Goal: Information Seeking & Learning: Learn about a topic

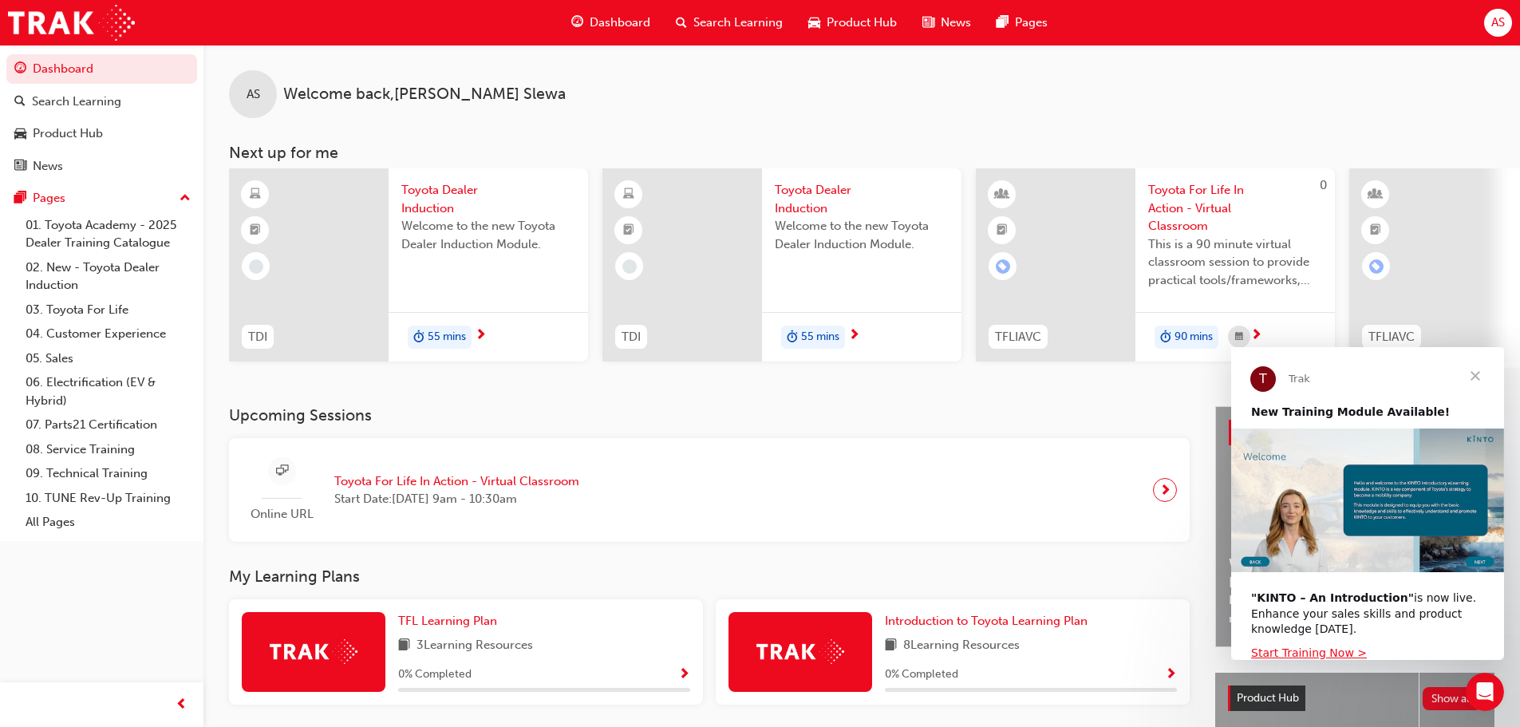
click at [740, 23] on span "Search Learning" at bounding box center [737, 23] width 89 height 18
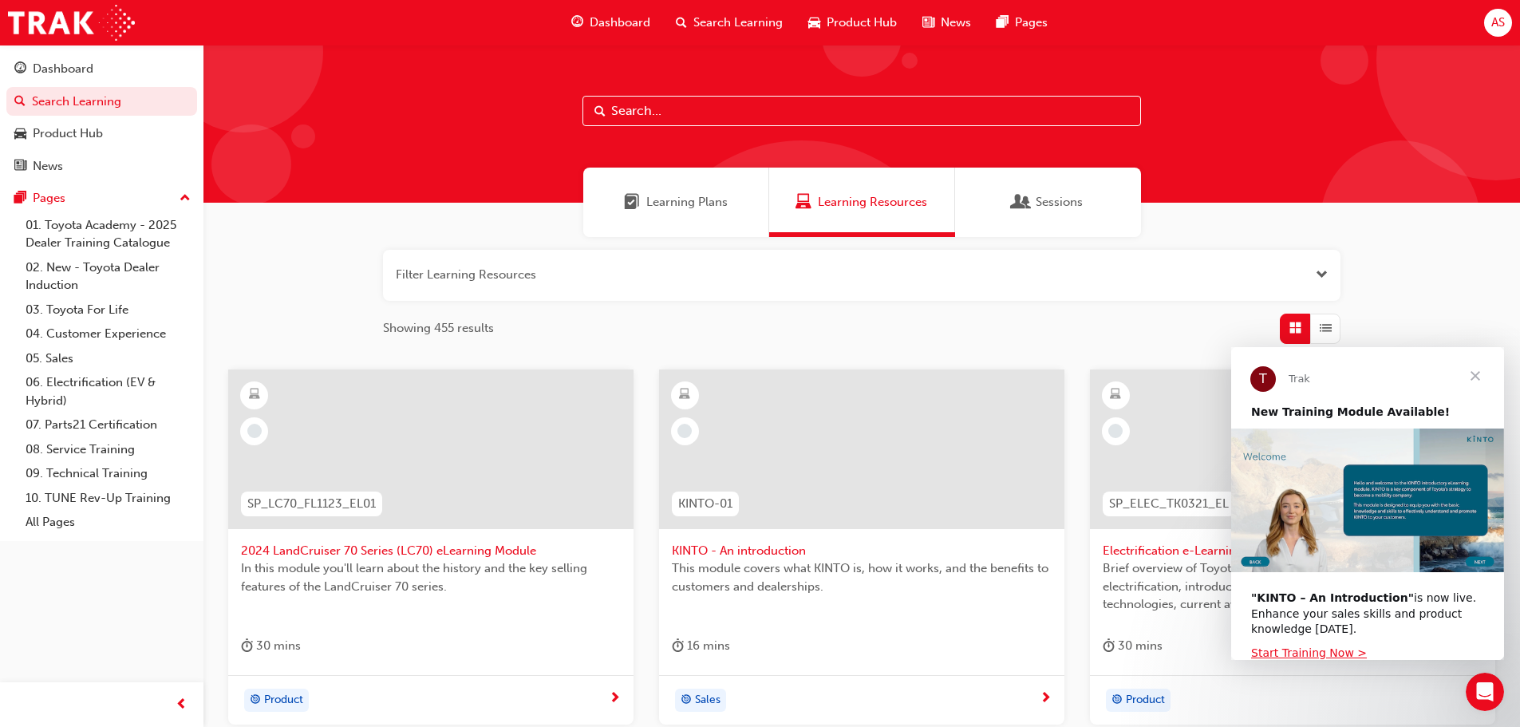
click at [678, 102] on input "text" at bounding box center [861, 111] width 558 height 30
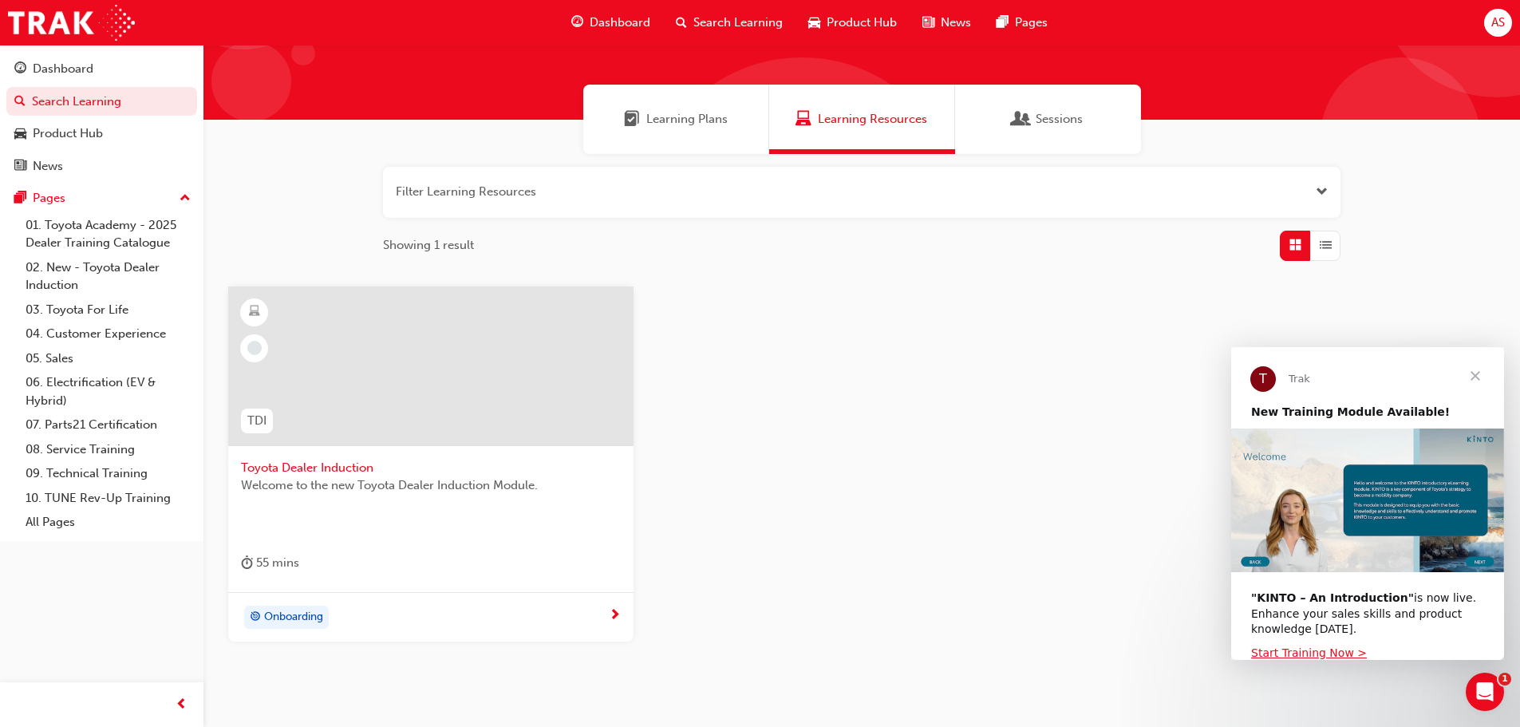
scroll to position [152, 0]
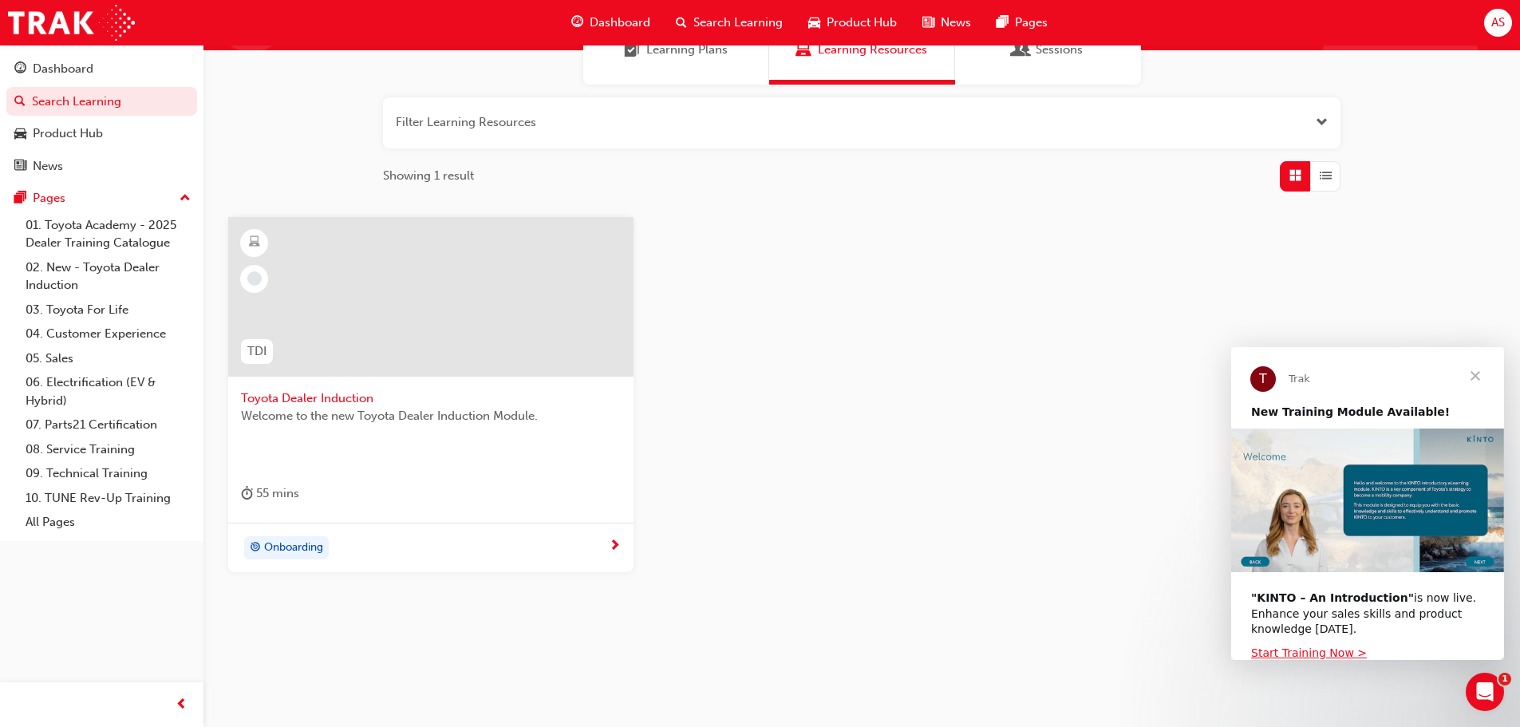
type input "tdi"
click at [301, 547] on span "Onboarding" at bounding box center [293, 548] width 59 height 18
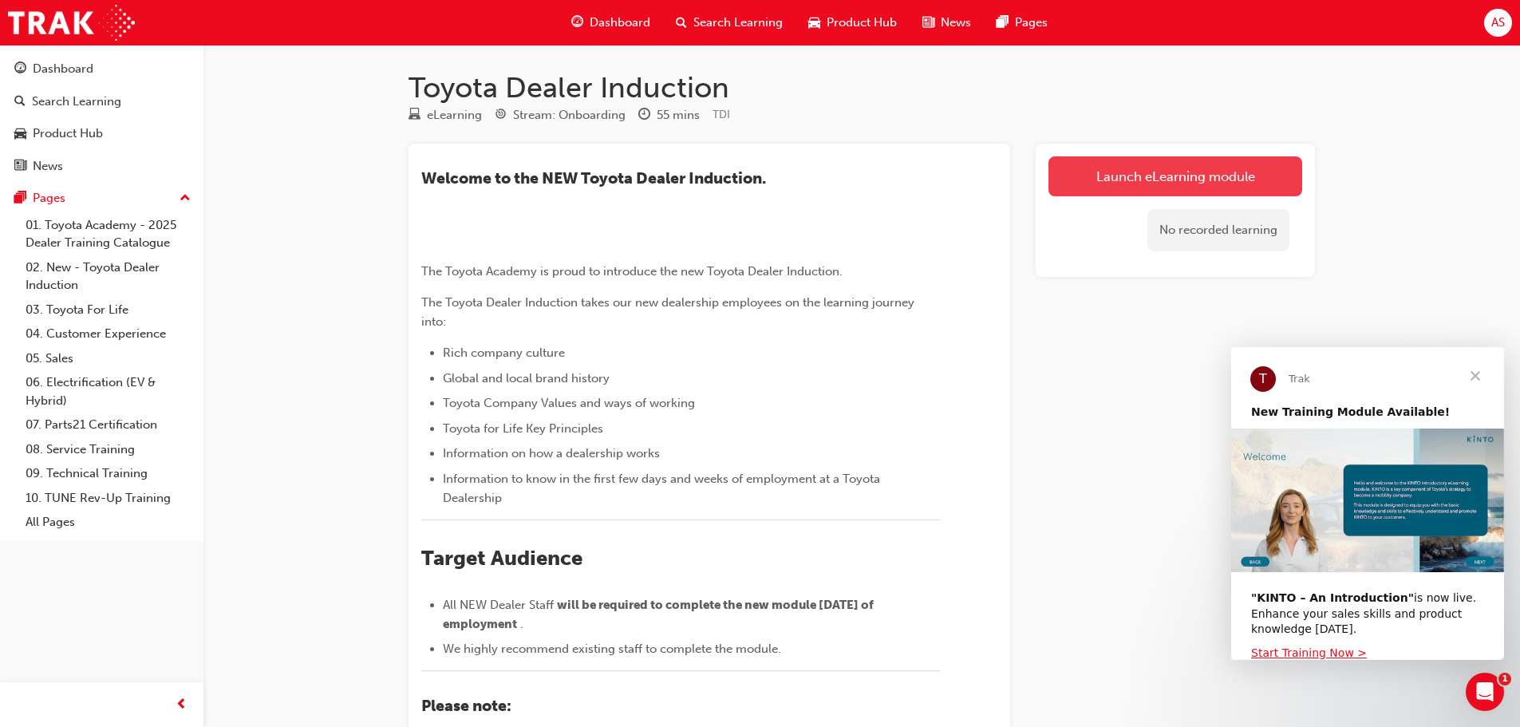
click at [1131, 179] on link "Launch eLearning module" at bounding box center [1175, 176] width 254 height 40
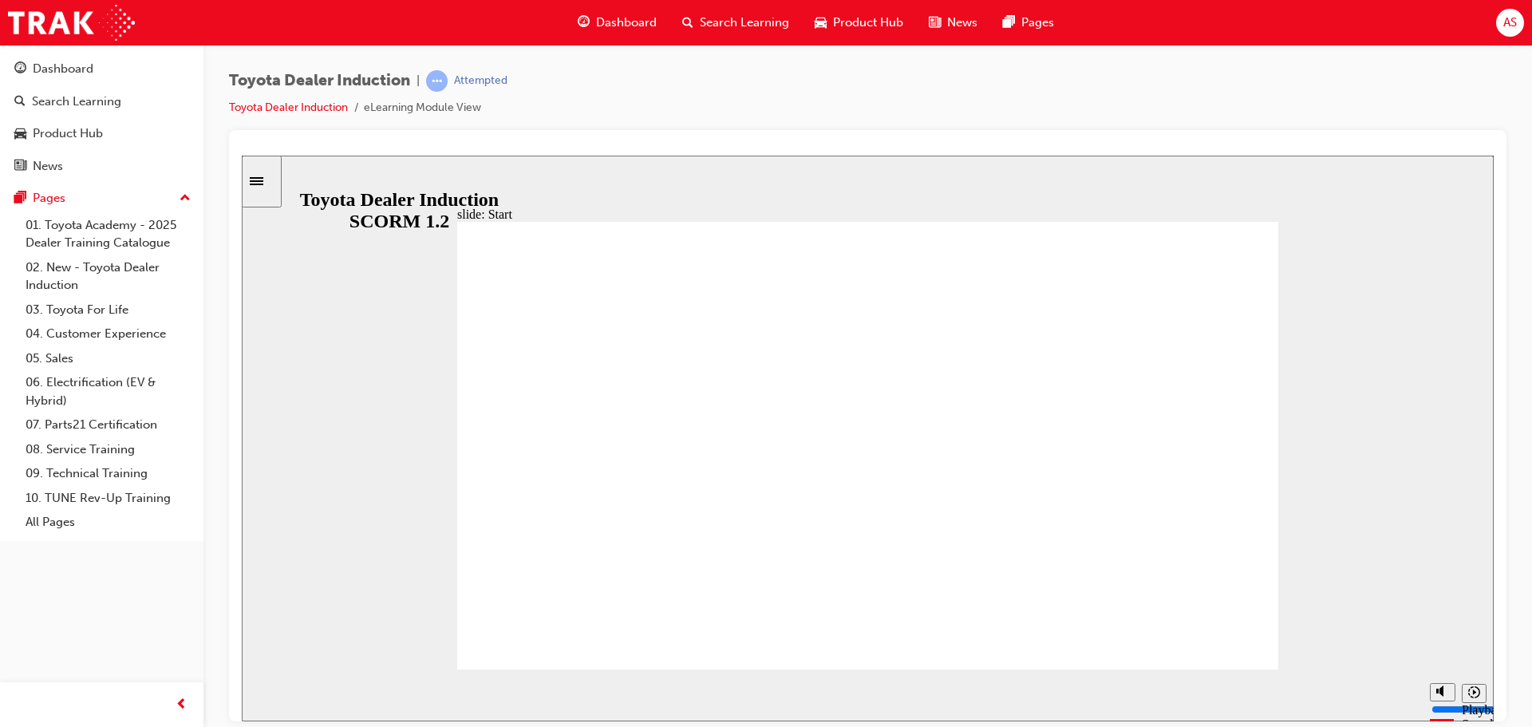
click at [1406, 691] on icon "Replay (Ctrl+Alt+R)" at bounding box center [1409, 694] width 13 height 13
click at [1406, 698] on icon "Replay (Ctrl+Alt+R)" at bounding box center [1408, 694] width 10 height 13
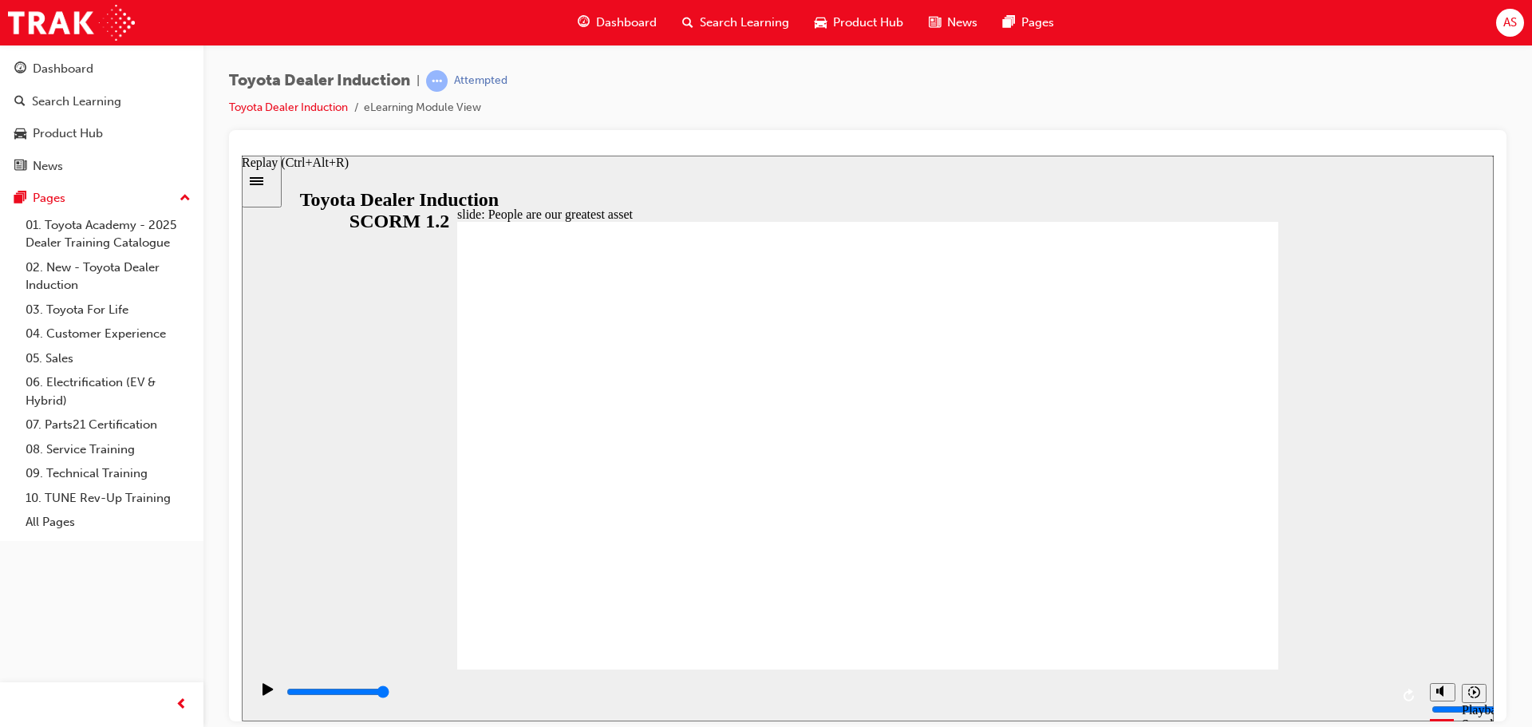
click at [1406, 692] on icon "Replay (Ctrl+Alt+R)" at bounding box center [1408, 694] width 10 height 13
type input "7500"
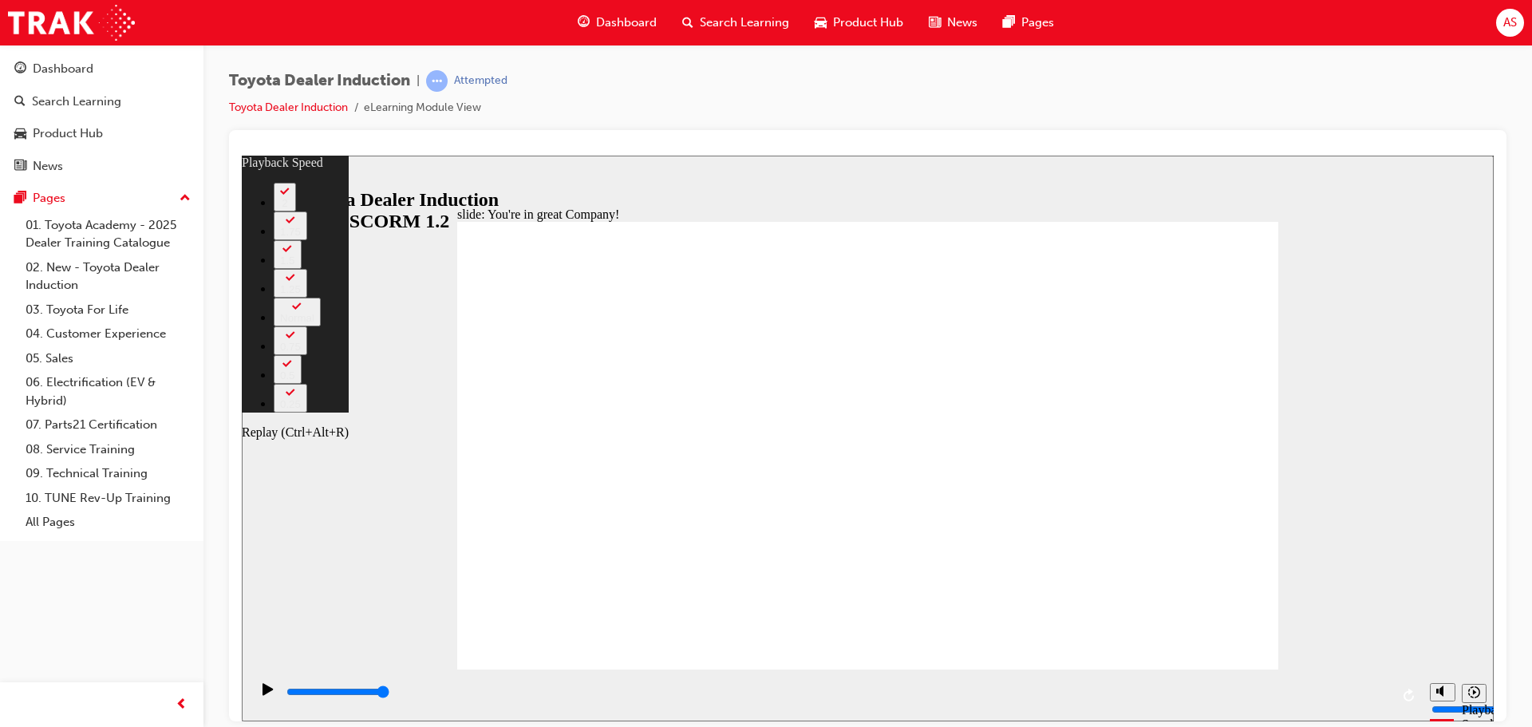
type input "2"
click at [1410, 690] on icon "Replay (Ctrl+Alt+R)" at bounding box center [1408, 694] width 10 height 13
type input "7500"
type input "2"
click at [1411, 692] on icon "Replay (Ctrl+Alt+R)" at bounding box center [1409, 694] width 13 height 13
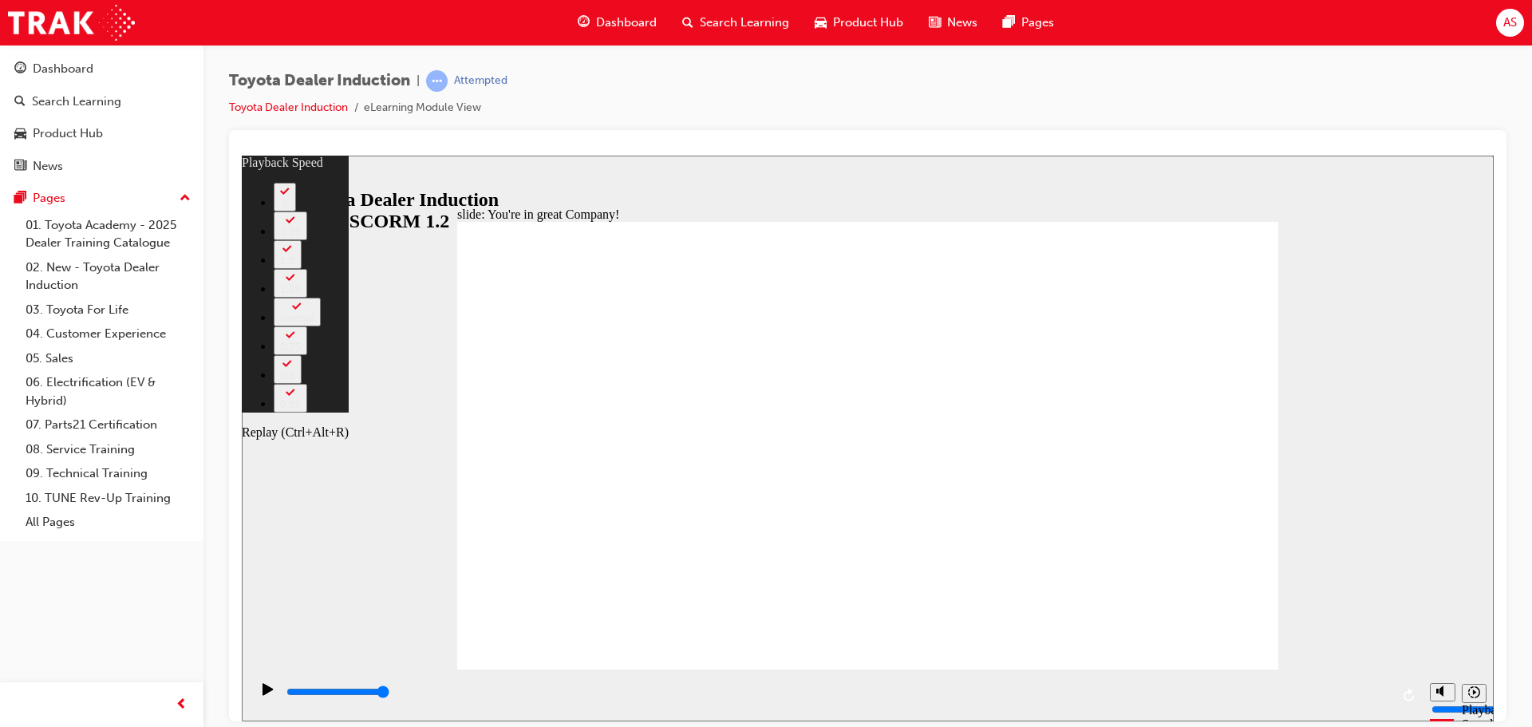
type input "7500"
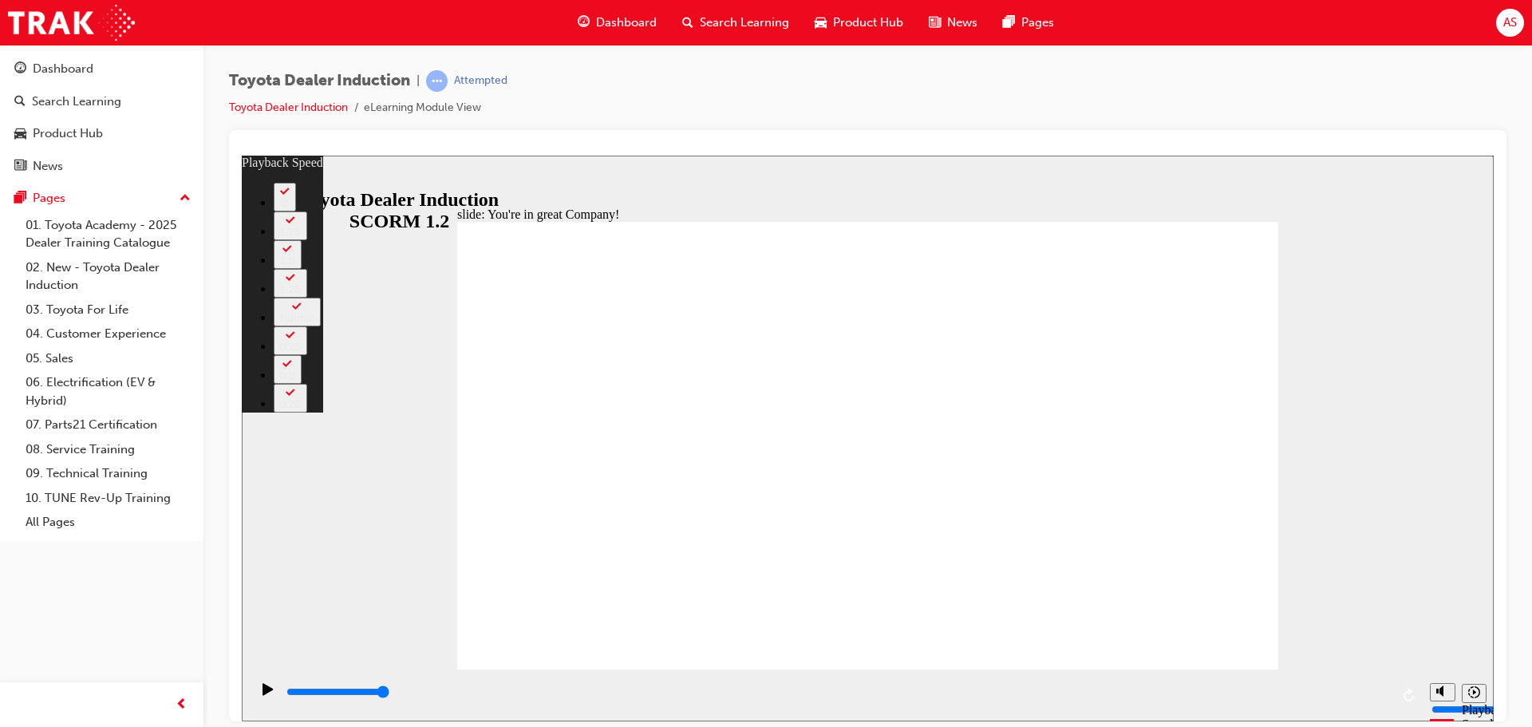
type input "156"
drag, startPoint x: 472, startPoint y: 637, endPoint x: 1296, endPoint y: 638, distance: 824.1
click at [1296, 638] on div "slide: You're in great Company! playback speed 2 1.75 1.5 1.25 Normal 0.75 0.5 …" at bounding box center [868, 438] width 1252 height 566
click at [1348, 634] on div "slide: You're in great Company! playback speed 2 1.75 1.5 1.25 Normal 0.75 0.5 …" at bounding box center [868, 438] width 1252 height 566
click at [1357, 626] on div "slide: You're in great Company! playback speed 2 1.75 1.5 1.25 Normal 0.75 0.5 …" at bounding box center [868, 438] width 1252 height 566
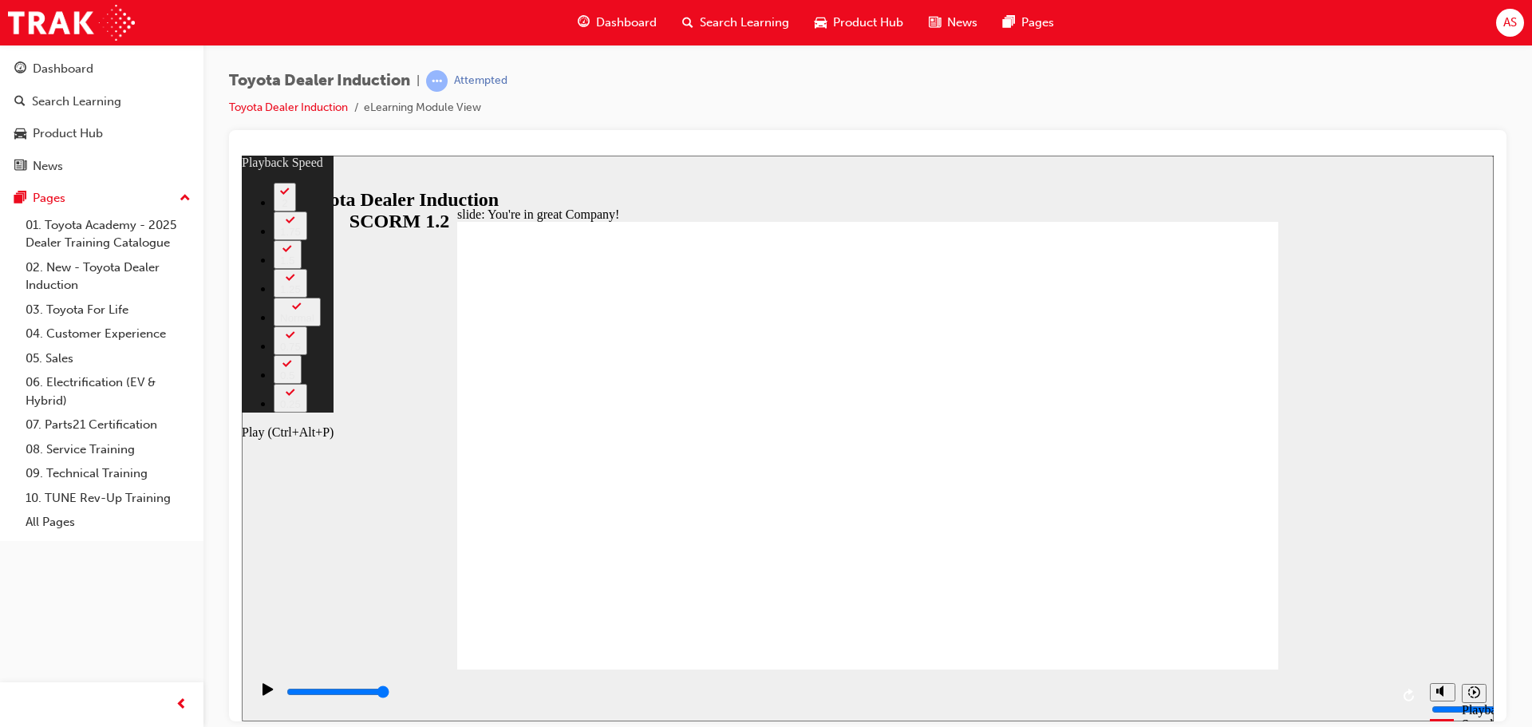
click at [262, 692] on icon "Play (Ctrl+Alt+P)" at bounding box center [267, 688] width 10 height 12
type input "7500"
drag, startPoint x: 530, startPoint y: 629, endPoint x: 1245, endPoint y: 633, distance: 714.8
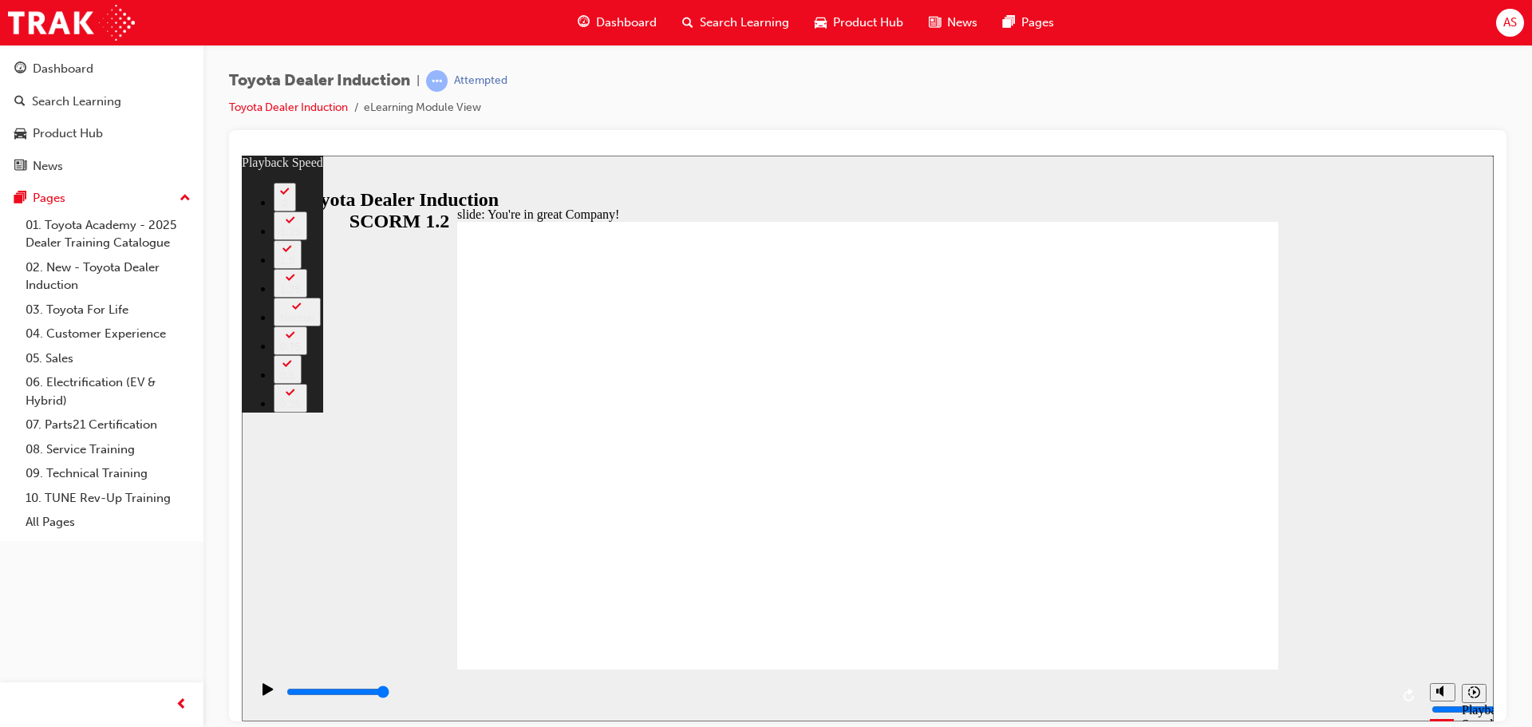
type input "156"
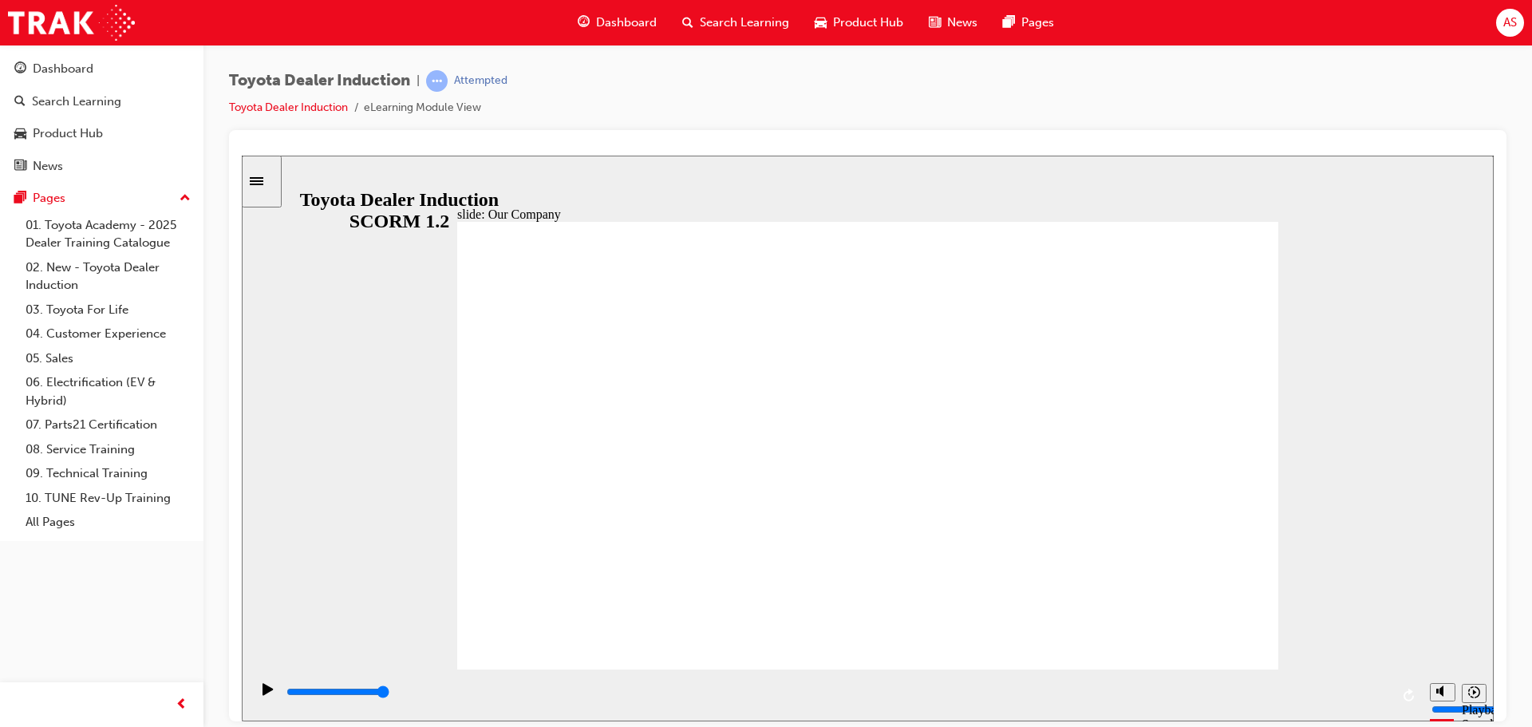
drag, startPoint x: 633, startPoint y: 580, endPoint x: 890, endPoint y: 586, distance: 256.2
drag, startPoint x: 850, startPoint y: 581, endPoint x: 1119, endPoint y: 587, distance: 268.9
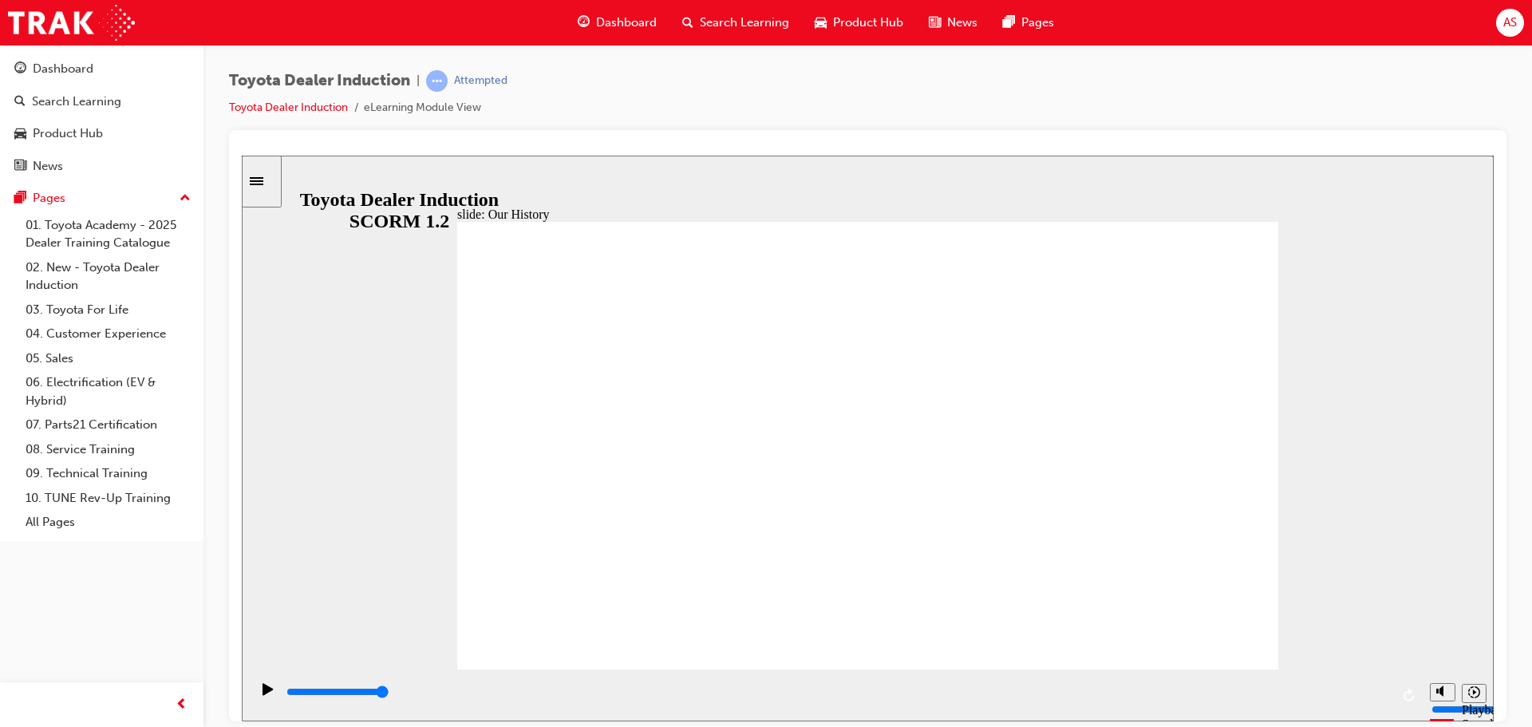
drag, startPoint x: 731, startPoint y: 692, endPoint x: 1531, endPoint y: 674, distance: 800.4
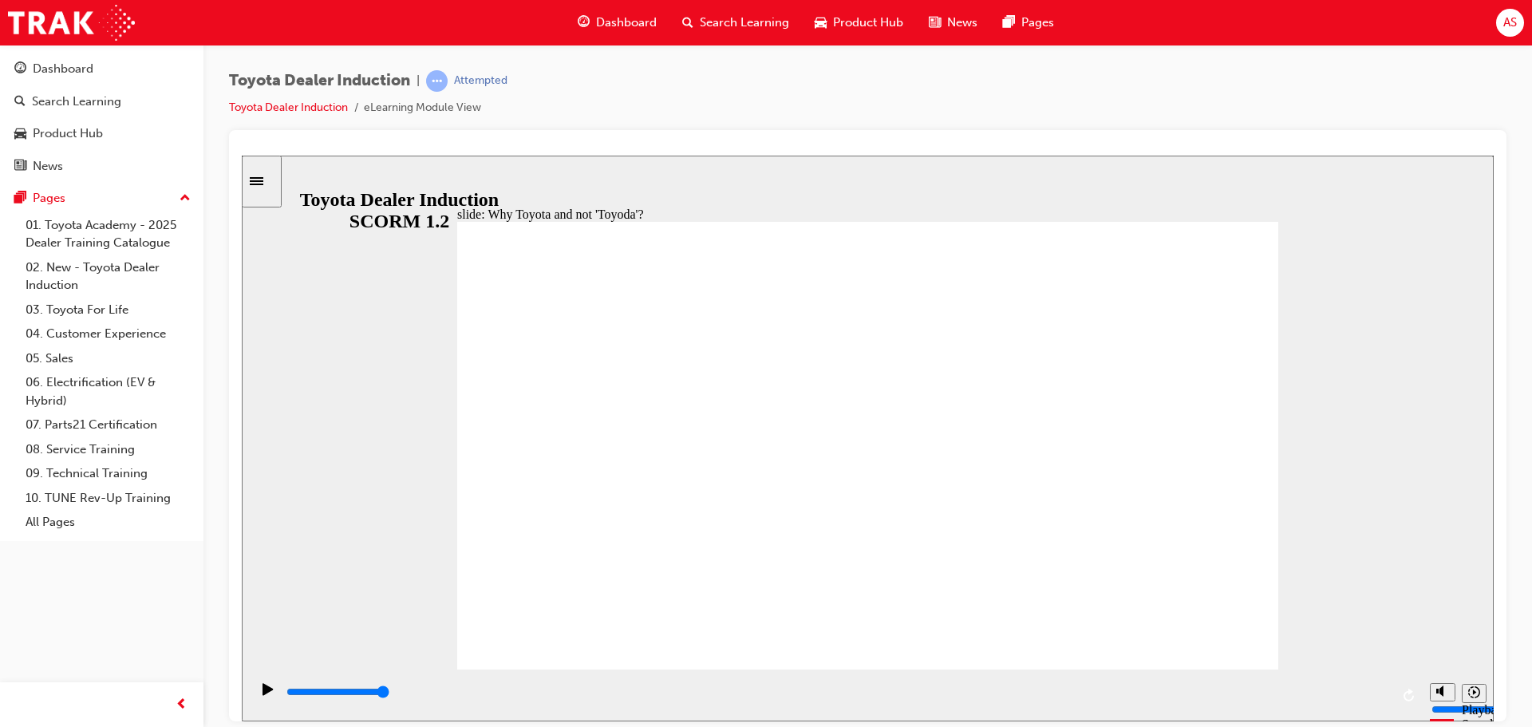
click at [1493, 674] on html "slide: Why Toyota and not 'Toyoda'? Rectangle 1 Why Toyota and not 'Toyoda'? To…" at bounding box center [868, 438] width 1252 height 566
drag, startPoint x: 333, startPoint y: 692, endPoint x: 1531, endPoint y: 646, distance: 1198.4
click at [1493, 646] on html "slide: Passing Toyota's Presidency Akio Toyoda to Koji Sato Rectangle 1 Passing…" at bounding box center [868, 438] width 1252 height 566
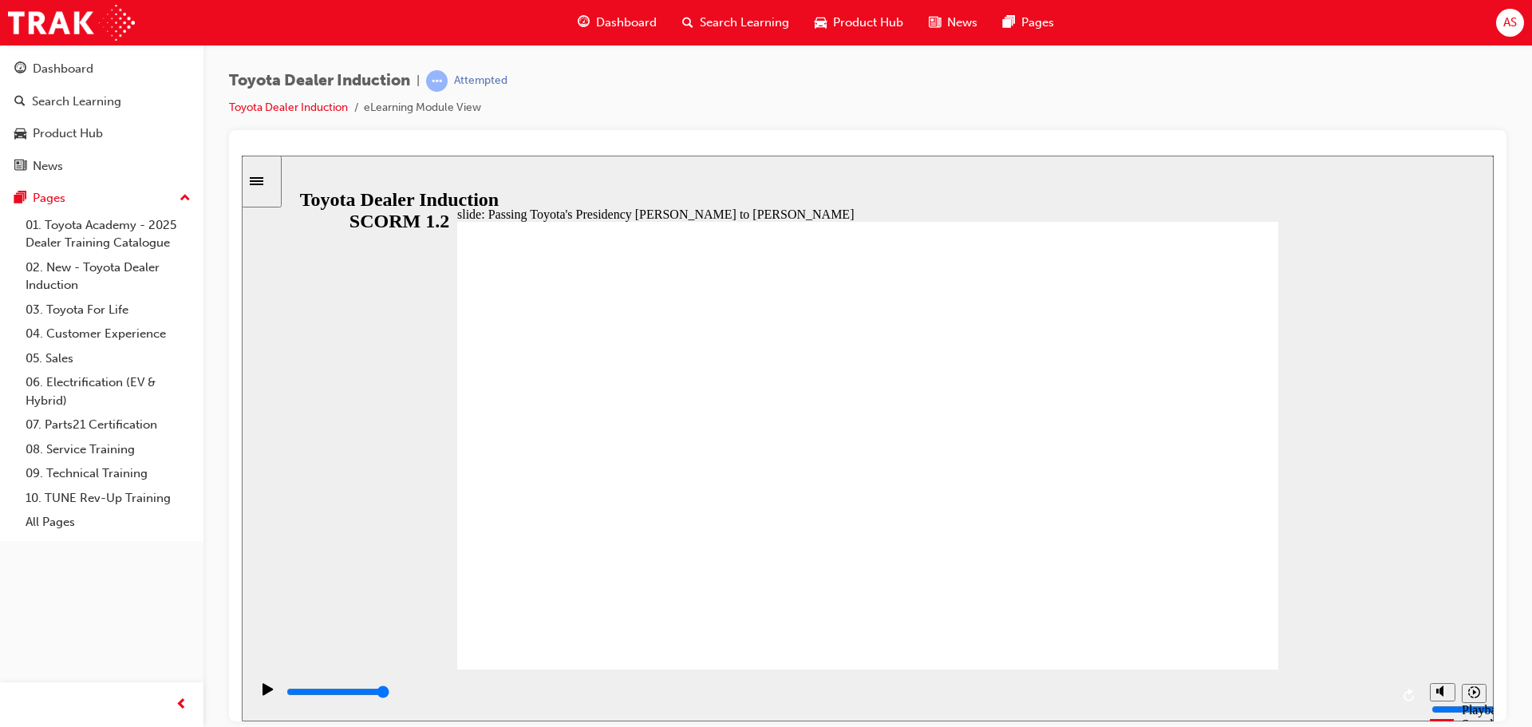
type input "5000"
radio input "true"
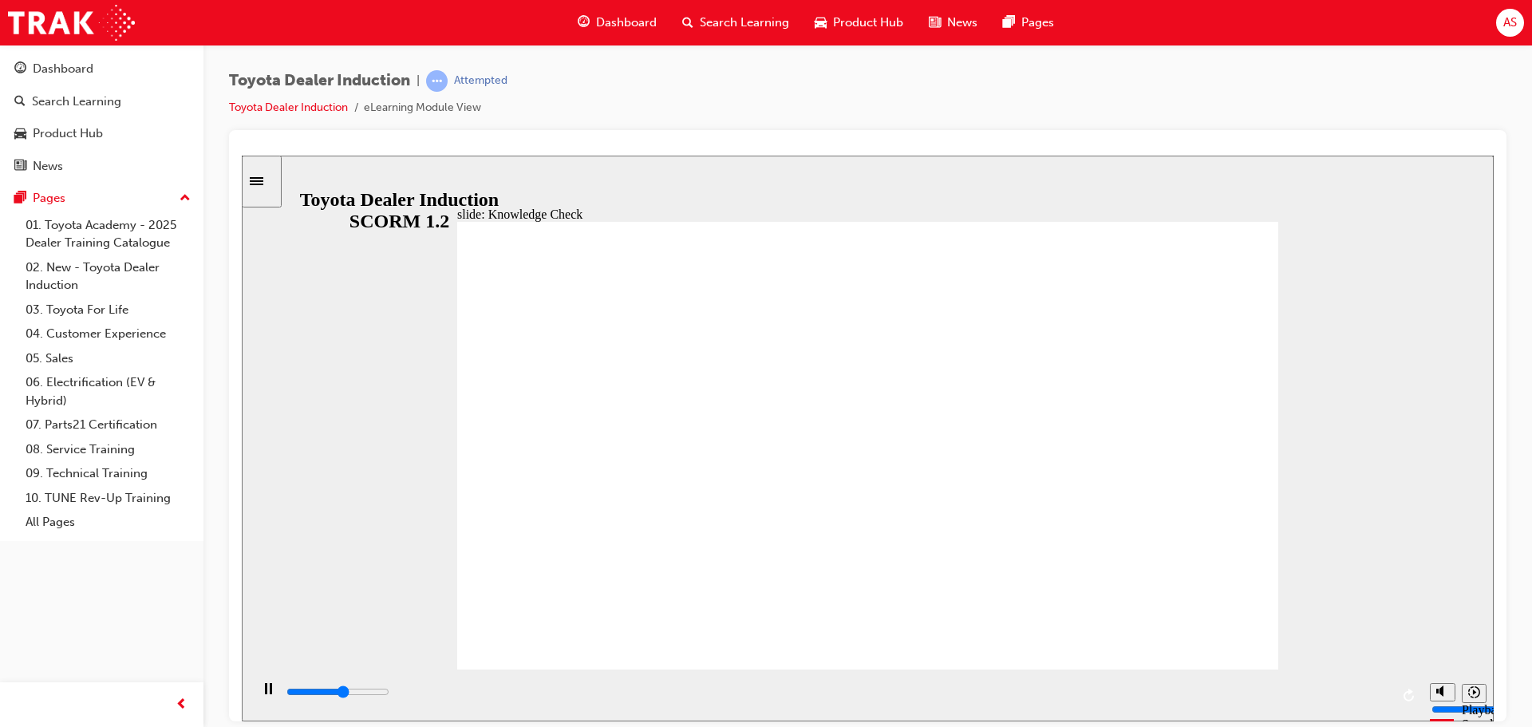
type input "2900"
radio input "true"
drag, startPoint x: 444, startPoint y: 695, endPoint x: 1531, endPoint y: 633, distance: 1089.1
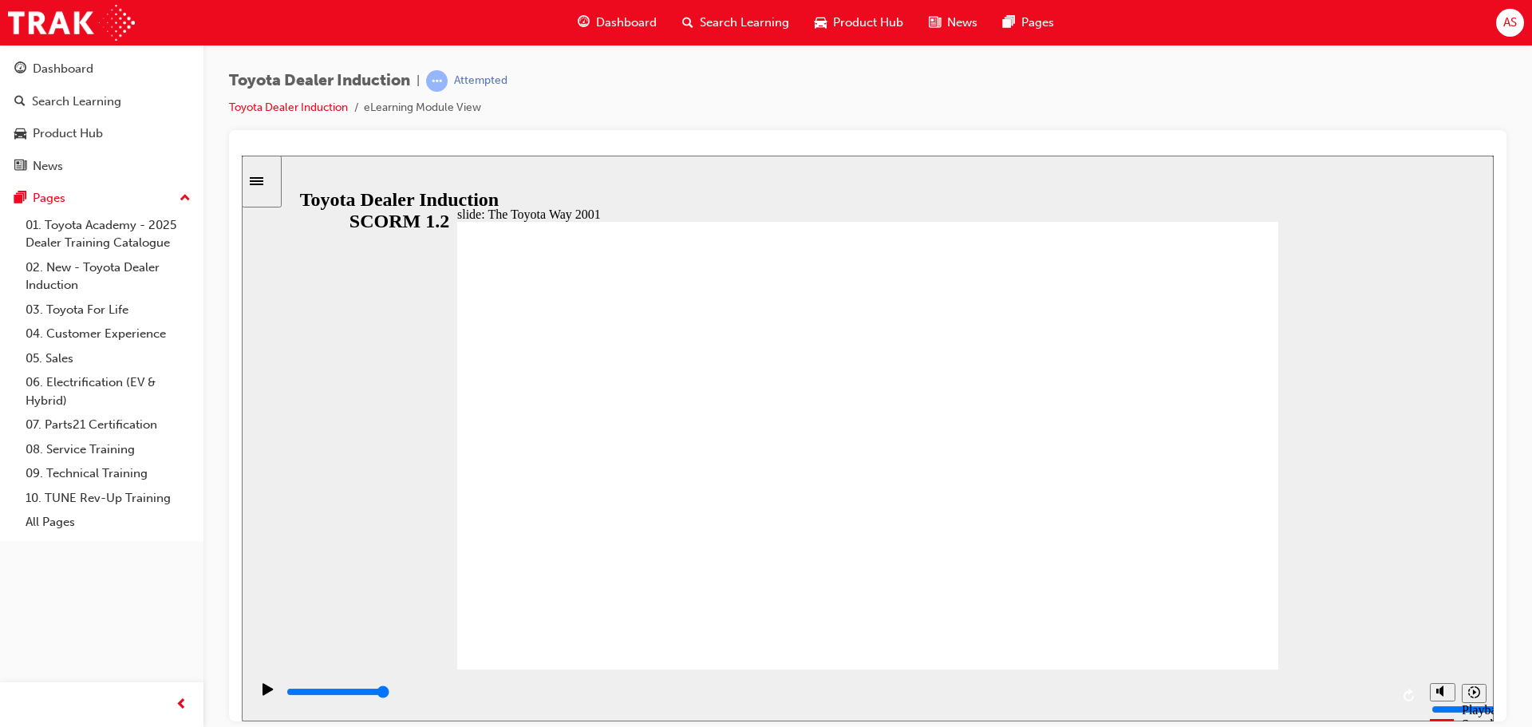
click at [1493, 633] on html "slide: The Toyota Way 2001 Rectangle 6 Toyota Way 2001 Challenge In 2001, as To…" at bounding box center [868, 438] width 1252 height 566
drag, startPoint x: 550, startPoint y: 690, endPoint x: 1480, endPoint y: 665, distance: 929.8
click at [1480, 665] on div "slide: 10 Positive Actions Group 1 Toyota Way 2020 In 2020, 19 years later, the…" at bounding box center [868, 438] width 1252 height 566
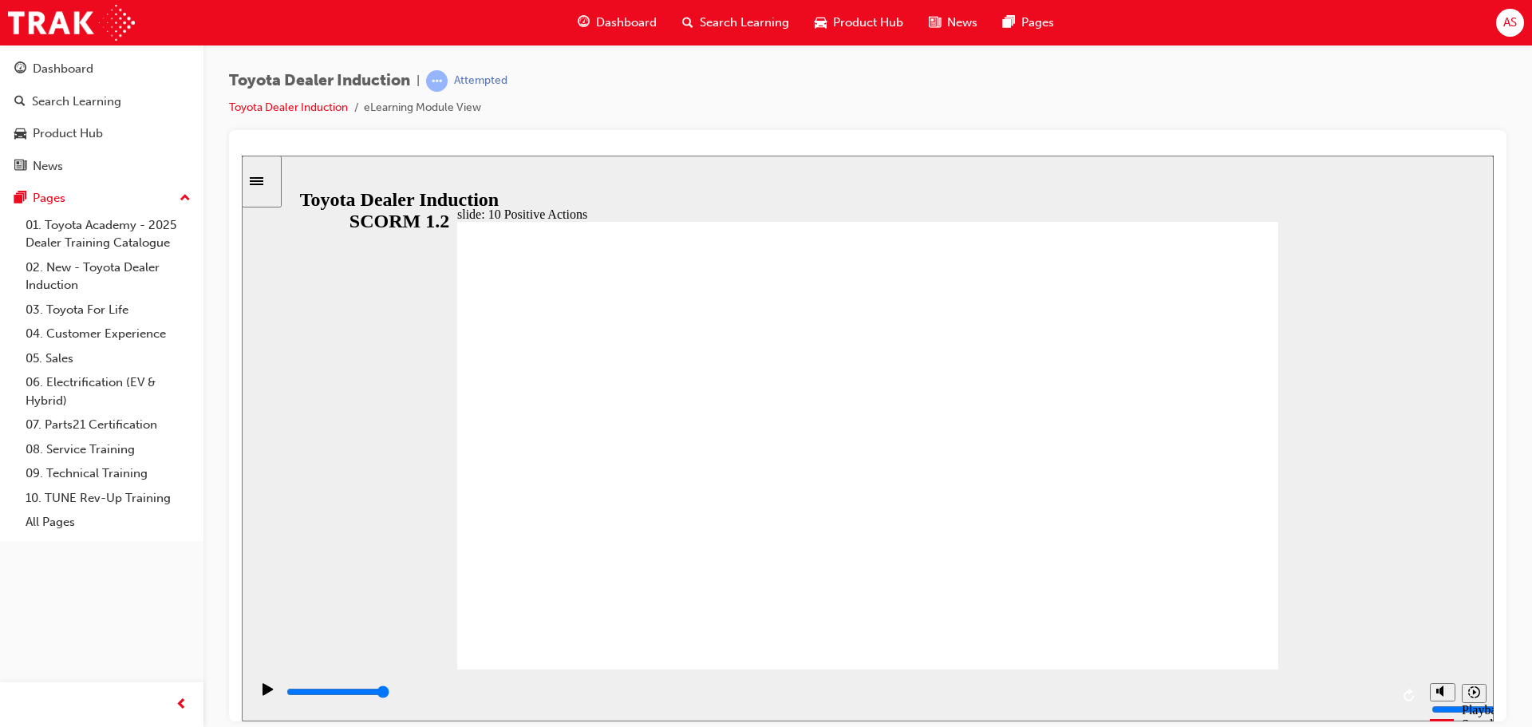
click at [1280, 220] on div "slide: 10 Positive Actions Multiply 1 We strive to keep the perspectives of our…" at bounding box center [868, 438] width 1252 height 566
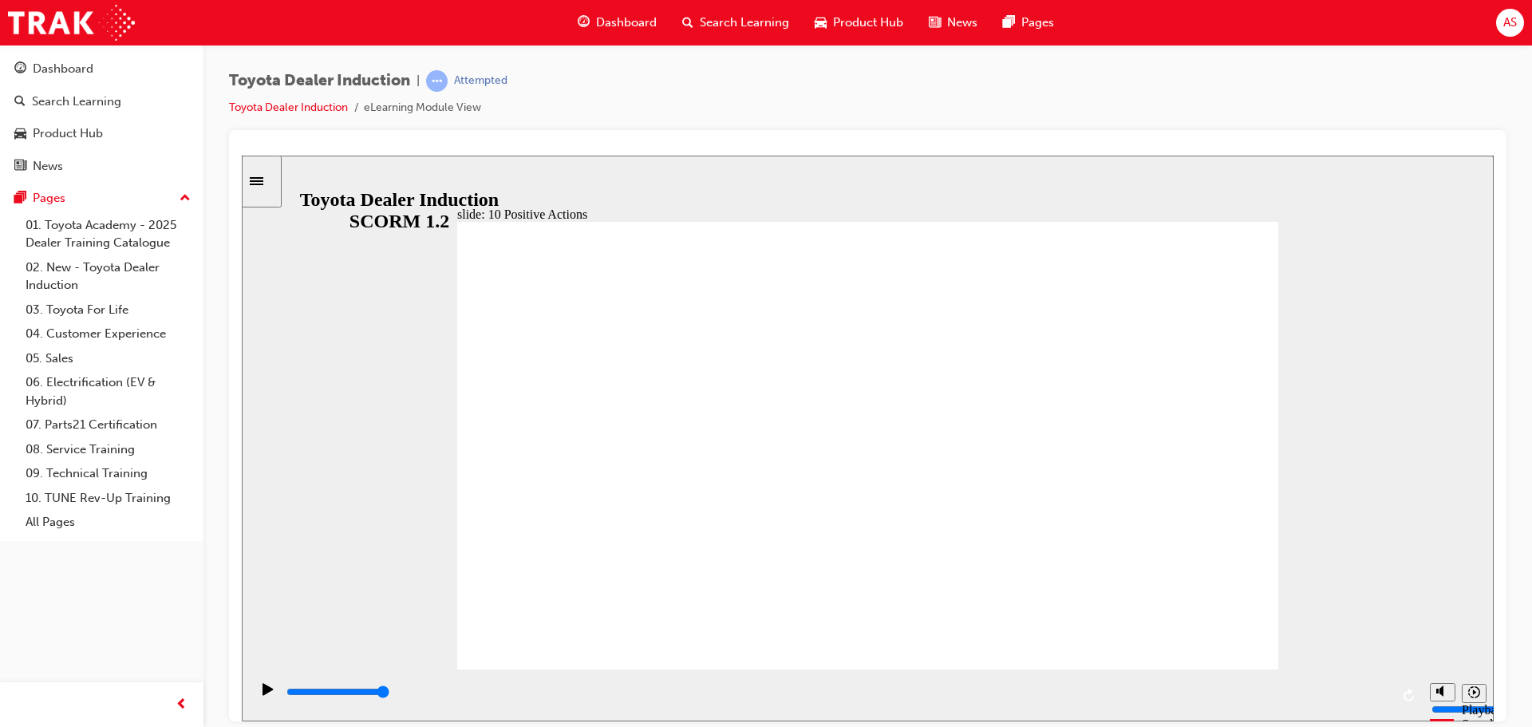
click at [1272, 205] on div "slide: 10 Positive Actions Multiply 1 Taking a personal interest in everything,…" at bounding box center [868, 438] width 1252 height 566
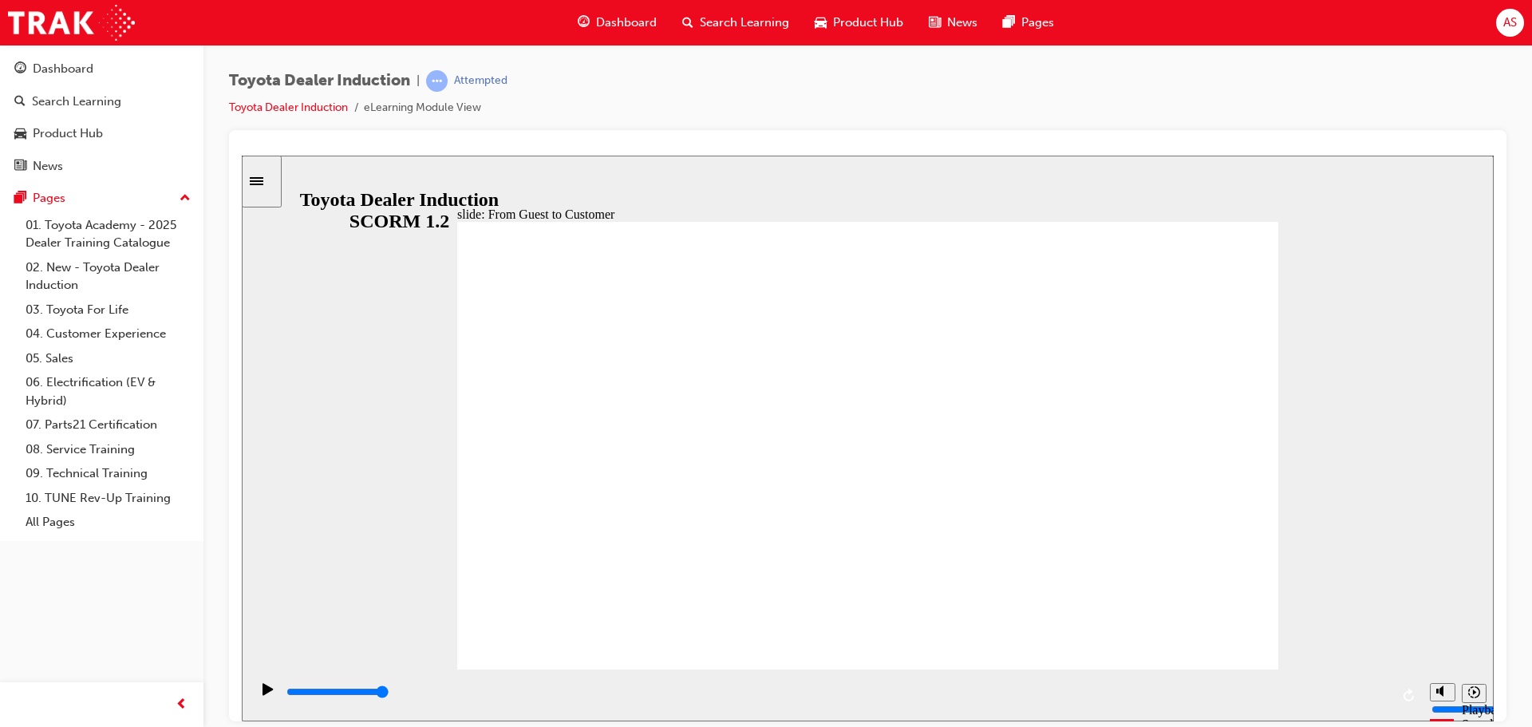
drag, startPoint x: 666, startPoint y: 683, endPoint x: 1760, endPoint y: 826, distance: 1103.1
click at [1493, 674] on html "slide: From Guest to Customer THE HI STORY ❮ GUEST ❮ CUSTOMER  Rectangle 3 Due…" at bounding box center [868, 438] width 1252 height 566
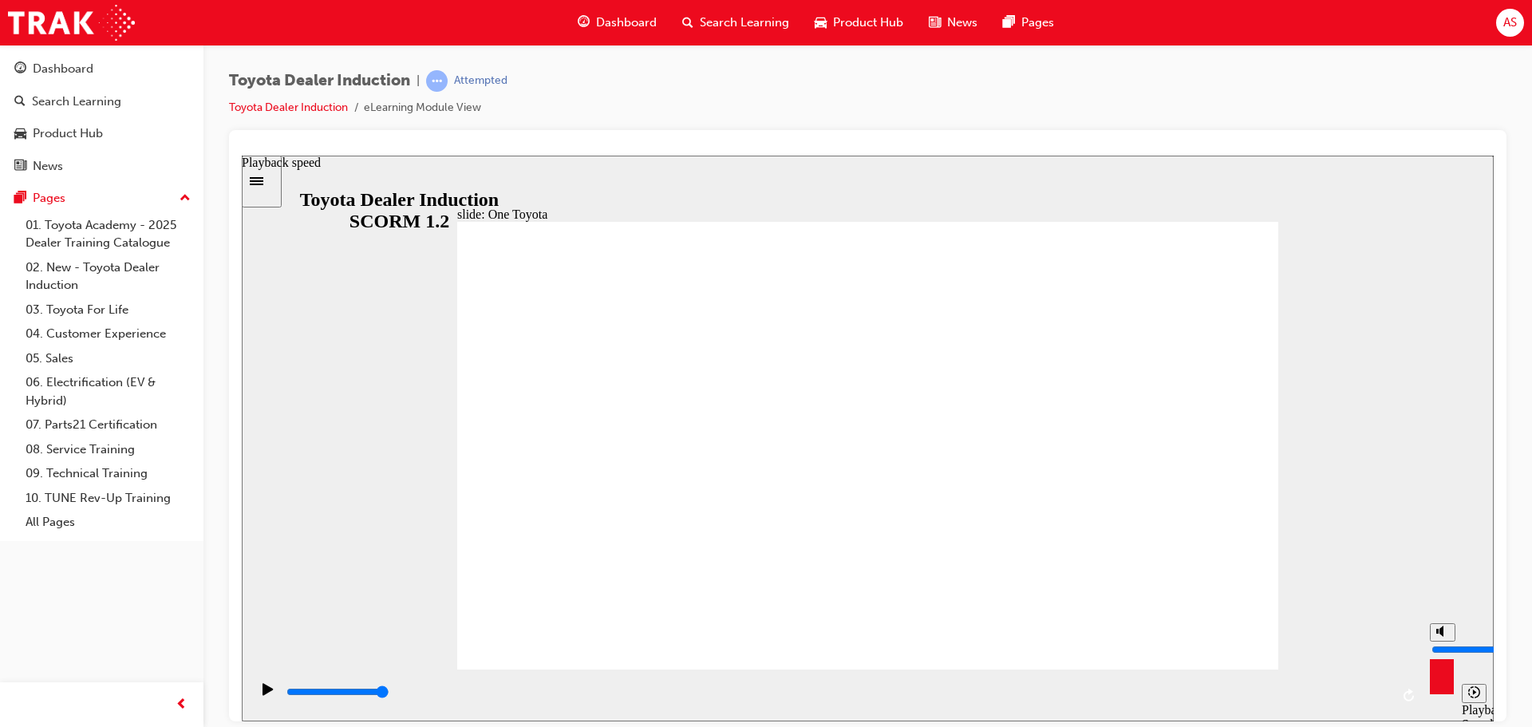
drag, startPoint x: 408, startPoint y: 695, endPoint x: 1531, endPoint y: 690, distance: 1122.5
click at [1493, 690] on html "slide: One Toyota Rectangle 1 OneToyota • Revolution – Toyota’s Dealer Manageme…" at bounding box center [868, 438] width 1252 height 566
drag, startPoint x: 1208, startPoint y: 610, endPoint x: 1207, endPoint y: 620, distance: 9.6
drag, startPoint x: 322, startPoint y: 692, endPoint x: 1427, endPoint y: 710, distance: 1105.1
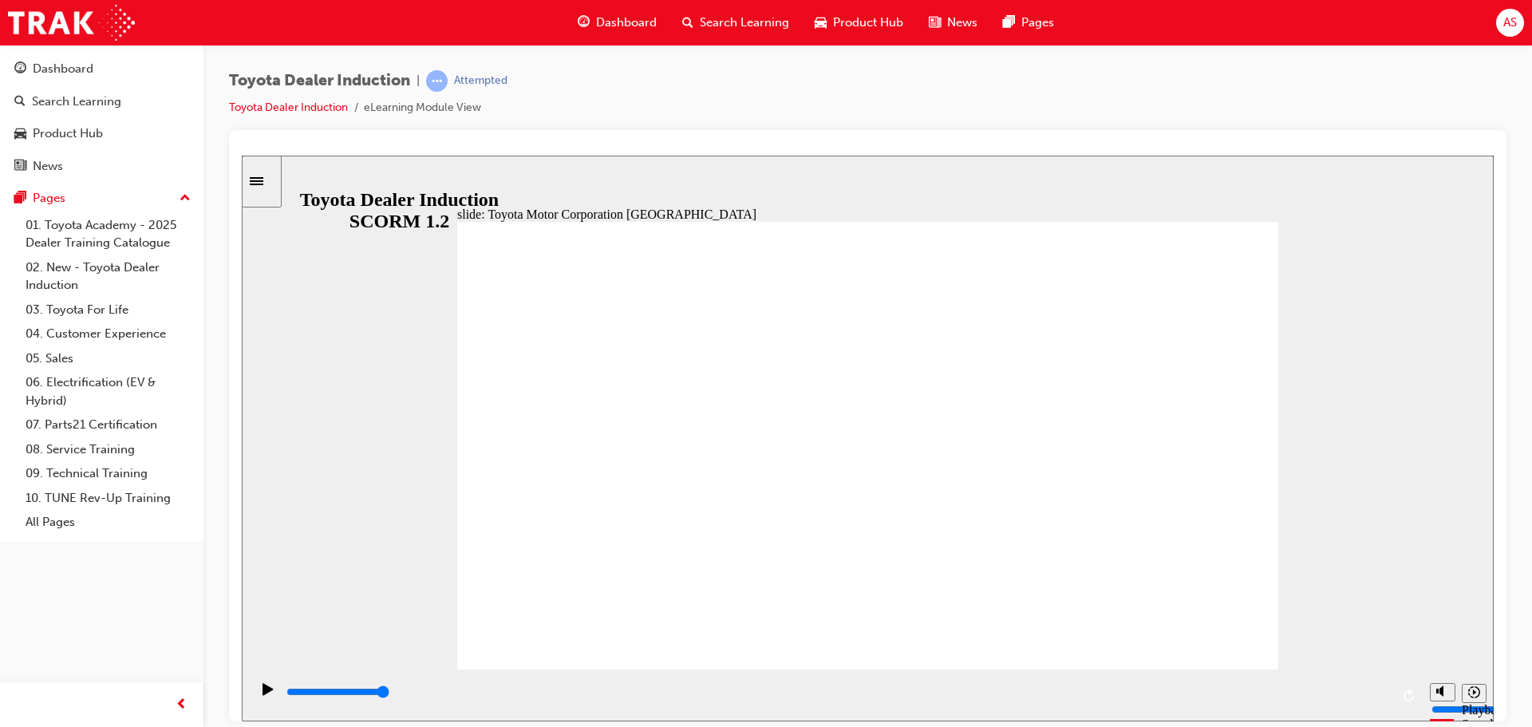
click at [1427, 710] on section "Playback Speed 2 1.75 1.5 1.25" at bounding box center [868, 695] width 1252 height 52
drag, startPoint x: 399, startPoint y: 688, endPoint x: 1433, endPoint y: 691, distance: 1034.0
click at [1433, 691] on section "Playback Speed 2 1.75 1.5 1.25" at bounding box center [868, 695] width 1252 height 52
type input "15300"
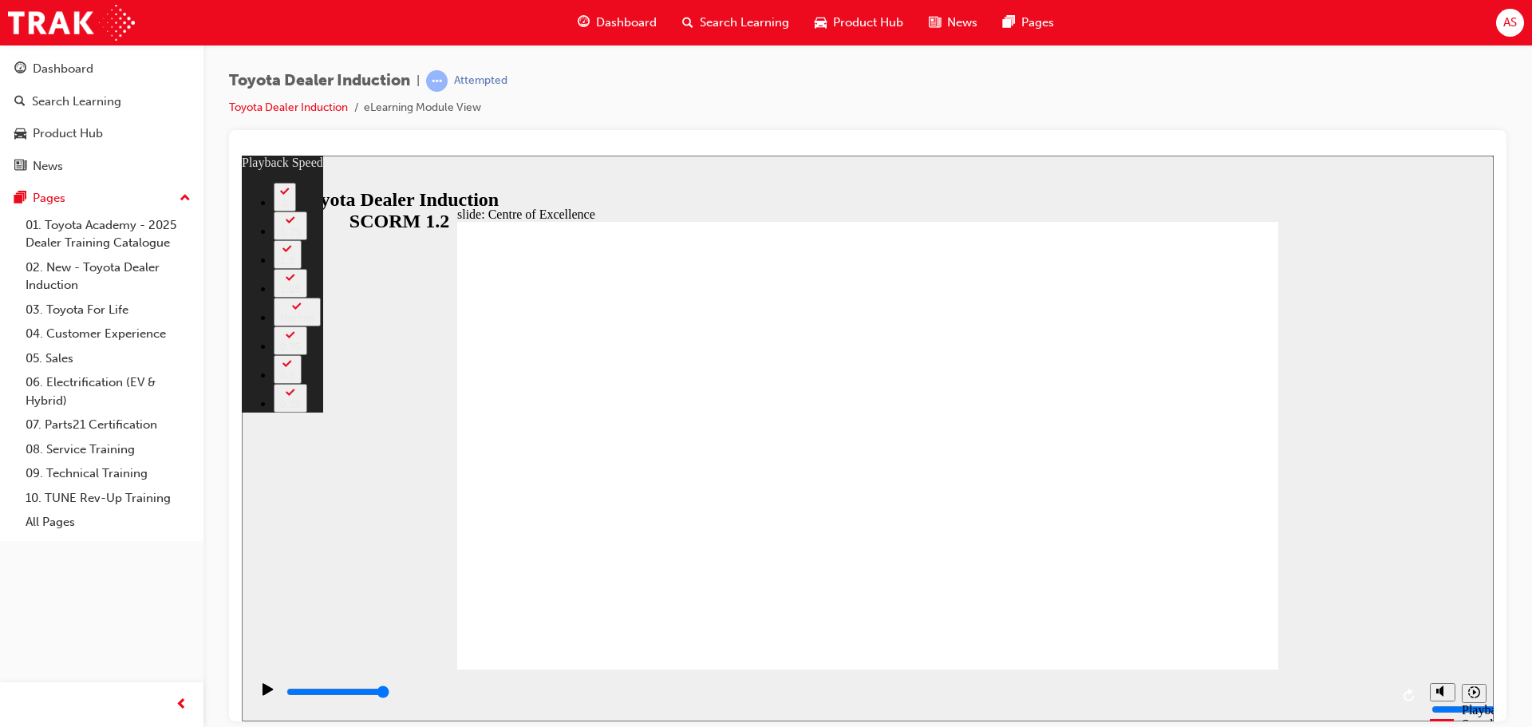
drag, startPoint x: 466, startPoint y: 636, endPoint x: 1233, endPoint y: 632, distance: 766.7
type input "248"
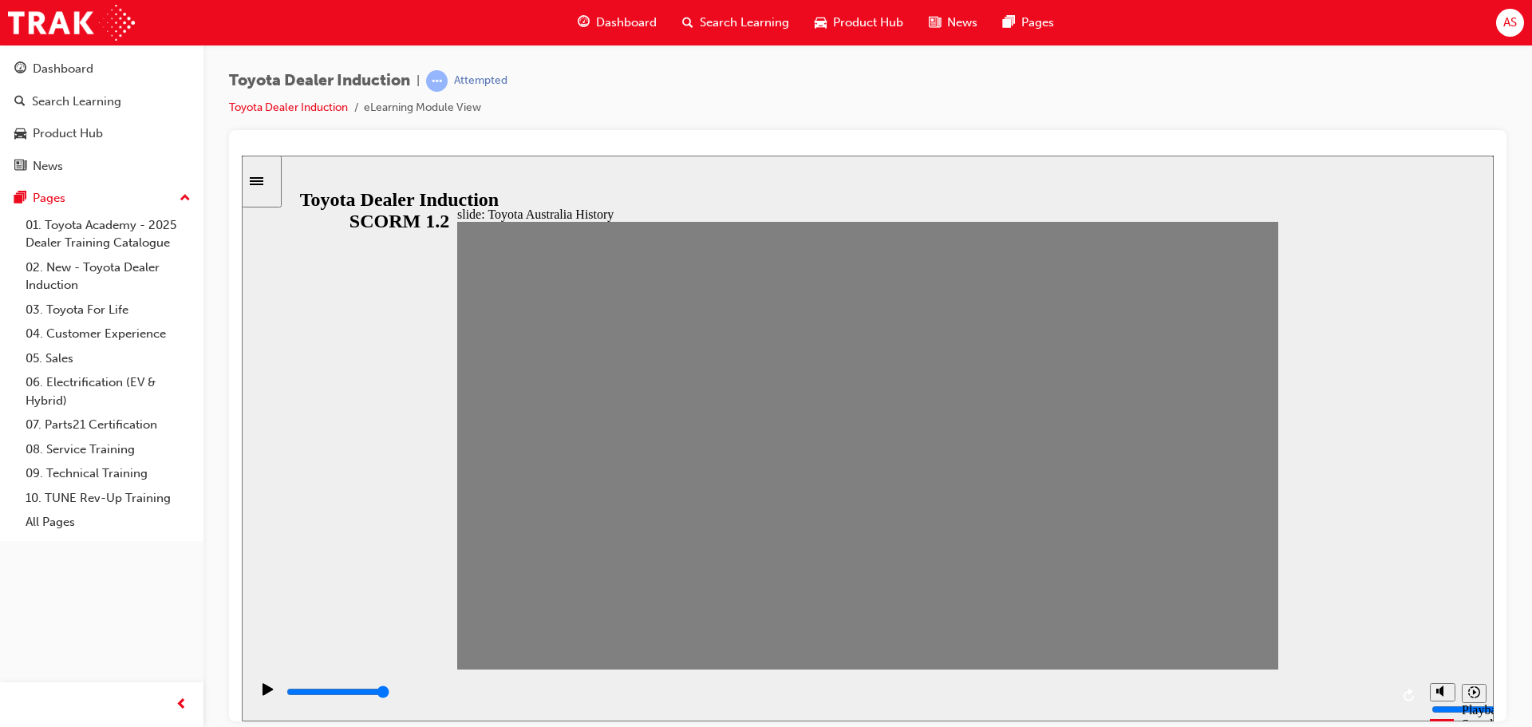
drag, startPoint x: 830, startPoint y: 718, endPoint x: 1470, endPoint y: 734, distance: 640.8
click at [1470, 720] on html "slide: Toyota Australia History TOYOTA Australia Timeline Group Group Group …" at bounding box center [868, 438] width 1252 height 566
drag, startPoint x: 500, startPoint y: 454, endPoint x: 529, endPoint y: 461, distance: 29.6
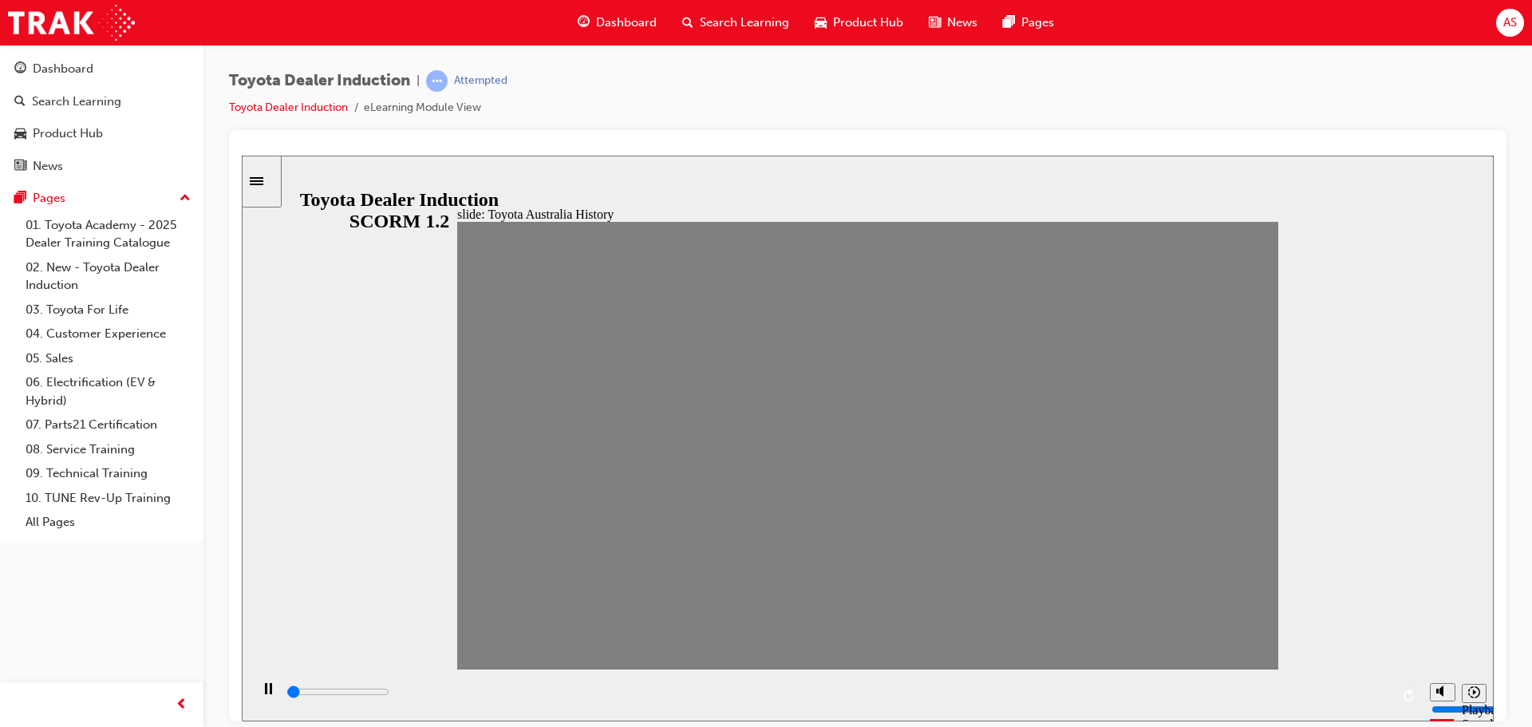
drag, startPoint x: 524, startPoint y: 455, endPoint x: 567, endPoint y: 458, distance: 43.2
drag, startPoint x: 567, startPoint y: 459, endPoint x: 614, endPoint y: 460, distance: 46.3
drag, startPoint x: 594, startPoint y: 456, endPoint x: 1281, endPoint y: 457, distance: 687.7
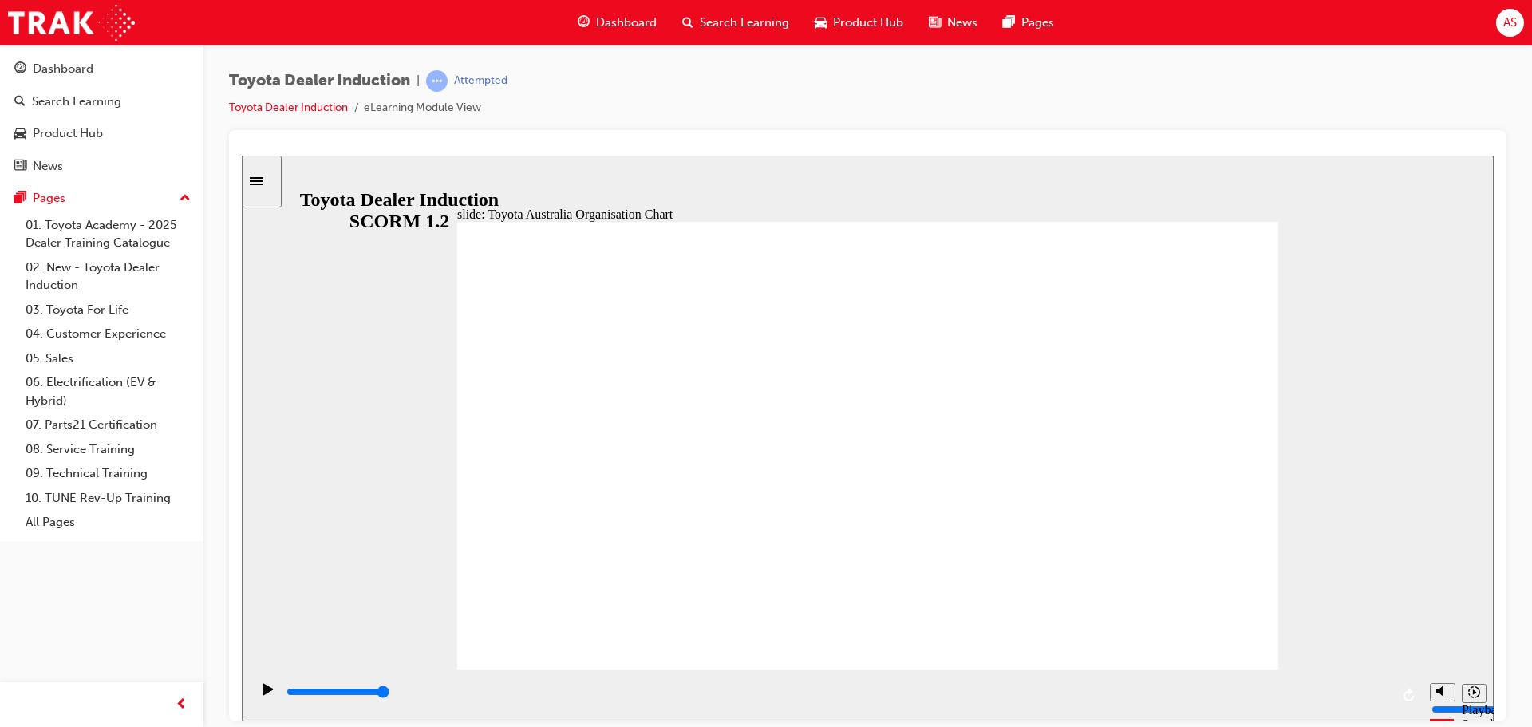
drag, startPoint x: 437, startPoint y: 690, endPoint x: 1405, endPoint y: 700, distance: 967.8
click at [1405, 700] on div "playback controls" at bounding box center [836, 695] width 1172 height 52
drag, startPoint x: 957, startPoint y: 511, endPoint x: 957, endPoint y: 523, distance: 12.0
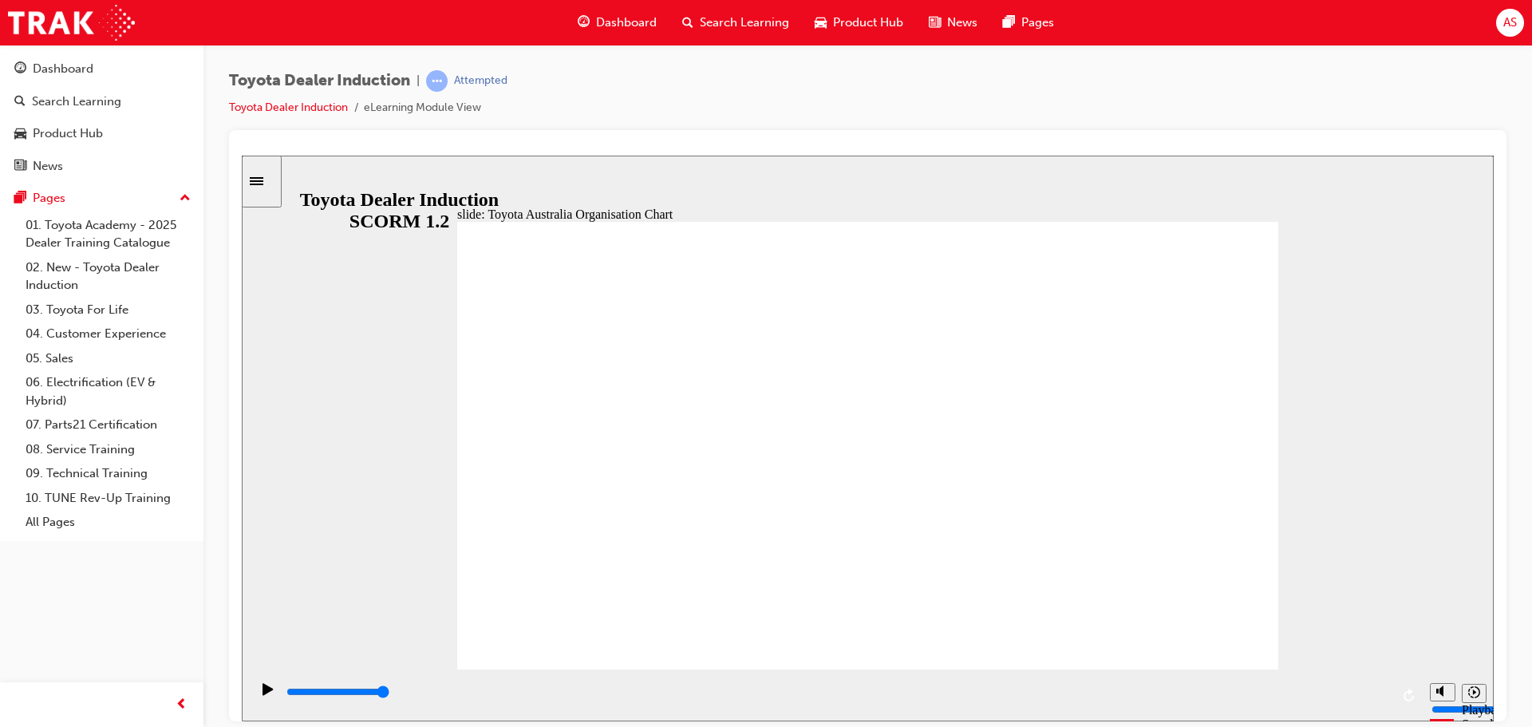
drag, startPoint x: 1220, startPoint y: 571, endPoint x: 1221, endPoint y: 595, distance: 24.0
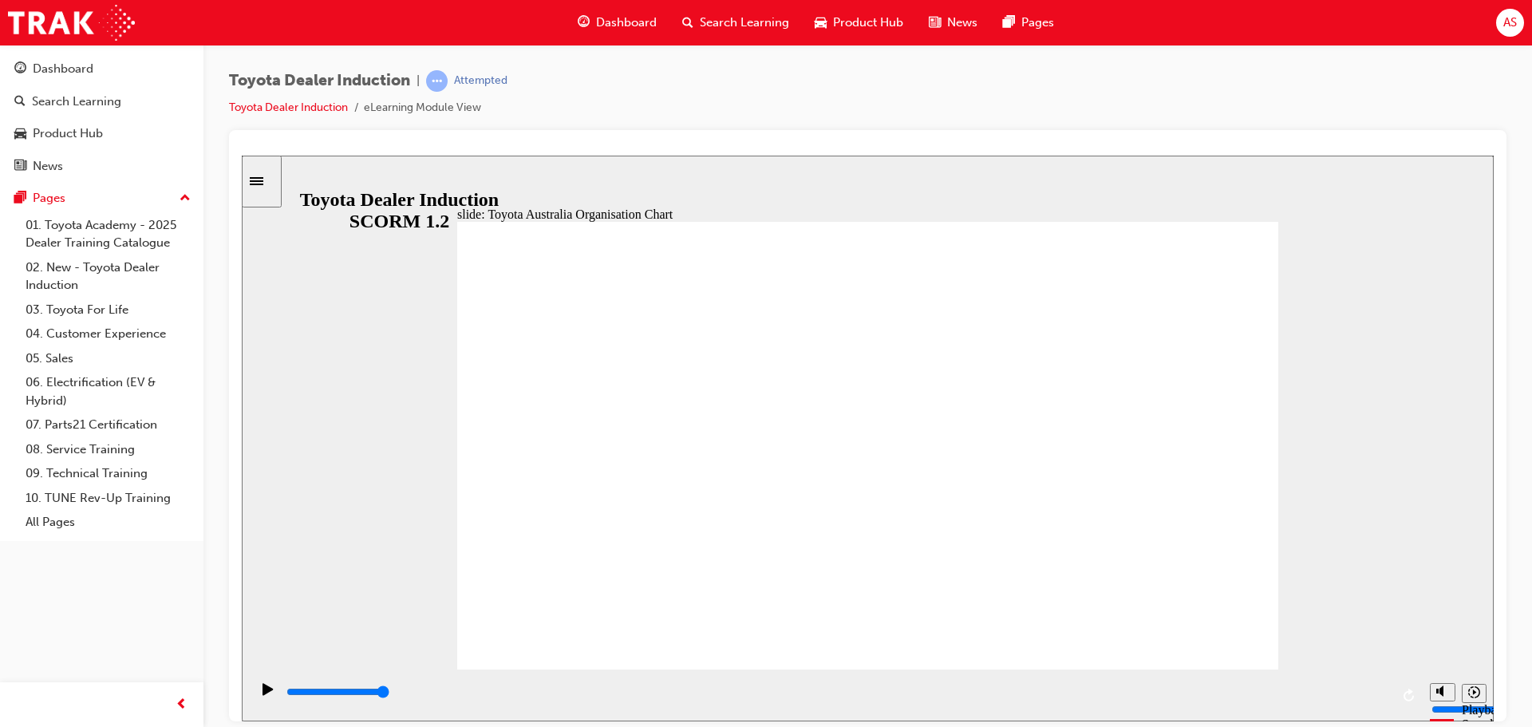
click at [1390, 693] on div "playback controls" at bounding box center [836, 695] width 1172 height 52
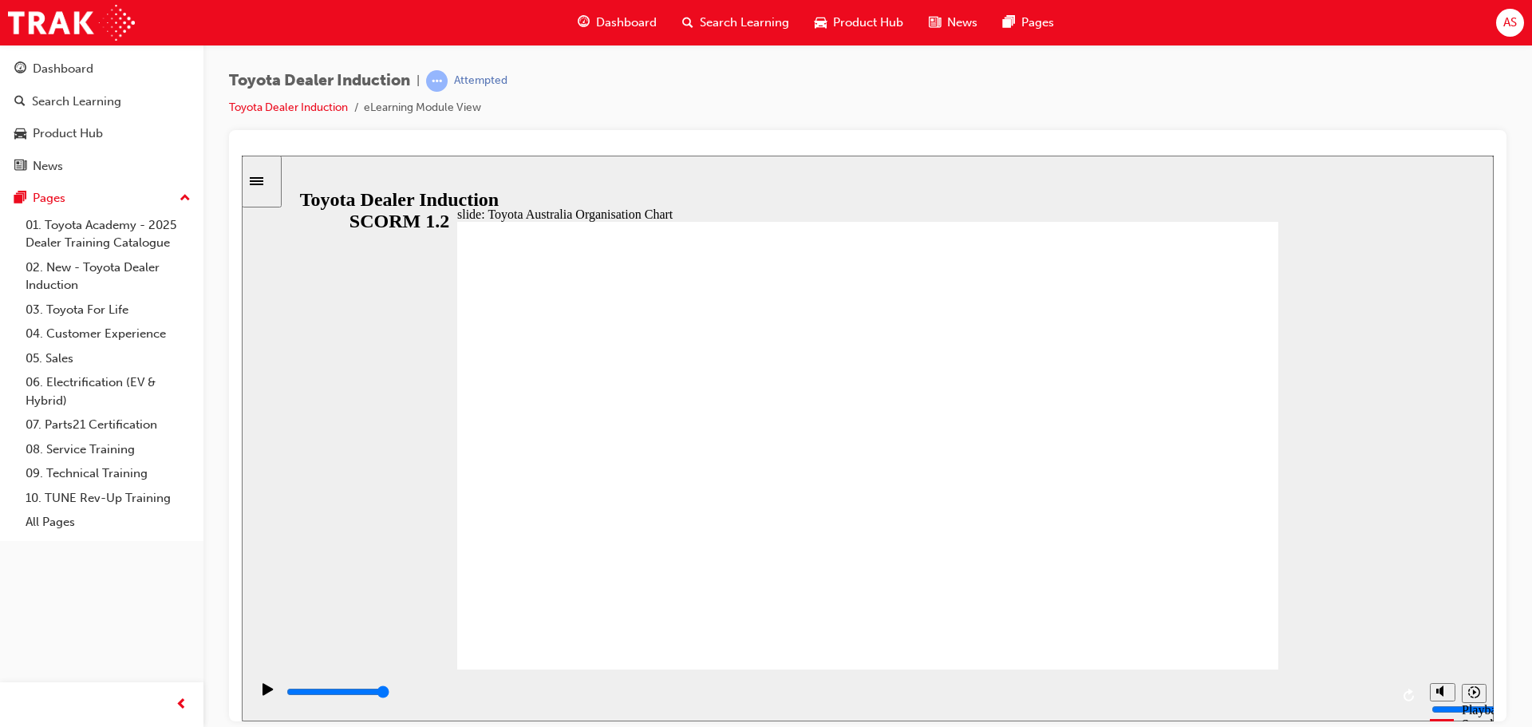
drag, startPoint x: 867, startPoint y: 498, endPoint x: 860, endPoint y: 487, distance: 12.6
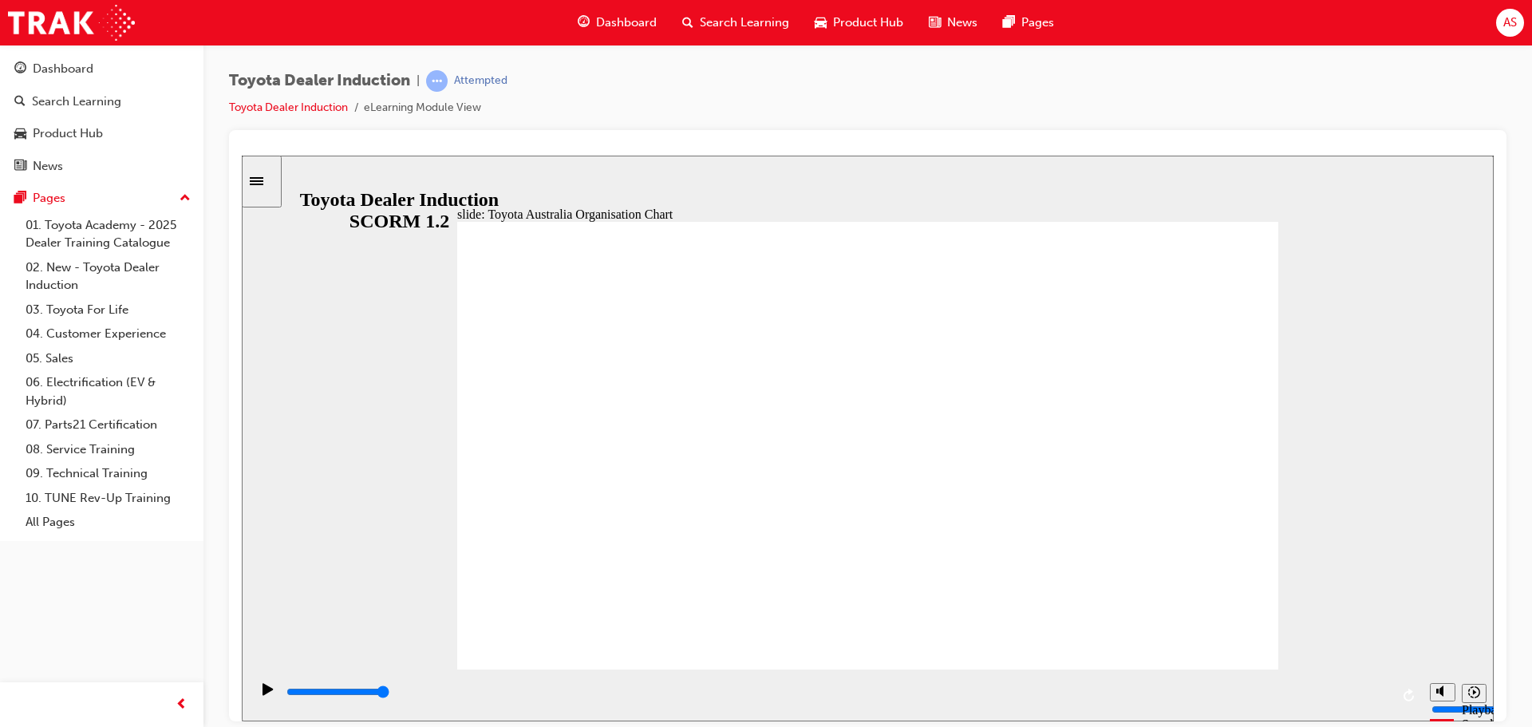
click at [1367, 681] on div "playback controls" at bounding box center [836, 695] width 1172 height 52
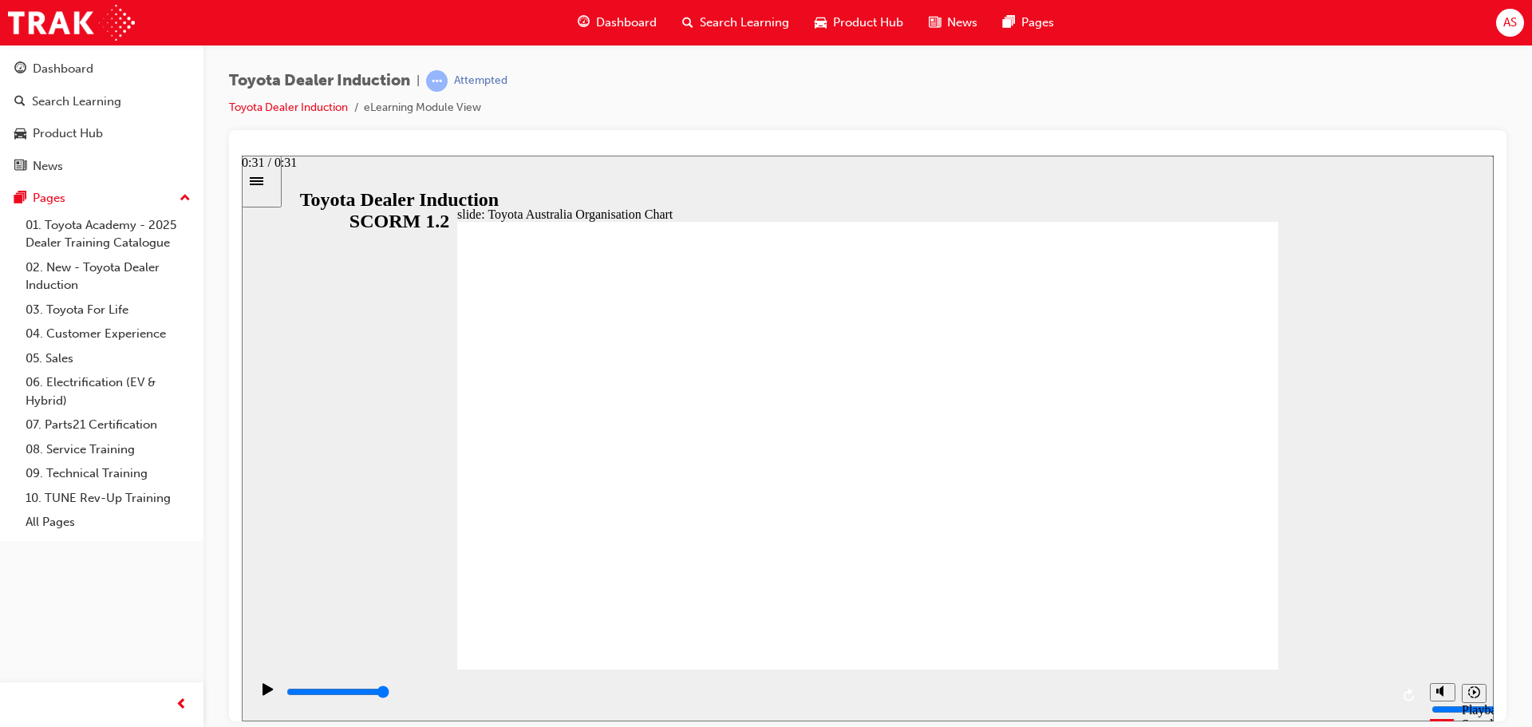
click at [1391, 694] on div "playback controls" at bounding box center [836, 695] width 1172 height 52
click at [389, 694] on input "slide progress" at bounding box center [337, 691] width 103 height 13
click at [1410, 693] on icon "Replay (Ctrl+Alt+R)" at bounding box center [1408, 694] width 10 height 13
type input "5000"
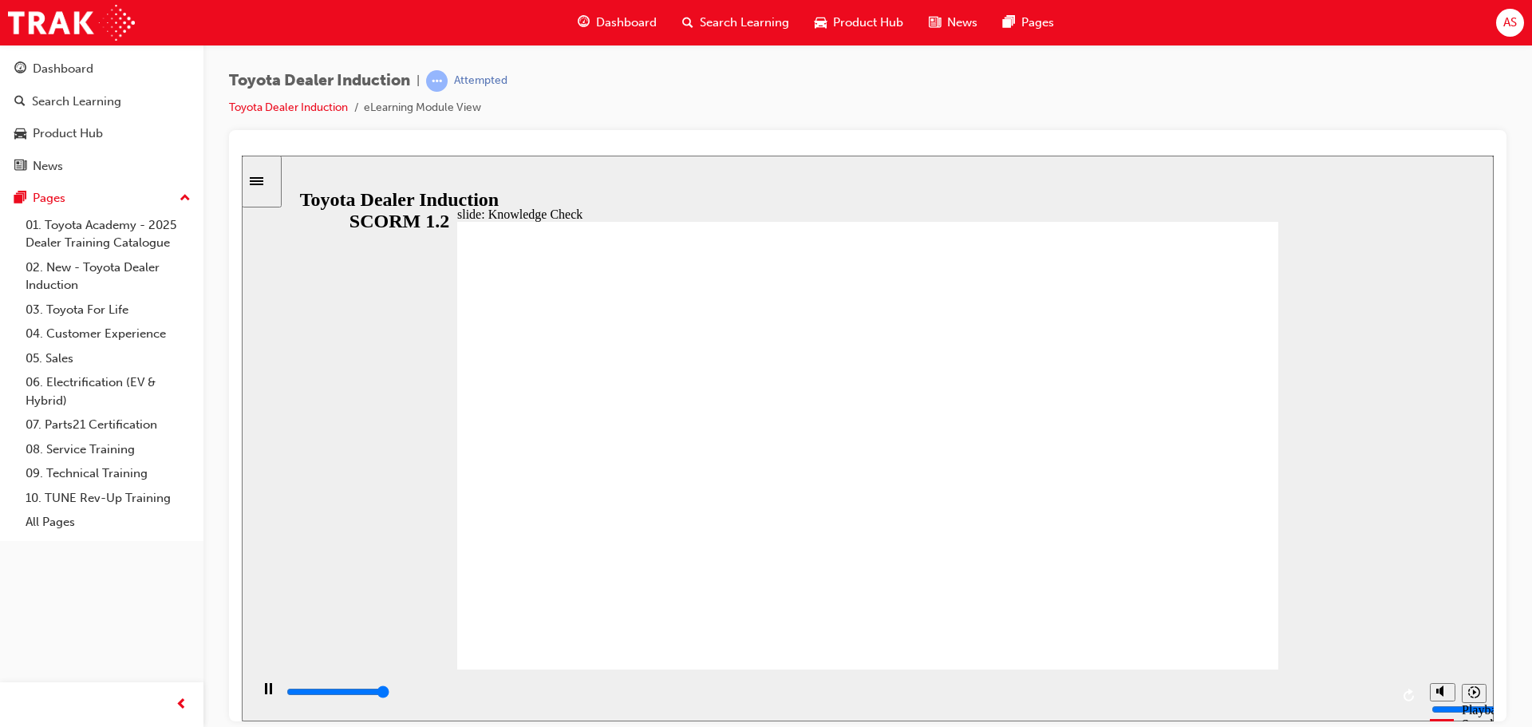
radio input "true"
type input "2700"
radio input "true"
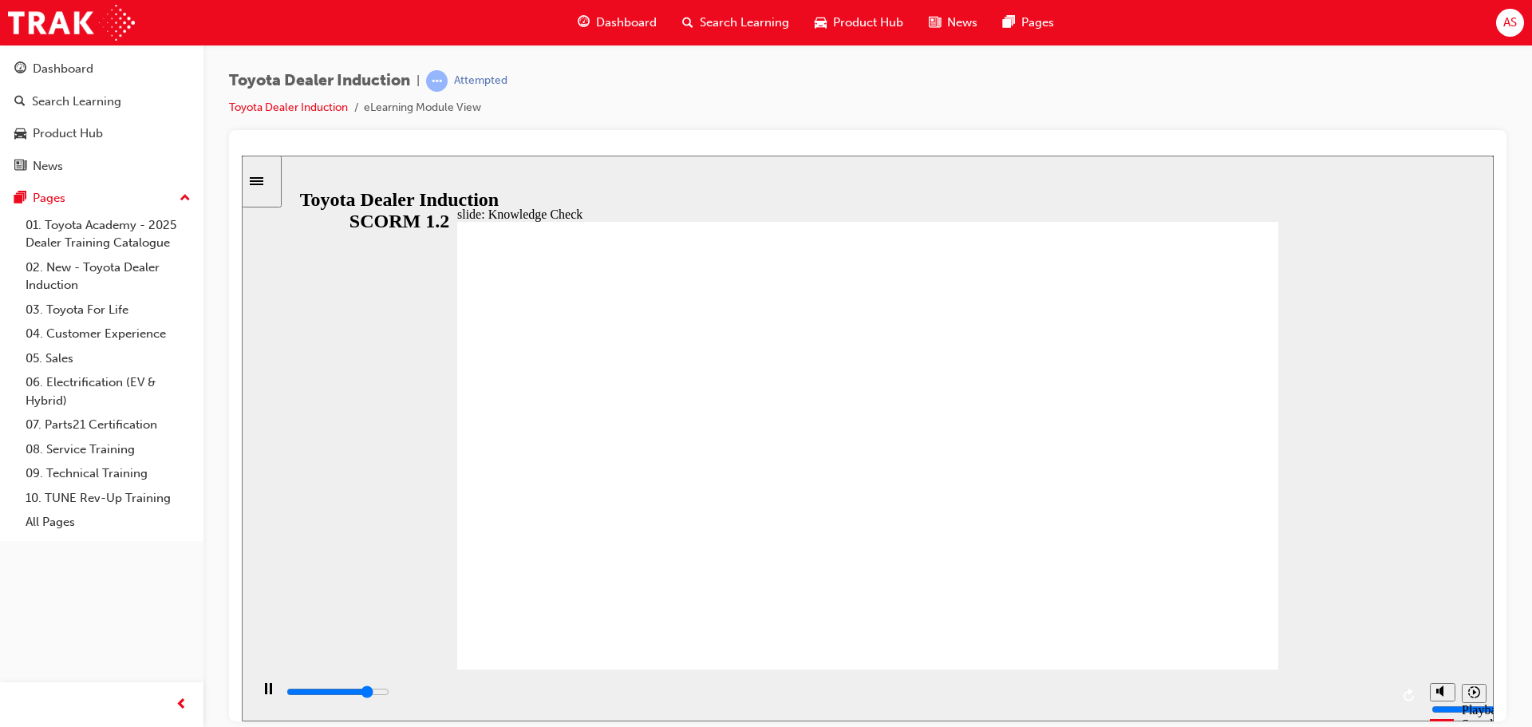
type input "3300"
radio input "true"
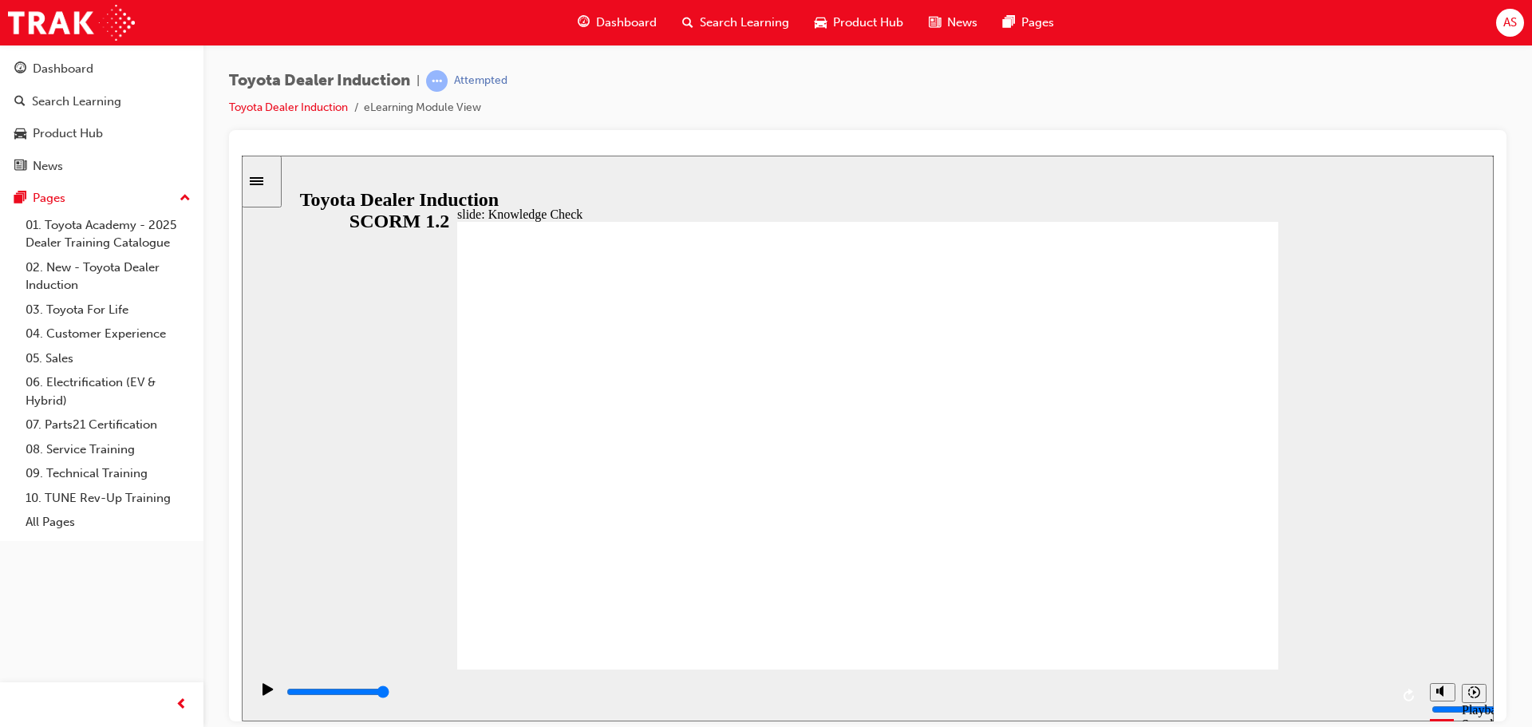
drag, startPoint x: 510, startPoint y: 695, endPoint x: 1531, endPoint y: 701, distance: 1021.2
click at [1493, 701] on html "slide: As the world changes Toyota Australia’s Vision, Mission & Business Prior…" at bounding box center [868, 438] width 1252 height 566
type input "9200"
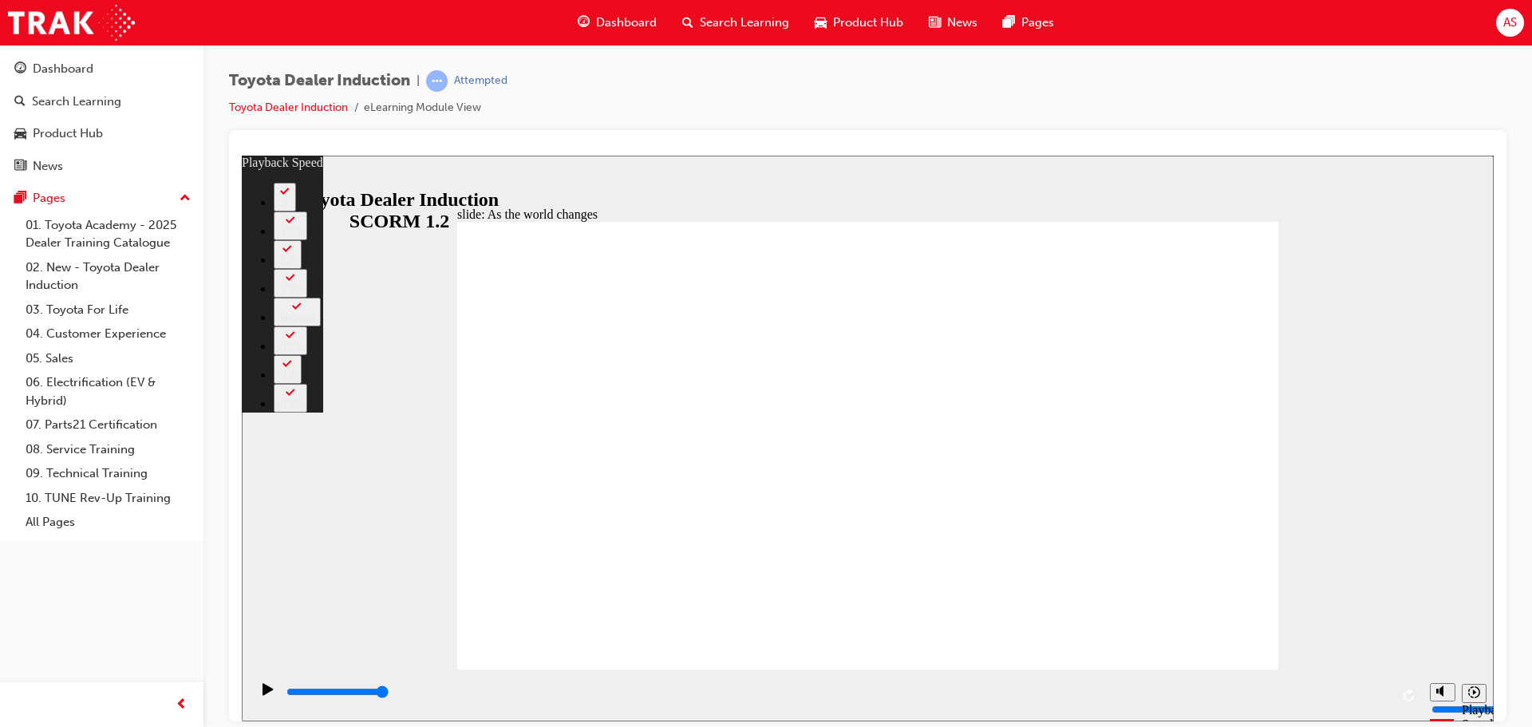
drag, startPoint x: 465, startPoint y: 630, endPoint x: 1250, endPoint y: 643, distance: 785.1
type input "128"
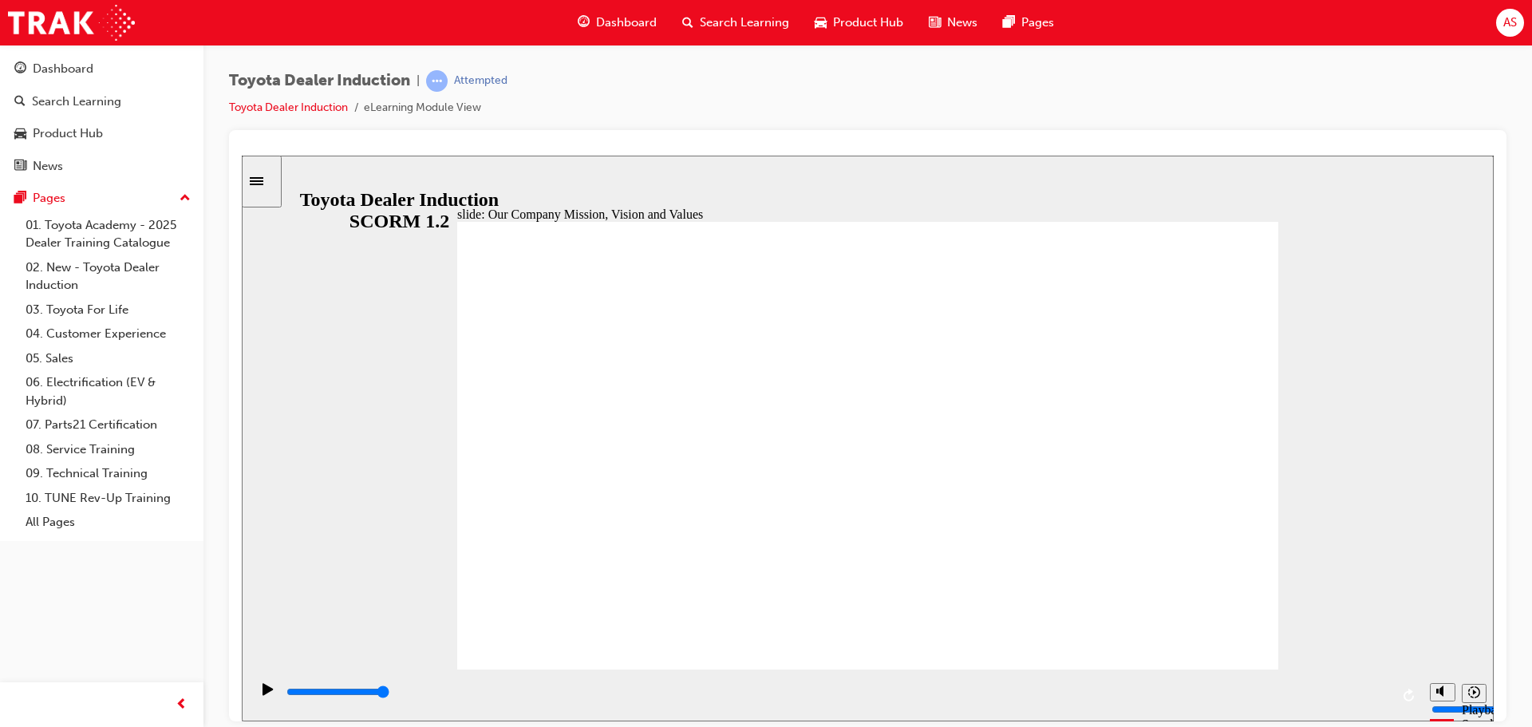
drag, startPoint x: 321, startPoint y: 695, endPoint x: 1395, endPoint y: 682, distance: 1073.9
click at [1395, 687] on div "playback controls" at bounding box center [836, 695] width 1172 height 52
drag, startPoint x: 345, startPoint y: 692, endPoint x: 1430, endPoint y: 693, distance: 1084.2
click at [1426, 692] on section "Playback Speed 2 1.75 1.5 1.25" at bounding box center [868, 695] width 1252 height 52
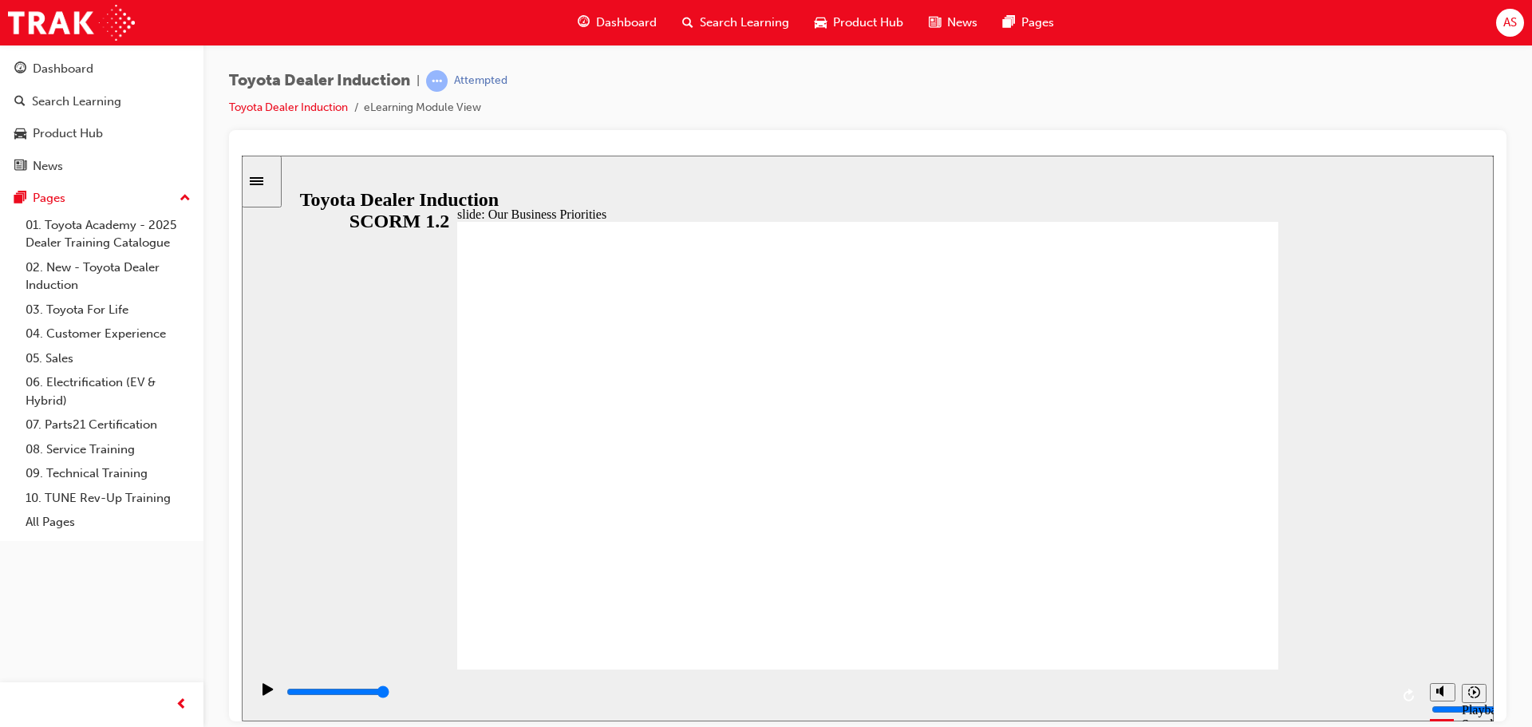
drag, startPoint x: 318, startPoint y: 692, endPoint x: 1486, endPoint y: 687, distance: 1167.2
click at [1460, 695] on section "Playback Speed 2 1.75 1.5 1.25" at bounding box center [868, 695] width 1252 height 52
type input "5000"
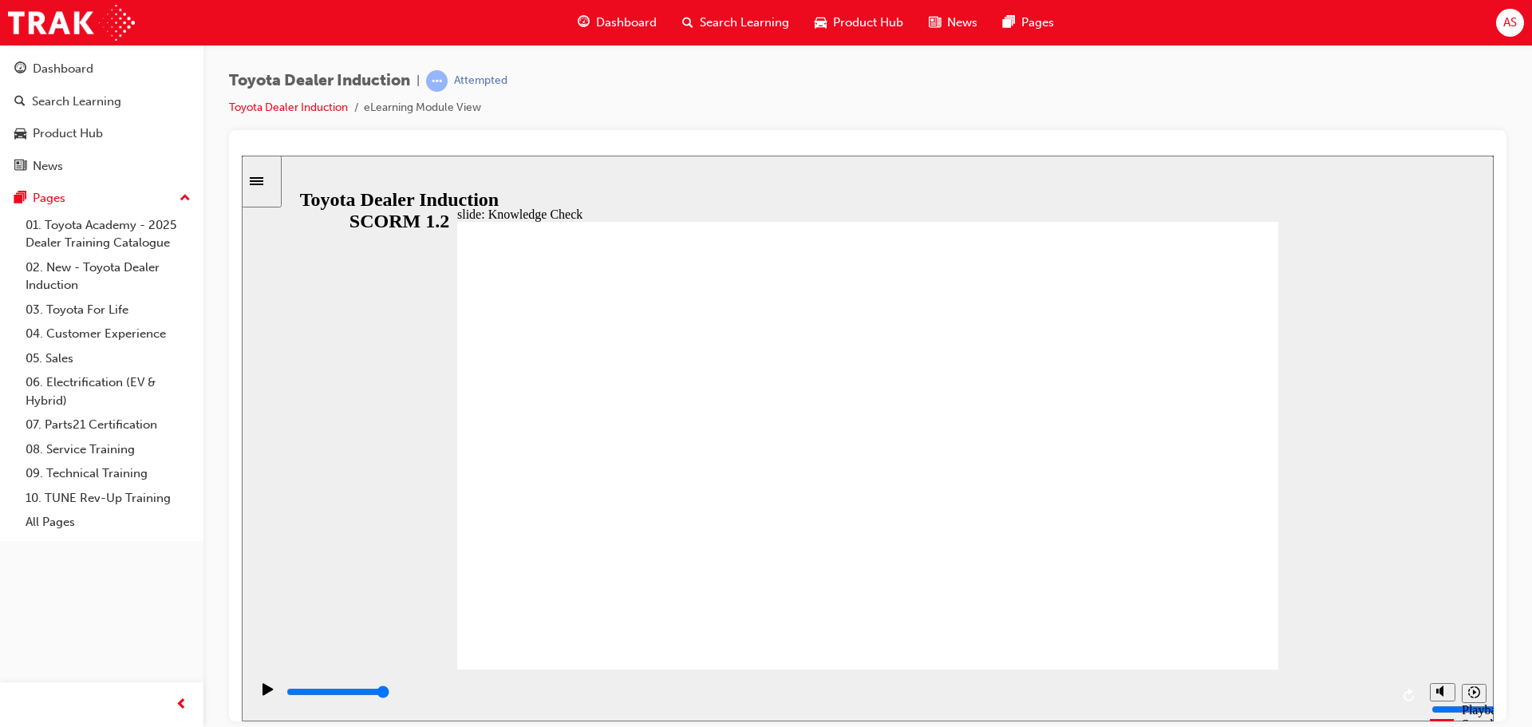
drag, startPoint x: 364, startPoint y: 687, endPoint x: 1493, endPoint y: 672, distance: 1129.8
click at [1493, 672] on html "slide: Knowledge Check Rectangle 1 BACK BACK SUBMIT SUBMIT Knowledge Check Fill…" at bounding box center [868, 438] width 1252 height 566
type input "m"
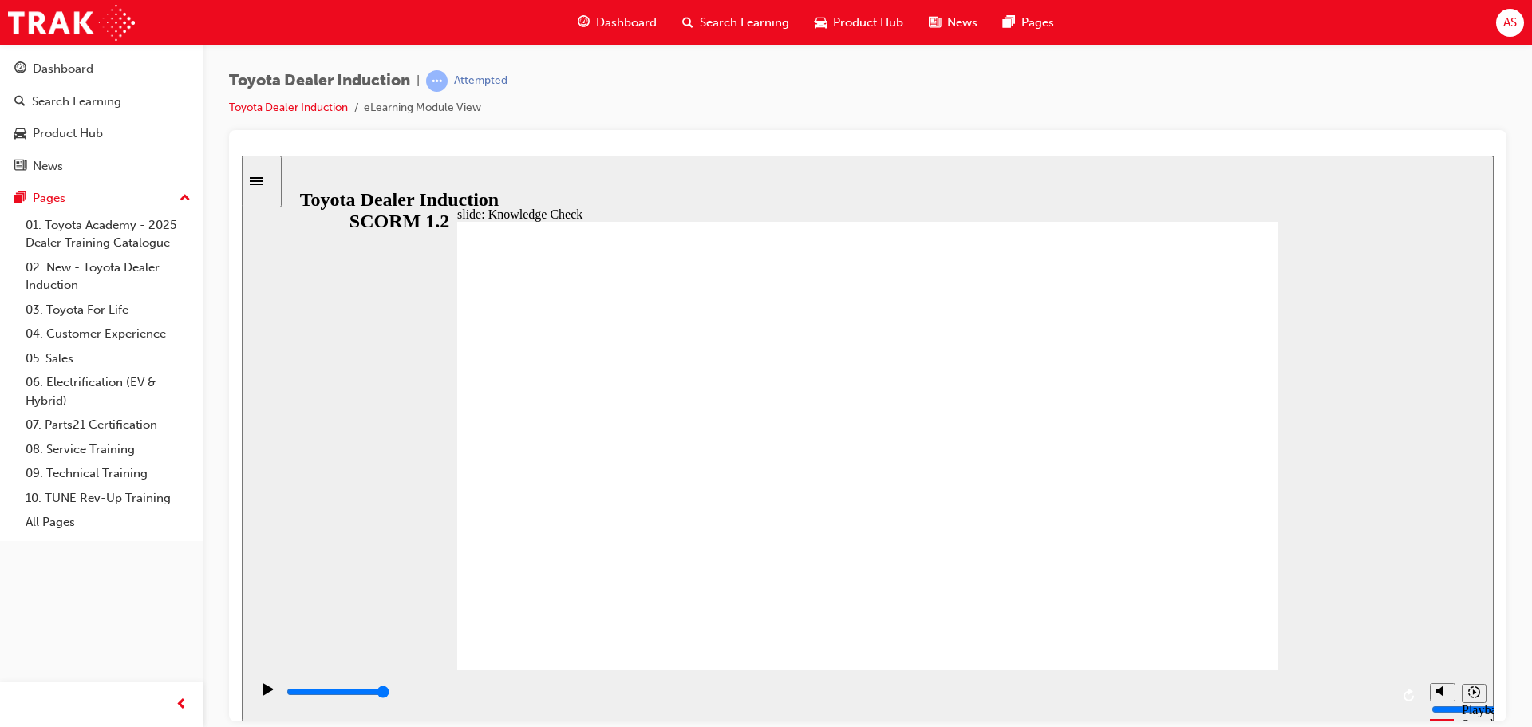
type input "mo"
type input "mob"
type input "mobi"
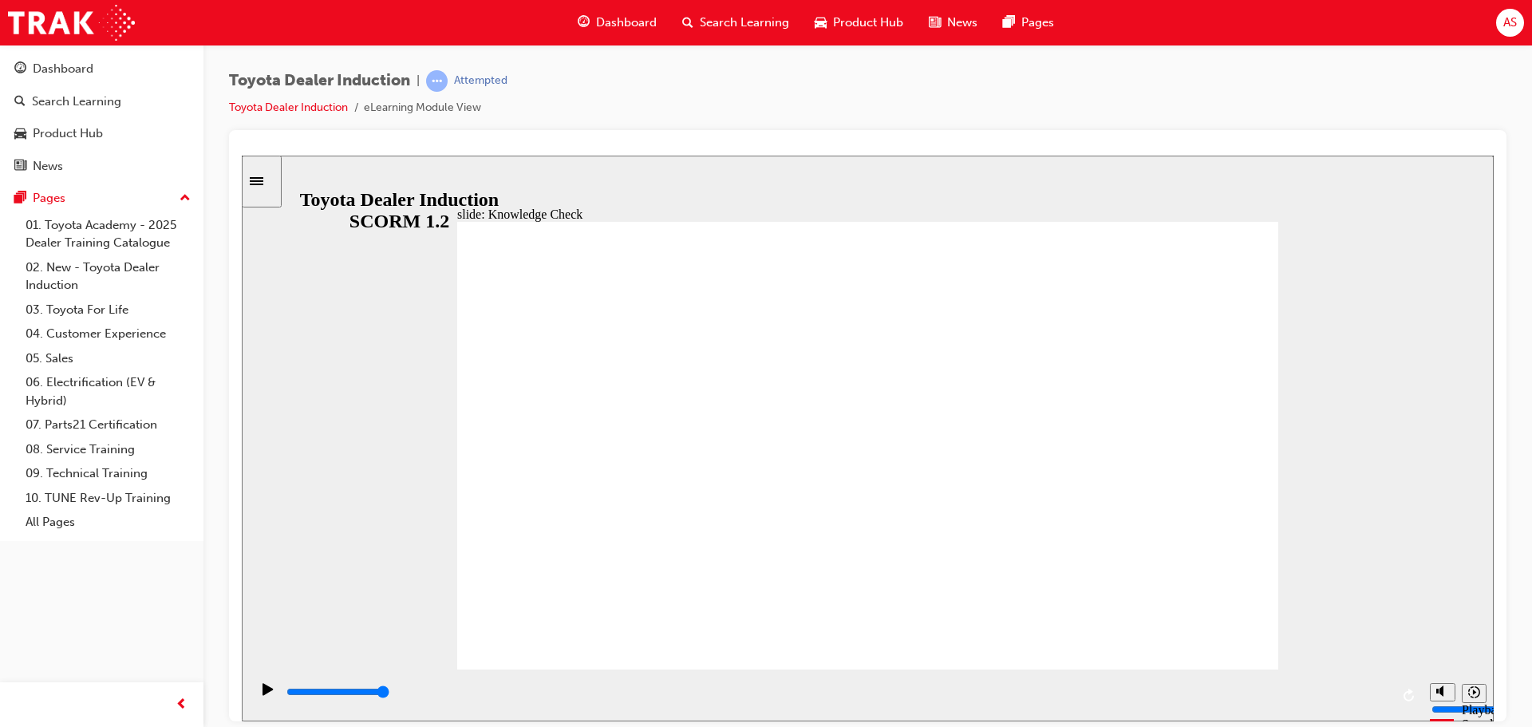
type input "mobi"
type input "mobil"
type input "mobilt"
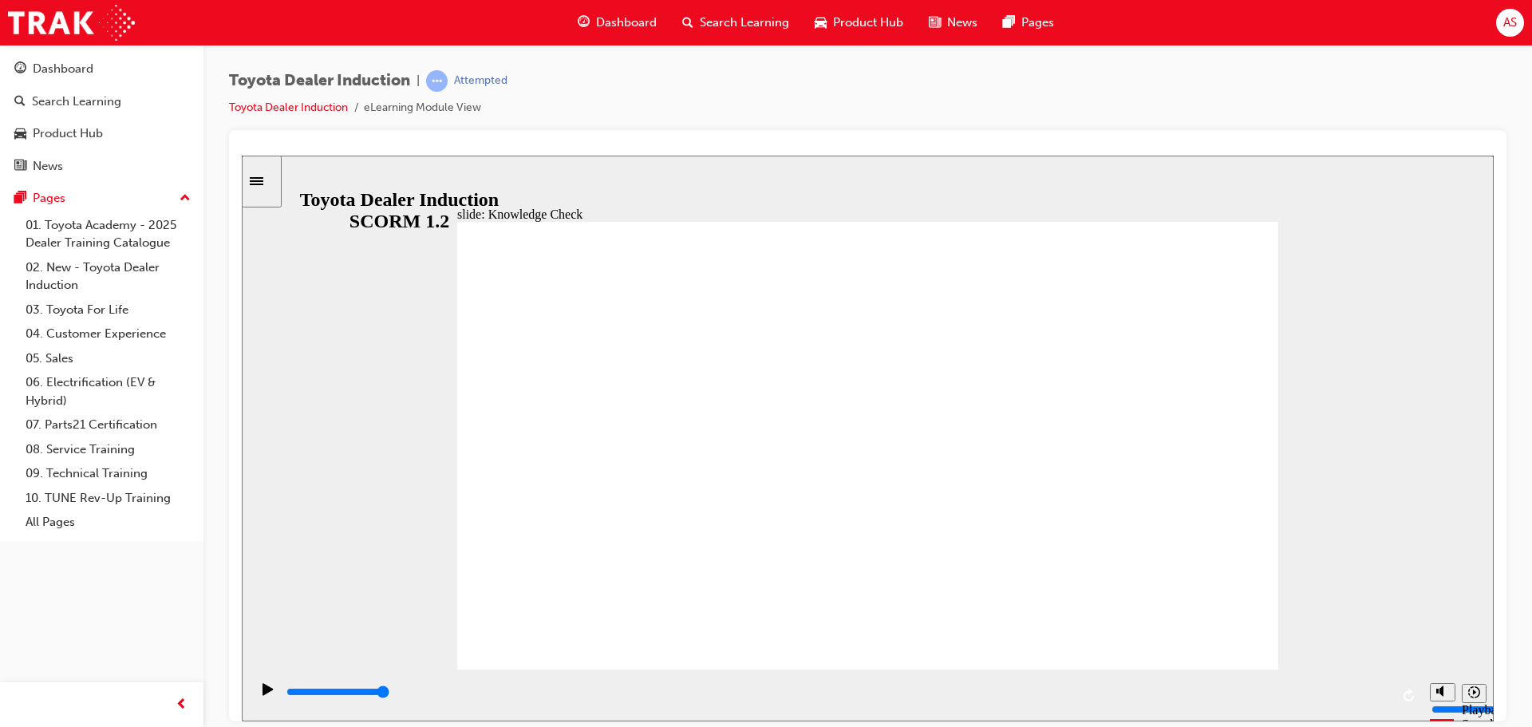
type input "mobilti"
type input "mobiltiy"
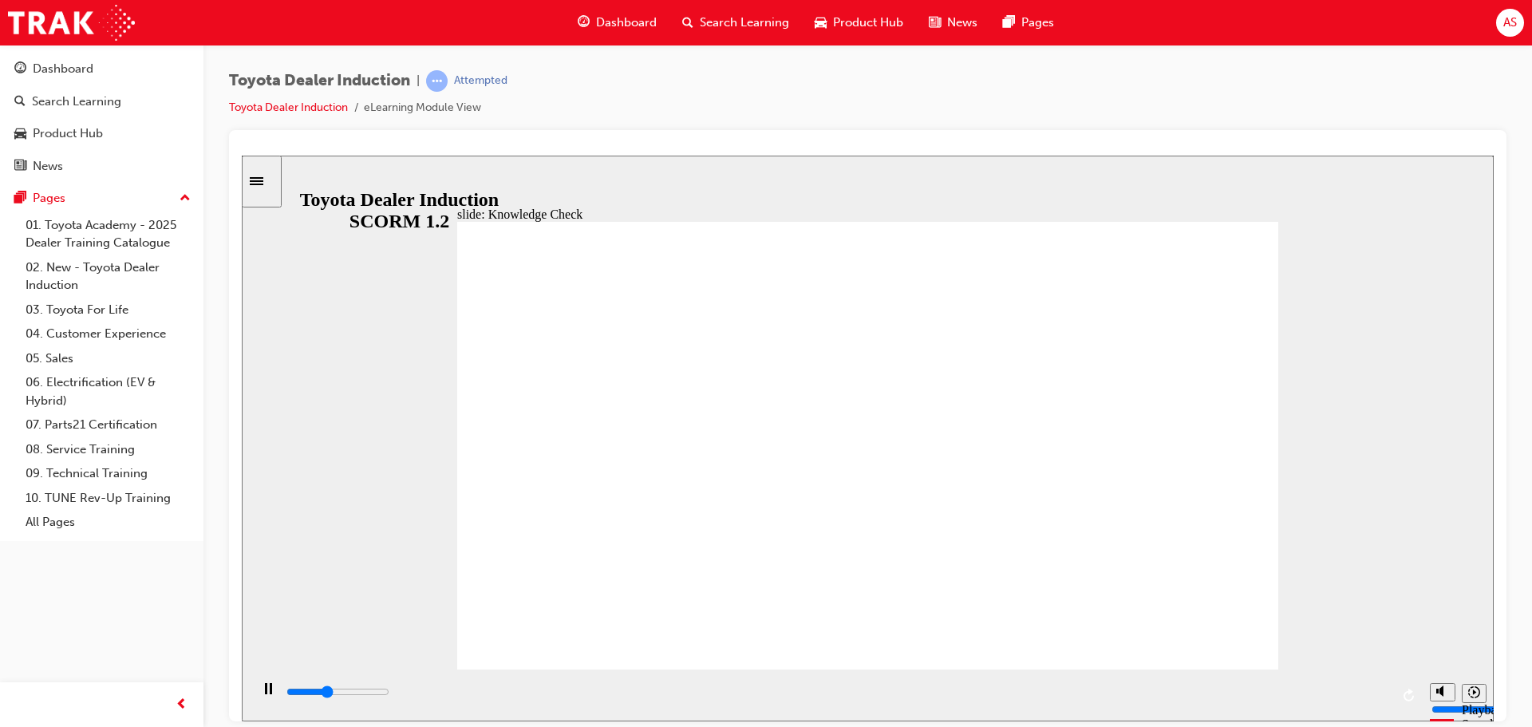
type input "5000"
type input "h"
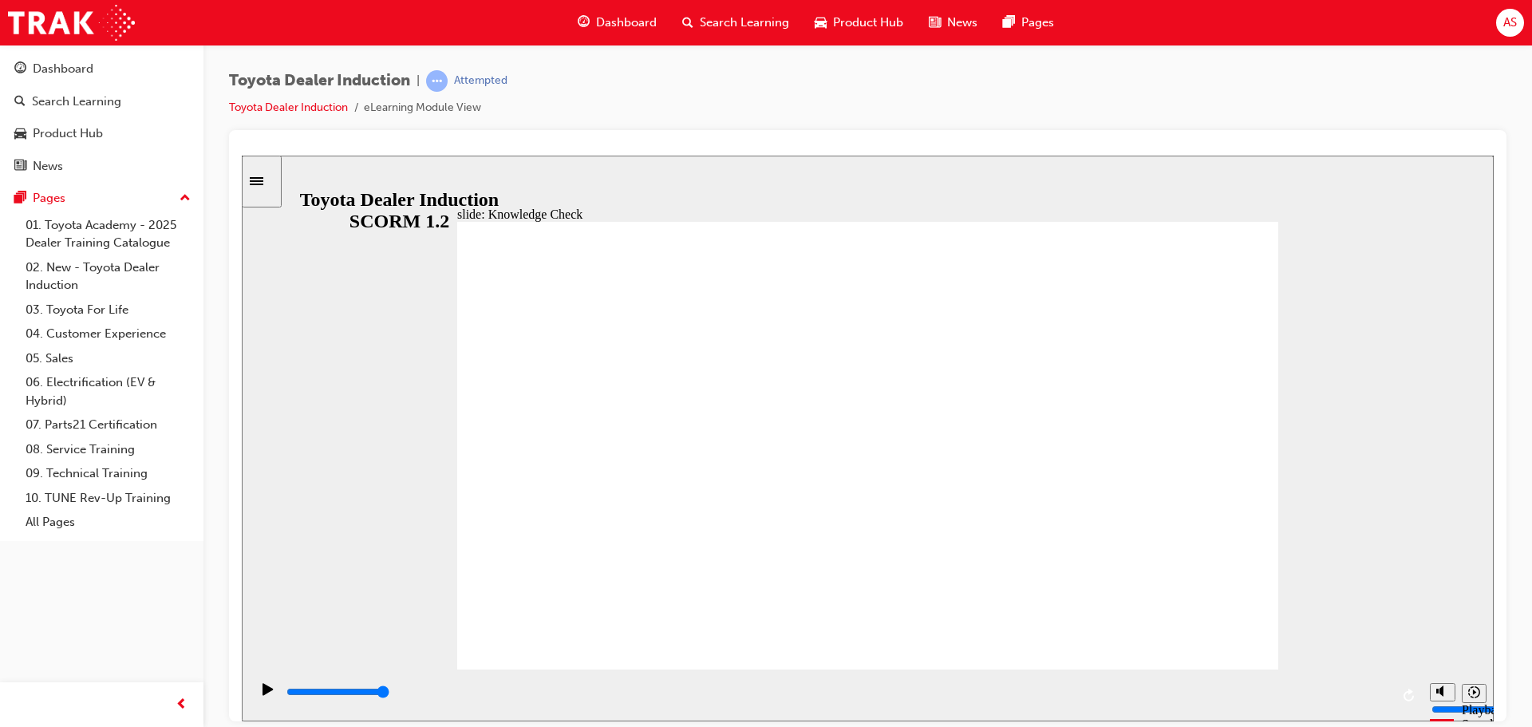
type input "ha"
type input "hap"
type input "happ"
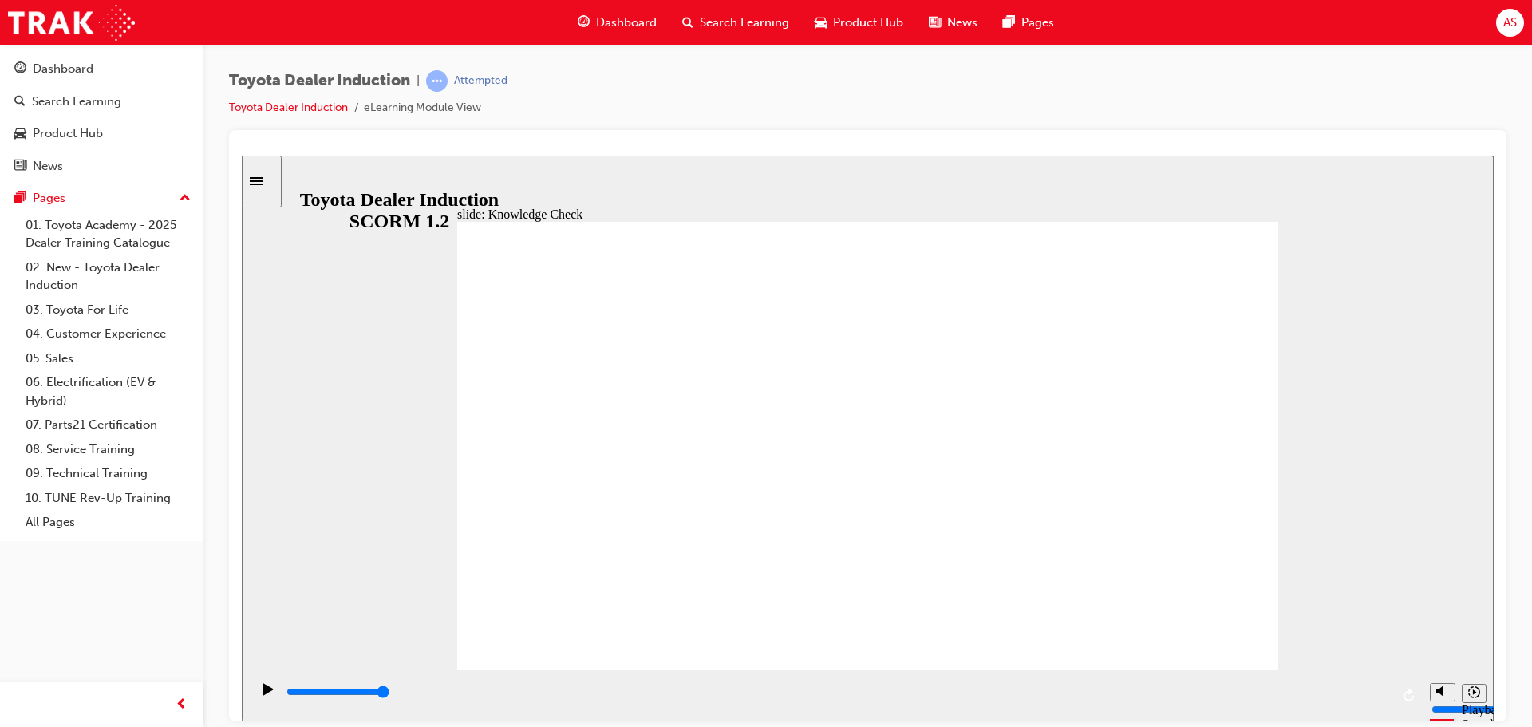
type input "happ"
type input "happy"
drag, startPoint x: 897, startPoint y: 689, endPoint x: 1424, endPoint y: 694, distance: 527.4
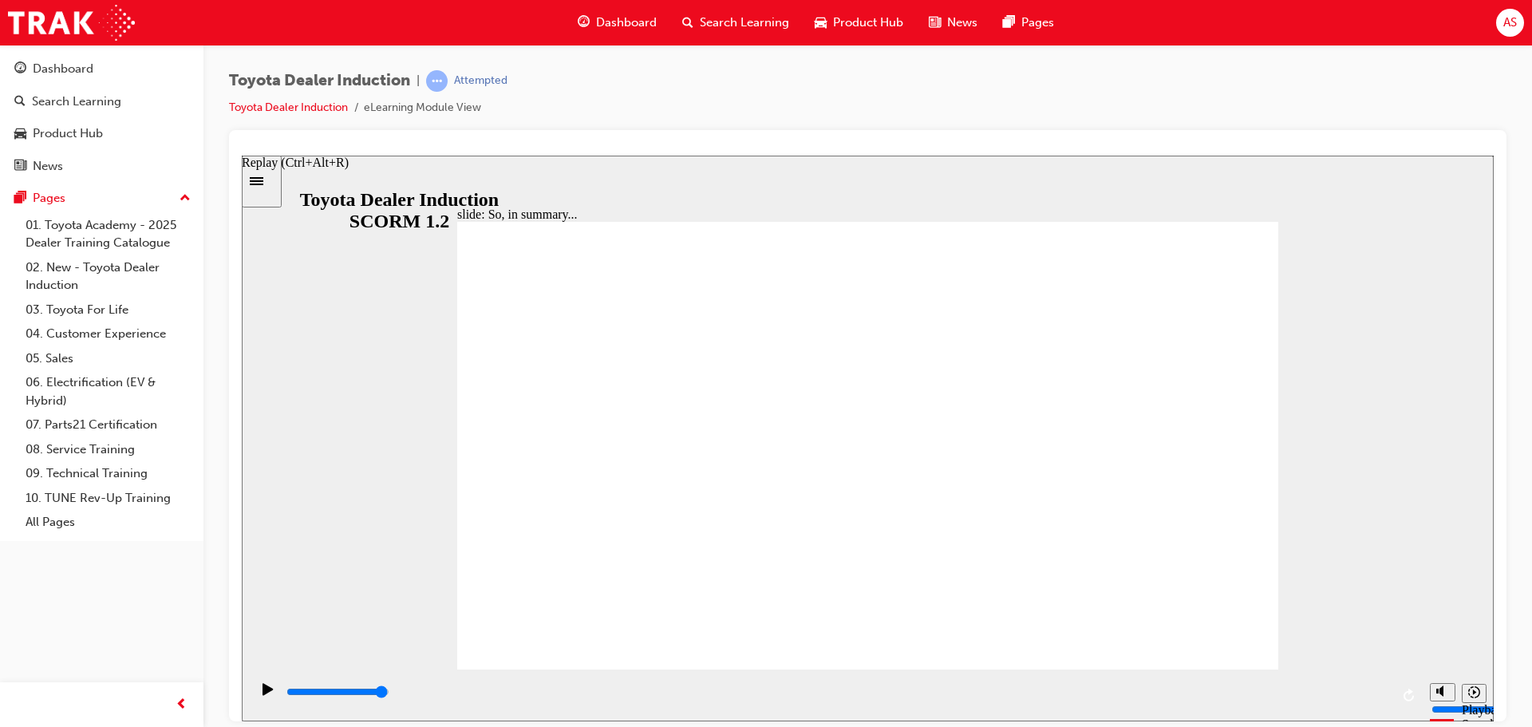
click at [1424, 694] on section "Playback Speed 2 1.75 1.5 1.25" at bounding box center [868, 695] width 1252 height 52
type input "6500"
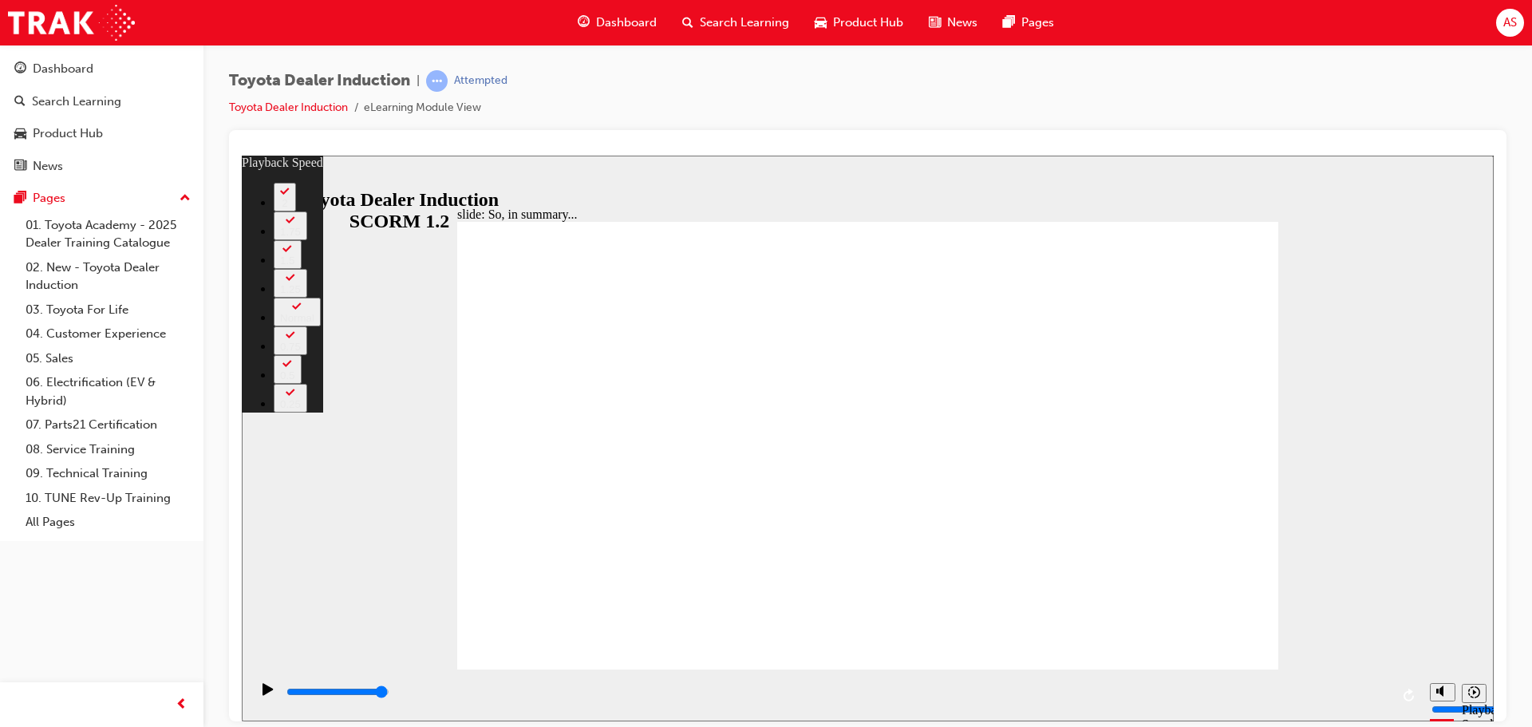
drag, startPoint x: 468, startPoint y: 634, endPoint x: 1256, endPoint y: 642, distance: 788.3
type input "128"
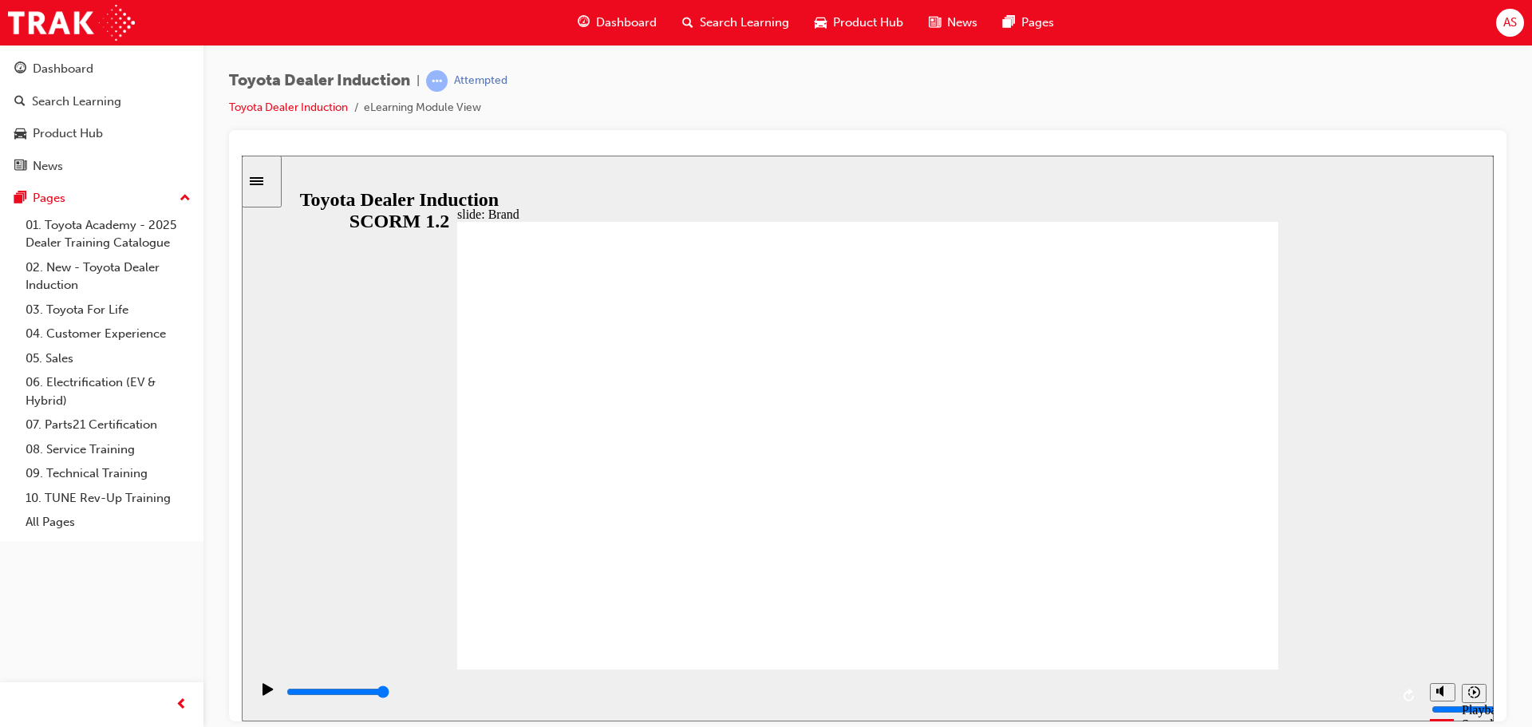
drag, startPoint x: 326, startPoint y: 691, endPoint x: 1426, endPoint y: 680, distance: 1100.2
click at [1426, 680] on section "Playback Speed 2 1.75 1.5 1.25" at bounding box center [868, 695] width 1252 height 52
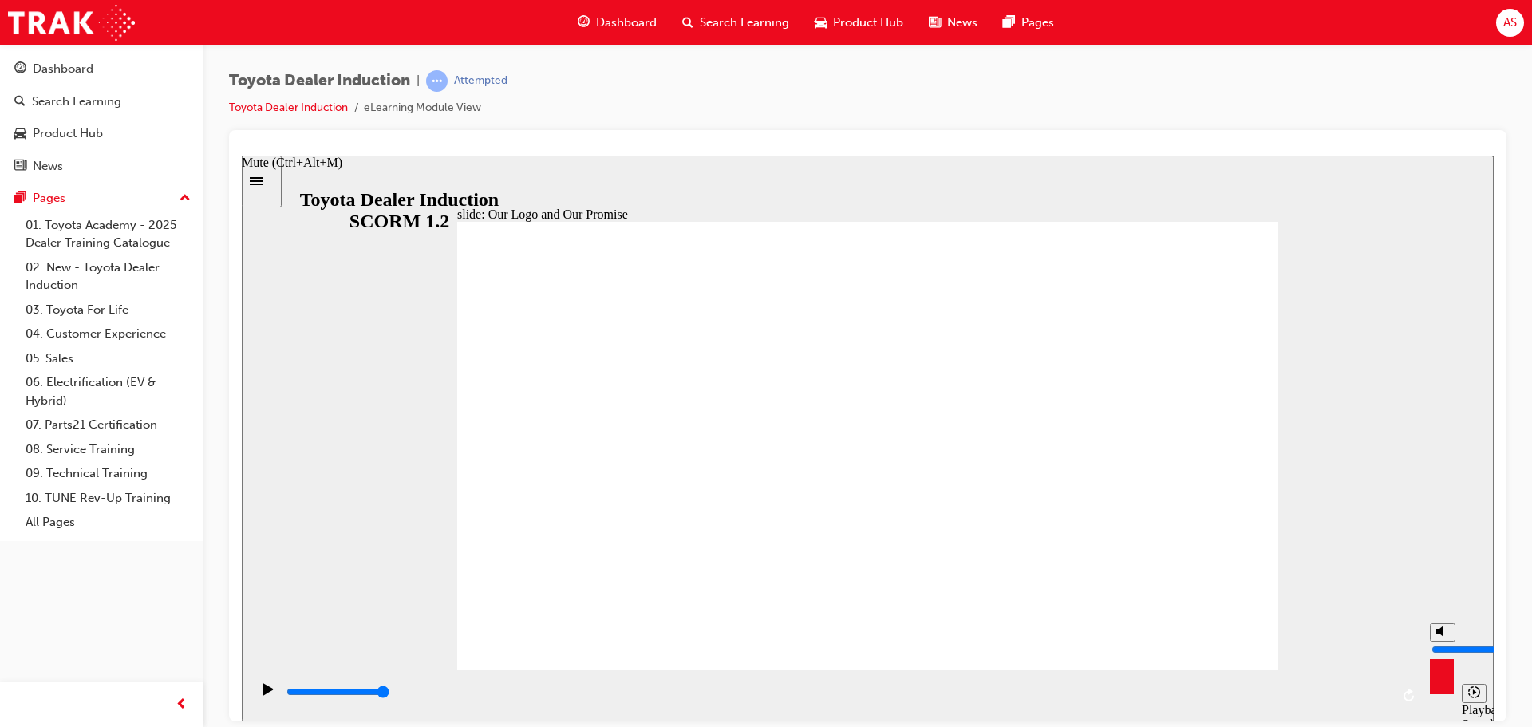
drag, startPoint x: 323, startPoint y: 696, endPoint x: 1429, endPoint y: 675, distance: 1106.0
click at [1427, 696] on section "Playback Speed 2 1.75 1.5 1.25" at bounding box center [868, 695] width 1252 height 52
drag, startPoint x: 345, startPoint y: 694, endPoint x: 1458, endPoint y: 674, distance: 1113.1
click at [1458, 674] on section "Playback Speed 2 1.75 1.5 1.25" at bounding box center [868, 695] width 1252 height 52
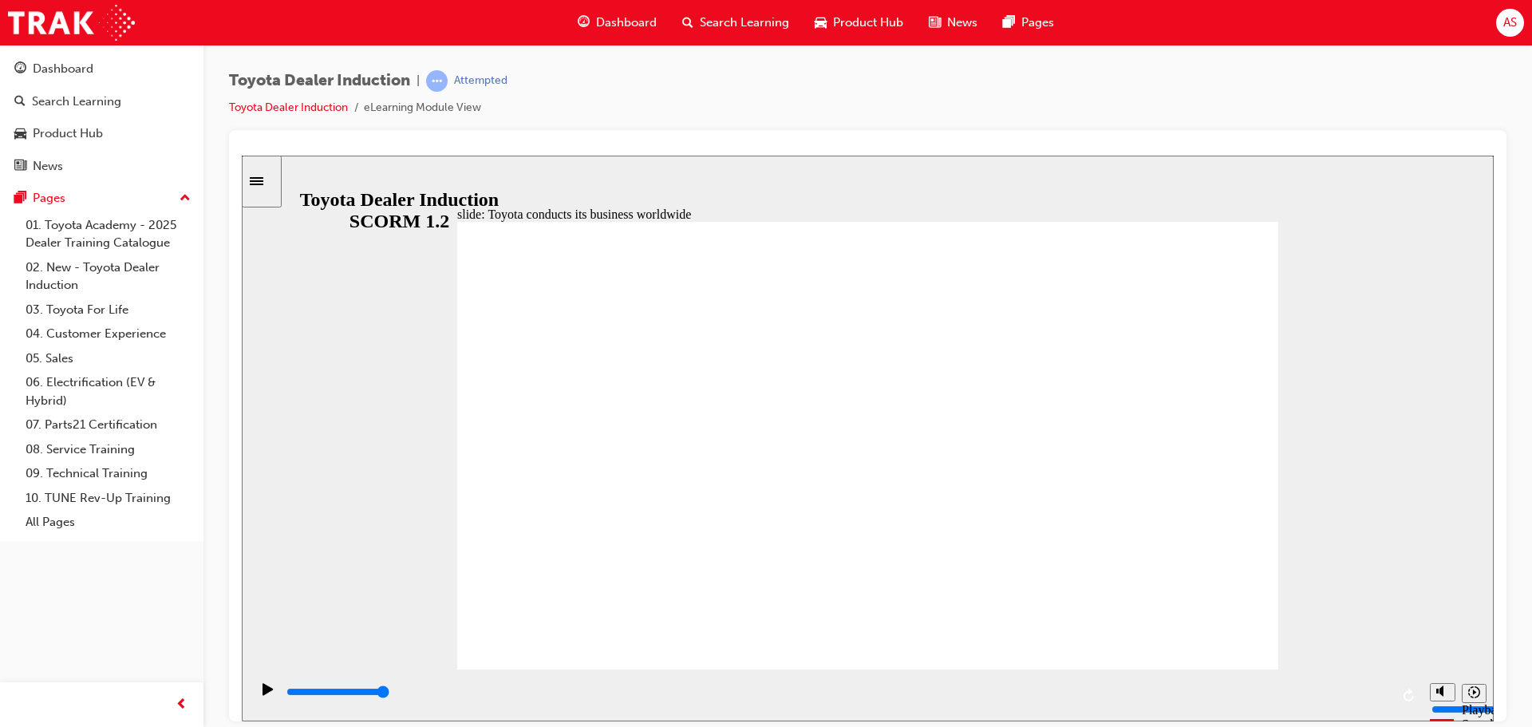
drag, startPoint x: 362, startPoint y: 692, endPoint x: 1448, endPoint y: 654, distance: 1086.5
click at [1448, 654] on div "slide: The Toyota brand over the years The Toyota brand over the years Group Ov…" at bounding box center [868, 438] width 1252 height 566
type input "8400"
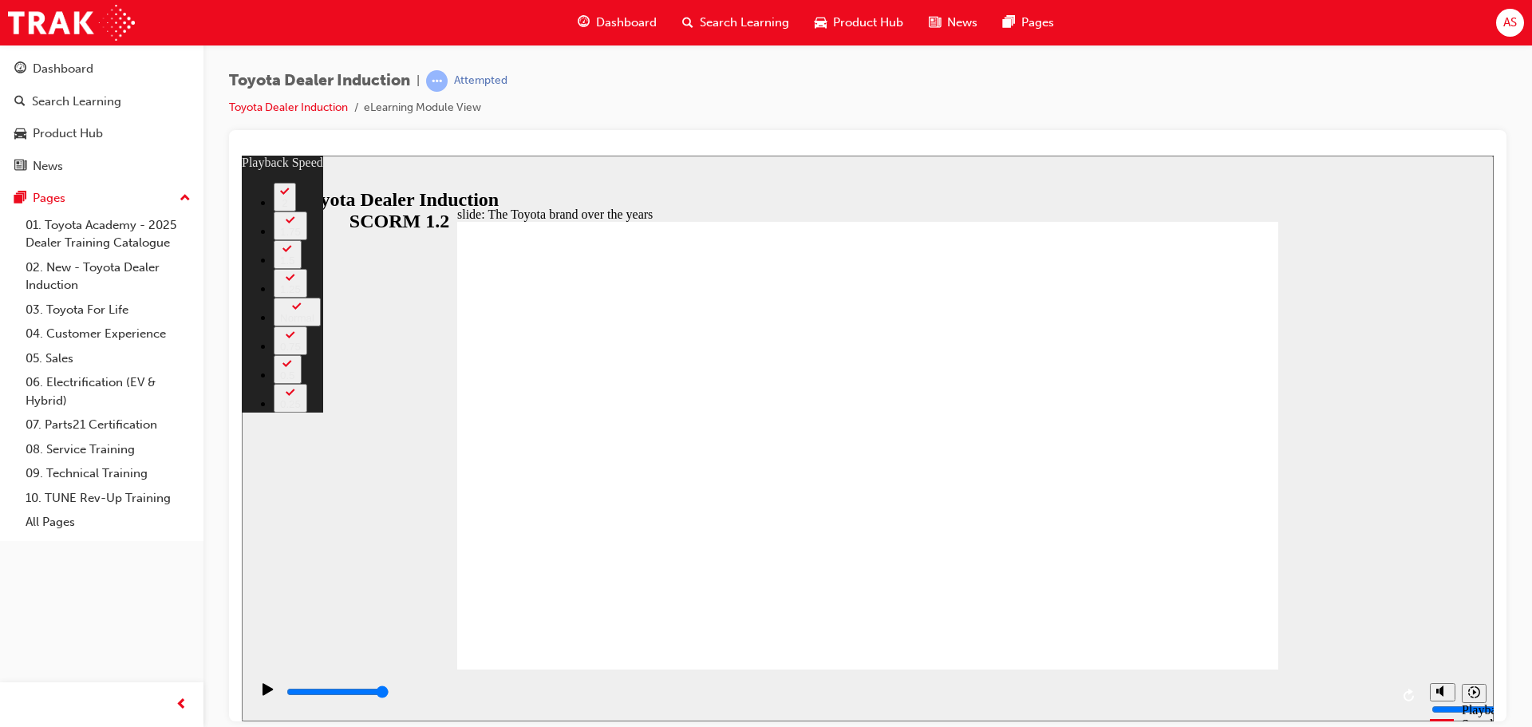
drag, startPoint x: 469, startPoint y: 637, endPoint x: 1255, endPoint y: 645, distance: 785.9
type input "165"
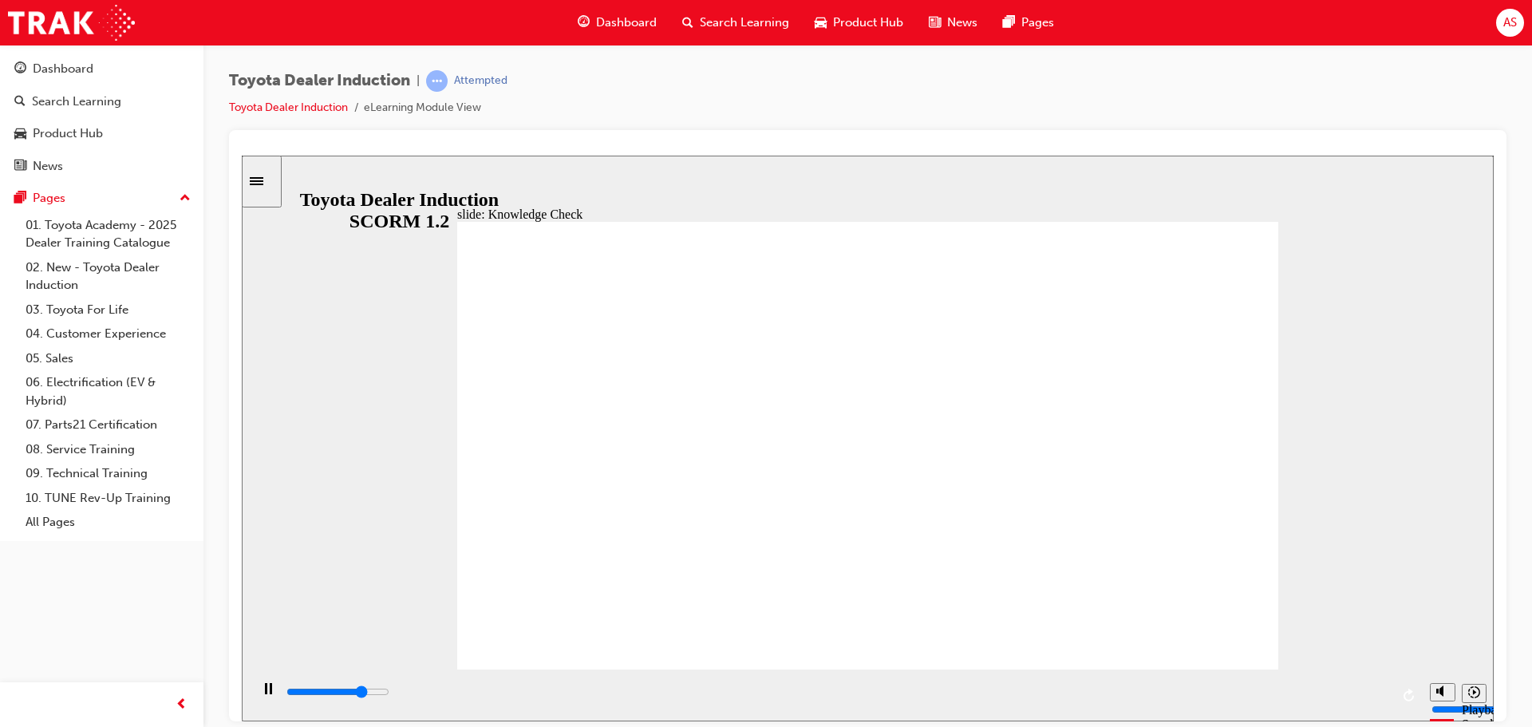
type input "3900"
radio input "true"
drag, startPoint x: 376, startPoint y: 698, endPoint x: 1399, endPoint y: 700, distance: 1022.8
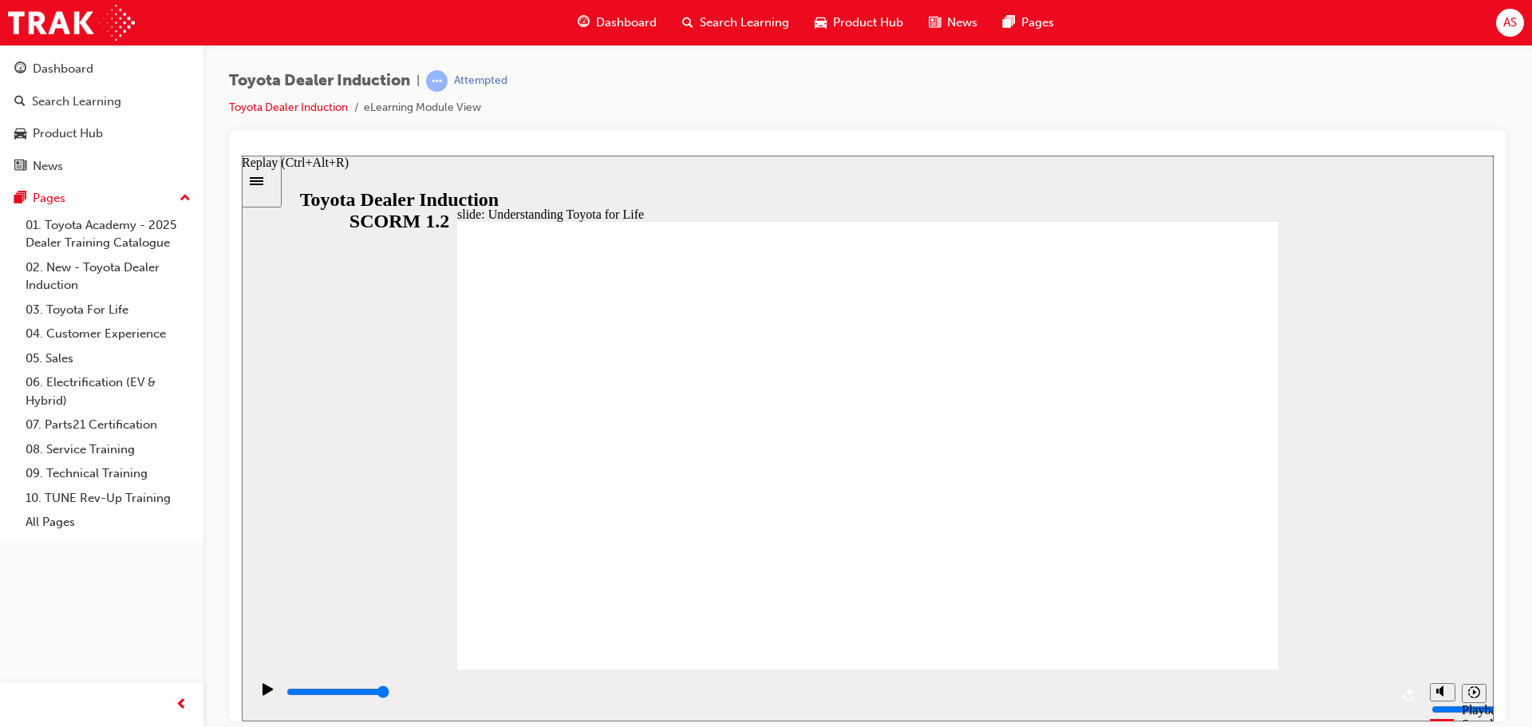
click at [1399, 700] on div "playback controls" at bounding box center [836, 695] width 1172 height 52
drag, startPoint x: 322, startPoint y: 689, endPoint x: 1412, endPoint y: 686, distance: 1090.6
click at [1411, 686] on div "playback controls" at bounding box center [836, 695] width 1172 height 52
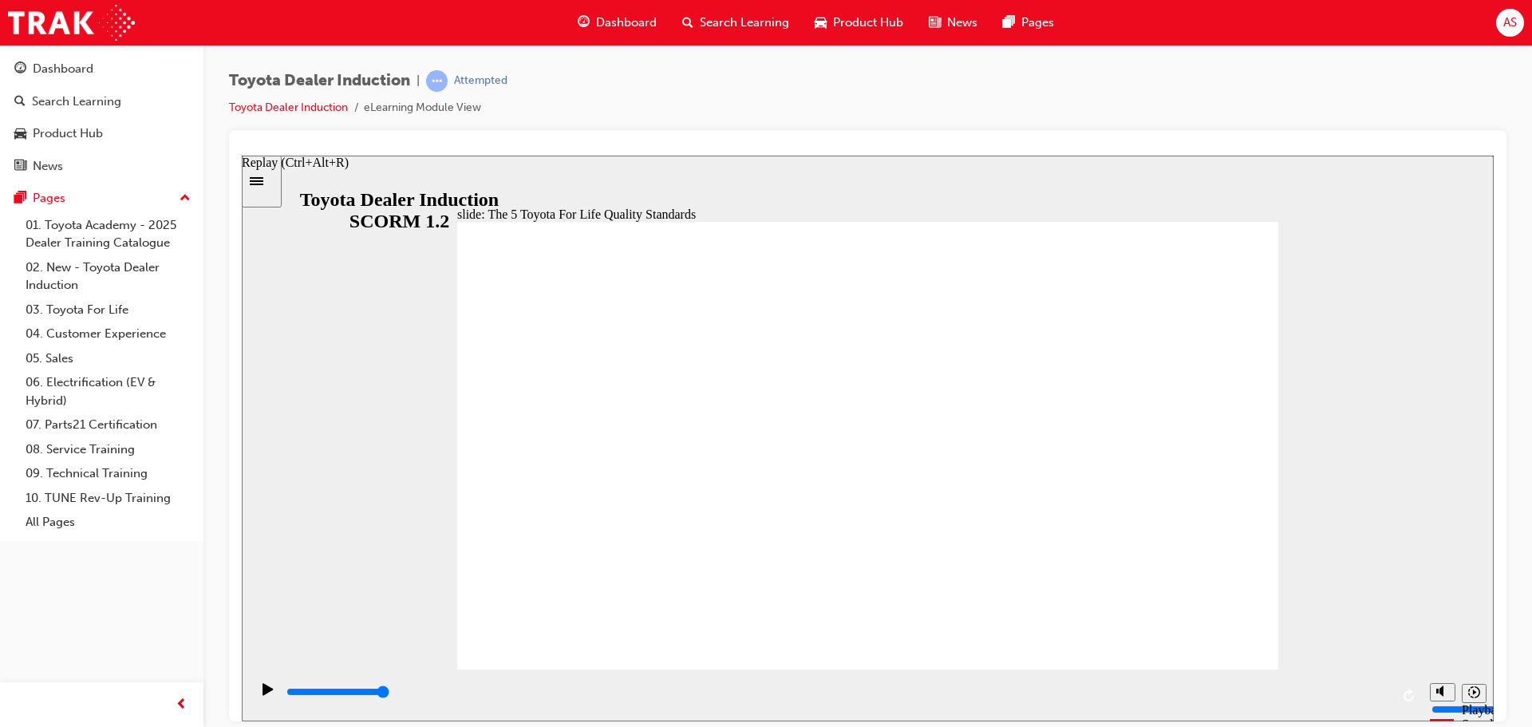
drag, startPoint x: 433, startPoint y: 698, endPoint x: 1418, endPoint y: 696, distance: 984.5
click at [1418, 697] on div "playback controls" at bounding box center [836, 695] width 1172 height 52
drag, startPoint x: 792, startPoint y: 613, endPoint x: 831, endPoint y: 614, distance: 39.1
drag, startPoint x: 879, startPoint y: 618, endPoint x: 902, endPoint y: 618, distance: 22.3
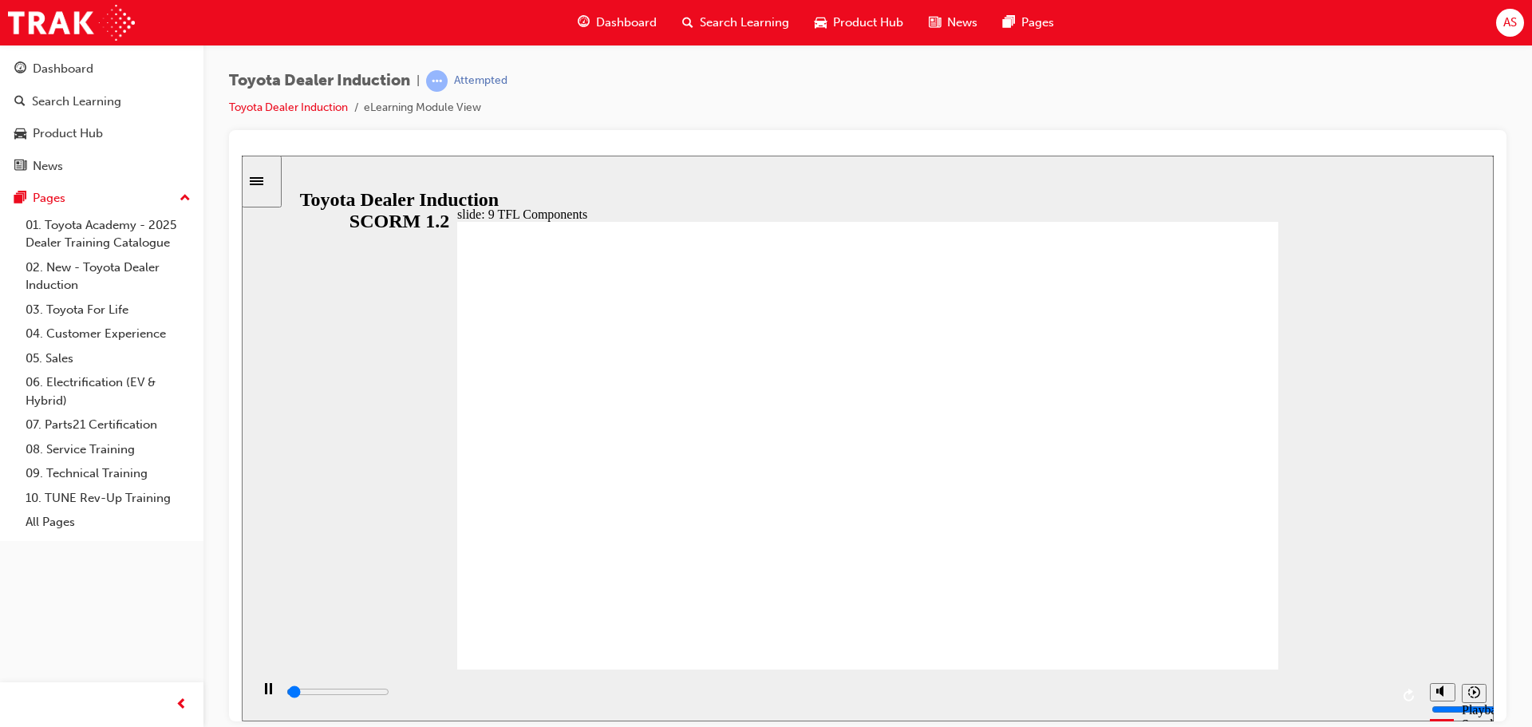
drag, startPoint x: 416, startPoint y: 697, endPoint x: 1466, endPoint y: 675, distance: 1050.1
click at [1466, 675] on section "Playback Speed 2 1.75 1.5 1.25" at bounding box center [868, 695] width 1252 height 52
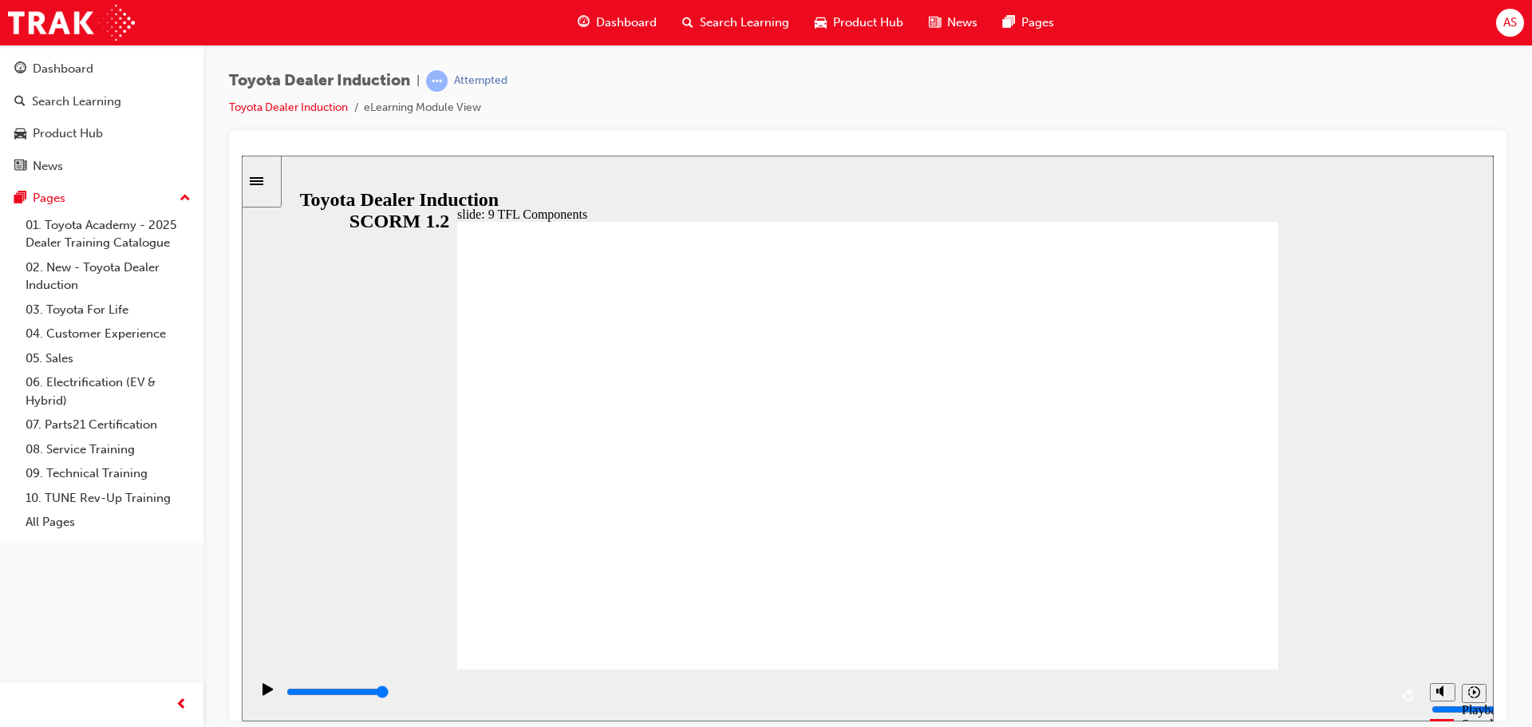
type input "48000"
drag, startPoint x: 318, startPoint y: 691, endPoint x: 1426, endPoint y: 695, distance: 1108.2
click at [1426, 695] on section "Playback Speed 2 1.75 1.5 1.25" at bounding box center [868, 695] width 1252 height 52
drag, startPoint x: 350, startPoint y: 690, endPoint x: 1460, endPoint y: 697, distance: 1109.8
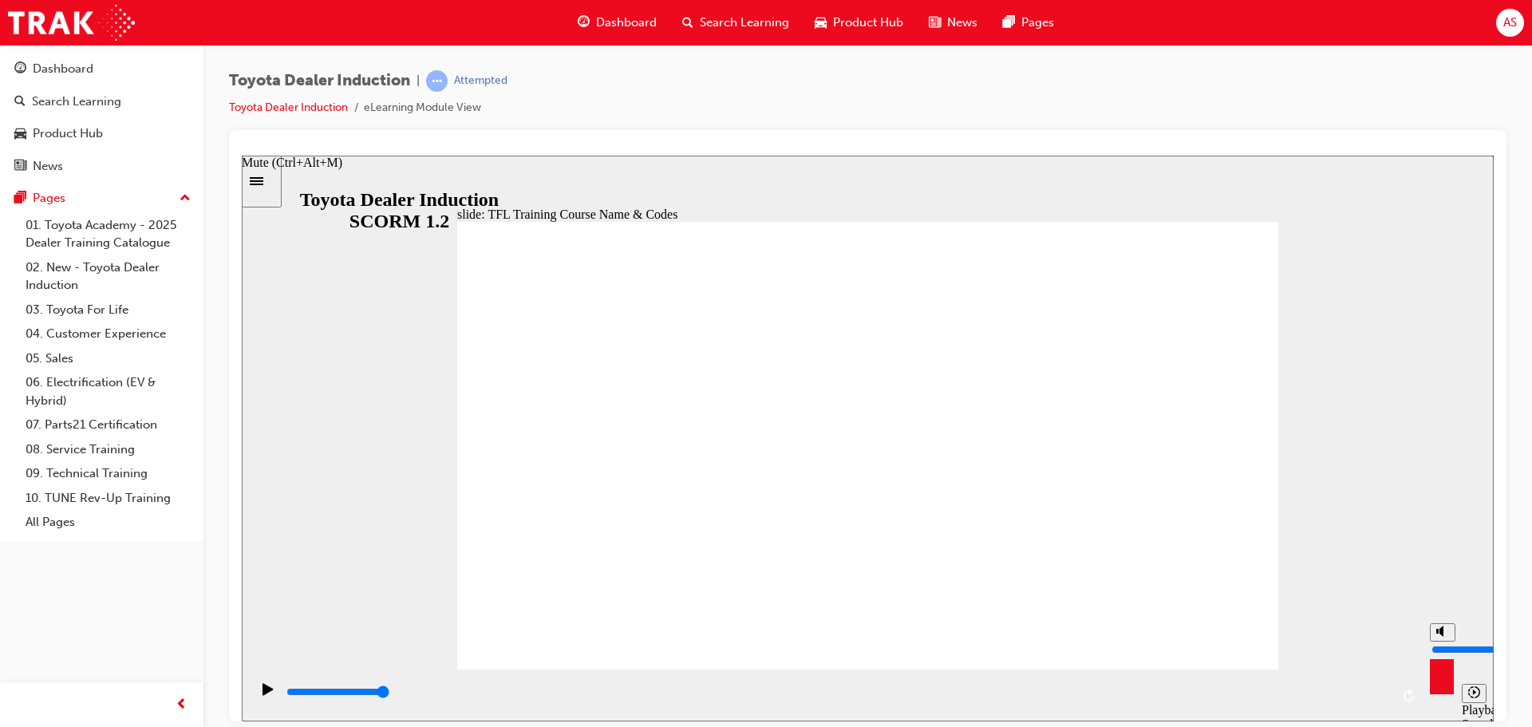
click at [1460, 697] on section "Playback Speed 2 1.75 1.5 1.25" at bounding box center [868, 695] width 1252 height 52
drag, startPoint x: 400, startPoint y: 698, endPoint x: 1531, endPoint y: 700, distance: 1131.3
click at [1493, 700] on html "slide: What does TFL mean? What does Toyota For Life mean? Group Oval 35 2 Oval…" at bounding box center [868, 438] width 1252 height 566
type input "10800"
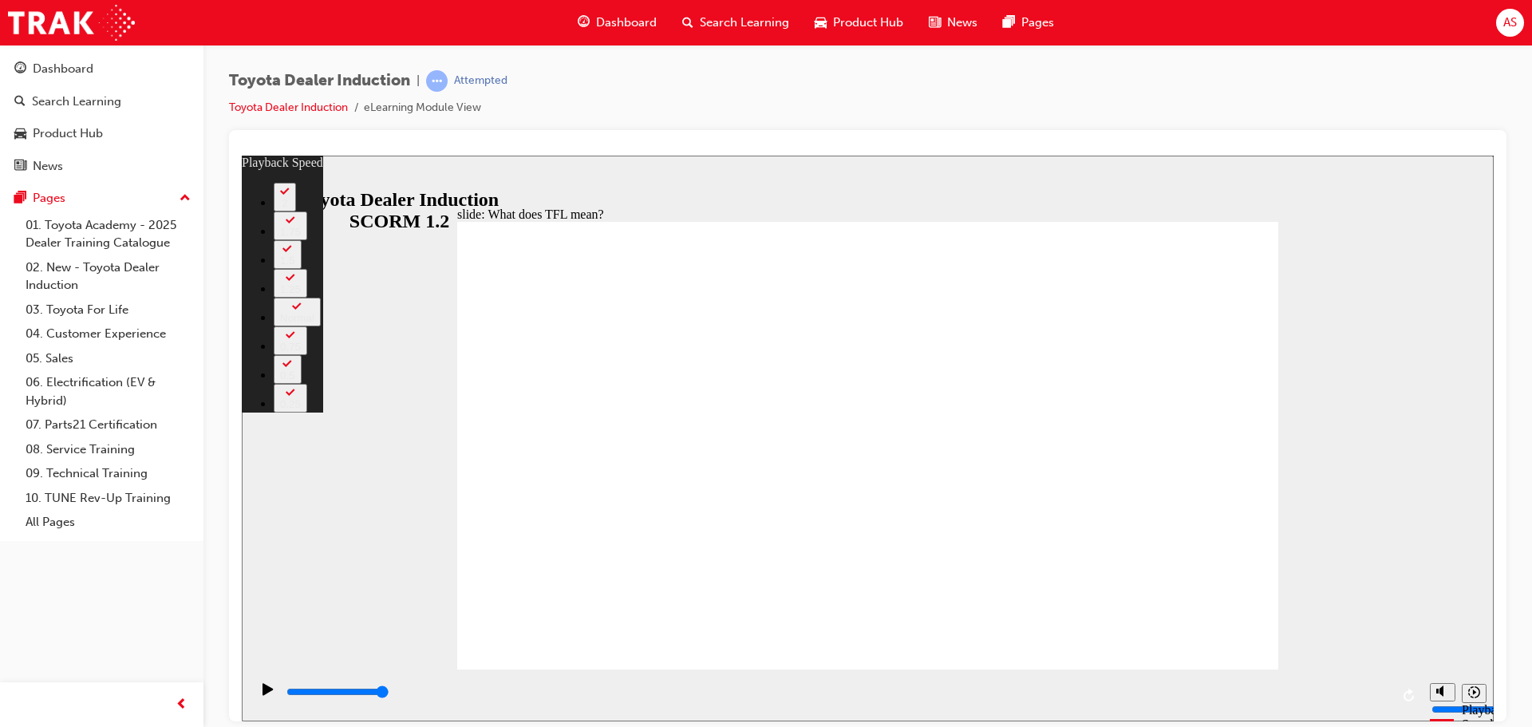
drag, startPoint x: 469, startPoint y: 637, endPoint x: 1245, endPoint y: 641, distance: 776.3
type input "139"
drag, startPoint x: 1209, startPoint y: 640, endPoint x: 1210, endPoint y: 613, distance: 27.2
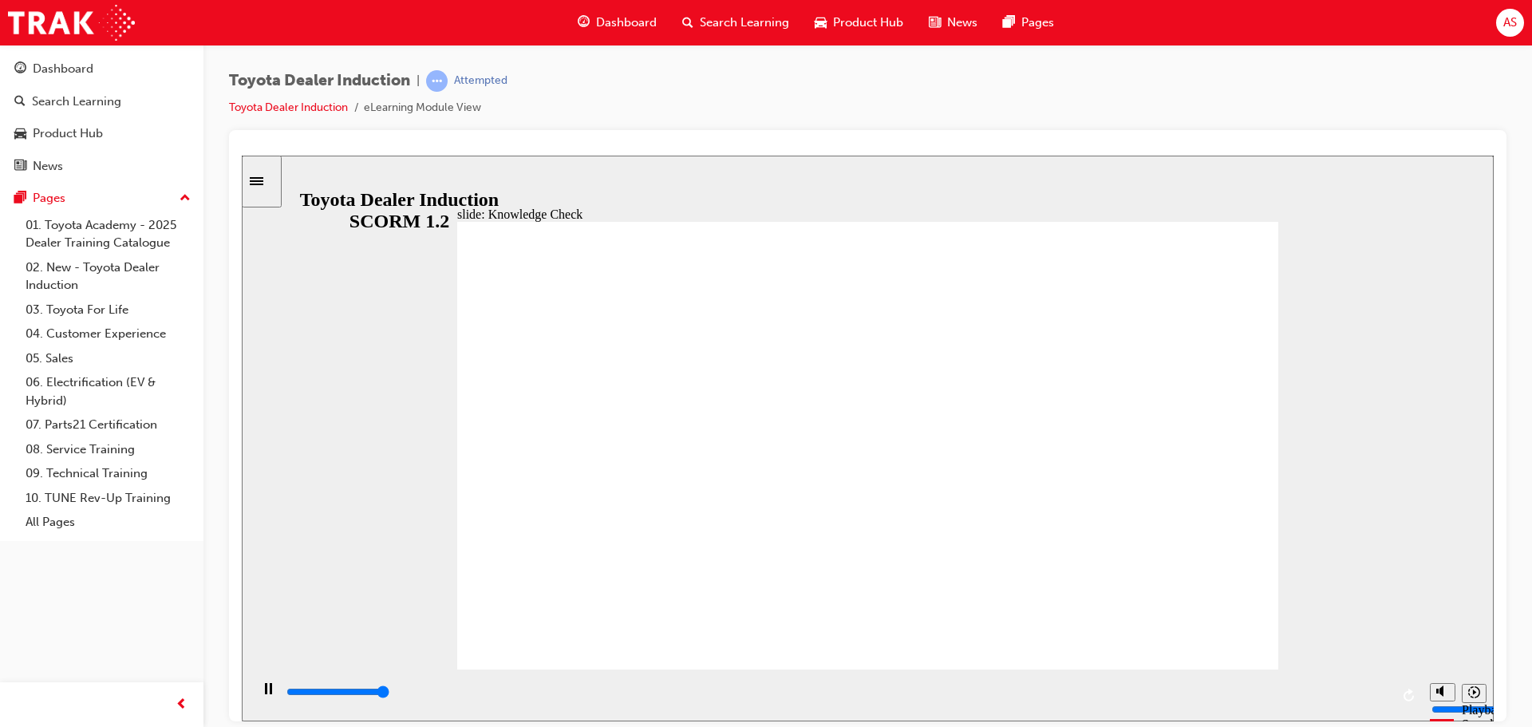
type input "5000"
radio input "true"
radio input "false"
radio input "true"
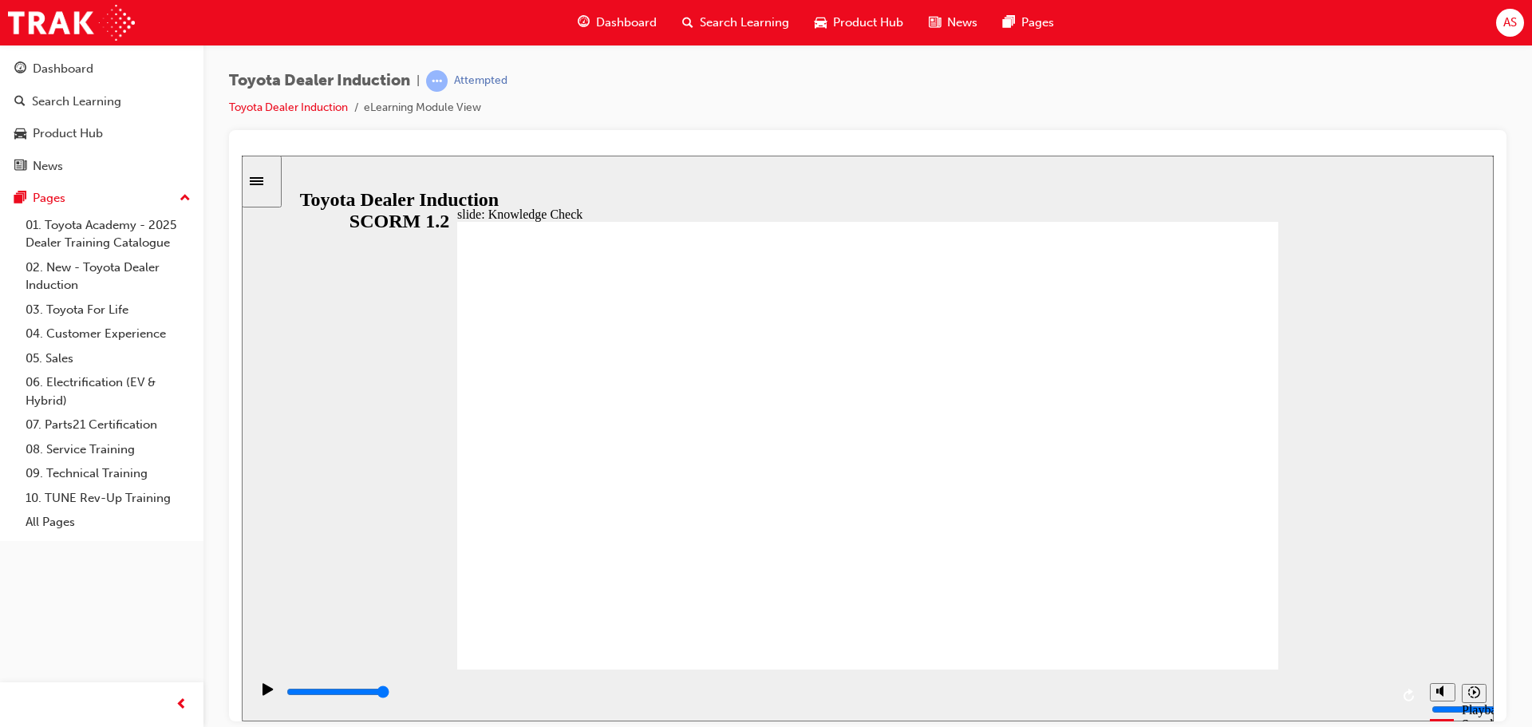
drag, startPoint x: 659, startPoint y: 482, endPoint x: 673, endPoint y: 534, distance: 53.8
radio input "false"
radio input "true"
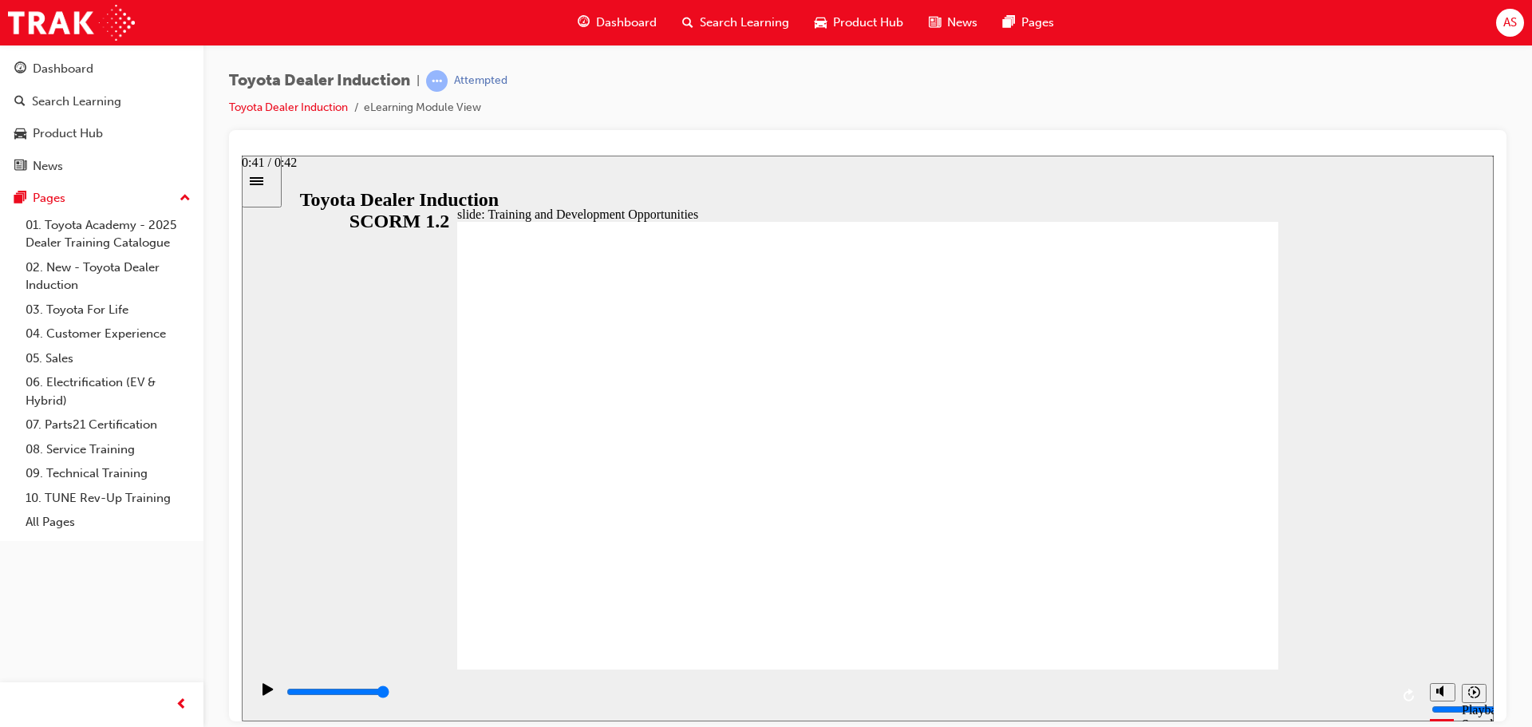
drag, startPoint x: 337, startPoint y: 691, endPoint x: 1424, endPoint y: 694, distance: 1087.4
click at [1424, 694] on section "Playback Speed 2 1.75 1.5 1.25" at bounding box center [868, 695] width 1252 height 52
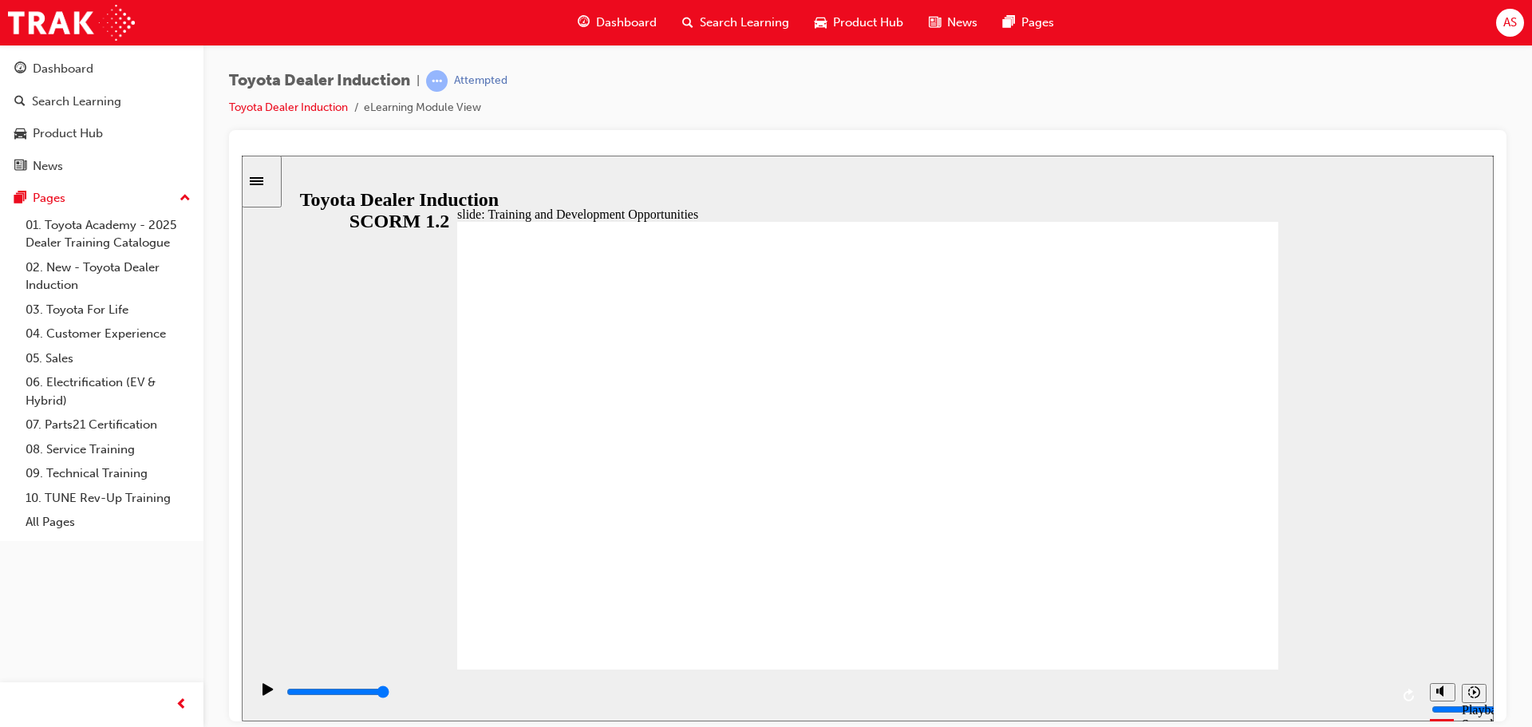
drag, startPoint x: 523, startPoint y: 697, endPoint x: 1436, endPoint y: 704, distance: 912.7
click at [1436, 704] on section "Playback Speed 2 1.75 1.5 1.25" at bounding box center [868, 695] width 1252 height 52
drag, startPoint x: 403, startPoint y: 699, endPoint x: 1386, endPoint y: 692, distance: 982.9
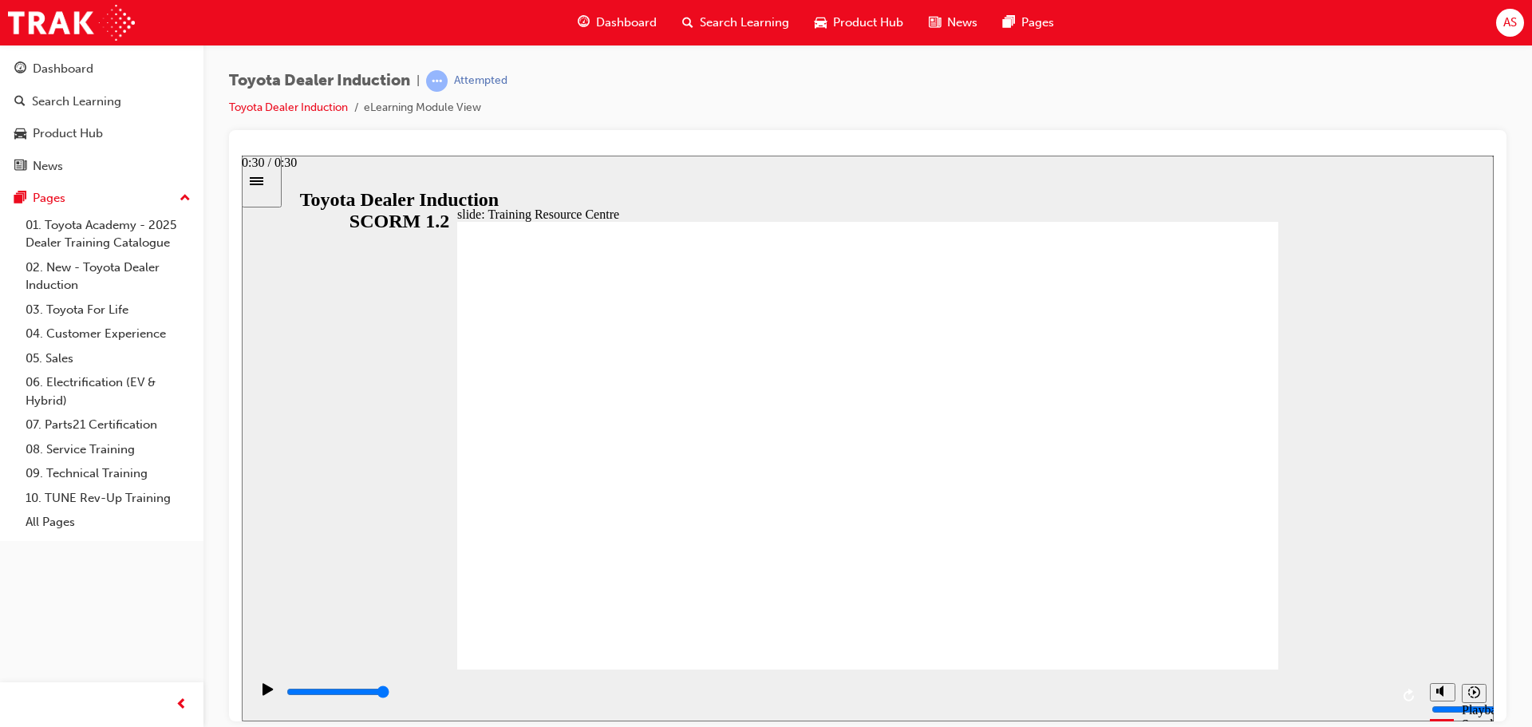
click at [1395, 694] on div "playback controls" at bounding box center [836, 695] width 1172 height 52
type input "5000"
radio input "true"
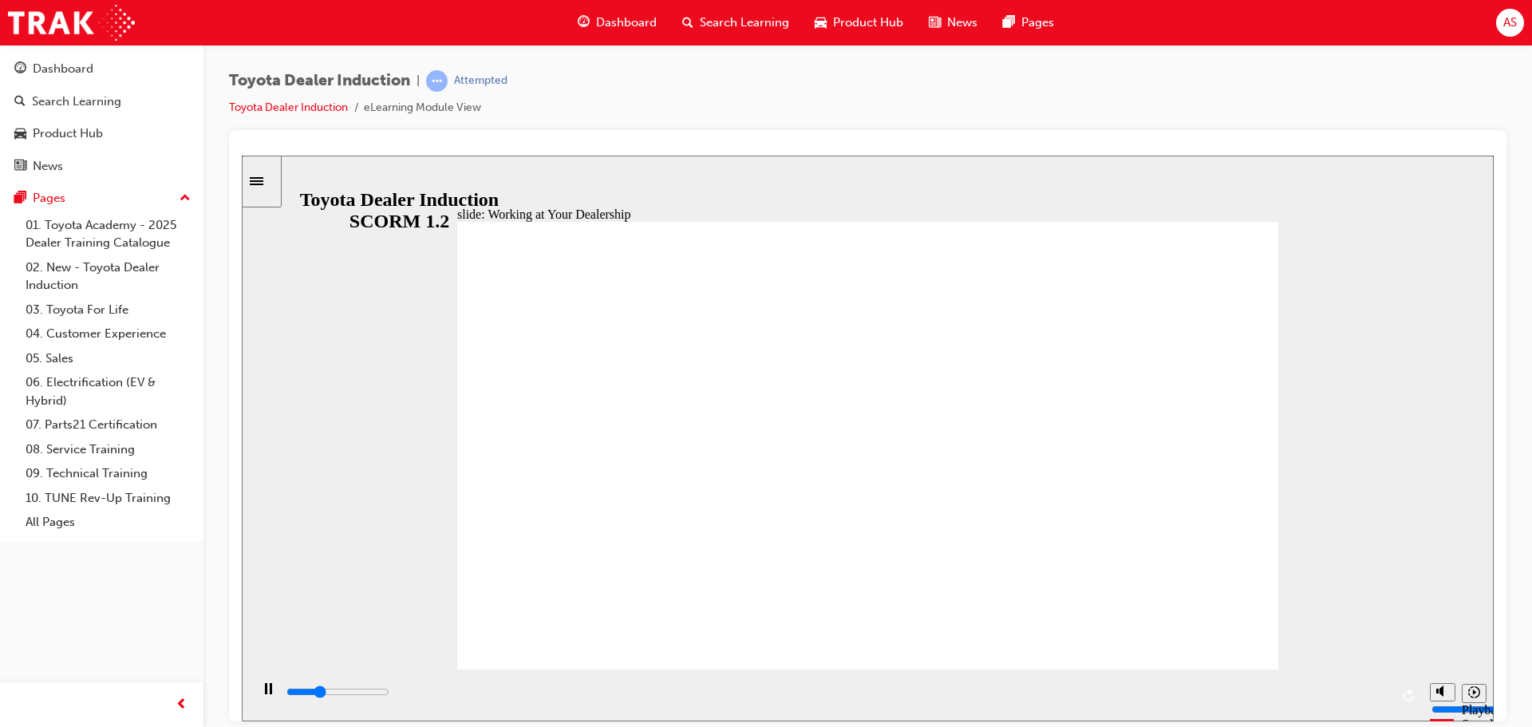
drag, startPoint x: 309, startPoint y: 693, endPoint x: 1306, endPoint y: 690, distance: 997.3
click at [1448, 707] on section "Playback Speed 2 1.75 1.5 1.25" at bounding box center [868, 695] width 1252 height 52
click at [389, 692] on input "slide progress" at bounding box center [337, 691] width 103 height 13
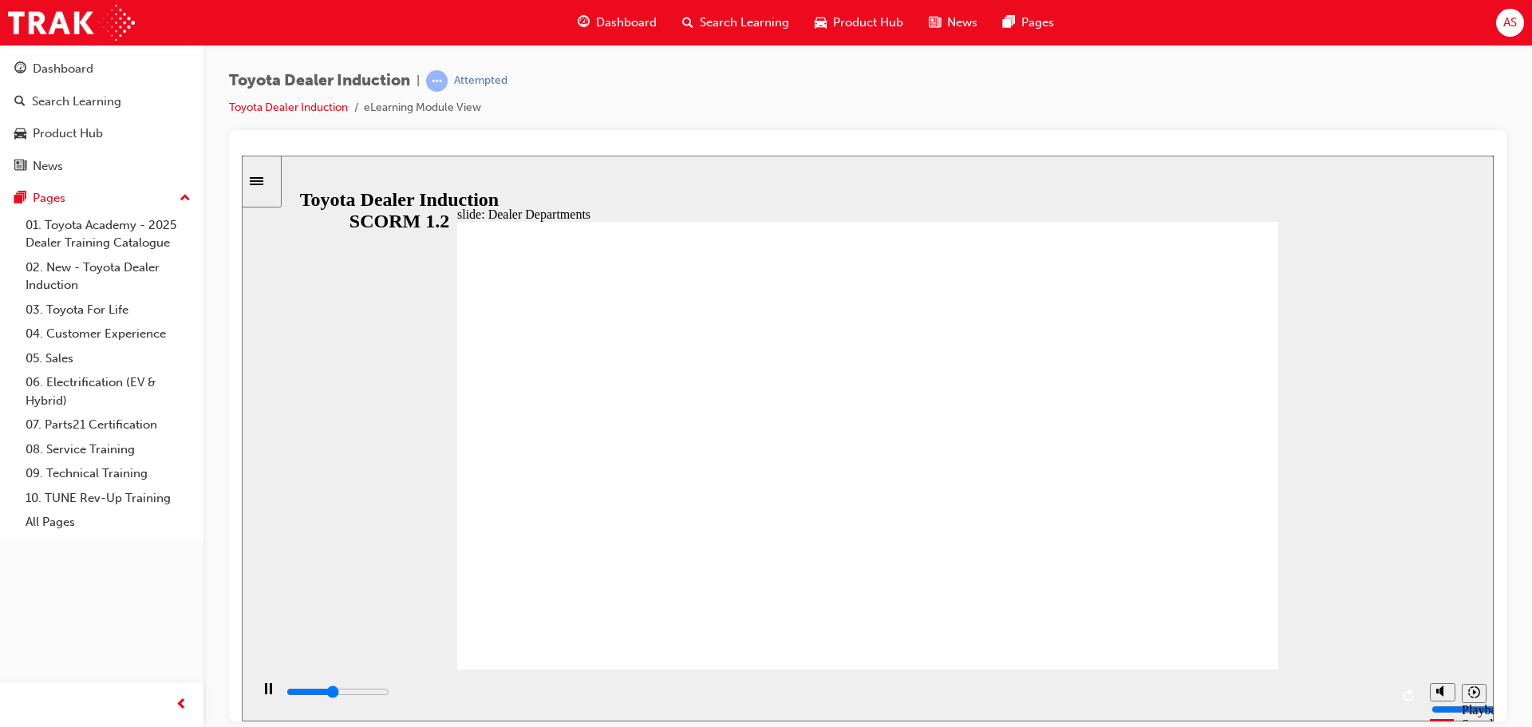
drag, startPoint x: 538, startPoint y: 483, endPoint x: 609, endPoint y: 475, distance: 71.4
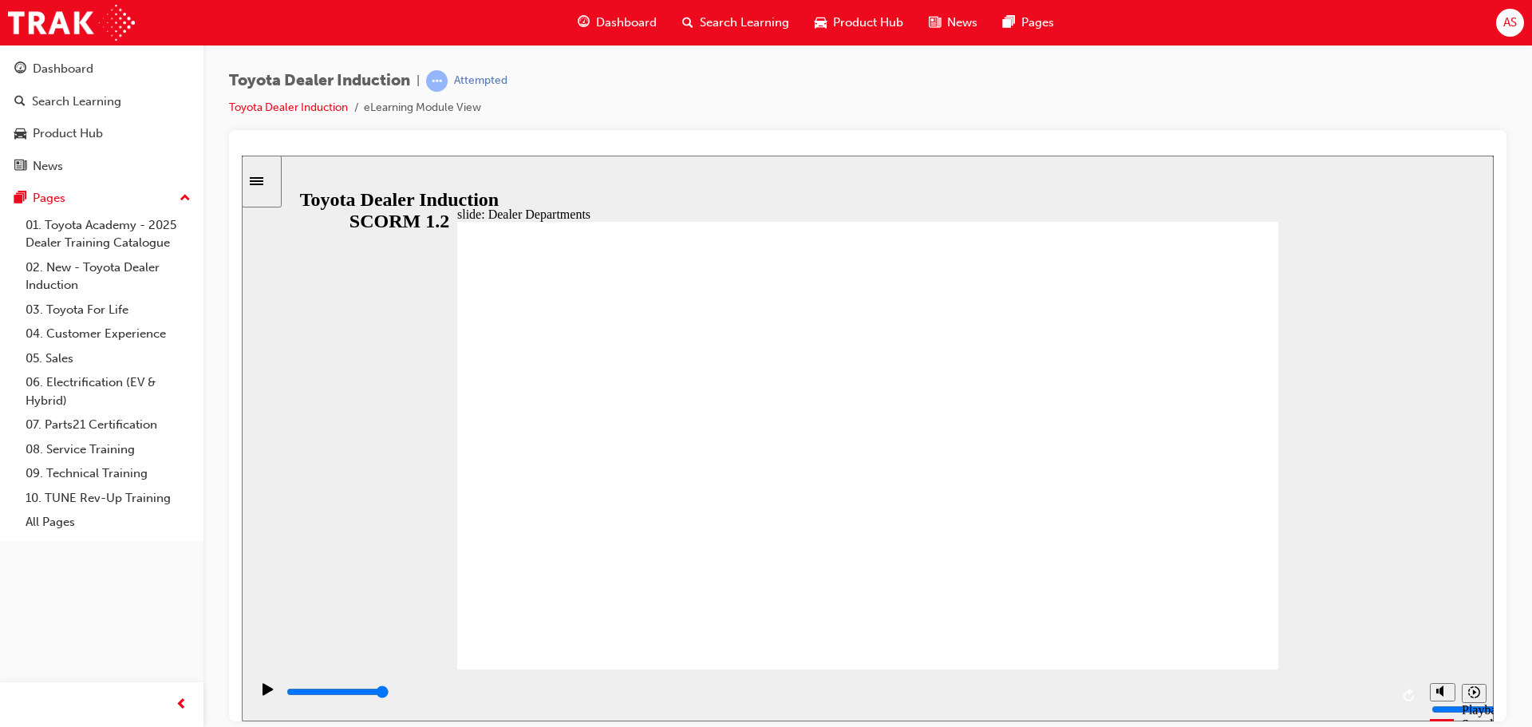
drag, startPoint x: 327, startPoint y: 695, endPoint x: 1447, endPoint y: 685, distance: 1120.2
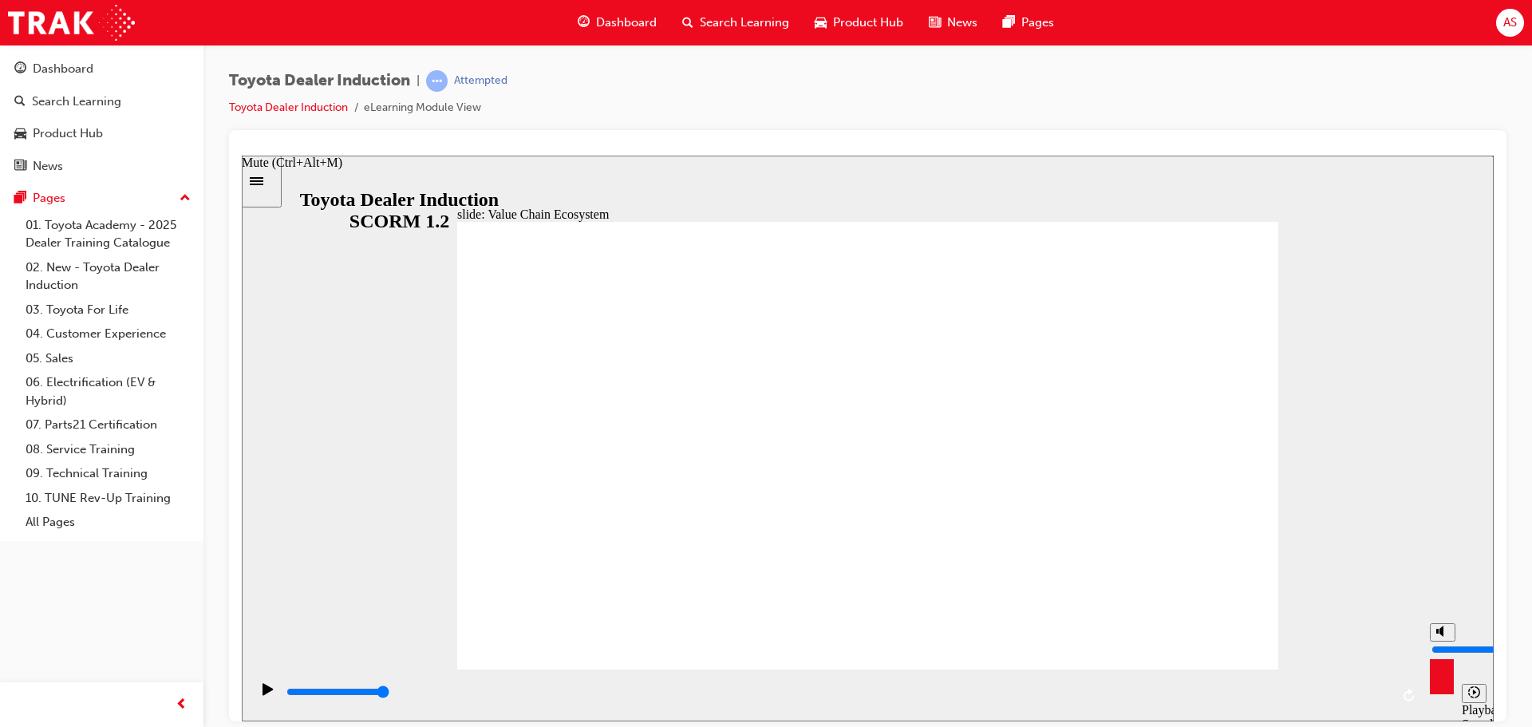
click at [1447, 685] on section "Playback Speed 2 1.75 1.5 1.25" at bounding box center [868, 695] width 1252 height 52
drag, startPoint x: 441, startPoint y: 696, endPoint x: 1482, endPoint y: 661, distance: 1041.0
click at [1482, 661] on div "slide: Value Chain Opportunities At every customer touchpoint there is an oppor…" at bounding box center [868, 438] width 1252 height 566
type input "11300"
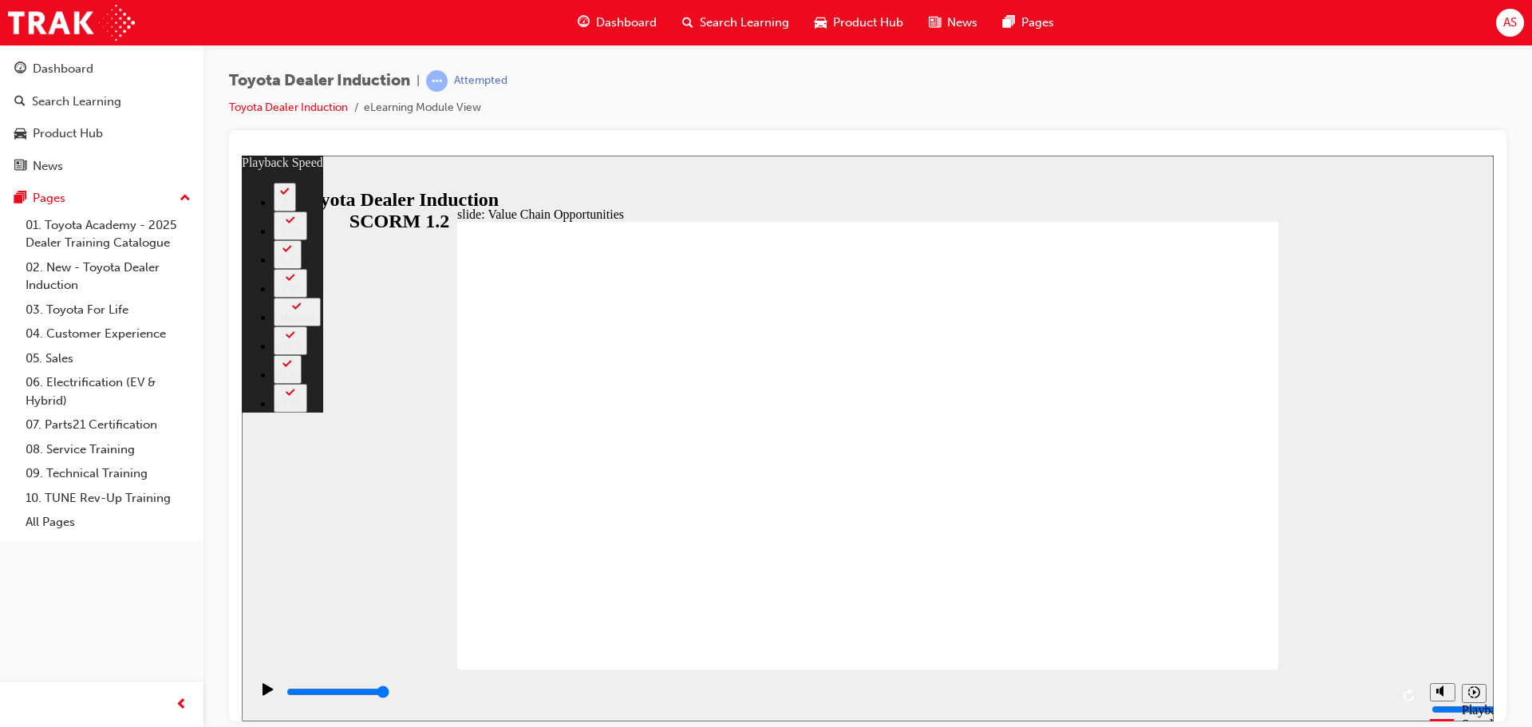
drag, startPoint x: 478, startPoint y: 632, endPoint x: 1255, endPoint y: 637, distance: 777.1
type input "64"
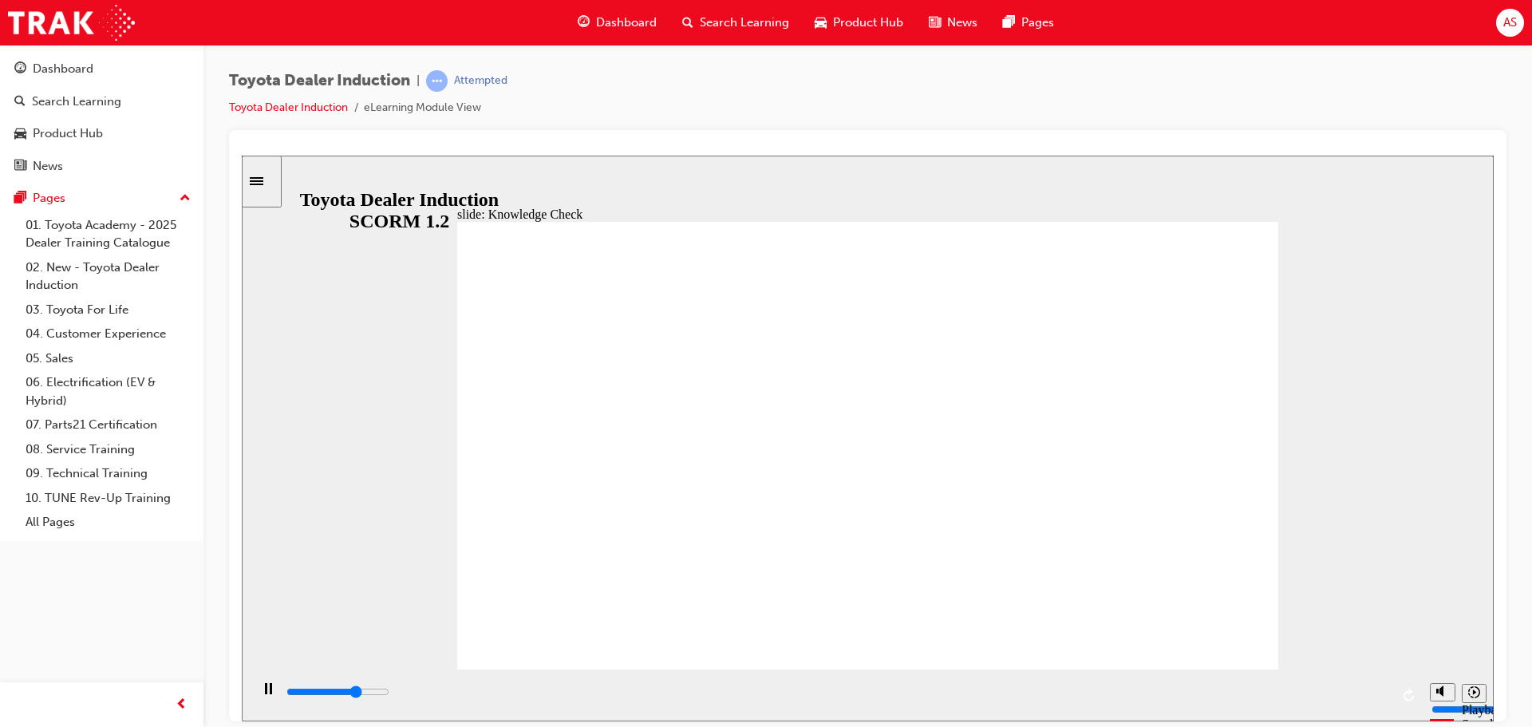
type input "3500"
radio input "true"
type input "4800"
radio input "true"
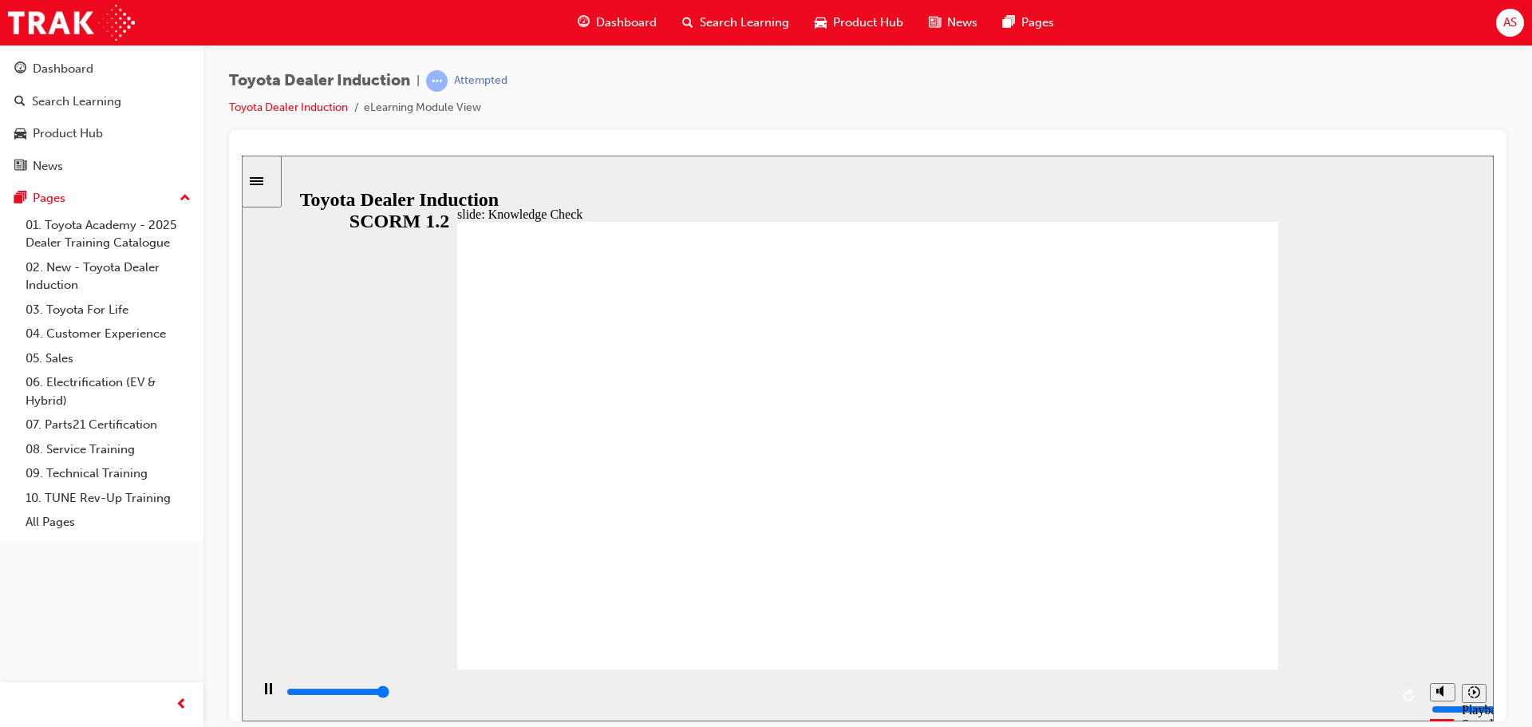
type input "5000"
radio input "false"
radio input "true"
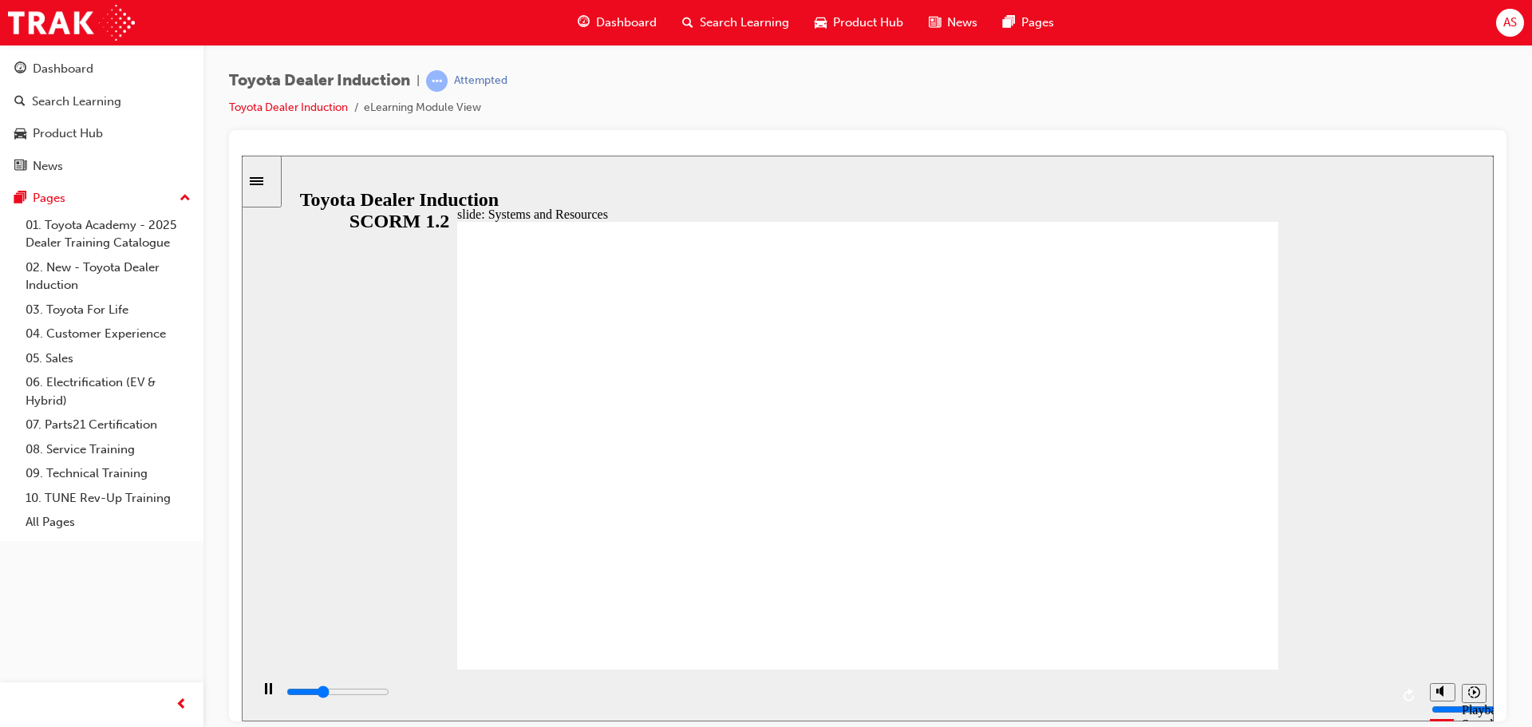
drag, startPoint x: 756, startPoint y: 678, endPoint x: 1423, endPoint y: 685, distance: 667.0
click at [1423, 685] on section "Playback Speed 2 1.75 1.5 1.25" at bounding box center [868, 695] width 1252 height 52
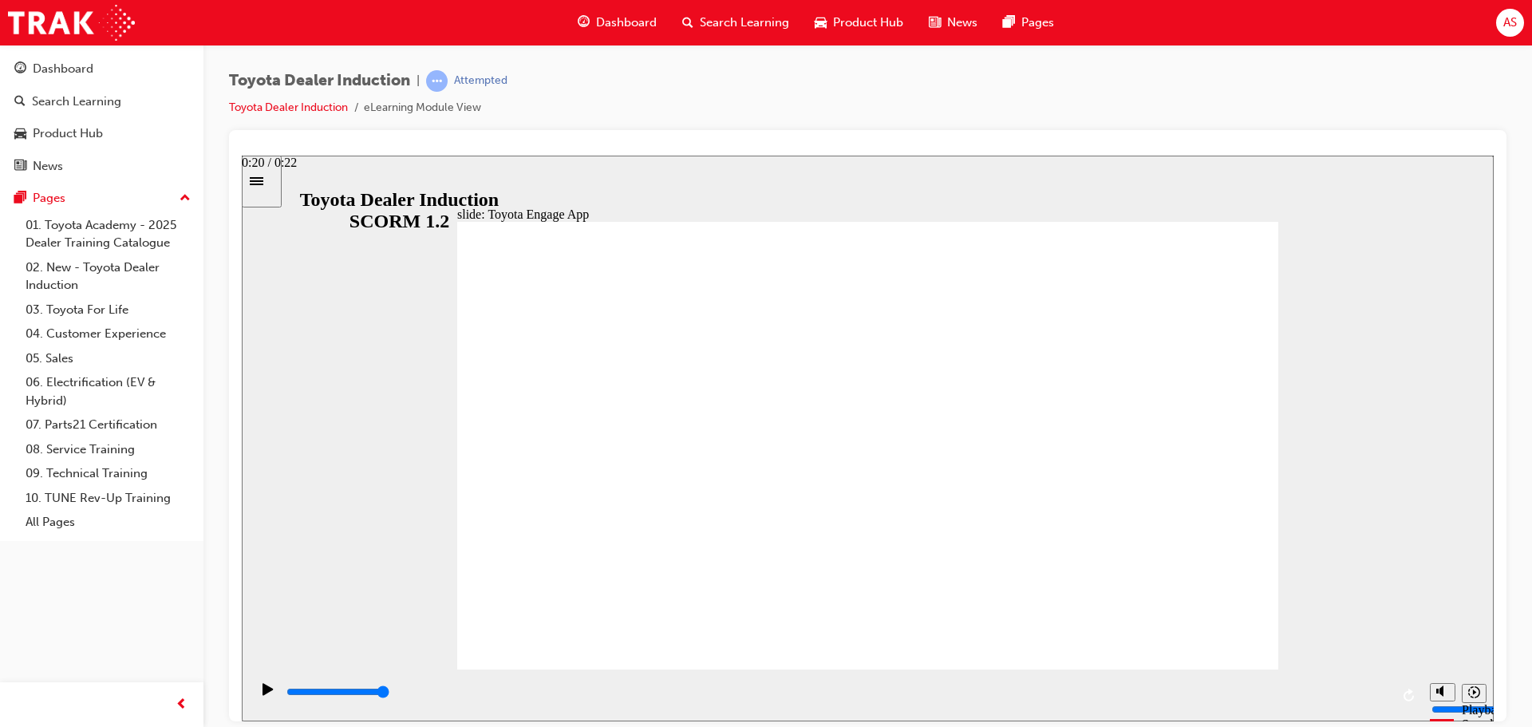
drag, startPoint x: 357, startPoint y: 697, endPoint x: 1468, endPoint y: 697, distance: 1111.3
click at [1468, 697] on section "Playback Speed 2 1.75 1.5 1.25" at bounding box center [868, 695] width 1252 height 52
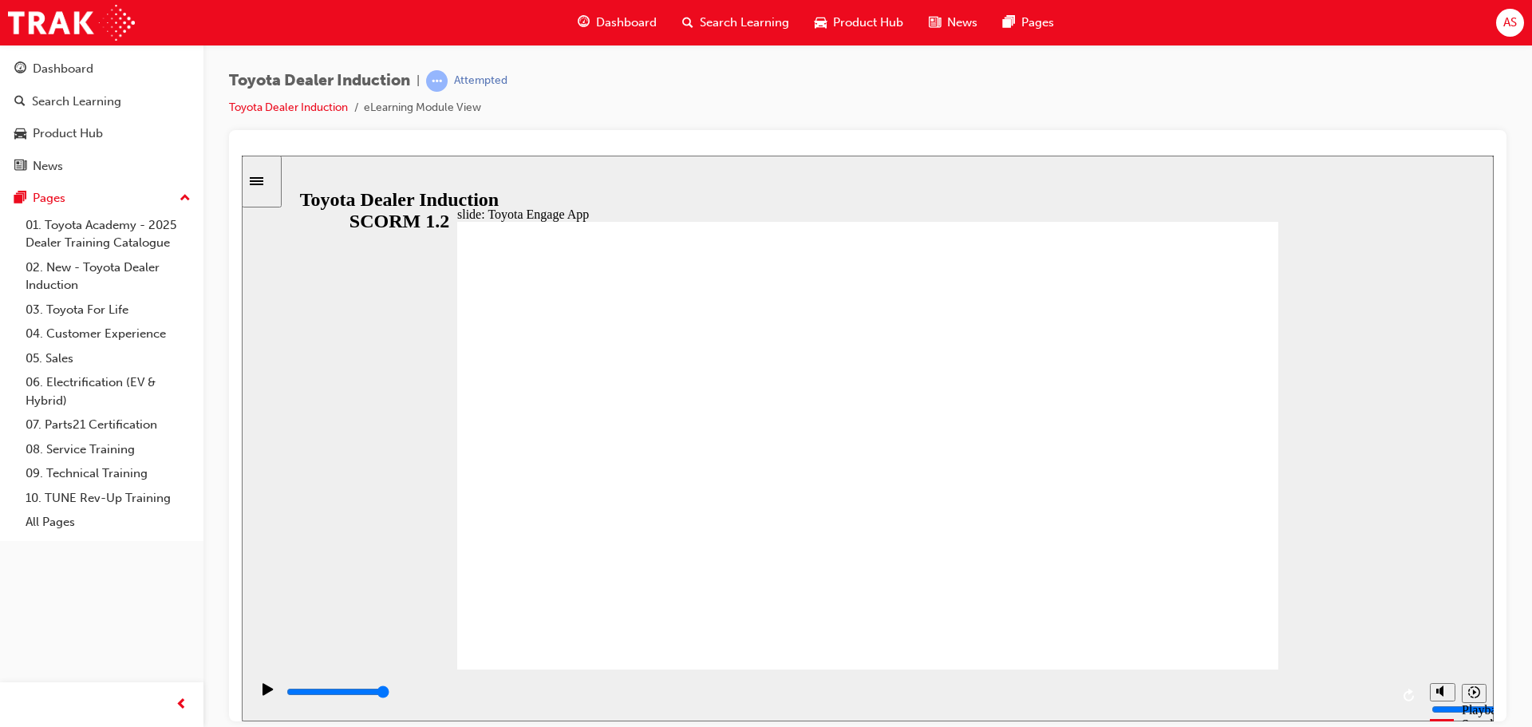
click at [1329, 526] on div "slide: Toyota Engage App Rectangle 1 Multiply 1 Close Rectangle 1 Toyota Engage…" at bounding box center [868, 438] width 1252 height 566
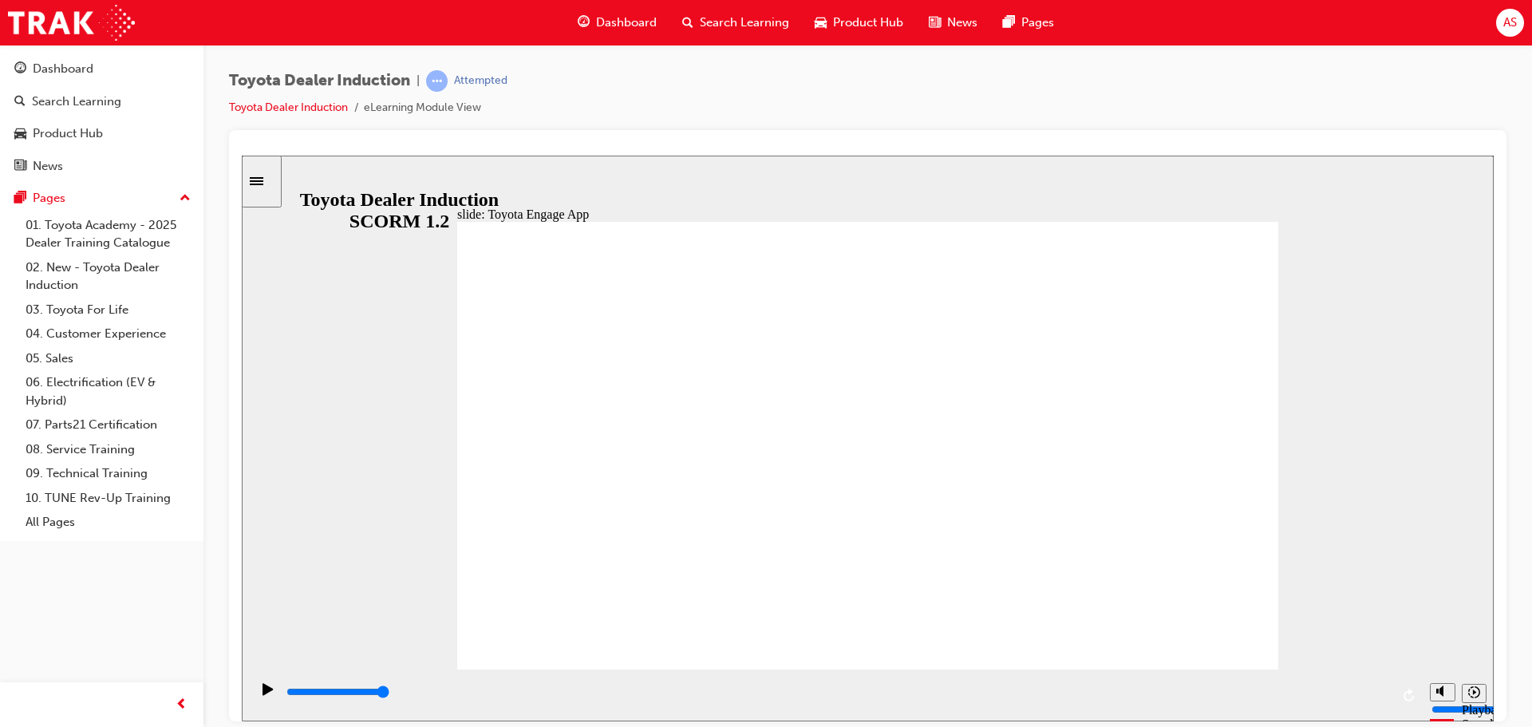
drag, startPoint x: 771, startPoint y: 401, endPoint x: 815, endPoint y: 399, distance: 43.9
click at [1413, 695] on icon "Replay (Ctrl+Alt+R)" at bounding box center [1409, 694] width 13 height 13
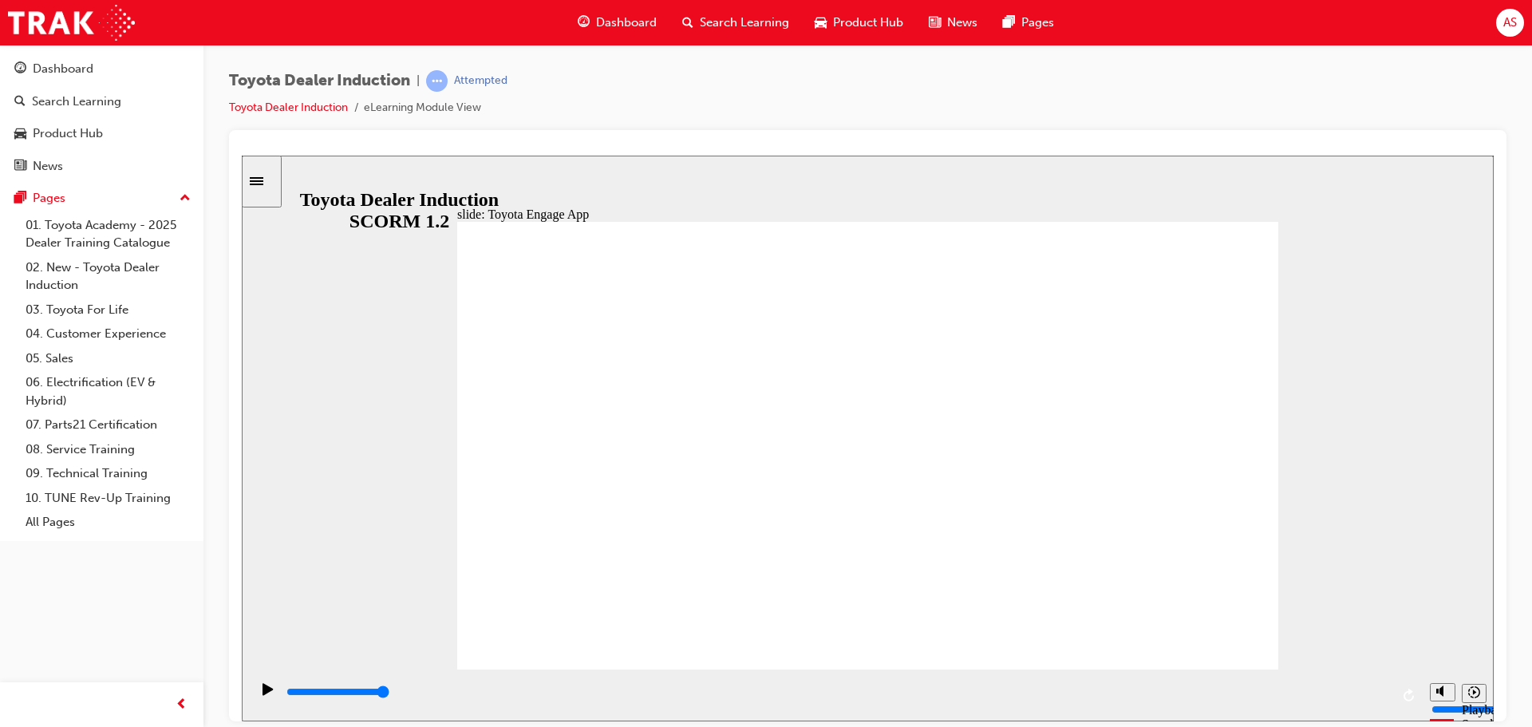
drag, startPoint x: 385, startPoint y: 699, endPoint x: 1407, endPoint y: 698, distance: 1022.0
click at [1407, 698] on div "playback controls" at bounding box center [836, 695] width 1172 height 52
drag, startPoint x: 377, startPoint y: 692, endPoint x: 1430, endPoint y: 682, distance: 1053.1
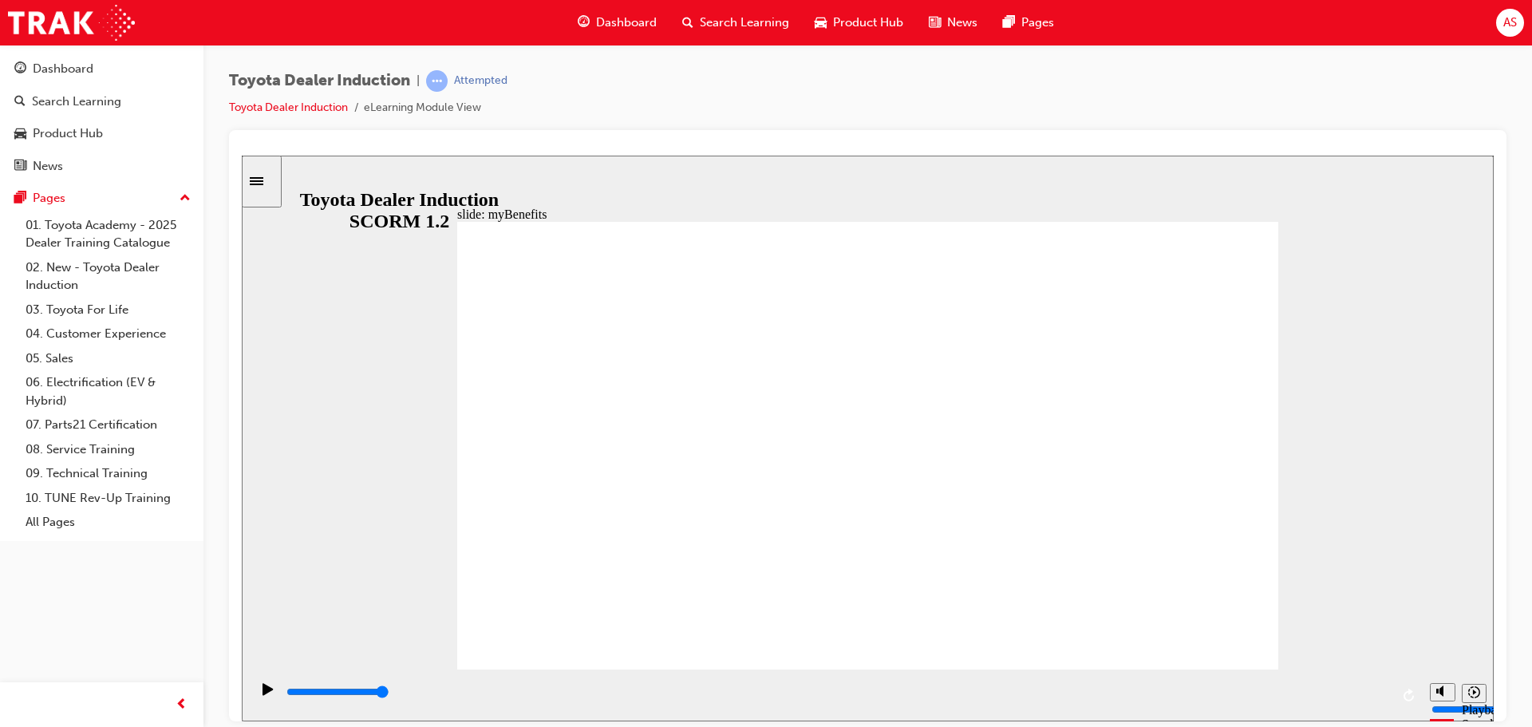
click at [1430, 682] on section "Playback Speed 2 1.75 1.5 1.25" at bounding box center [868, 695] width 1252 height 52
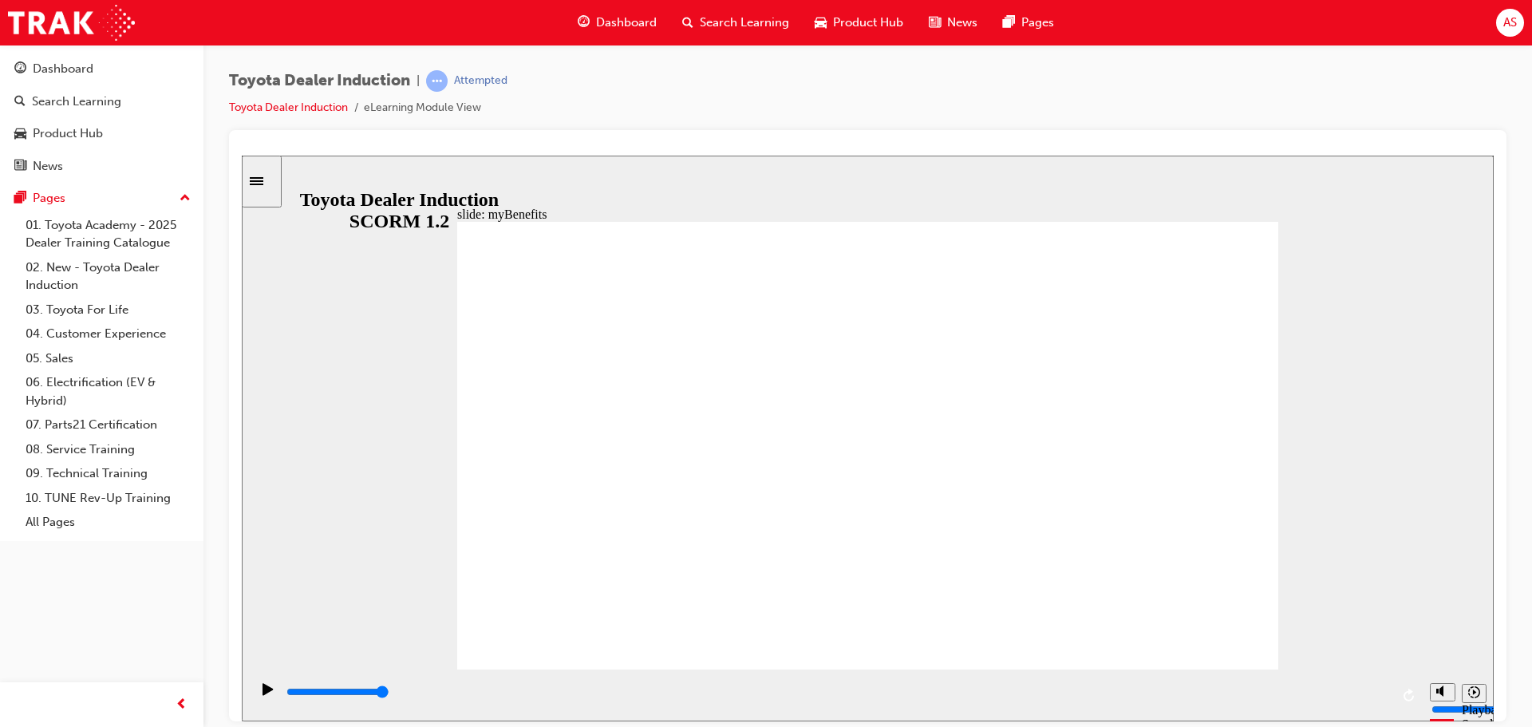
drag, startPoint x: 708, startPoint y: 365, endPoint x: 696, endPoint y: 376, distance: 15.8
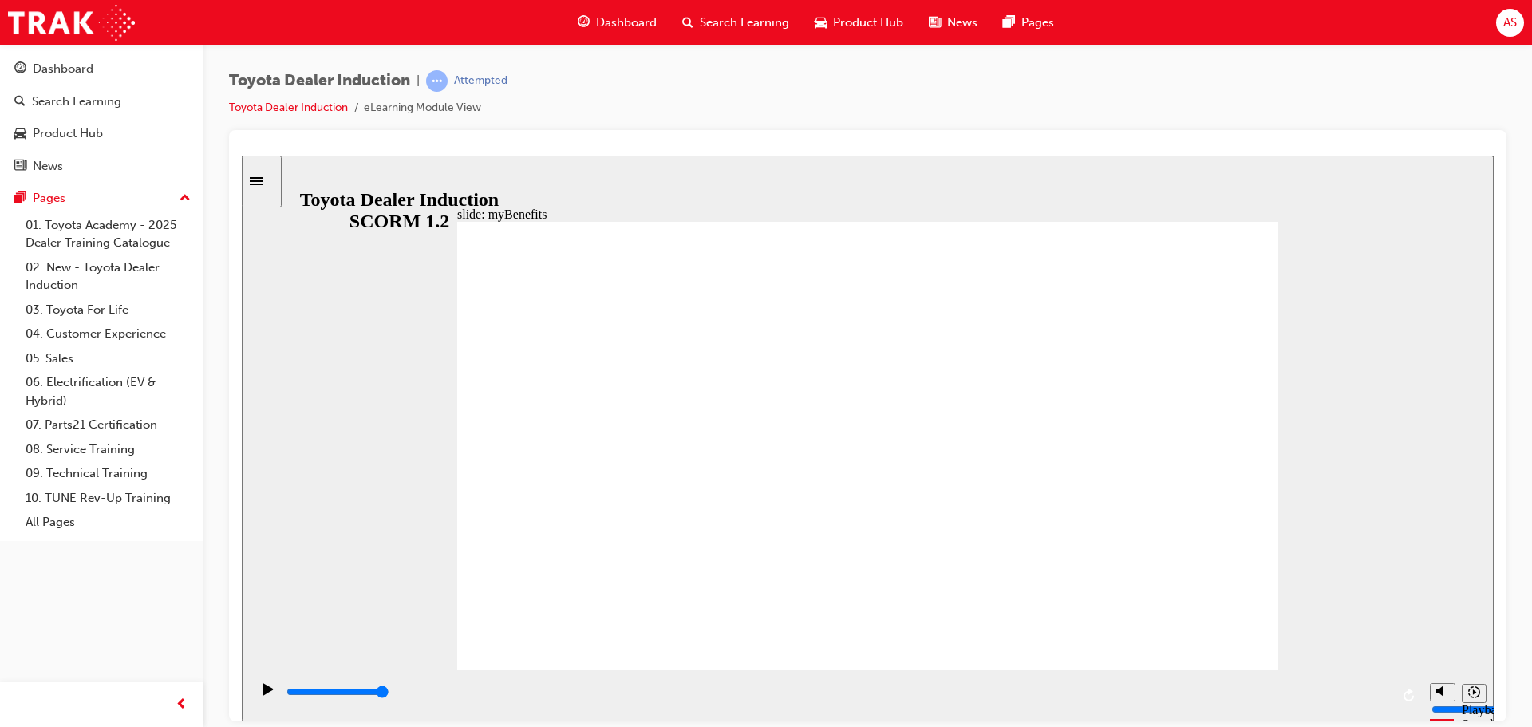
drag, startPoint x: 540, startPoint y: 692, endPoint x: 1501, endPoint y: 692, distance: 961.3
click at [1493, 692] on html "slide: Accessing myBenefits Rectangle 1 Accessing myBenefits Simply enrol into …" at bounding box center [868, 438] width 1252 height 566
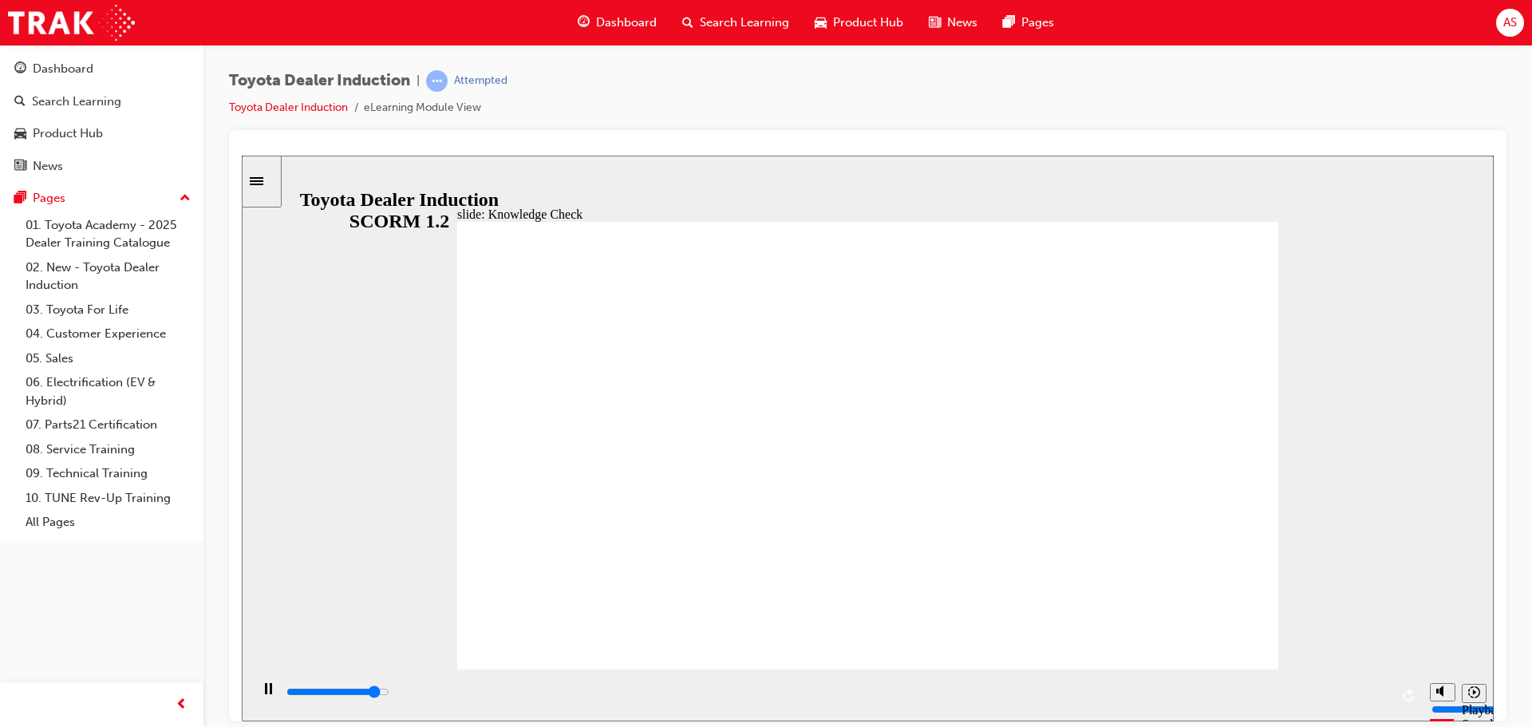
type input "4500"
type input "t"
type input "4600"
type input "to"
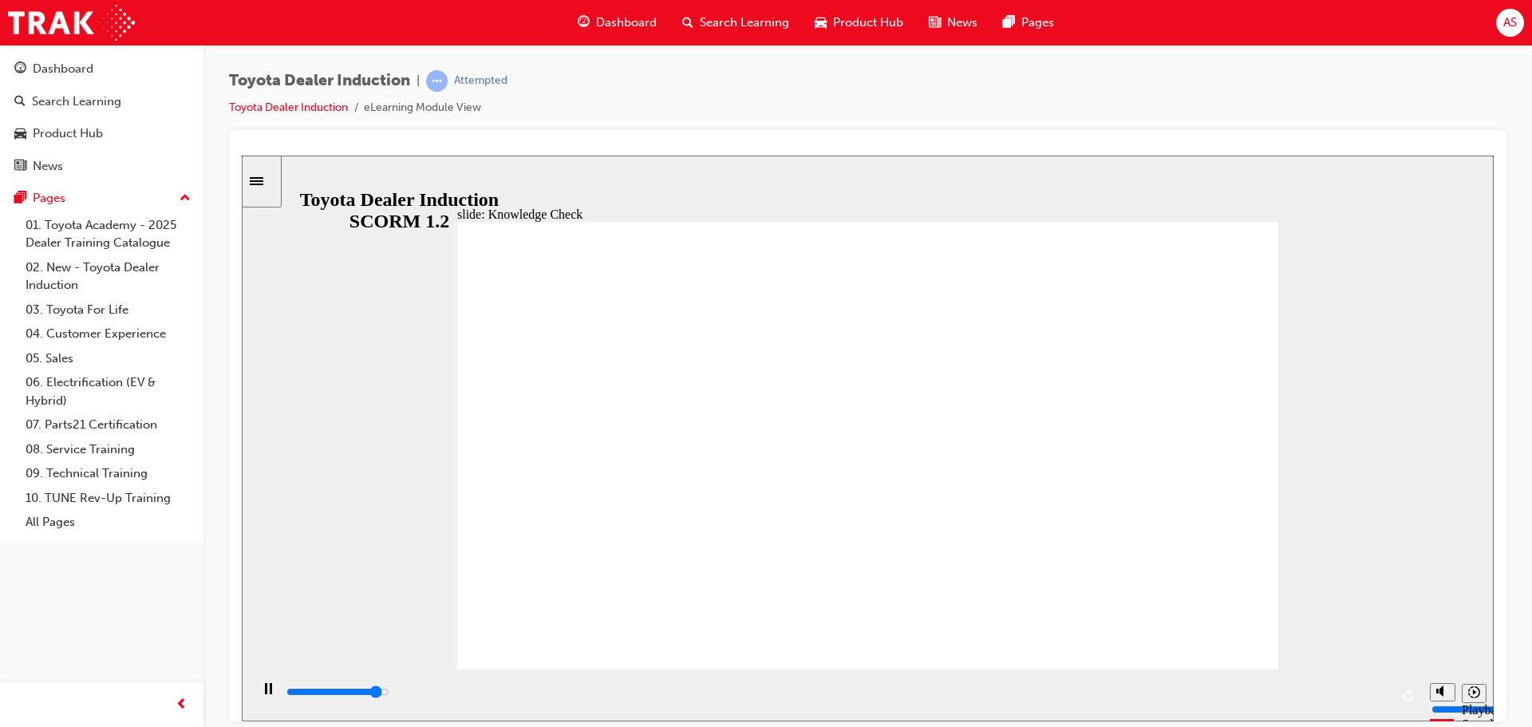
type input "to"
type input "4800"
type input "toy"
type input "4900"
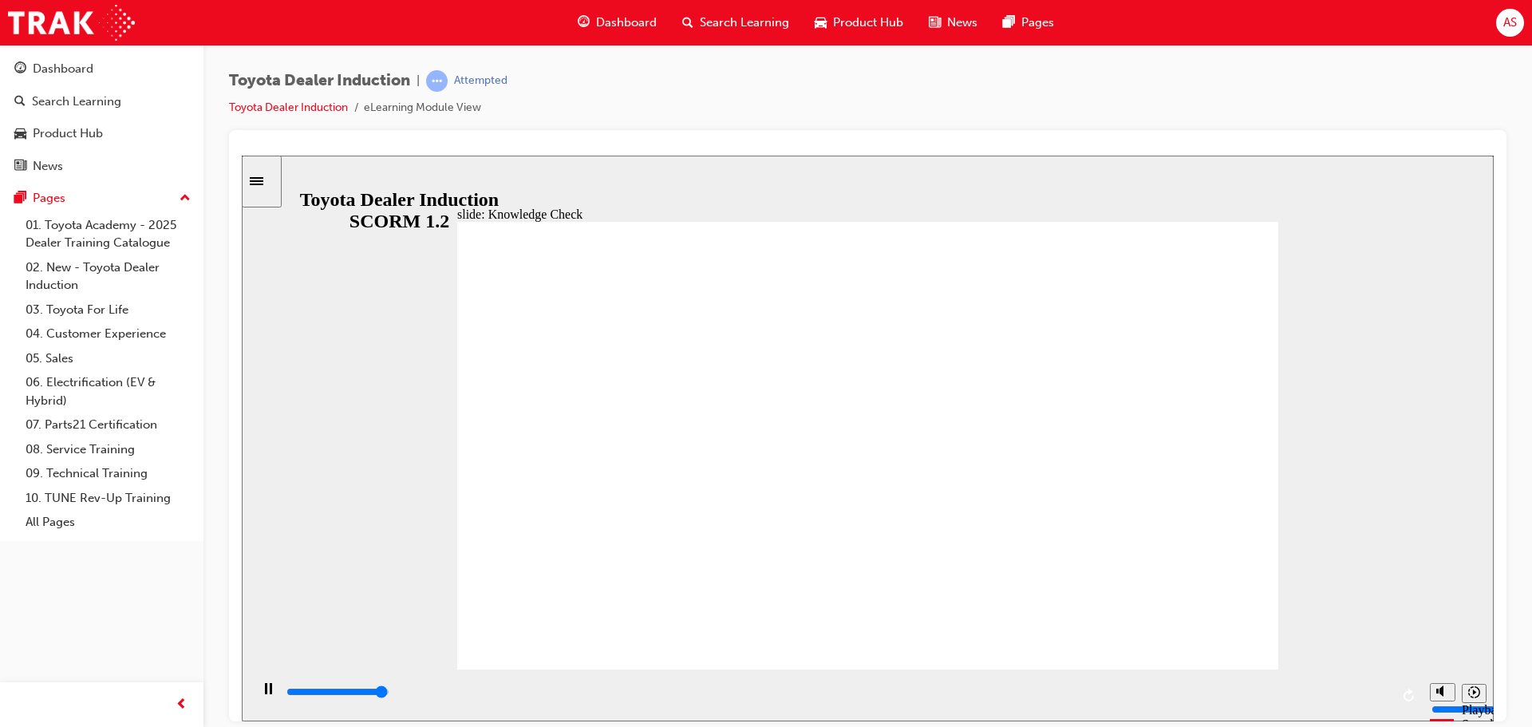
type input "toyo"
type input "5000"
type input "toyot"
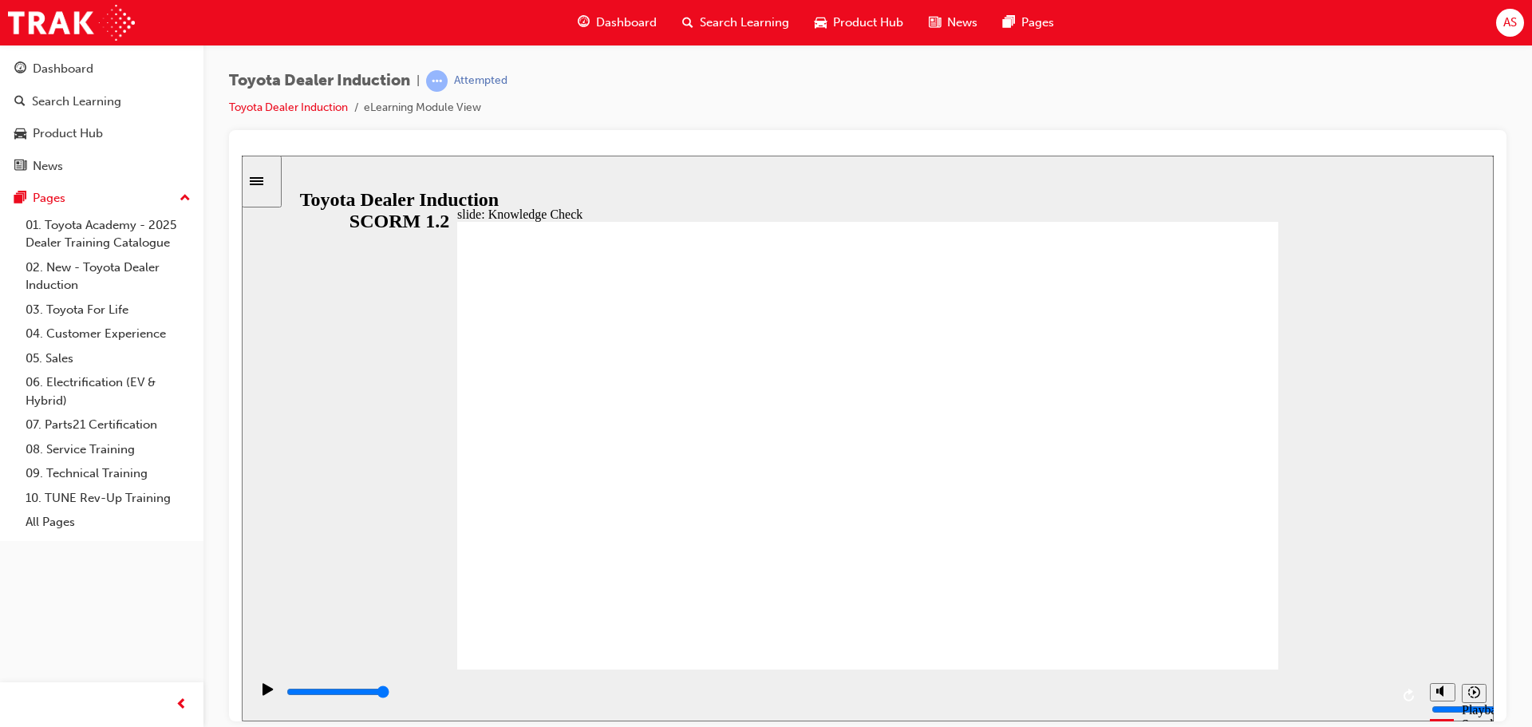
type input "toyota"
type input "toyota e"
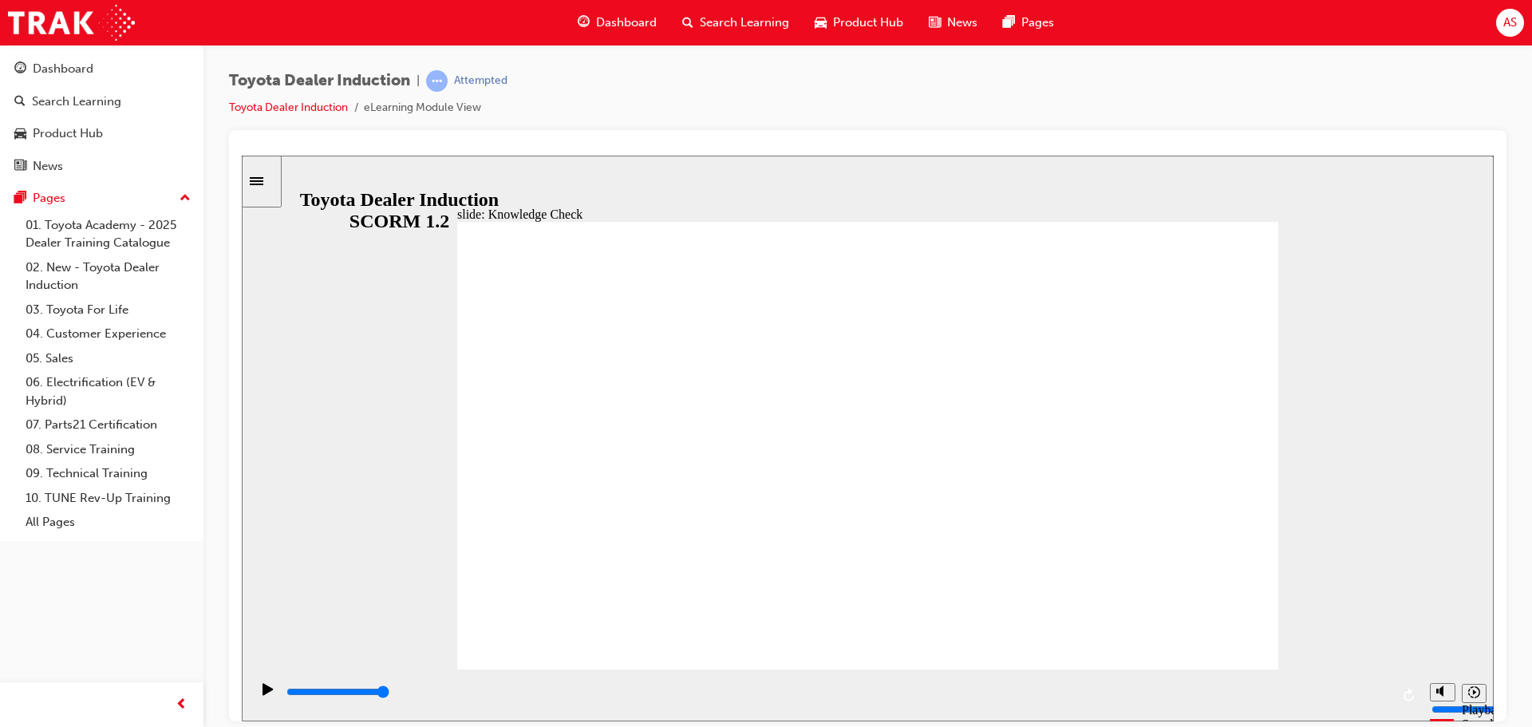
type input "toyota e"
type input "toyota en"
type input "toyota eng"
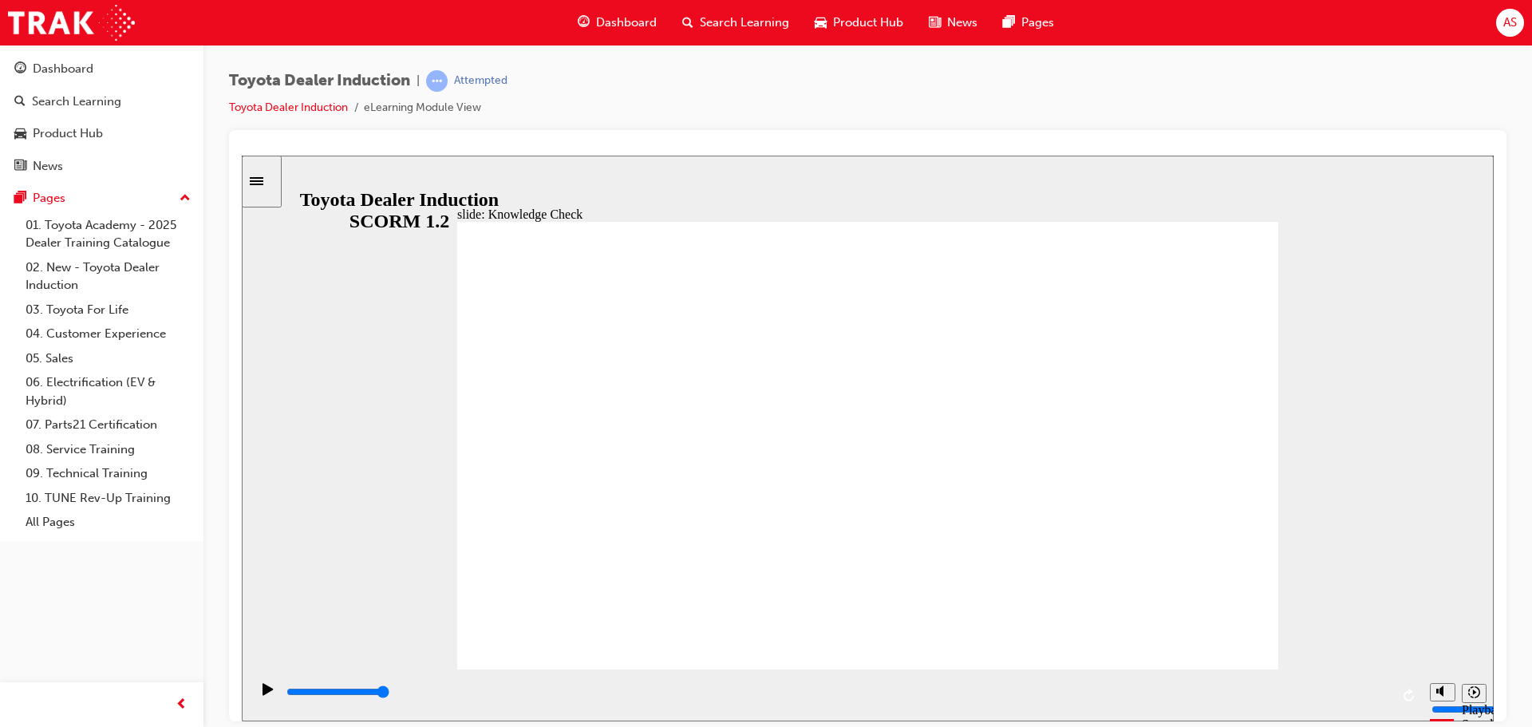
type input "toyota enga"
type input "toyota engag"
type input "toyota engage"
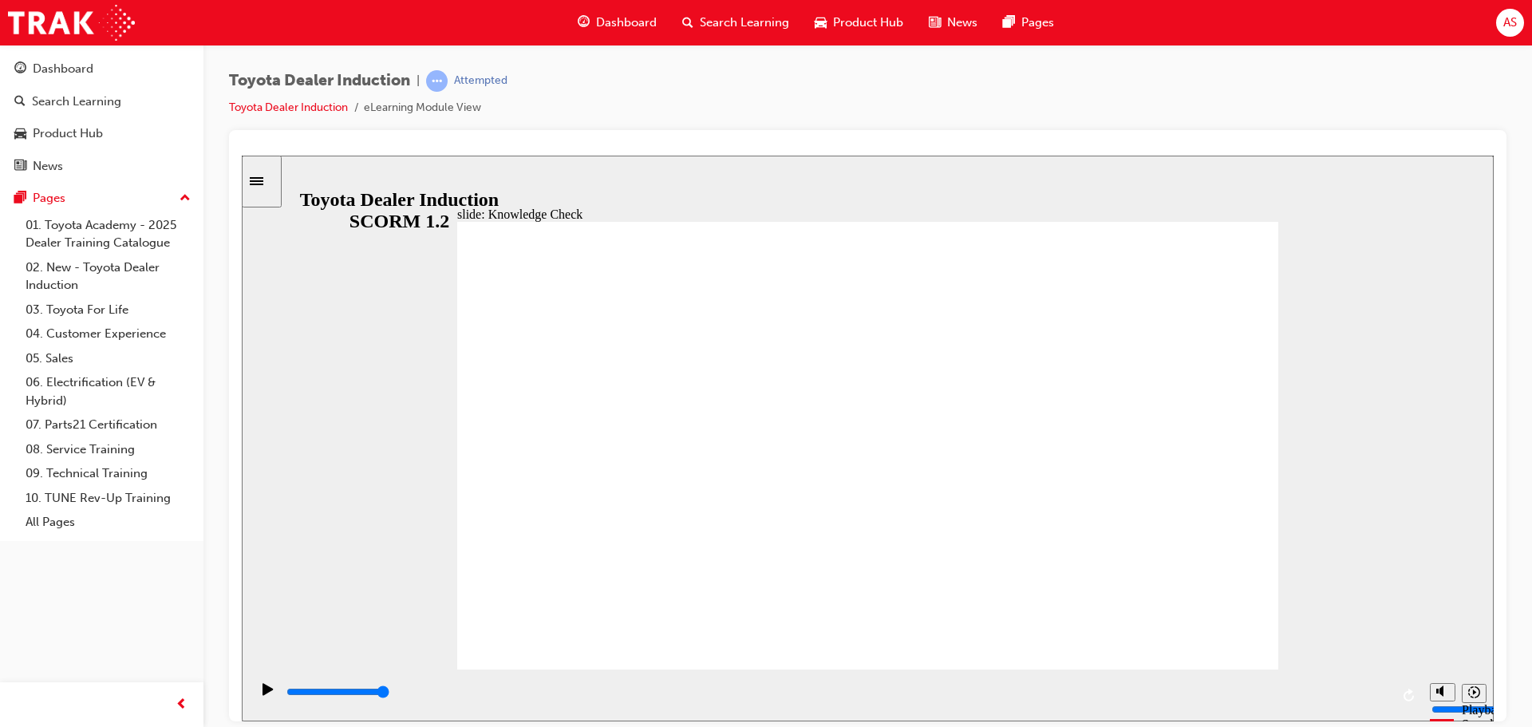
type input "toyota engage"
drag, startPoint x: 389, startPoint y: 696, endPoint x: 1429, endPoint y: 689, distance: 1039.6
click at [1429, 689] on section "Playback Speed 2 1.75 1.5 1.25" at bounding box center [868, 695] width 1252 height 52
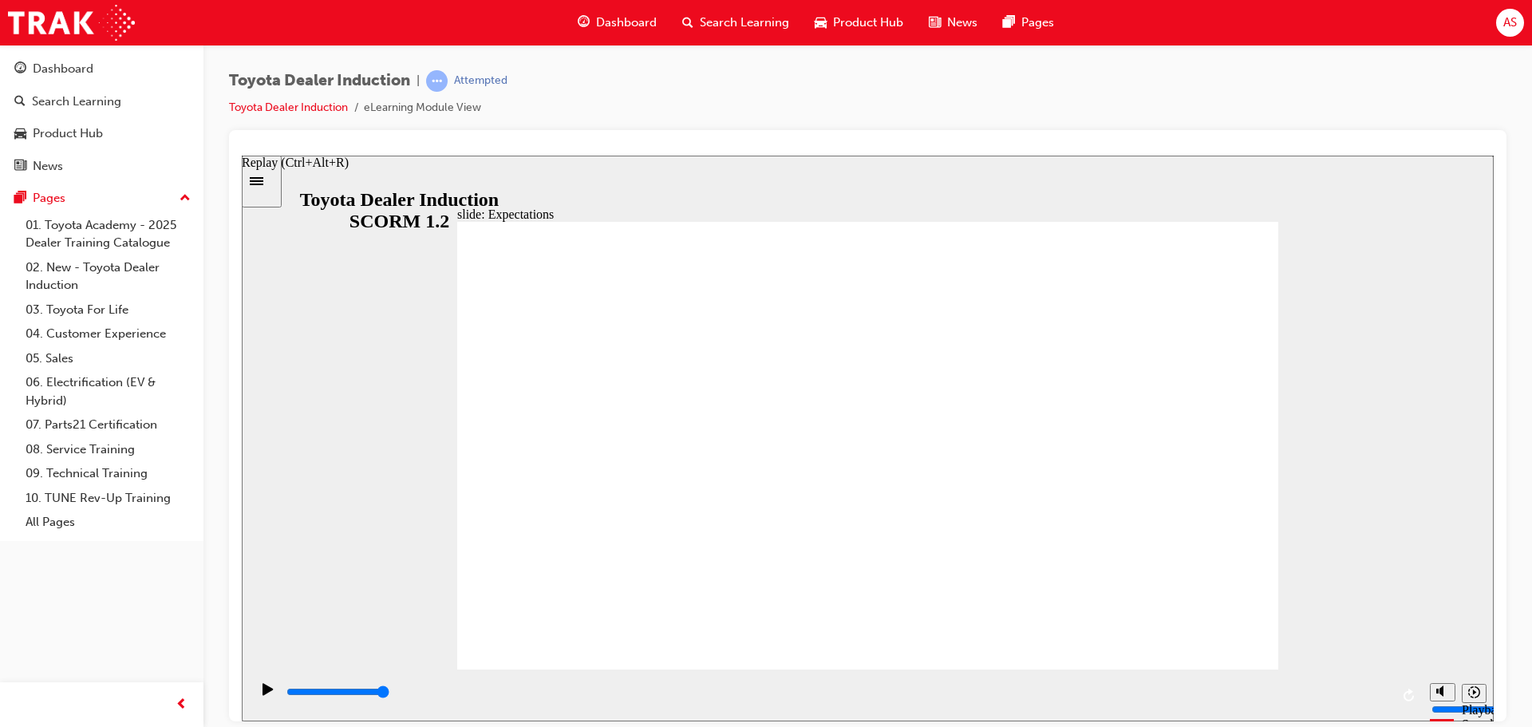
drag, startPoint x: 339, startPoint y: 685, endPoint x: 1412, endPoint y: 686, distance: 1073.0
click at [1412, 686] on div "playback controls" at bounding box center [836, 695] width 1172 height 52
drag, startPoint x: 894, startPoint y: 319, endPoint x: 920, endPoint y: 426, distance: 109.9
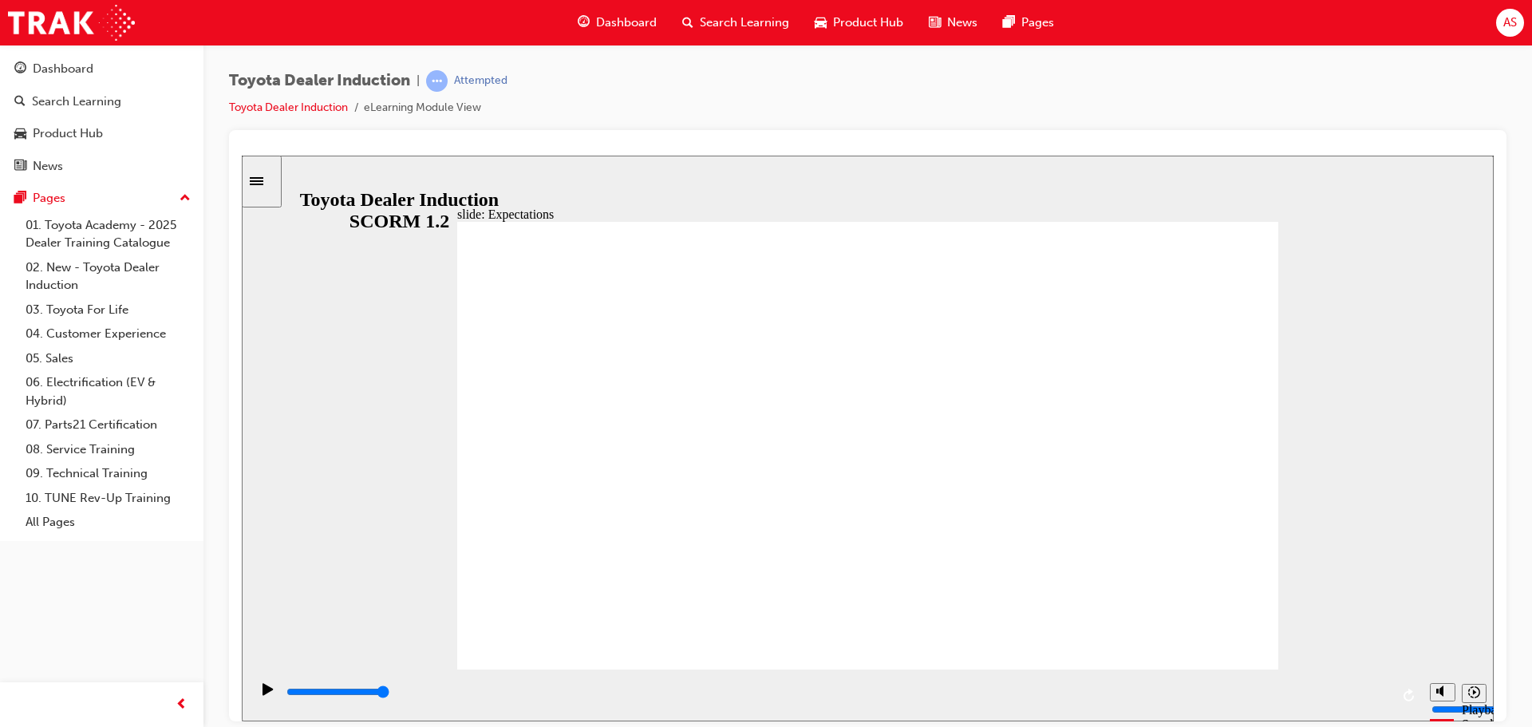
drag, startPoint x: 920, startPoint y: 426, endPoint x: 931, endPoint y: 468, distance: 43.0
click at [1407, 690] on icon "Replay (Ctrl+Alt+R)" at bounding box center [1409, 694] width 13 height 13
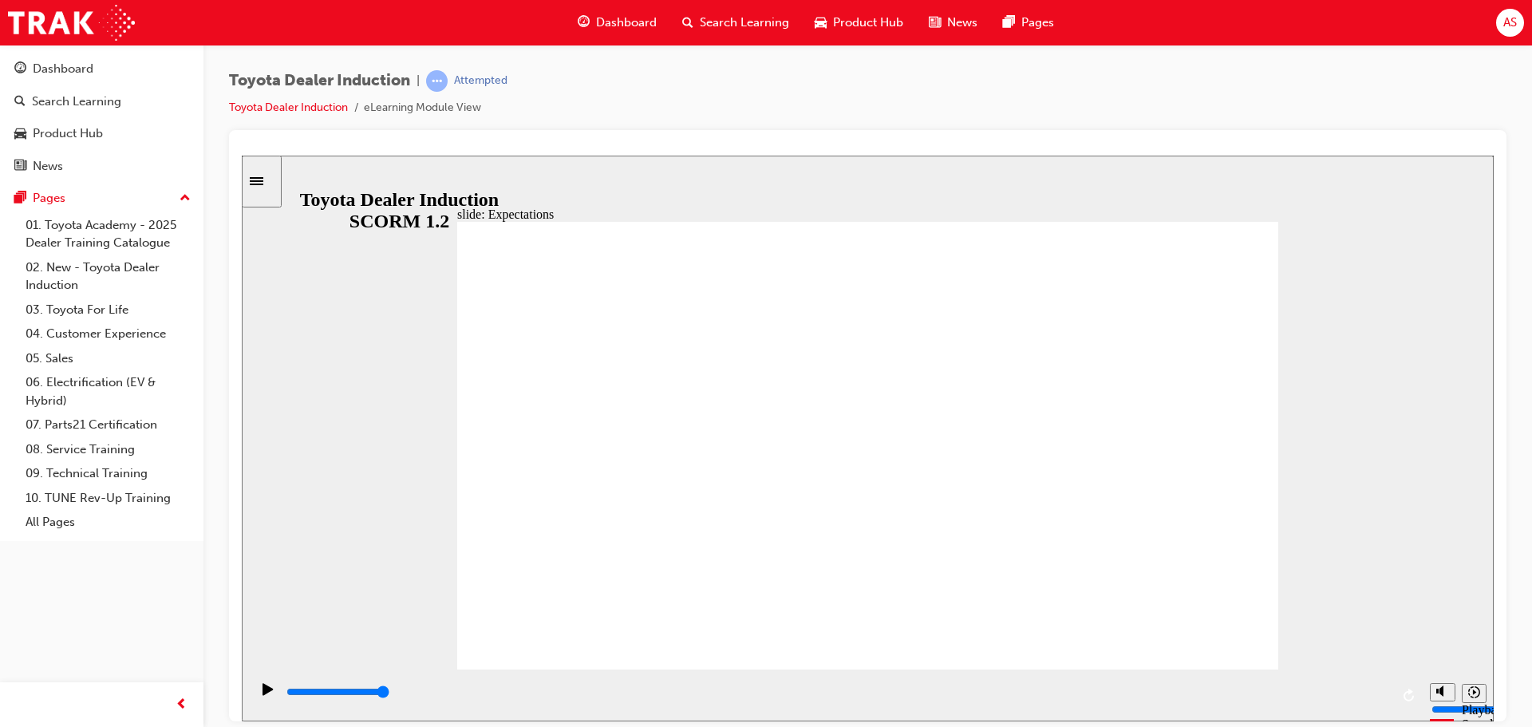
drag, startPoint x: 907, startPoint y: 321, endPoint x: 977, endPoint y: 391, distance: 98.7
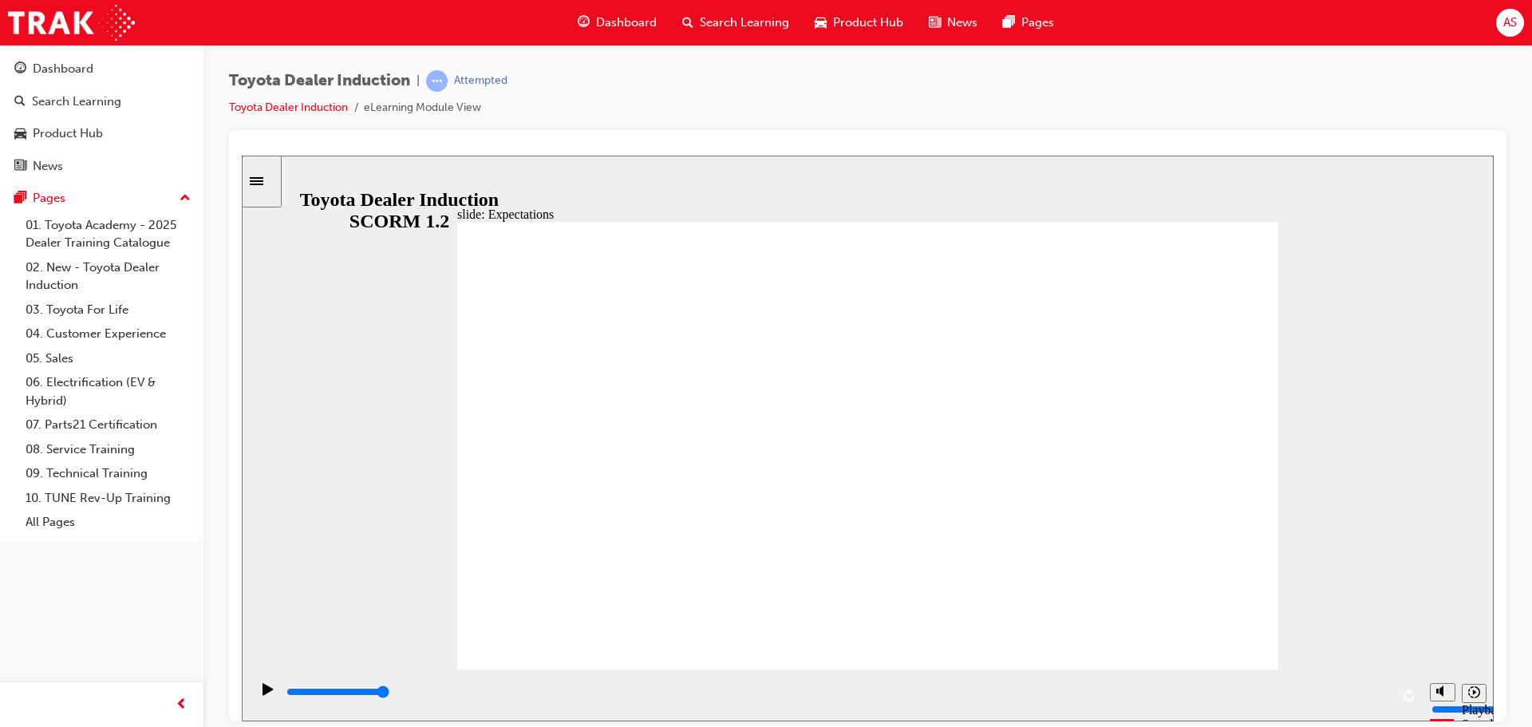
drag, startPoint x: 1009, startPoint y: 423, endPoint x: 993, endPoint y: 448, distance: 30.1
click at [1409, 689] on icon "Replay (Ctrl+Alt+R)" at bounding box center [1408, 694] width 10 height 13
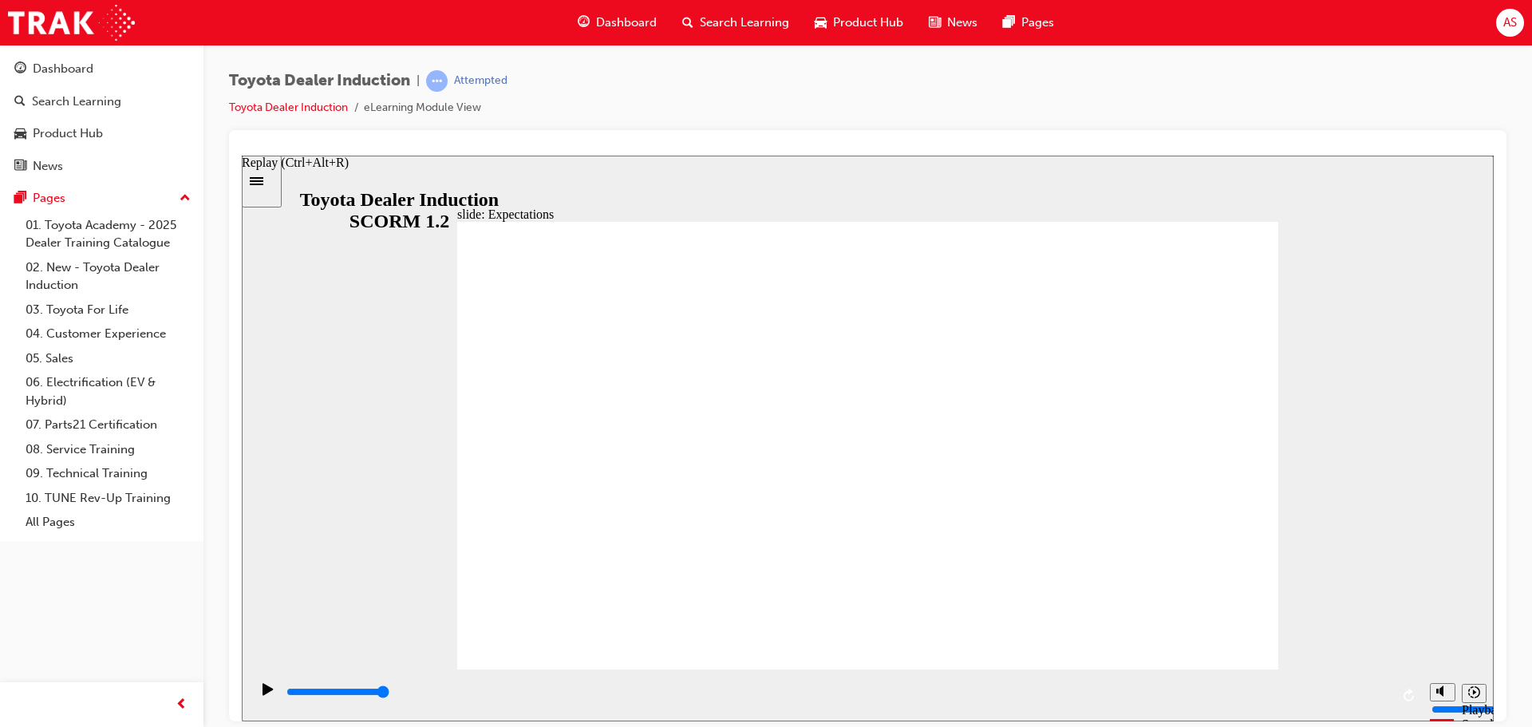
click at [1408, 695] on icon "Replay (Ctrl+Alt+R)" at bounding box center [1409, 694] width 13 height 13
drag, startPoint x: 325, startPoint y: 695, endPoint x: 1422, endPoint y: 696, distance: 1097.8
click at [1422, 696] on section "Playback Speed 2 1.75 1.5 1.25" at bounding box center [868, 695] width 1252 height 52
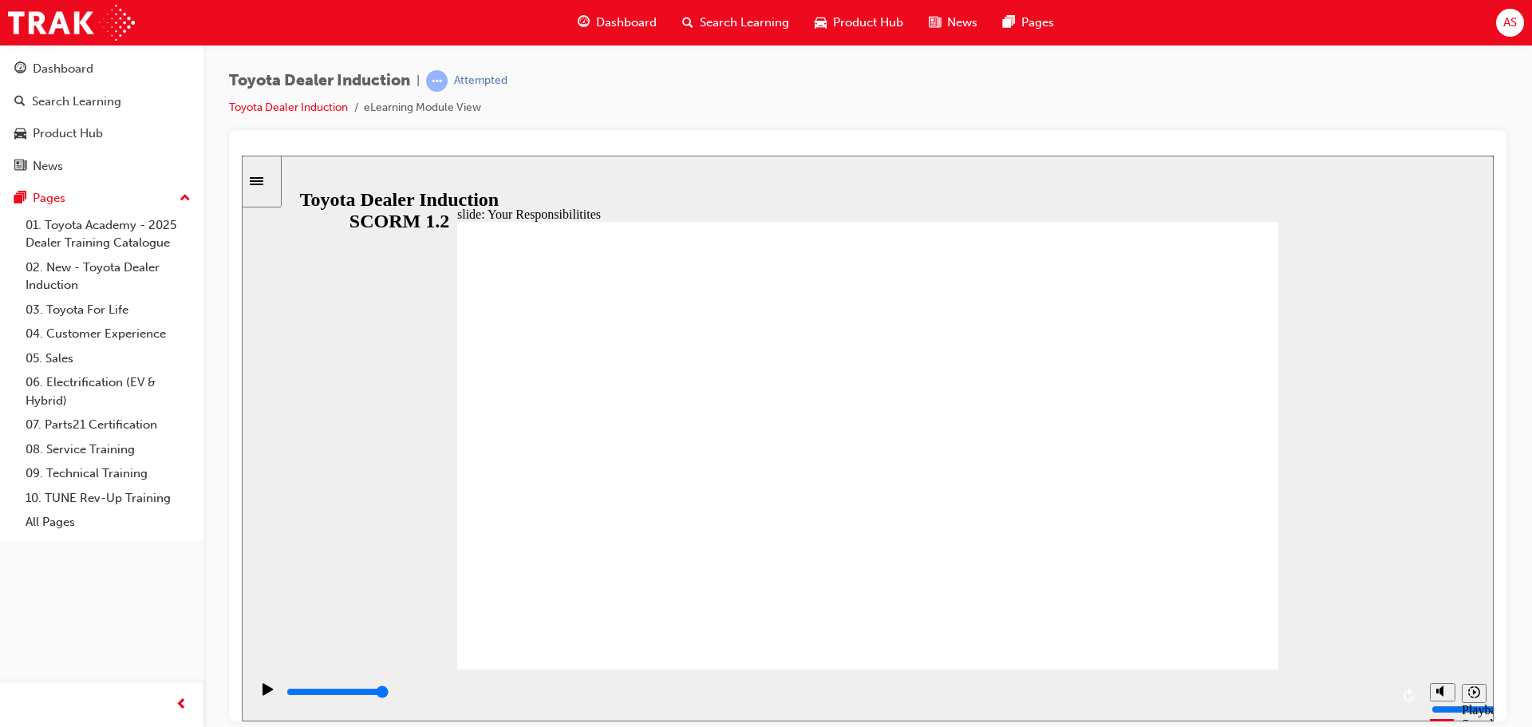
drag, startPoint x: 433, startPoint y: 692, endPoint x: 1470, endPoint y: 731, distance: 1037.8
click at [1470, 720] on html "slide: Your Responsibilitites Conduct and Ethics: Your Responsibilities Read an…" at bounding box center [868, 438] width 1252 height 566
type input "8400"
checkbox input "true"
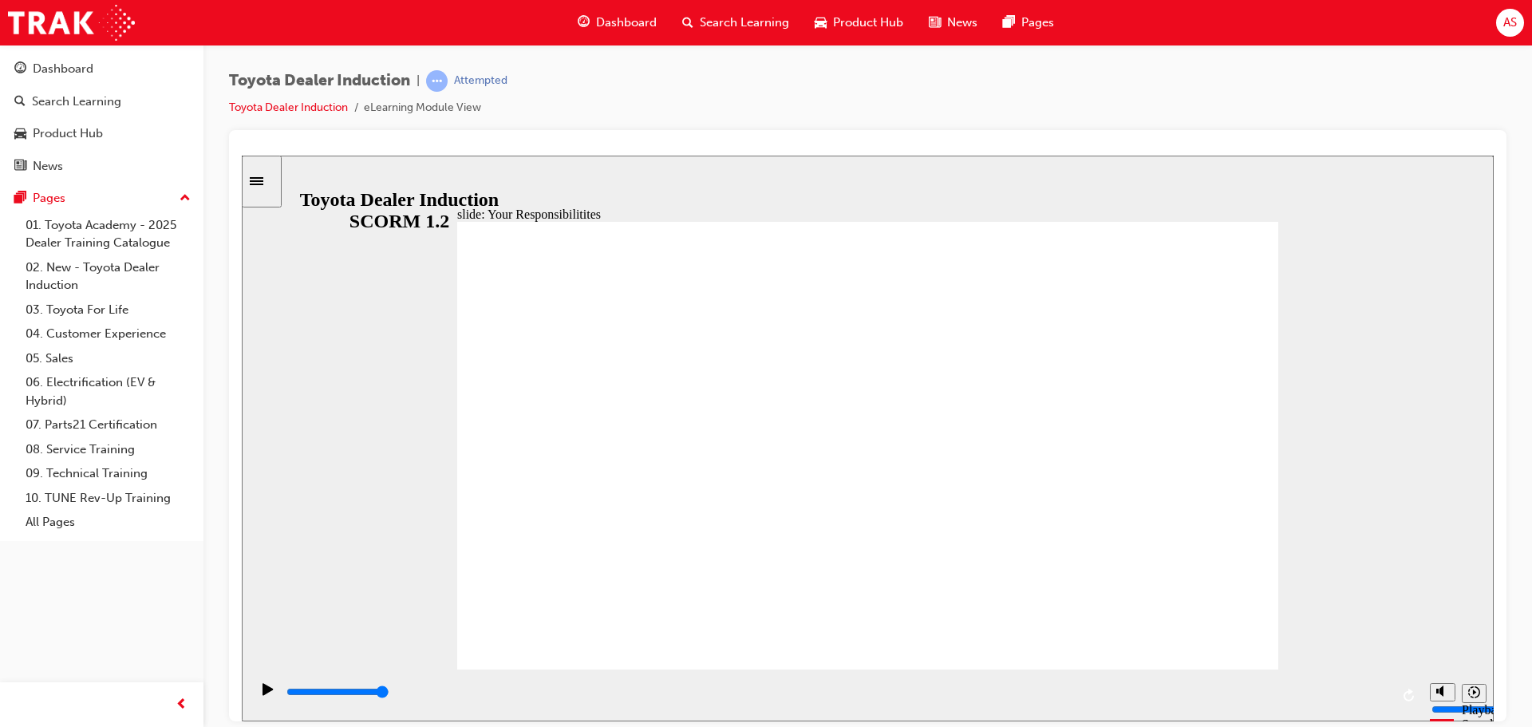
checkbox input "true"
drag, startPoint x: 548, startPoint y: 302, endPoint x: 531, endPoint y: 408, distance: 106.6
checkbox input "true"
checkbox input "false"
checkbox input "true"
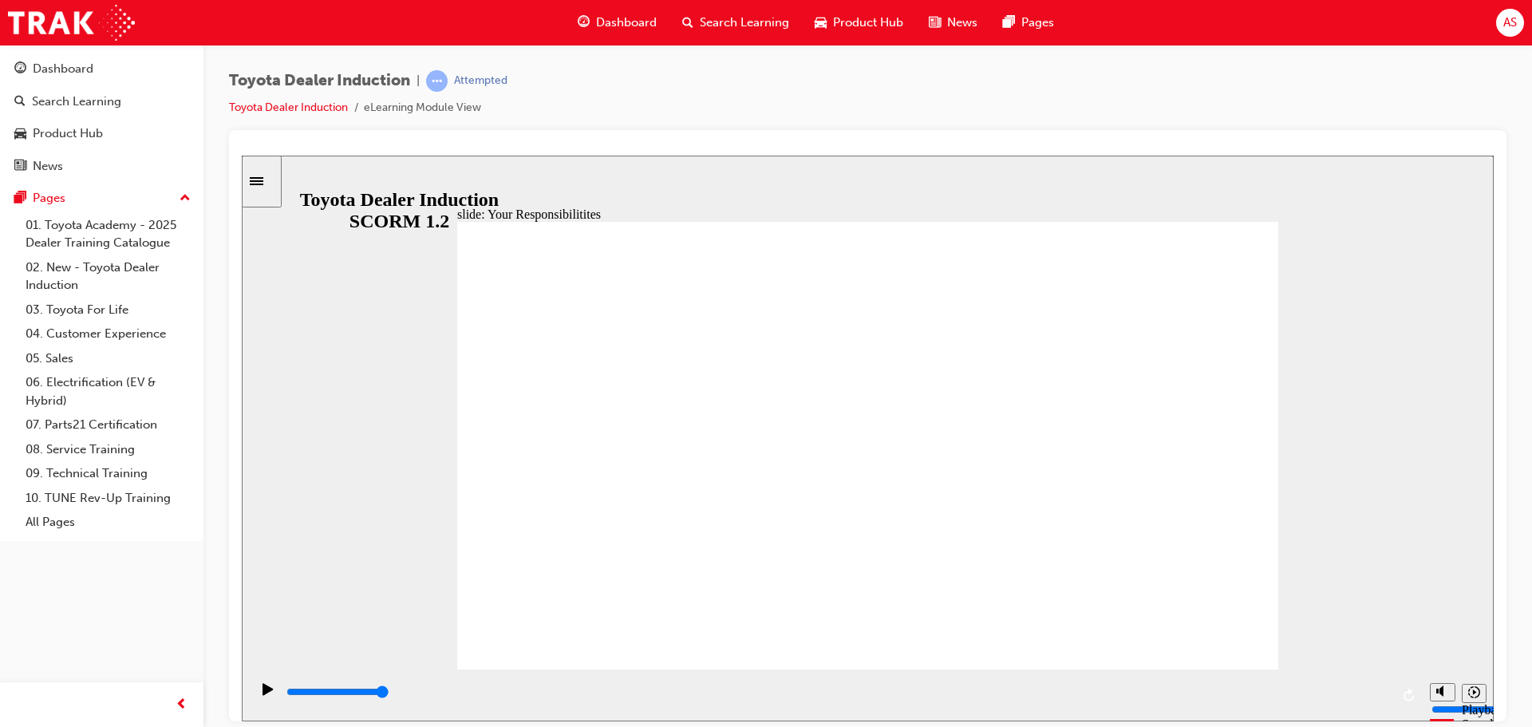
checkbox input "true"
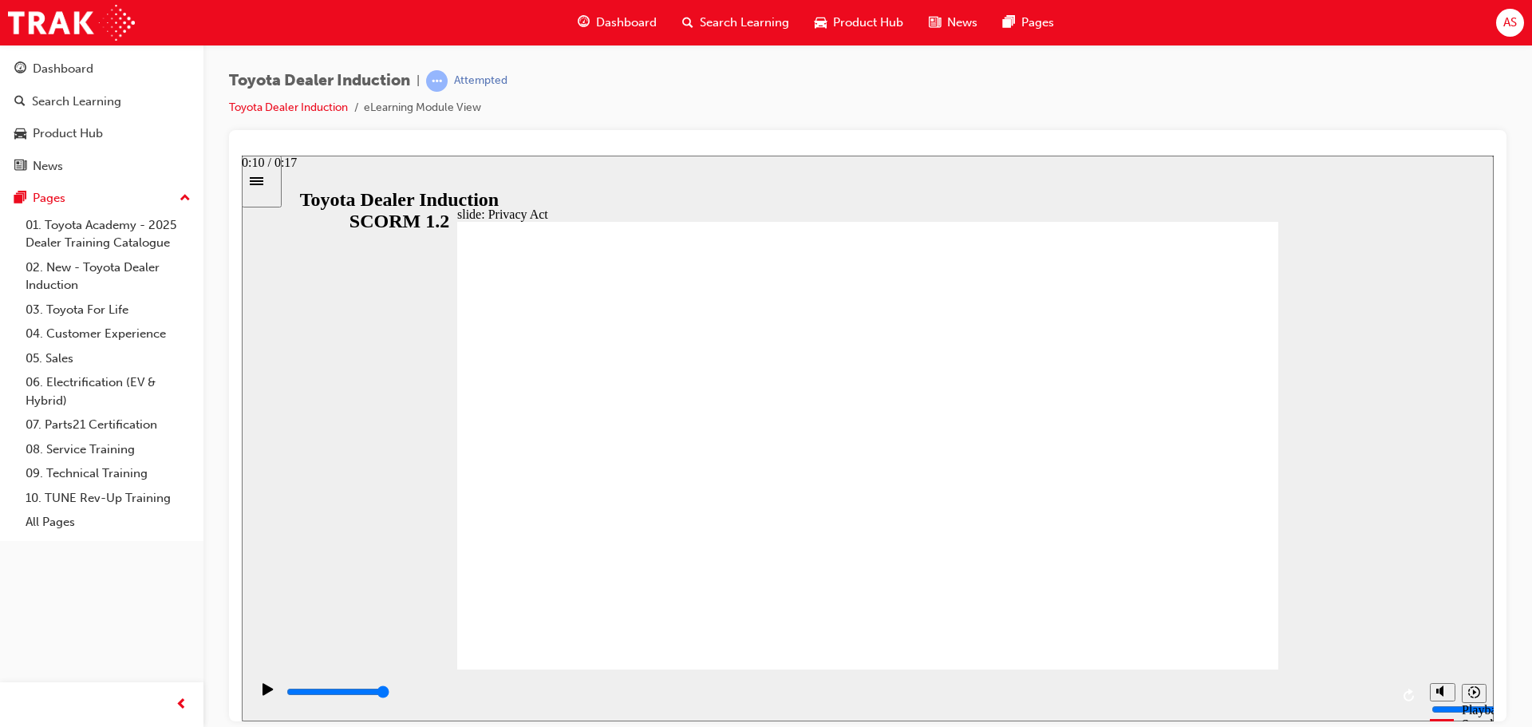
drag, startPoint x: 535, startPoint y: 694, endPoint x: 1442, endPoint y: 681, distance: 907.2
click at [1442, 681] on section "Playback Speed 2 1.75 1.5 1.25" at bounding box center [868, 695] width 1252 height 52
drag, startPoint x: 758, startPoint y: 696, endPoint x: 1283, endPoint y: 637, distance: 528.3
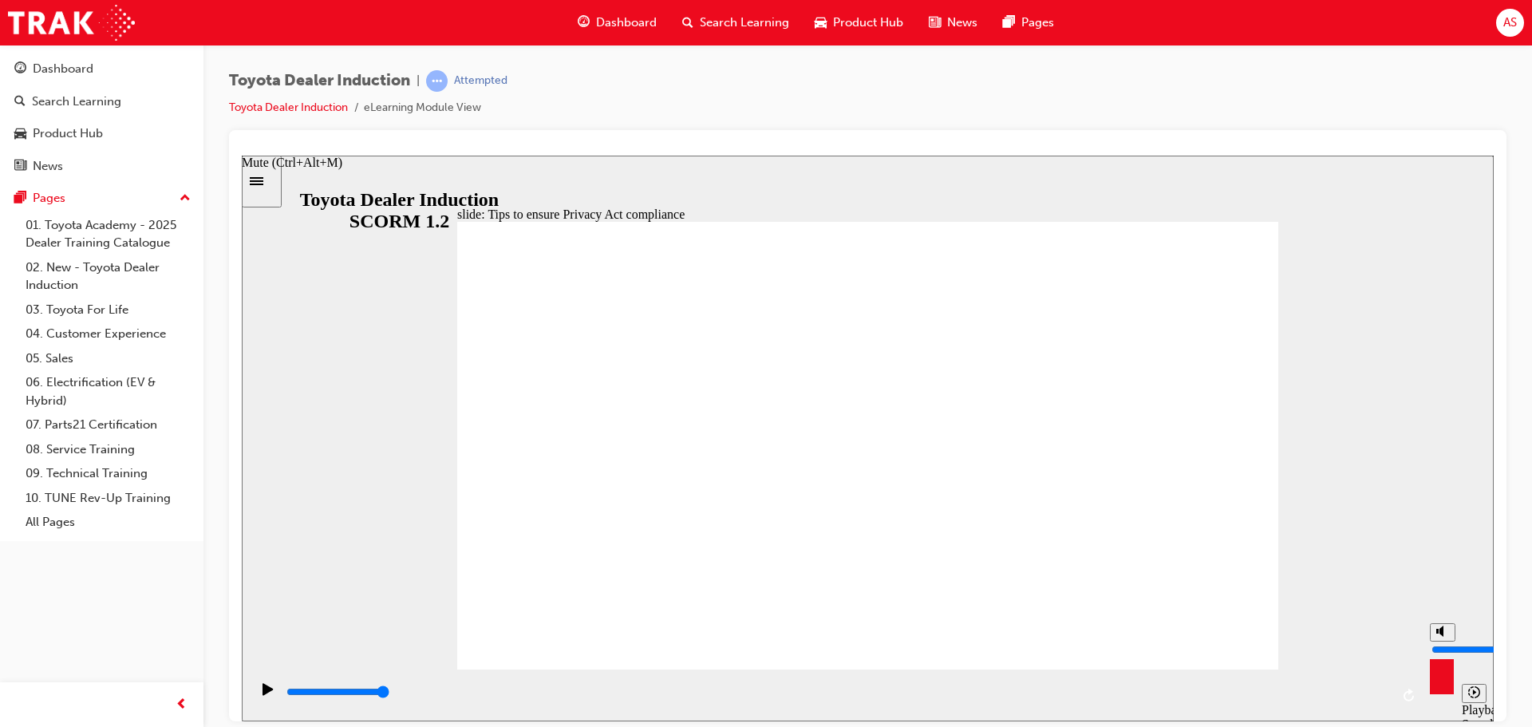
click at [1461, 700] on section "Playback Speed 2 1.75 1.5 1.25" at bounding box center [868, 695] width 1252 height 52
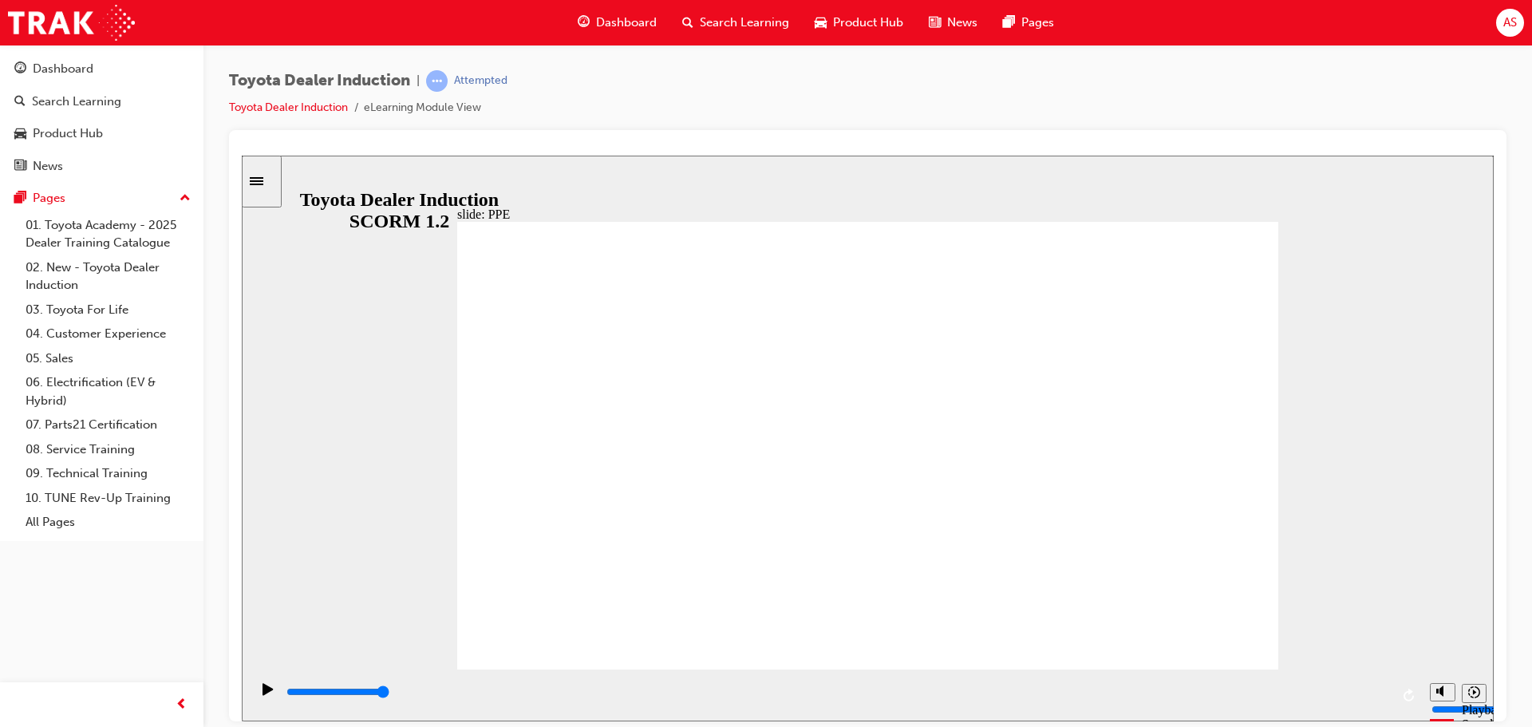
drag, startPoint x: 424, startPoint y: 699, endPoint x: 1400, endPoint y: 677, distance: 976.8
click at [1408, 674] on div "playback controls" at bounding box center [836, 695] width 1172 height 52
drag, startPoint x: 671, startPoint y: 694, endPoint x: 1470, endPoint y: 692, distance: 798.6
click at [1470, 692] on section "Playback Speed 2 1.75 1.5 1.25" at bounding box center [868, 695] width 1252 height 52
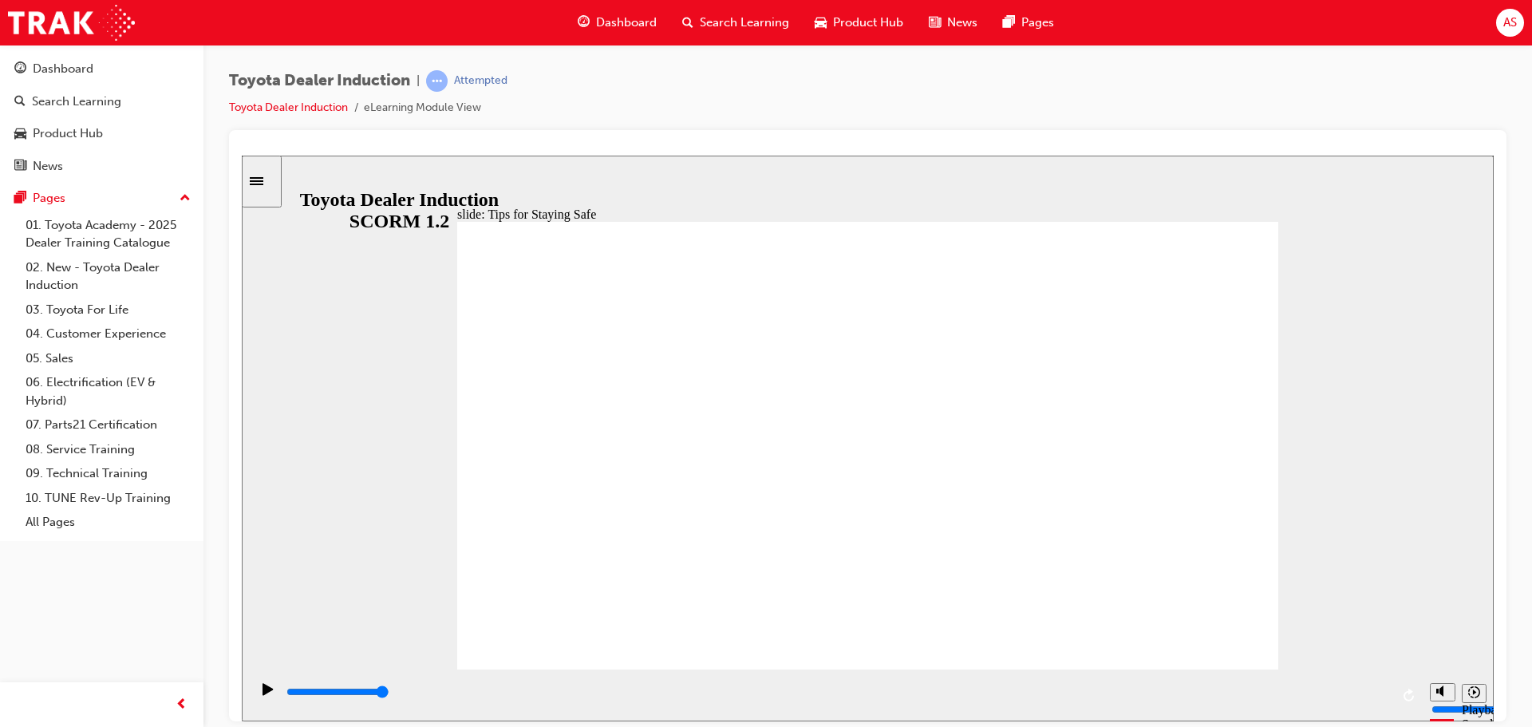
drag, startPoint x: 1136, startPoint y: 483, endPoint x: 1146, endPoint y: 483, distance: 9.6
click at [1408, 692] on icon "Replay (Ctrl+Alt+R)" at bounding box center [1408, 694] width 10 height 13
click at [1403, 694] on button "Replay (Ctrl+Alt+R)" at bounding box center [1410, 695] width 24 height 24
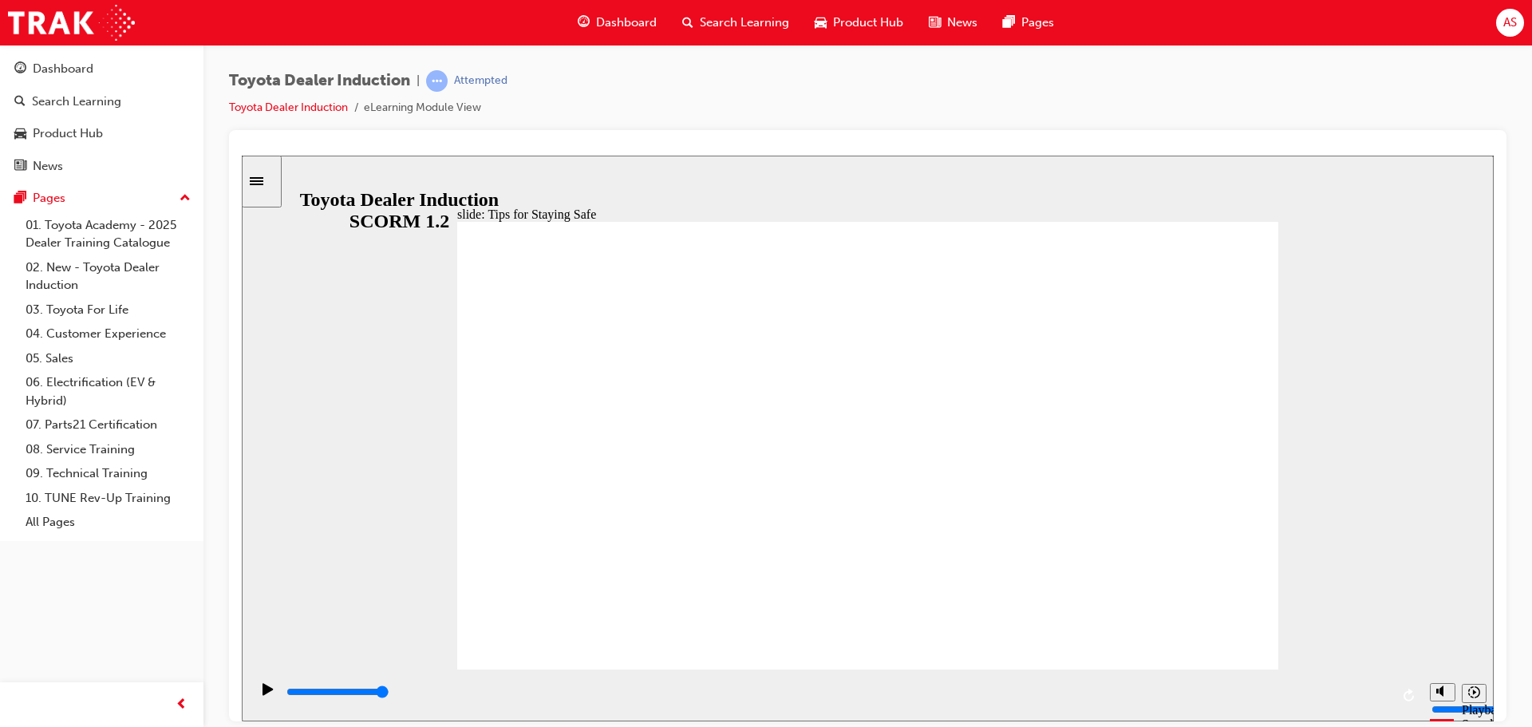
drag, startPoint x: 999, startPoint y: 559, endPoint x: 1004, endPoint y: 566, distance: 9.1
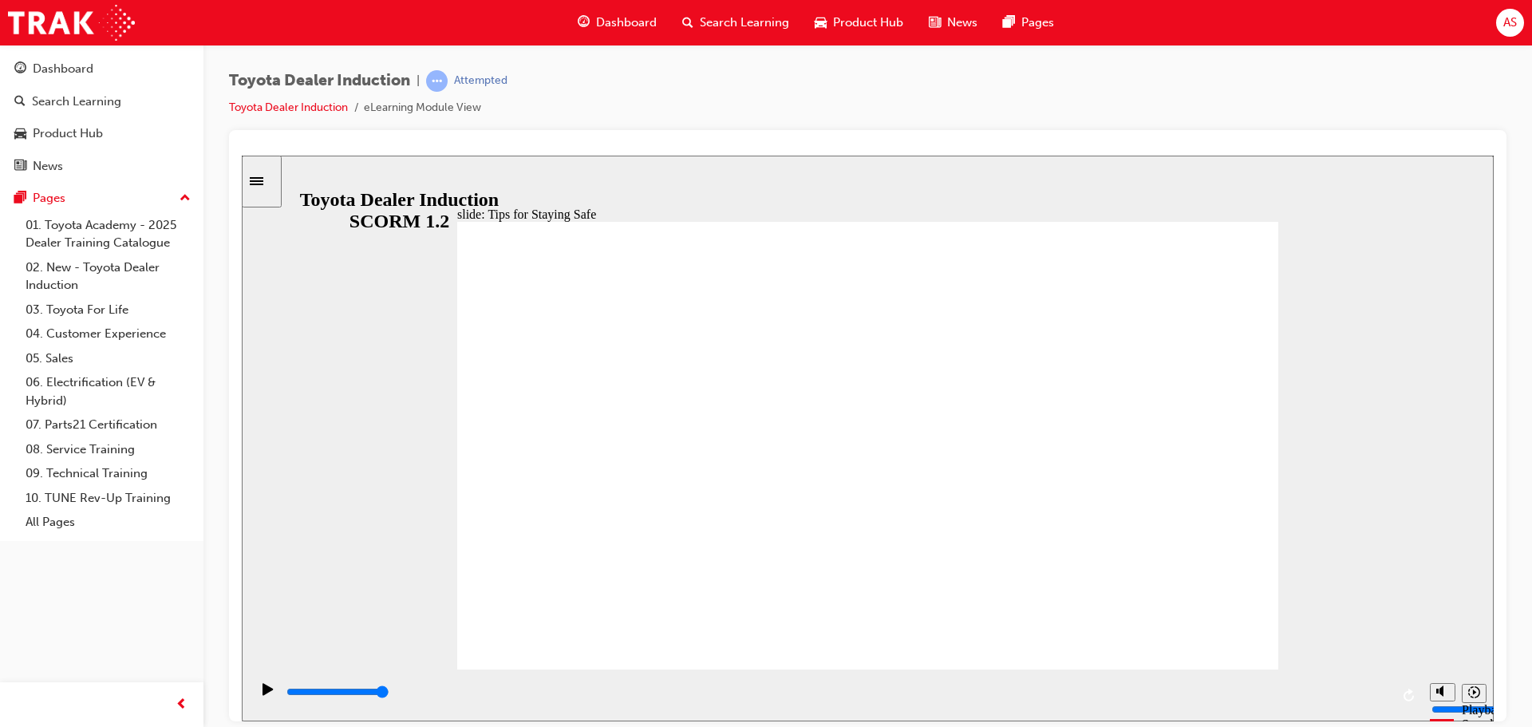
type input "4300"
checkbox input "true"
type input "5000"
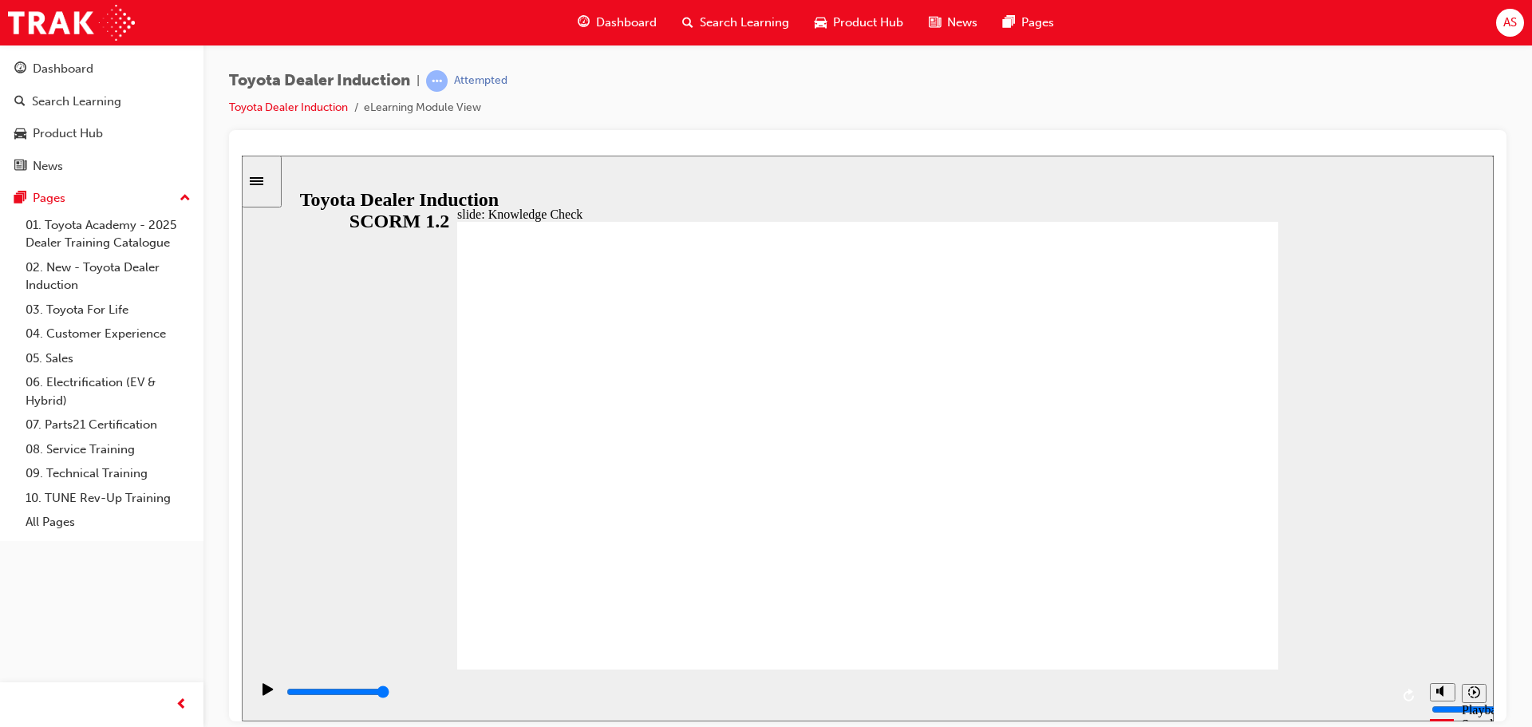
checkbox input "true"
checkbox input "false"
checkbox input "true"
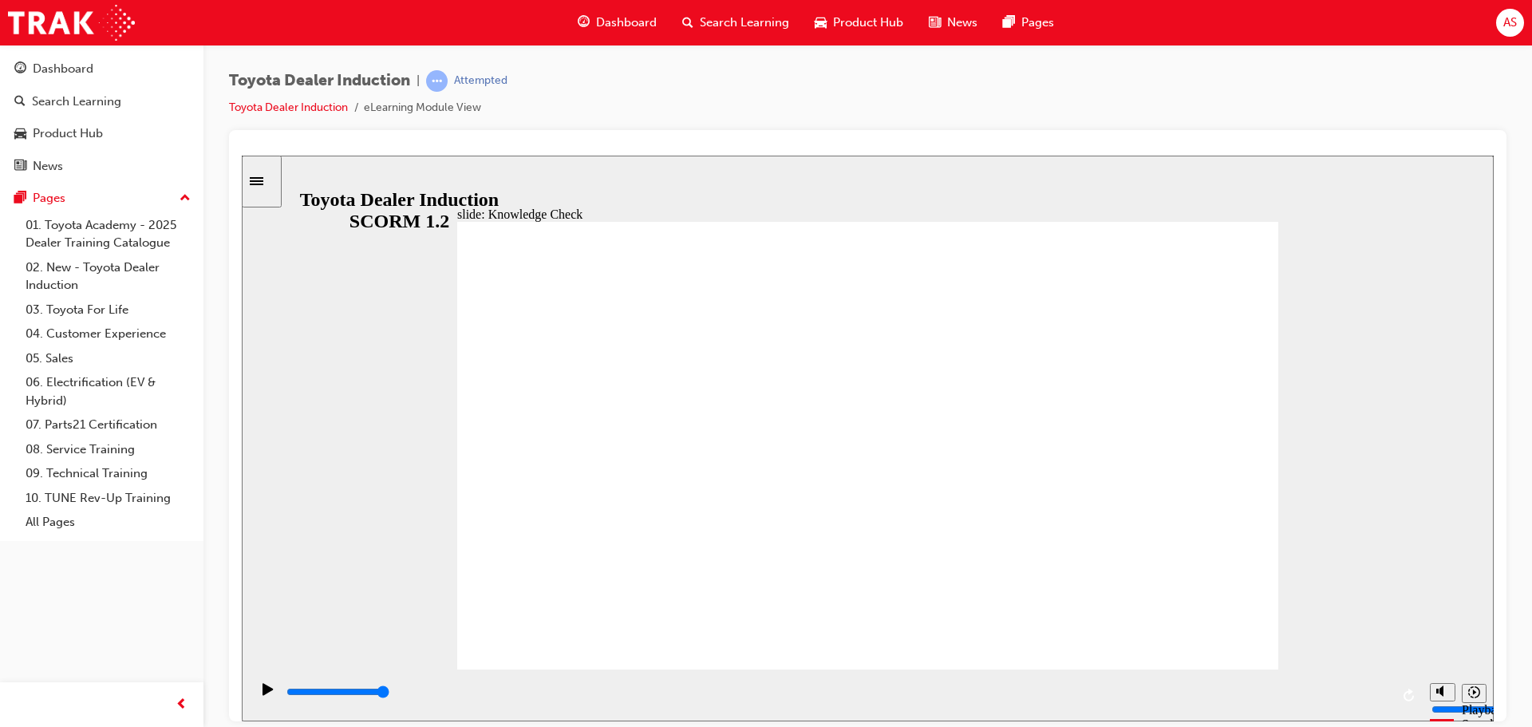
checkbox input "true"
type input "3300"
radio input "true"
drag, startPoint x: 674, startPoint y: 463, endPoint x: 906, endPoint y: 523, distance: 239.2
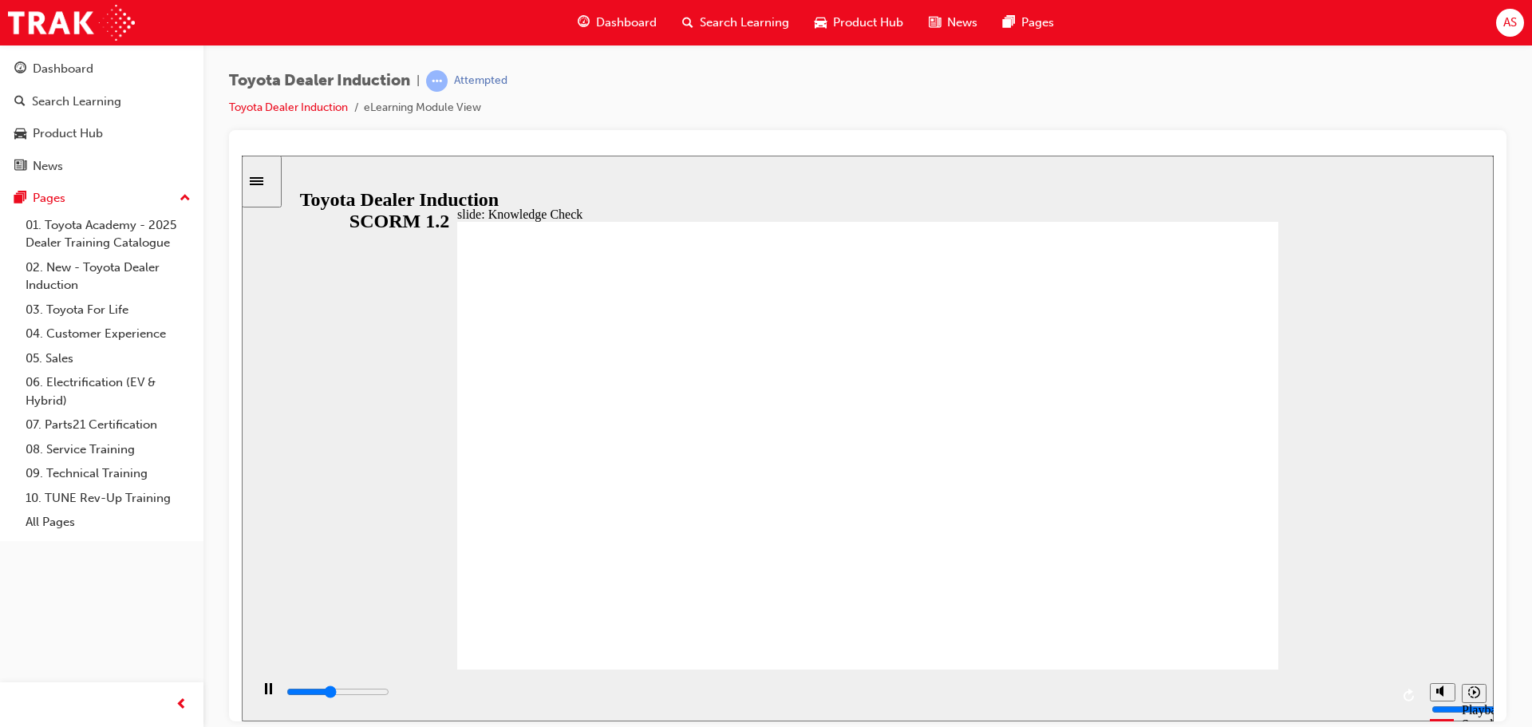
type input "2100"
checkbox input "true"
type input "5000"
checkbox input "true"
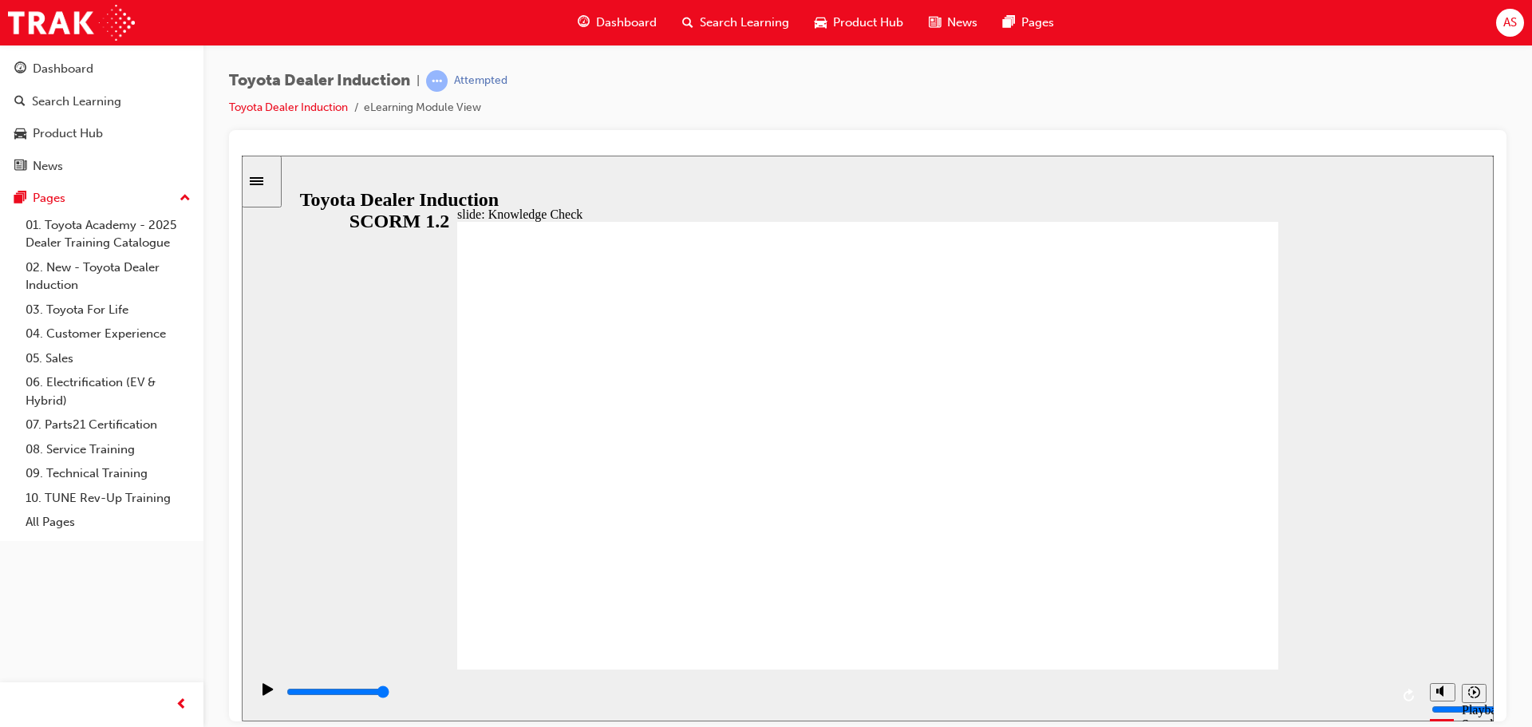
type input "3100"
checkbox input "true"
type input "3600"
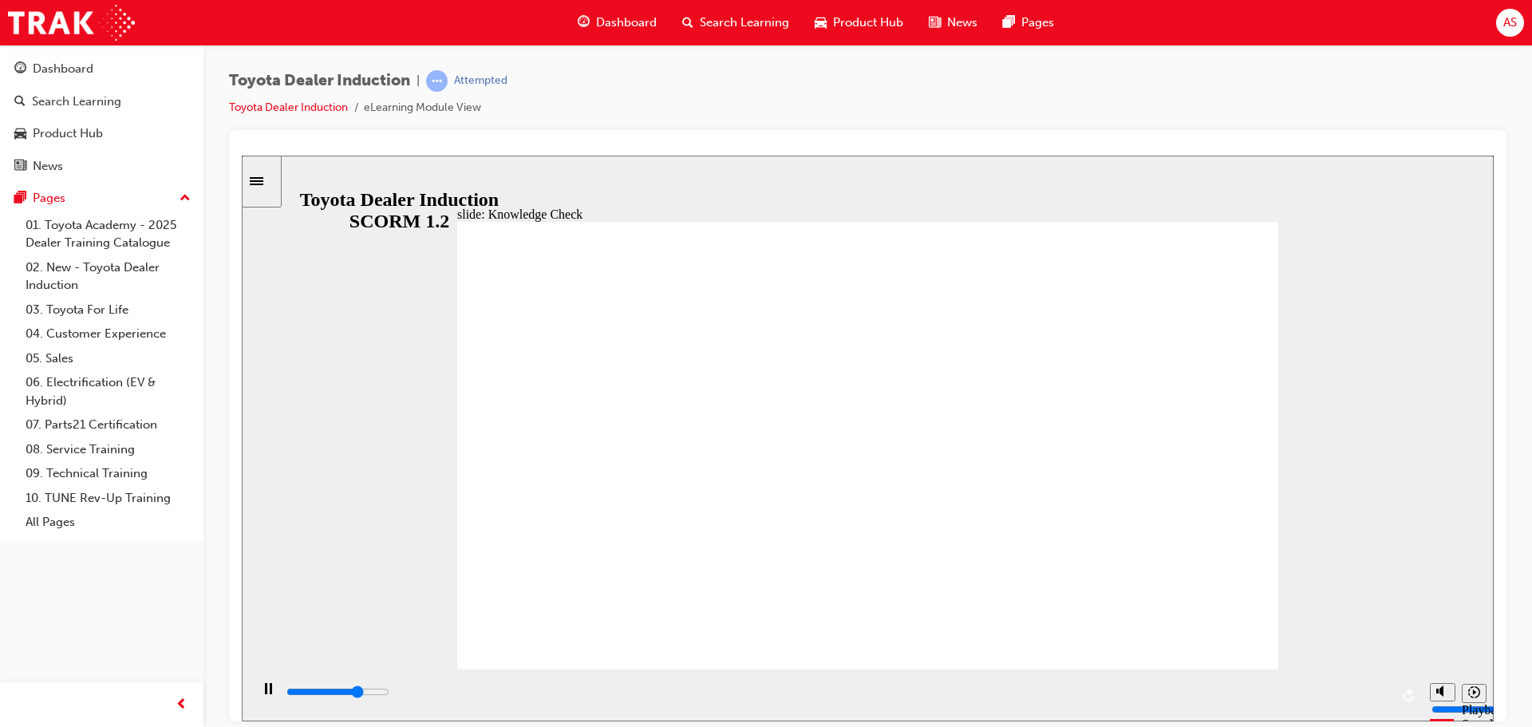
checkbox input "true"
type input "4100"
checkbox input "true"
drag, startPoint x: 670, startPoint y: 499, endPoint x: 673, endPoint y: 542, distance: 43.2
type input "4500"
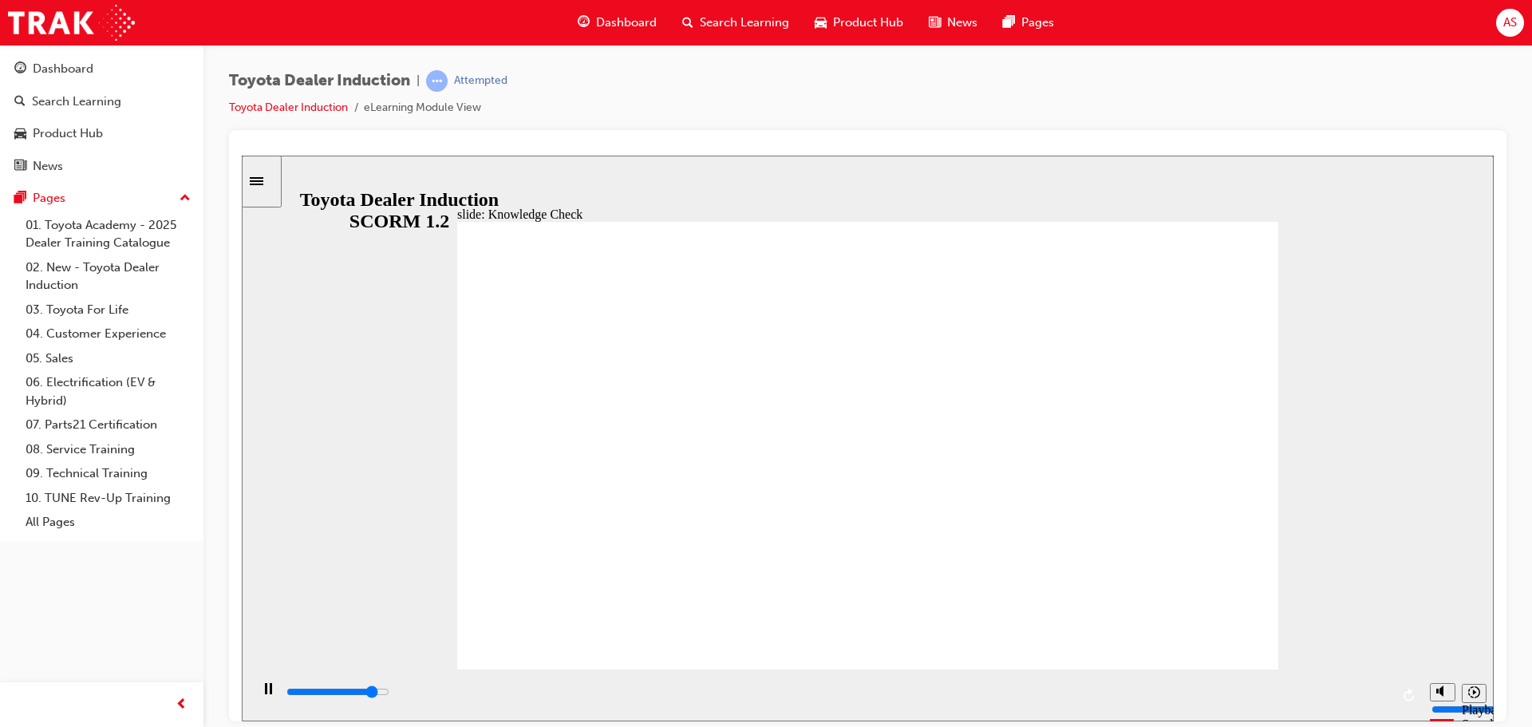
checkbox input "true"
drag, startPoint x: 976, startPoint y: 695, endPoint x: 1493, endPoint y: 689, distance: 517.0
click at [1491, 688] on section "Playback Speed 2 1.75 1.5 1.25" at bounding box center [868, 695] width 1252 height 52
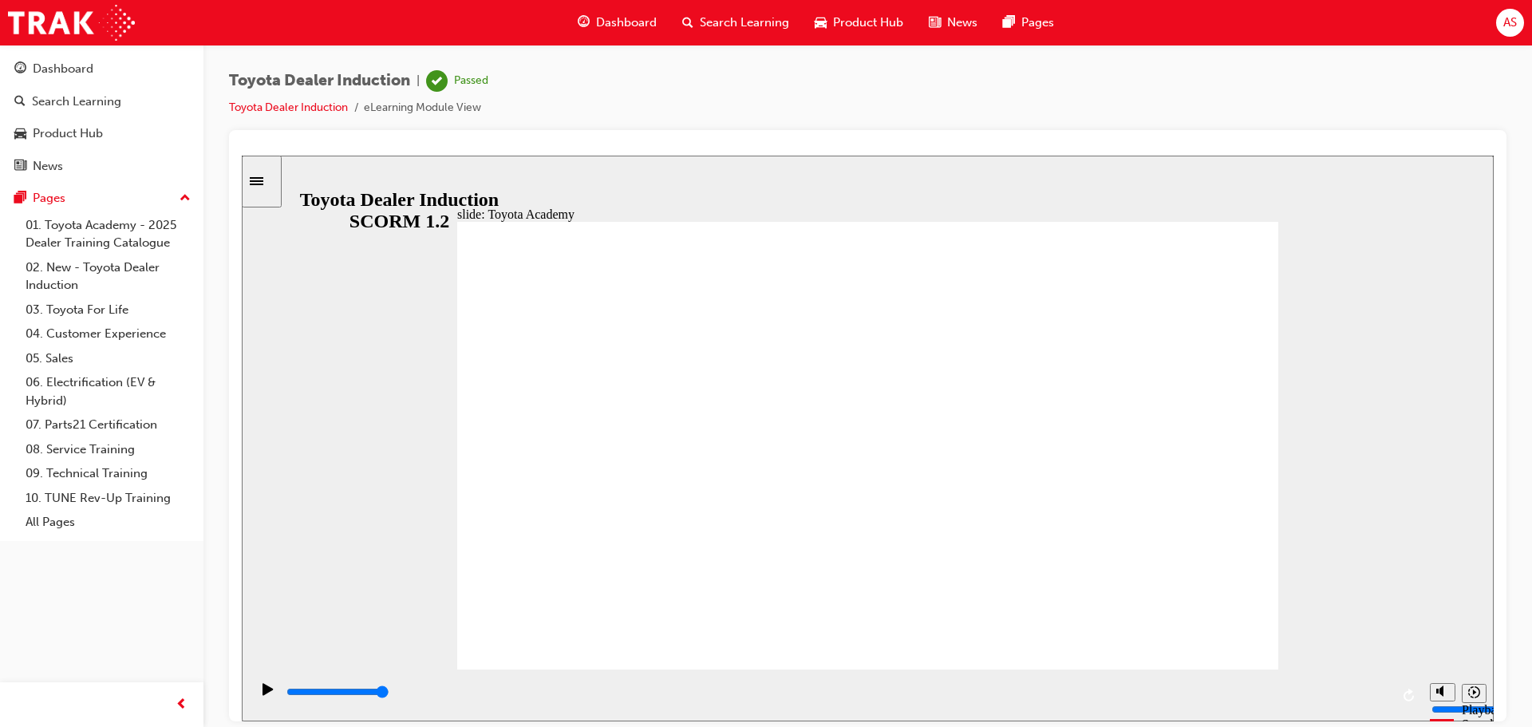
drag, startPoint x: 682, startPoint y: 692, endPoint x: 1504, endPoint y: 667, distance: 822.1
click at [1493, 667] on html "slide: Toyota Academy RESTART RESTART RESTART RESTART Back to top Playback Spee…" at bounding box center [868, 438] width 1252 height 566
type input "9900"
click at [738, 23] on span "Search Learning" at bounding box center [744, 23] width 89 height 18
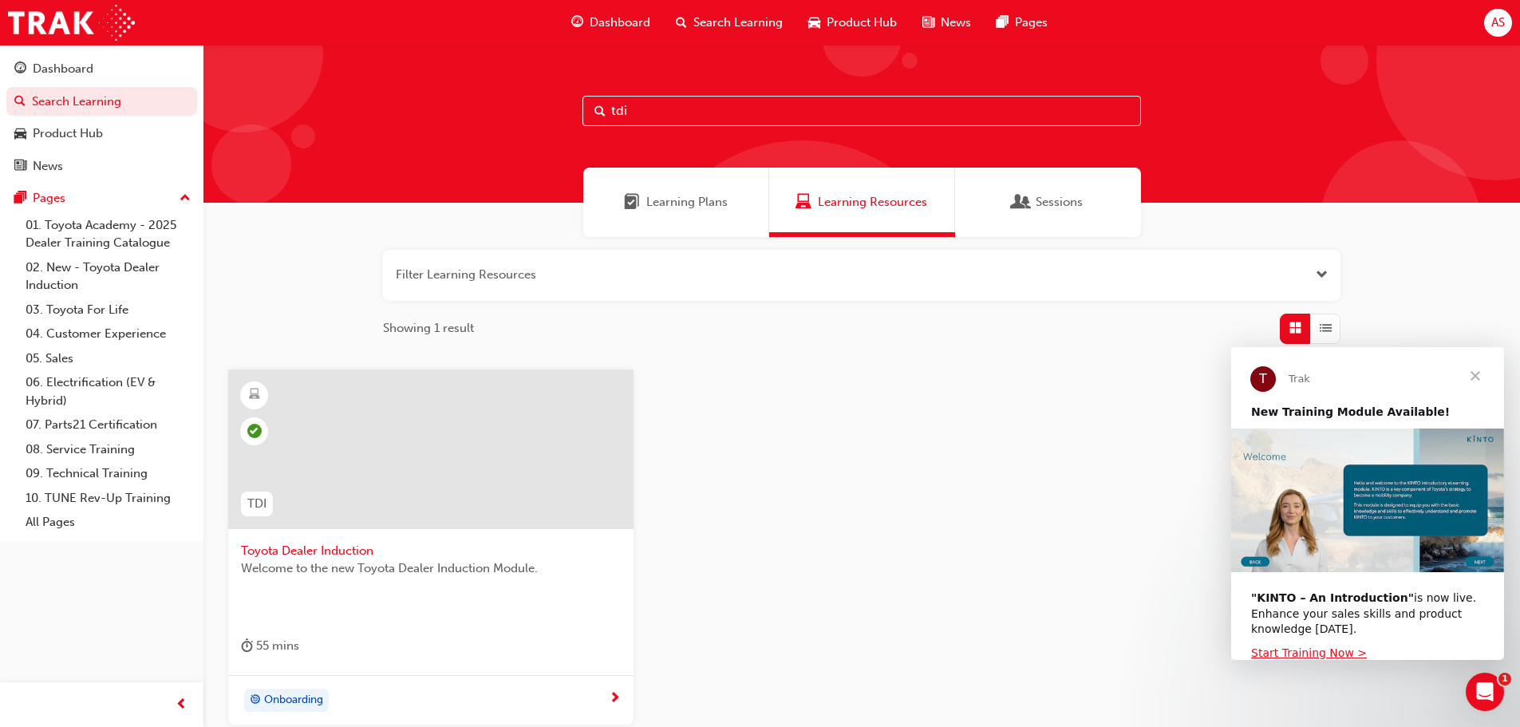
drag, startPoint x: 655, startPoint y: 109, endPoint x: 535, endPoint y: 101, distance: 120.8
click at [546, 97] on div "tdi" at bounding box center [861, 124] width 1316 height 158
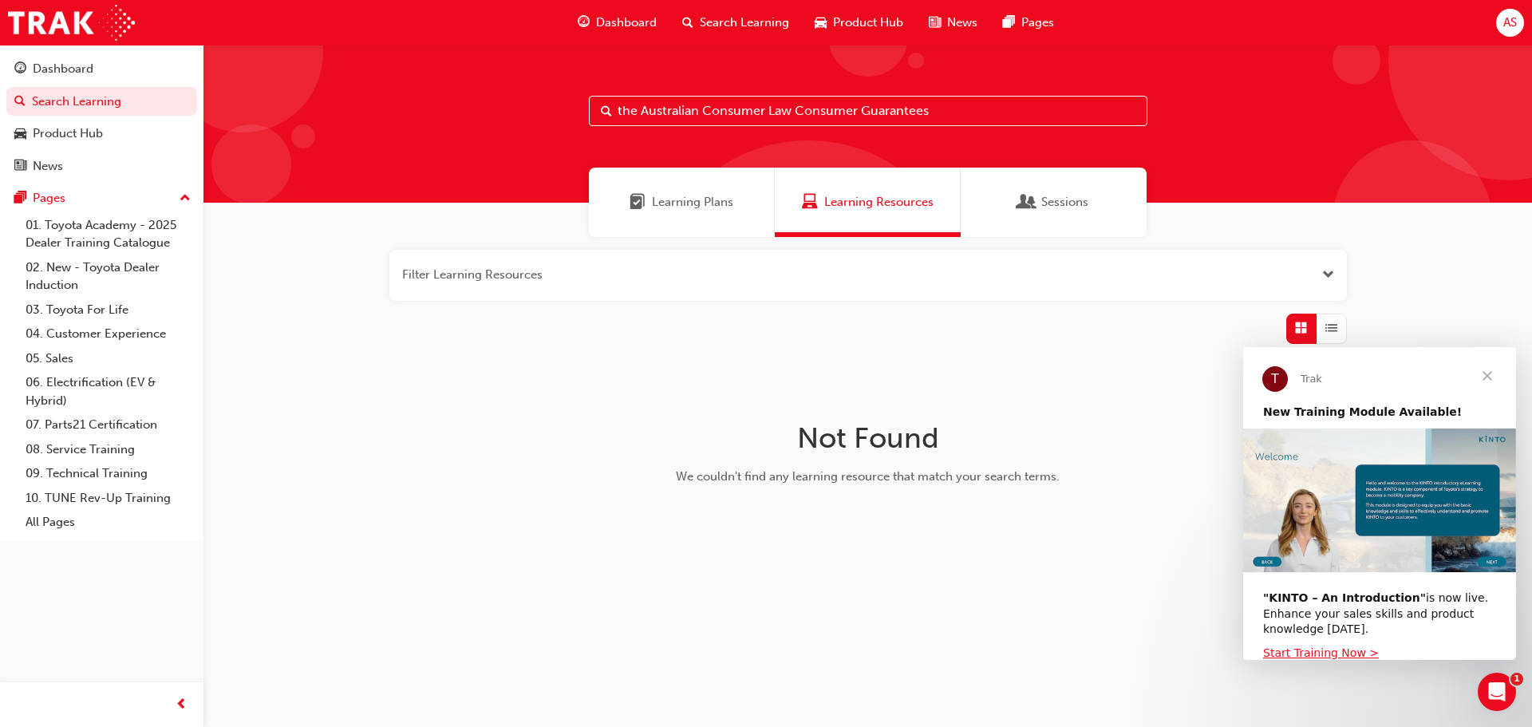
drag, startPoint x: 636, startPoint y: 109, endPoint x: 546, endPoint y: 107, distance: 90.2
click at [546, 107] on div "the Australian Consumer Law Consumer Guarantees" at bounding box center [867, 124] width 1328 height 158
type input "Australian Consumer Law Consumer Guarantees"
click at [687, 216] on div "Learning Plans" at bounding box center [682, 202] width 186 height 69
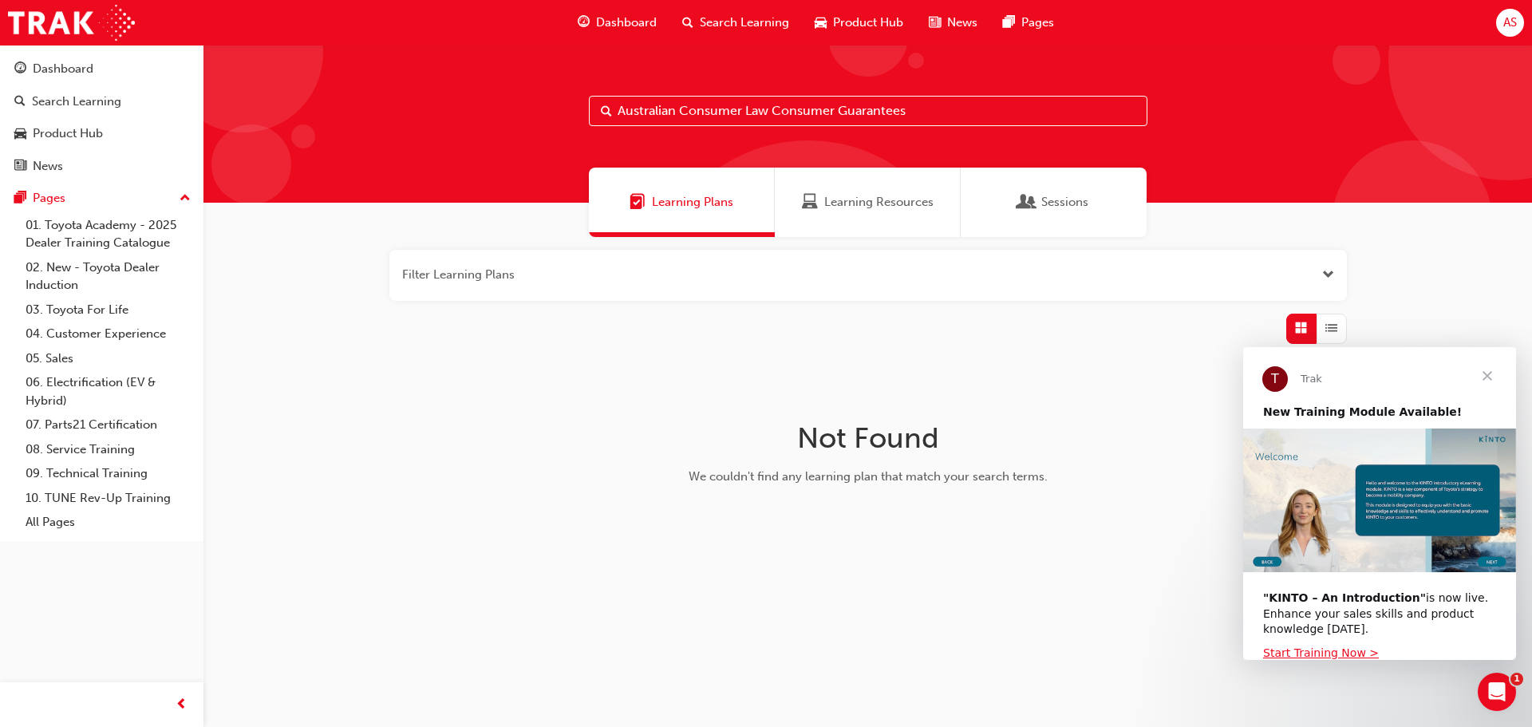
click at [832, 213] on div "Learning Resources" at bounding box center [868, 202] width 186 height 69
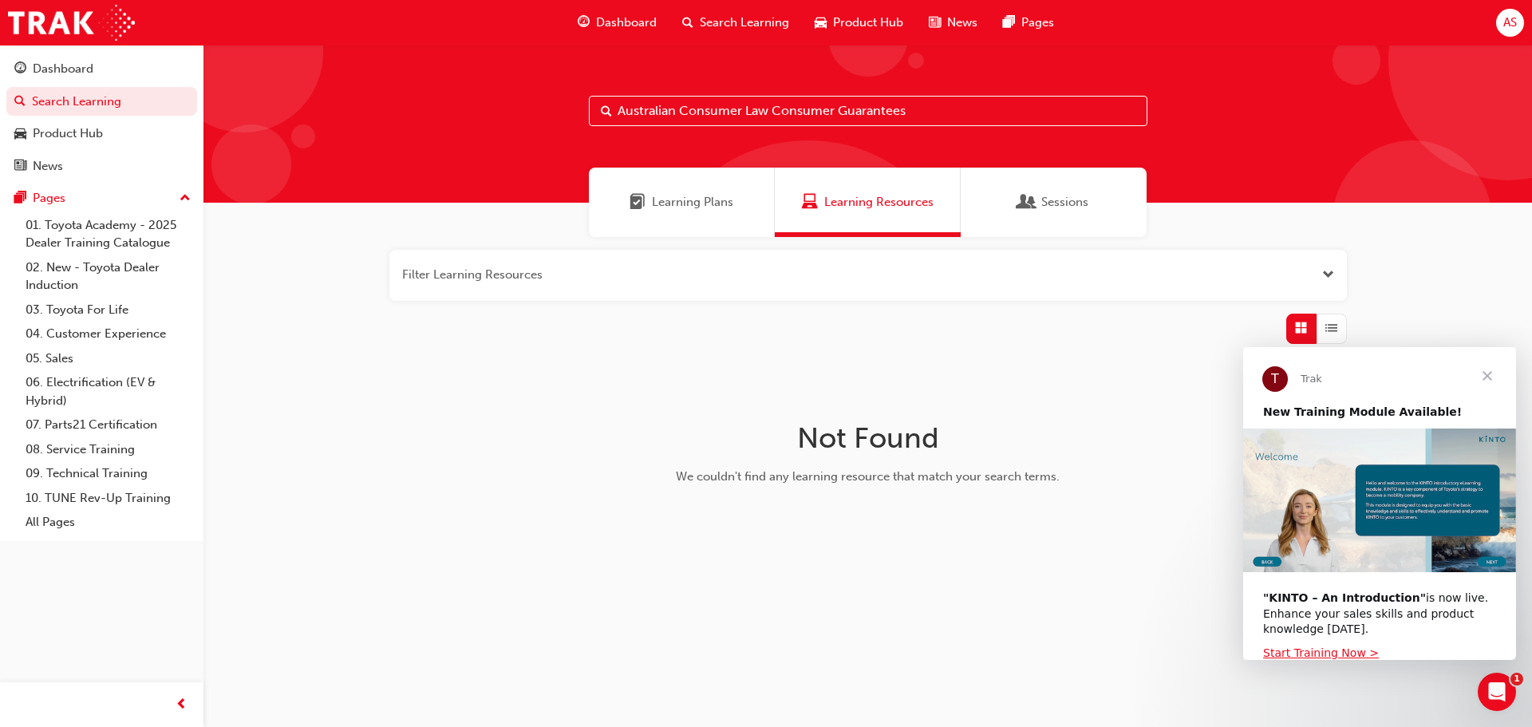
click at [1028, 202] on span "Sessions" at bounding box center [1027, 202] width 16 height 18
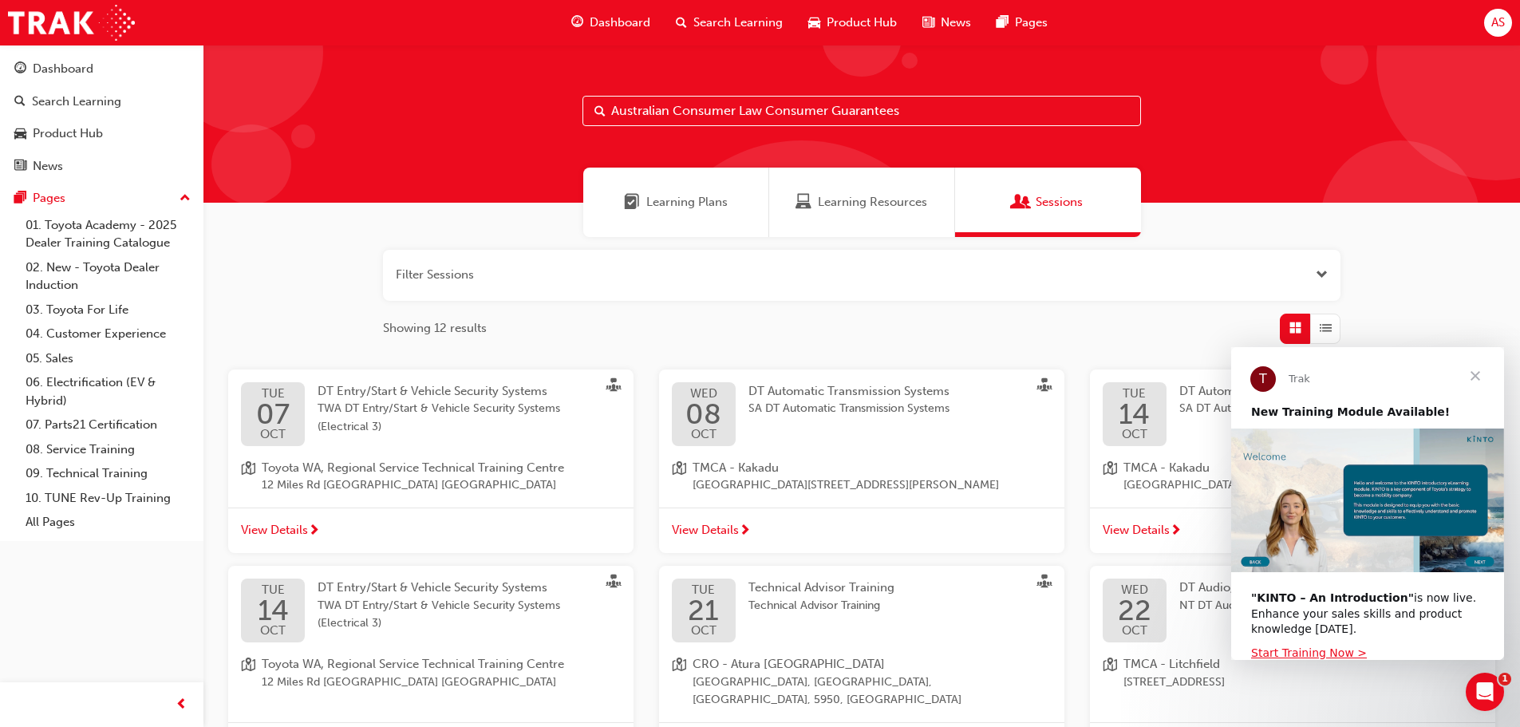
click at [1477, 377] on span "Close" at bounding box center [1474, 375] width 57 height 57
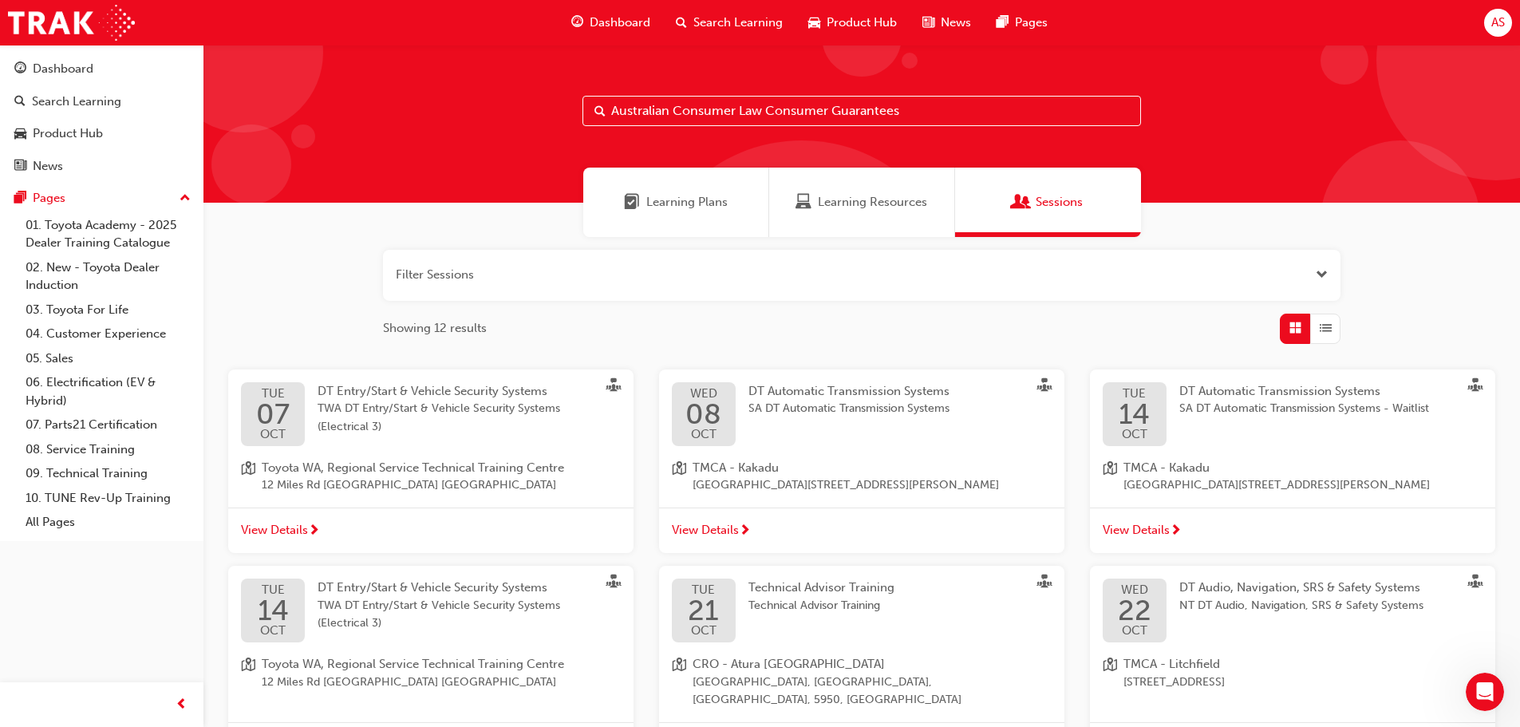
click at [626, 18] on span "Dashboard" at bounding box center [620, 23] width 61 height 18
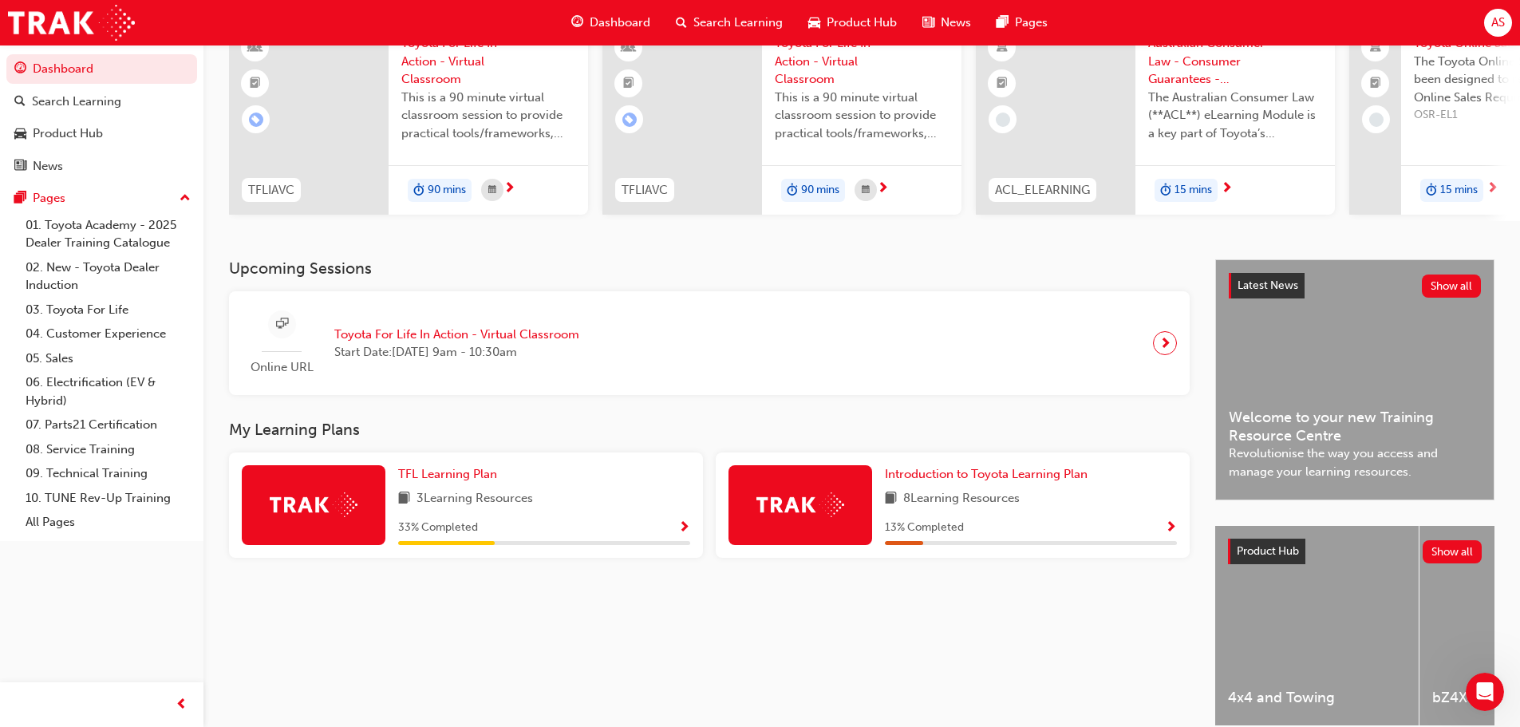
scroll to position [160, 0]
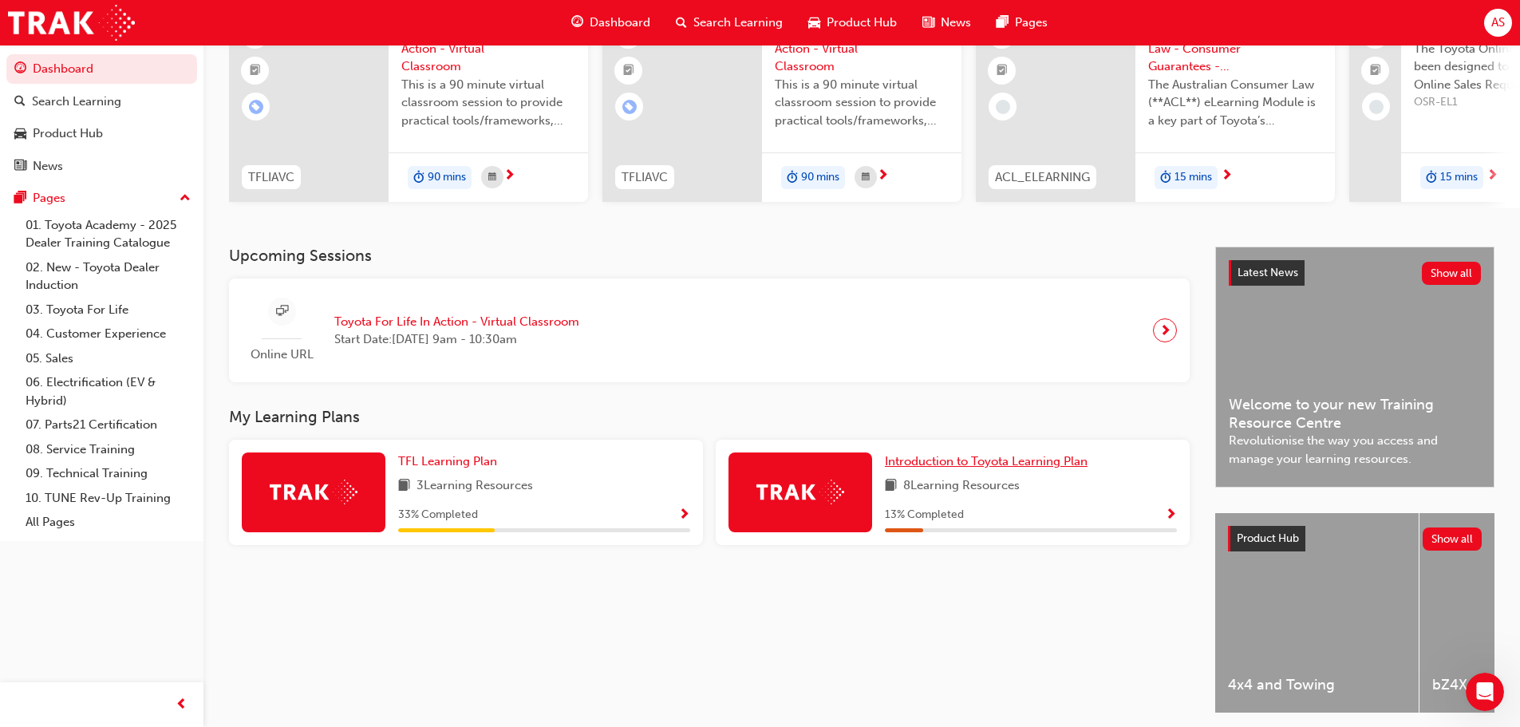
click at [951, 468] on span "Introduction to Toyota Learning Plan" at bounding box center [986, 461] width 203 height 14
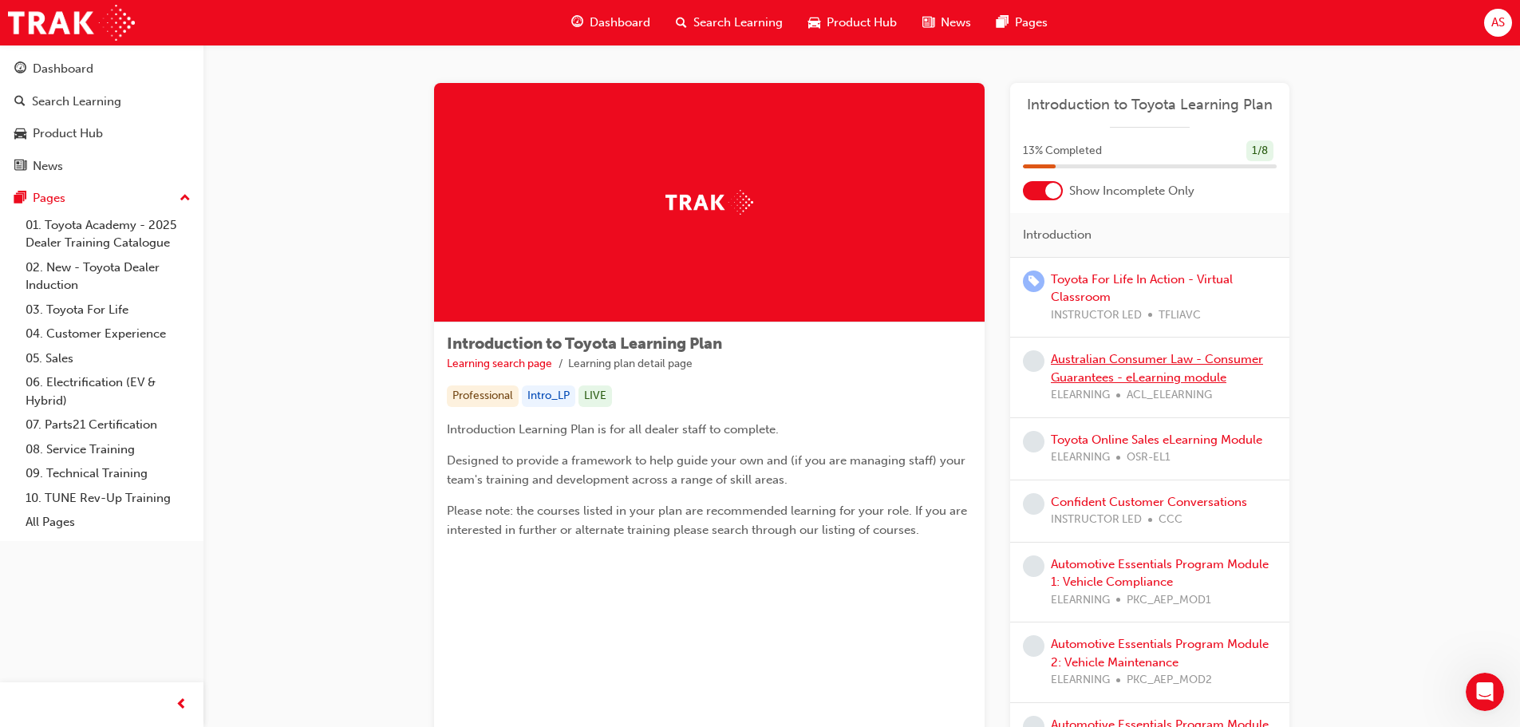
click at [1106, 370] on link "Australian Consumer Law - Consumer Guarantees - eLearning module" at bounding box center [1157, 368] width 212 height 33
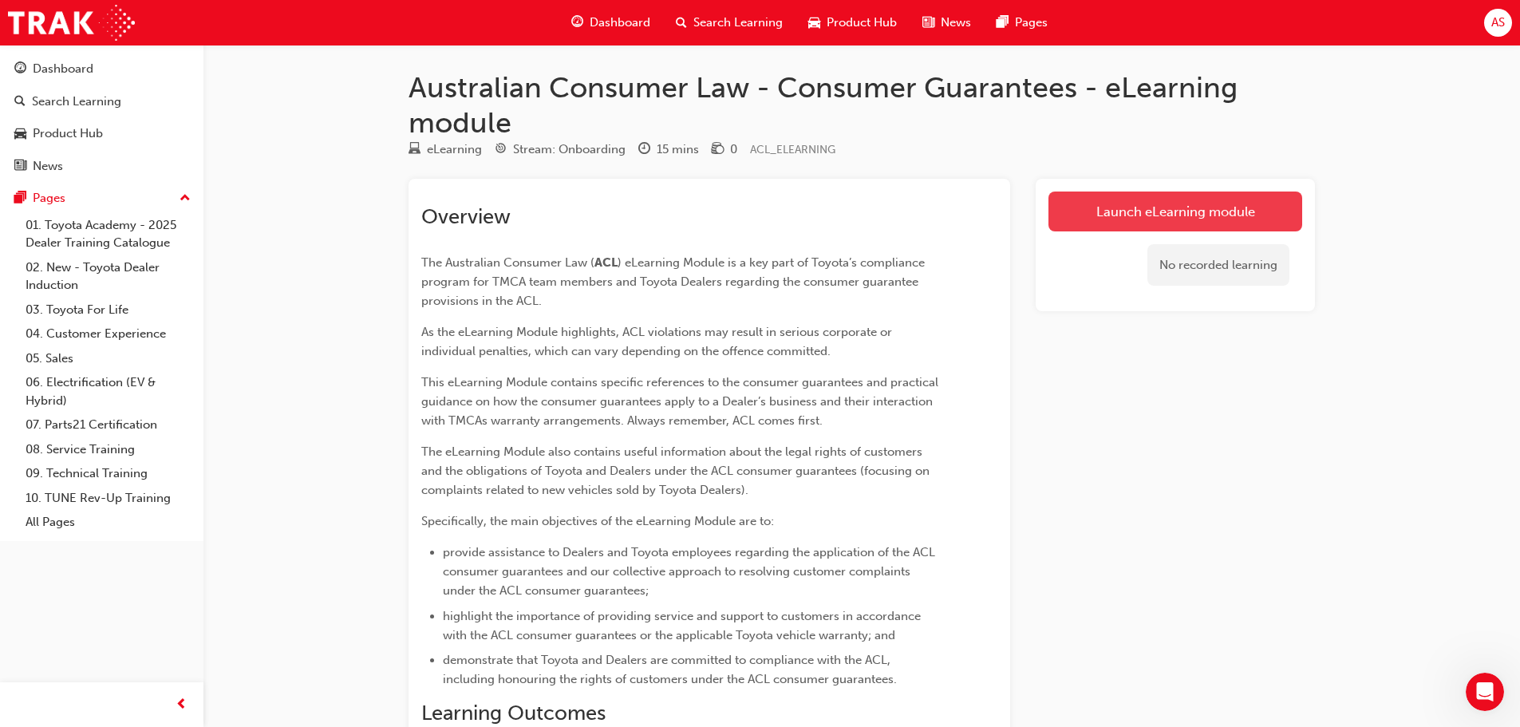
click at [1144, 215] on link "Launch eLearning module" at bounding box center [1175, 211] width 254 height 40
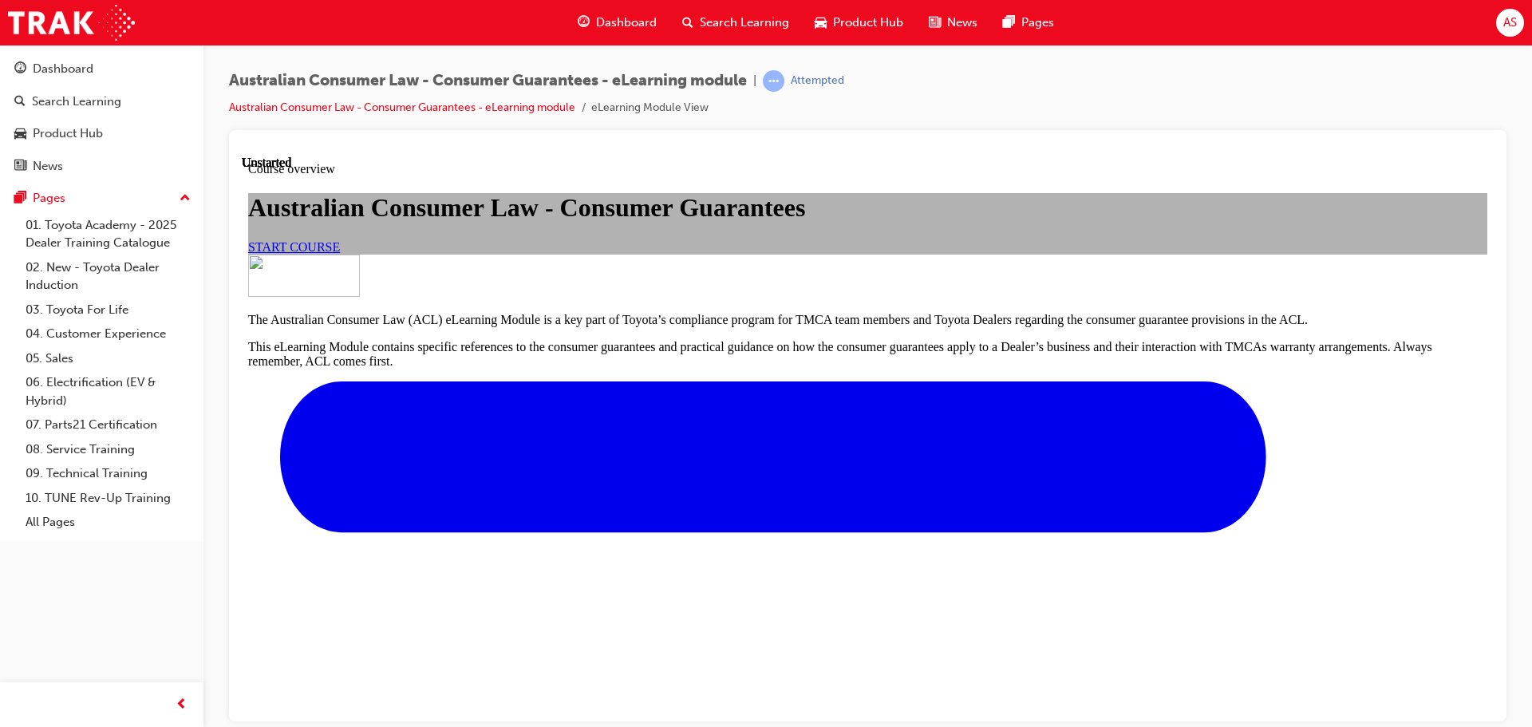
click at [340, 253] on span "START COURSE" at bounding box center [294, 246] width 92 height 14
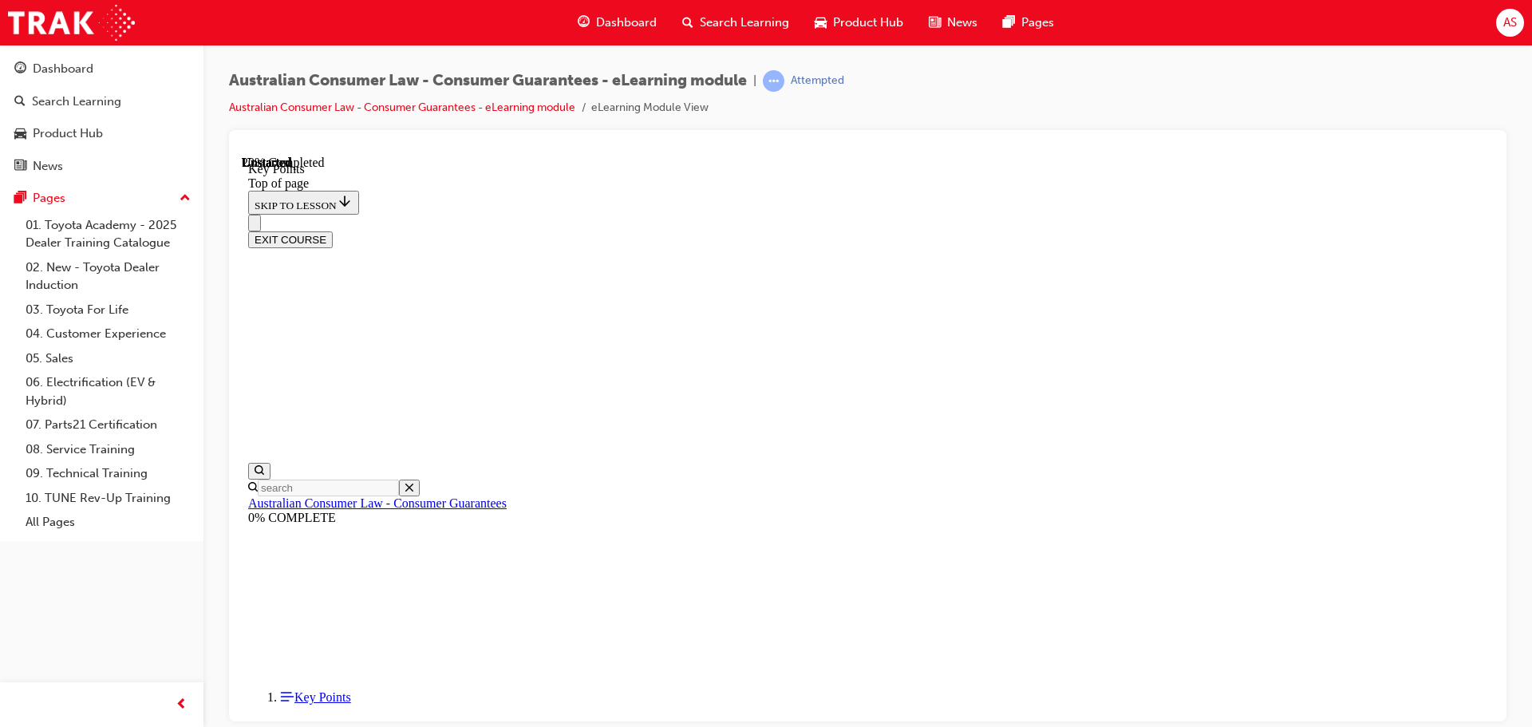
scroll to position [49, 0]
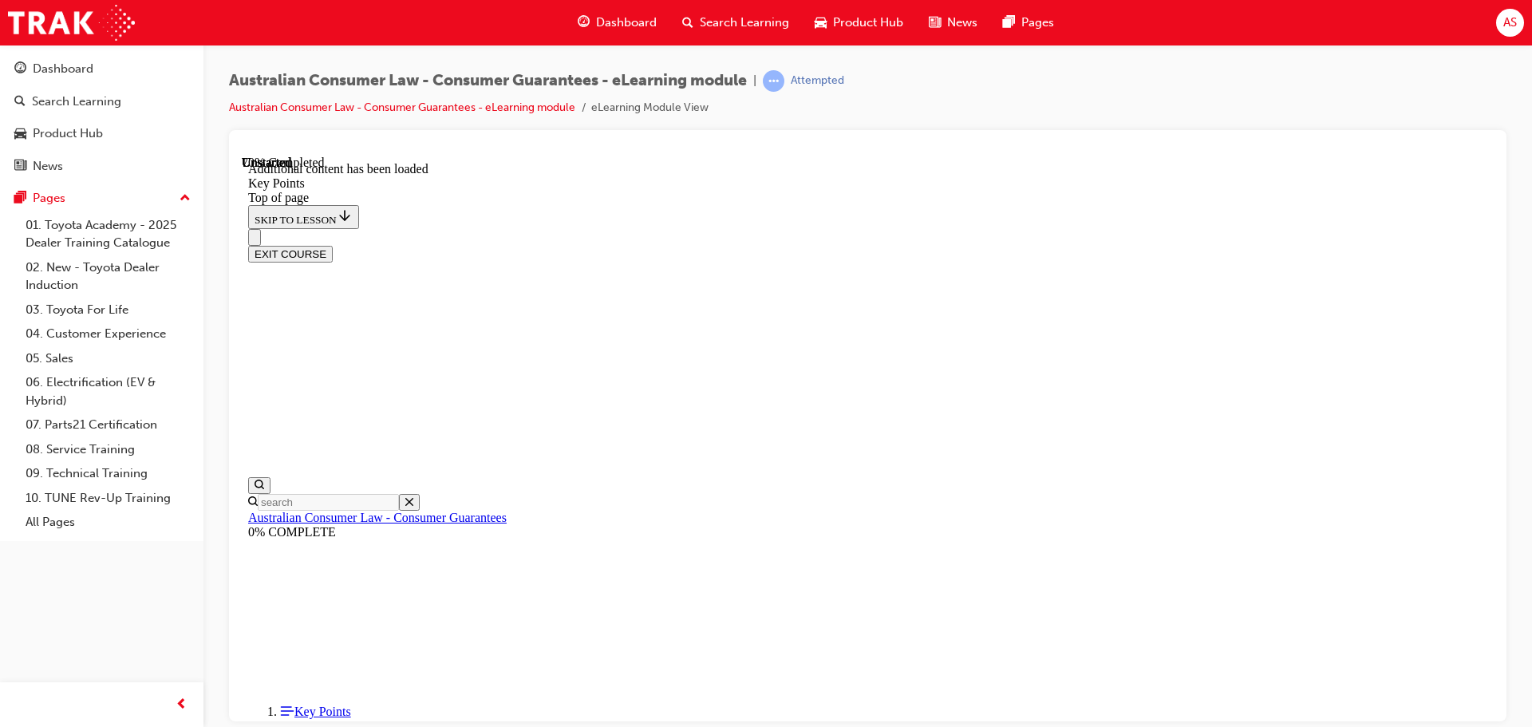
scroll to position [2086, 0]
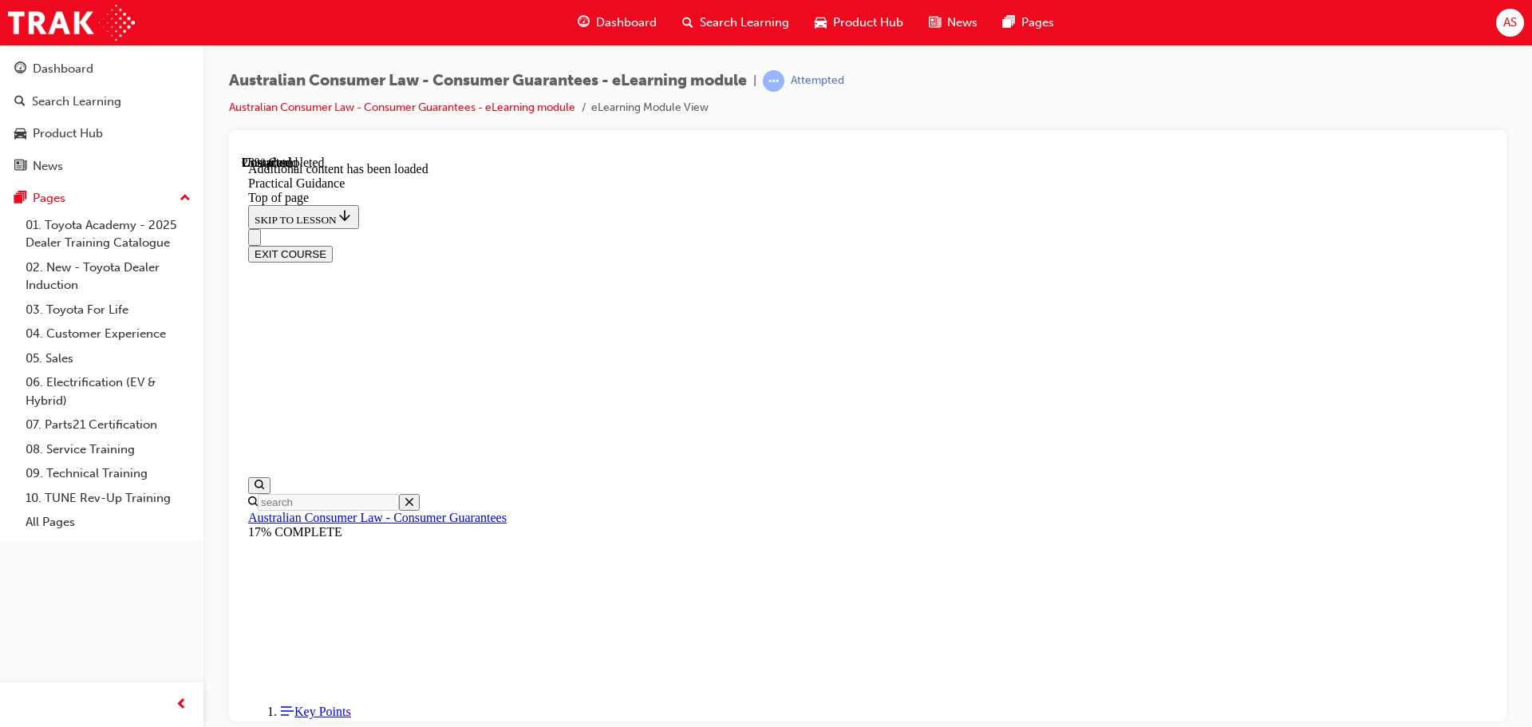
scroll to position [784, 0]
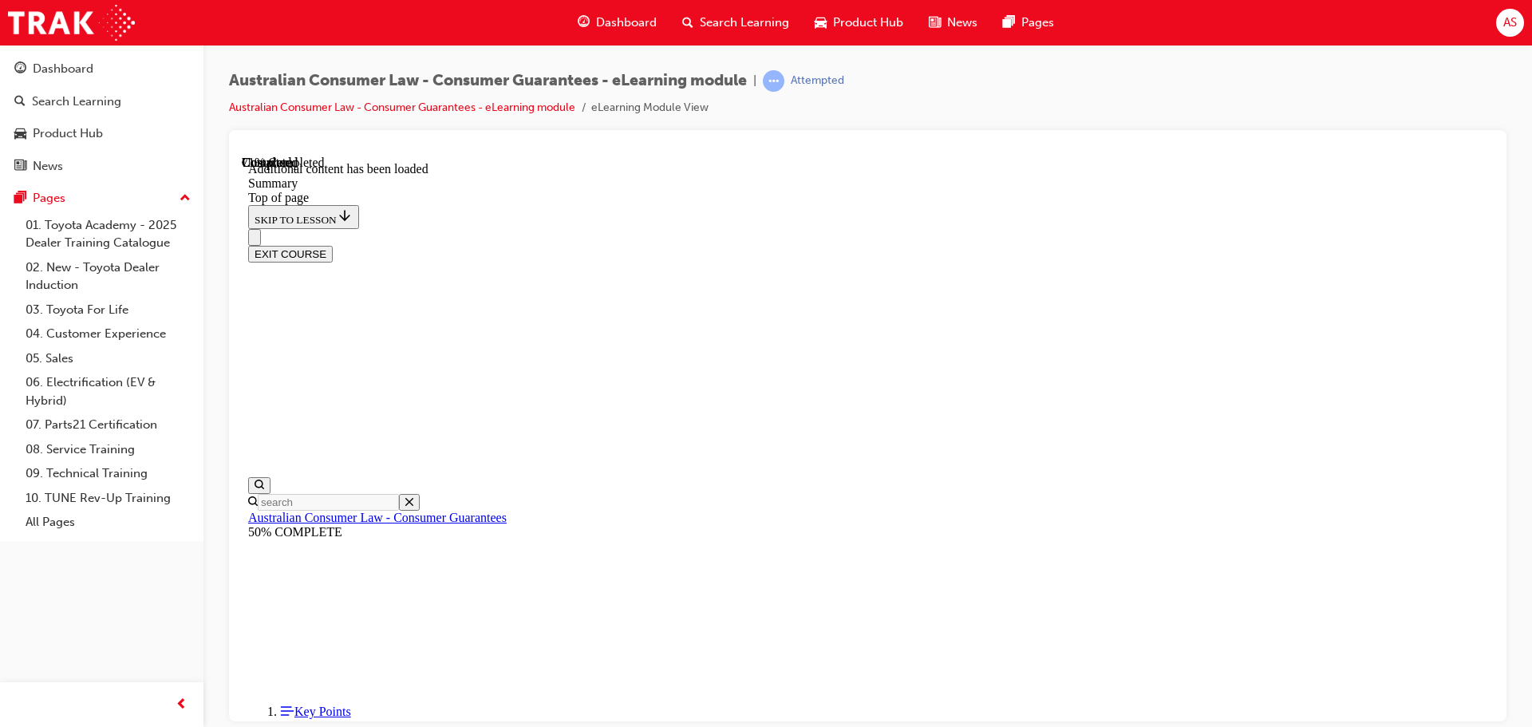
scroll to position [71, 0]
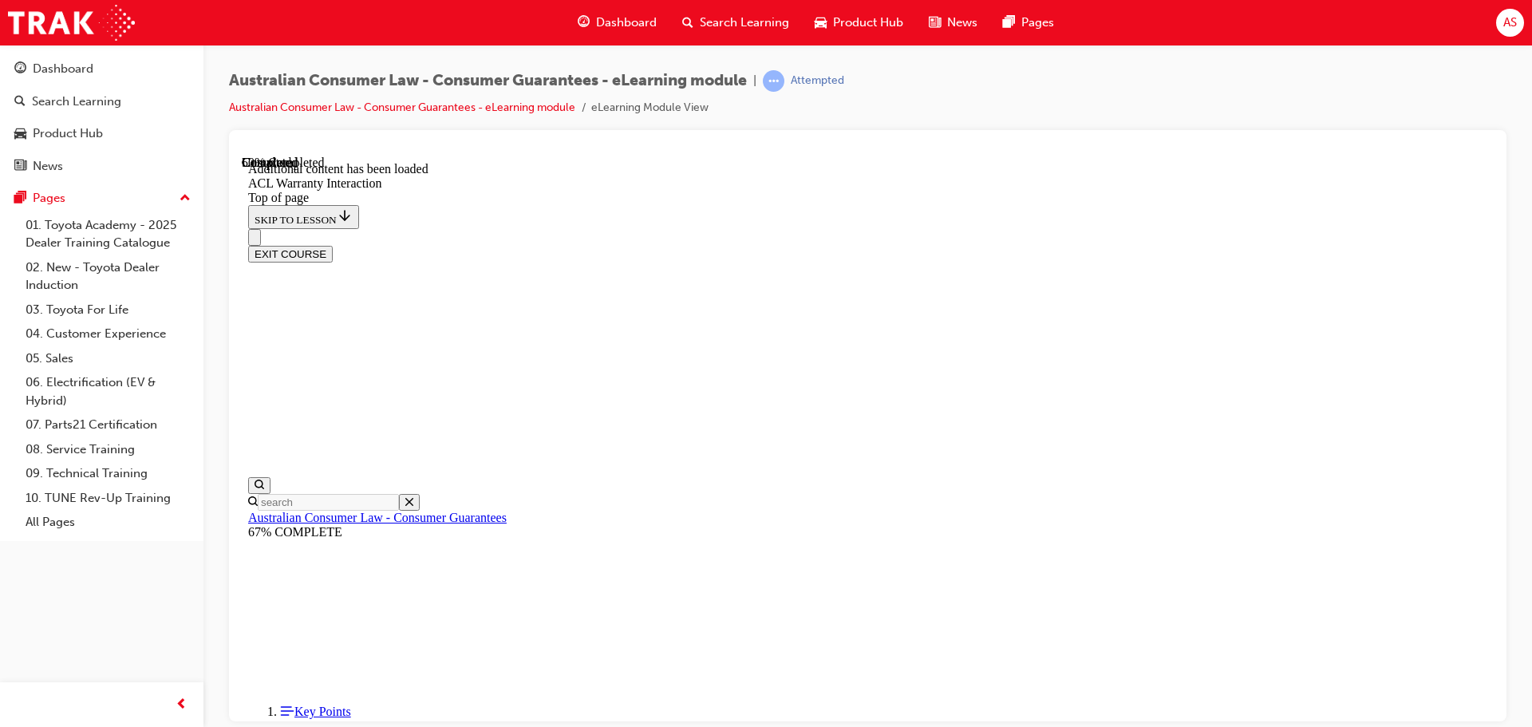
drag, startPoint x: 676, startPoint y: 546, endPoint x: 683, endPoint y: 558, distance: 14.6
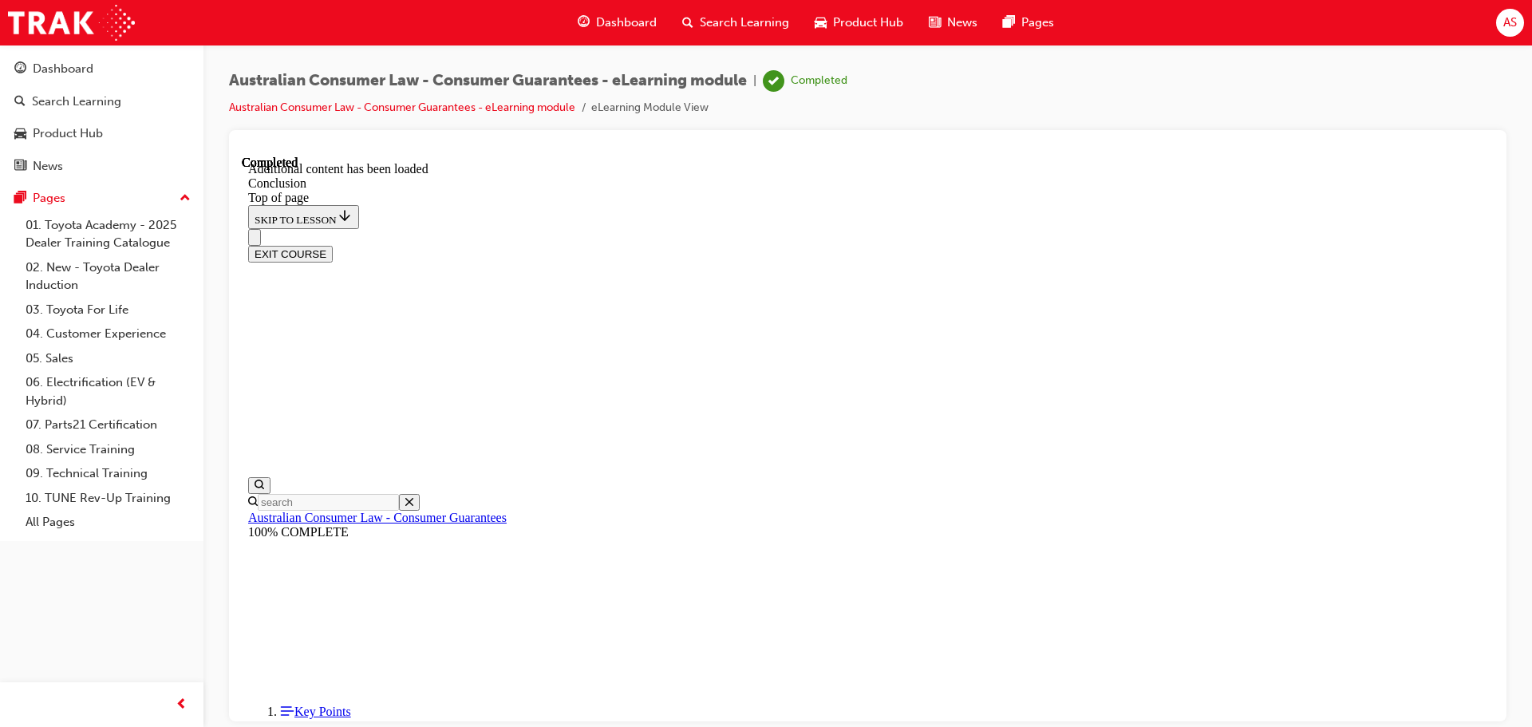
click at [333, 245] on button "EXIT COURSE" at bounding box center [290, 253] width 85 height 17
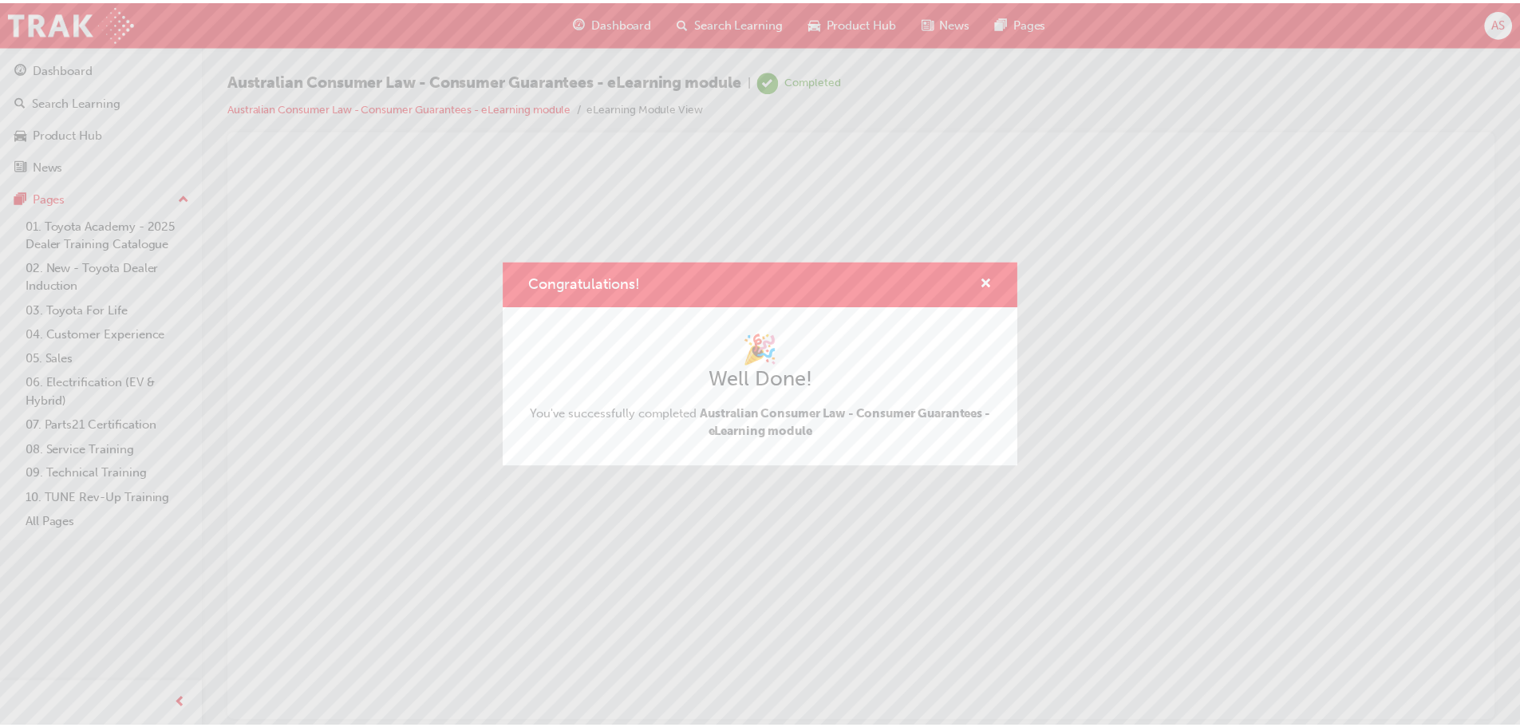
scroll to position [0, 0]
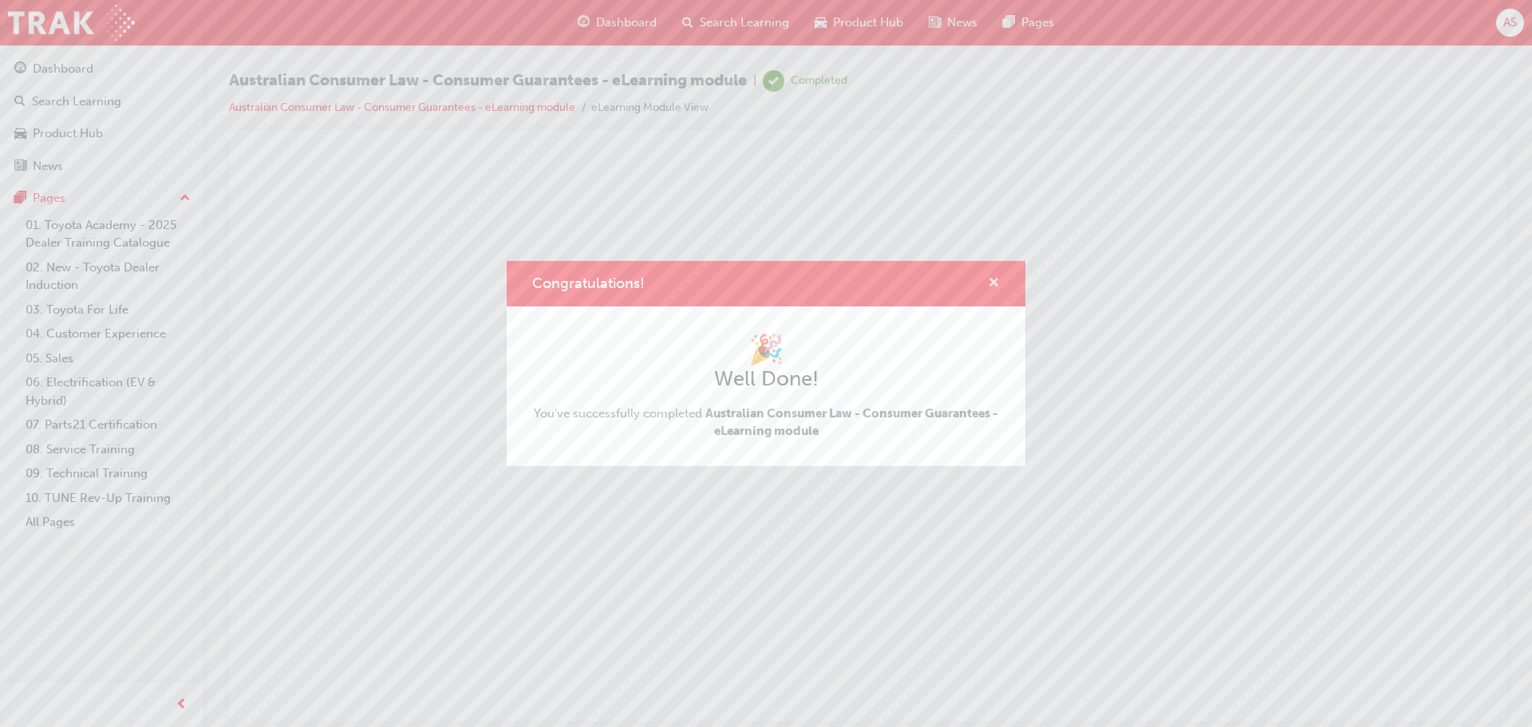
click at [992, 277] on span "cross-icon" at bounding box center [994, 284] width 12 height 14
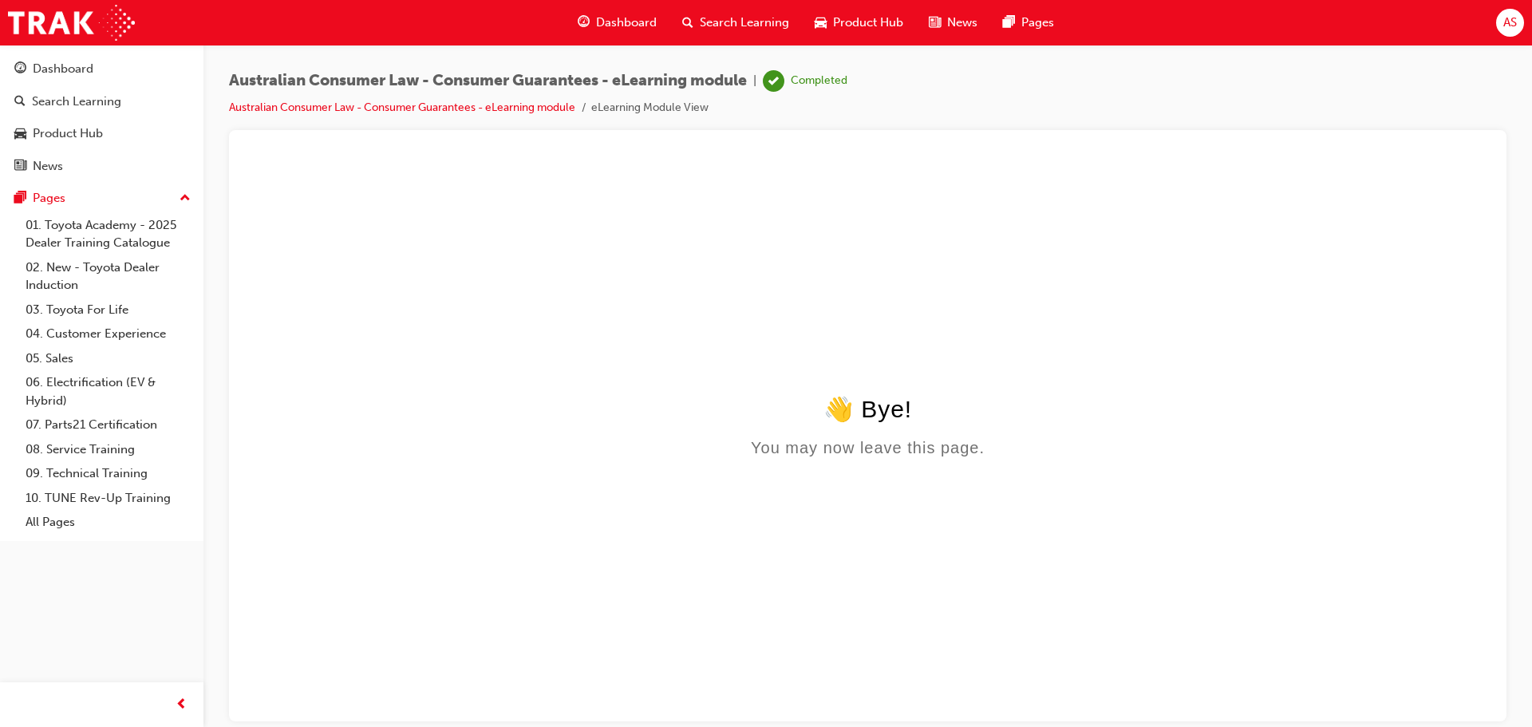
click at [606, 15] on span "Dashboard" at bounding box center [626, 23] width 61 height 18
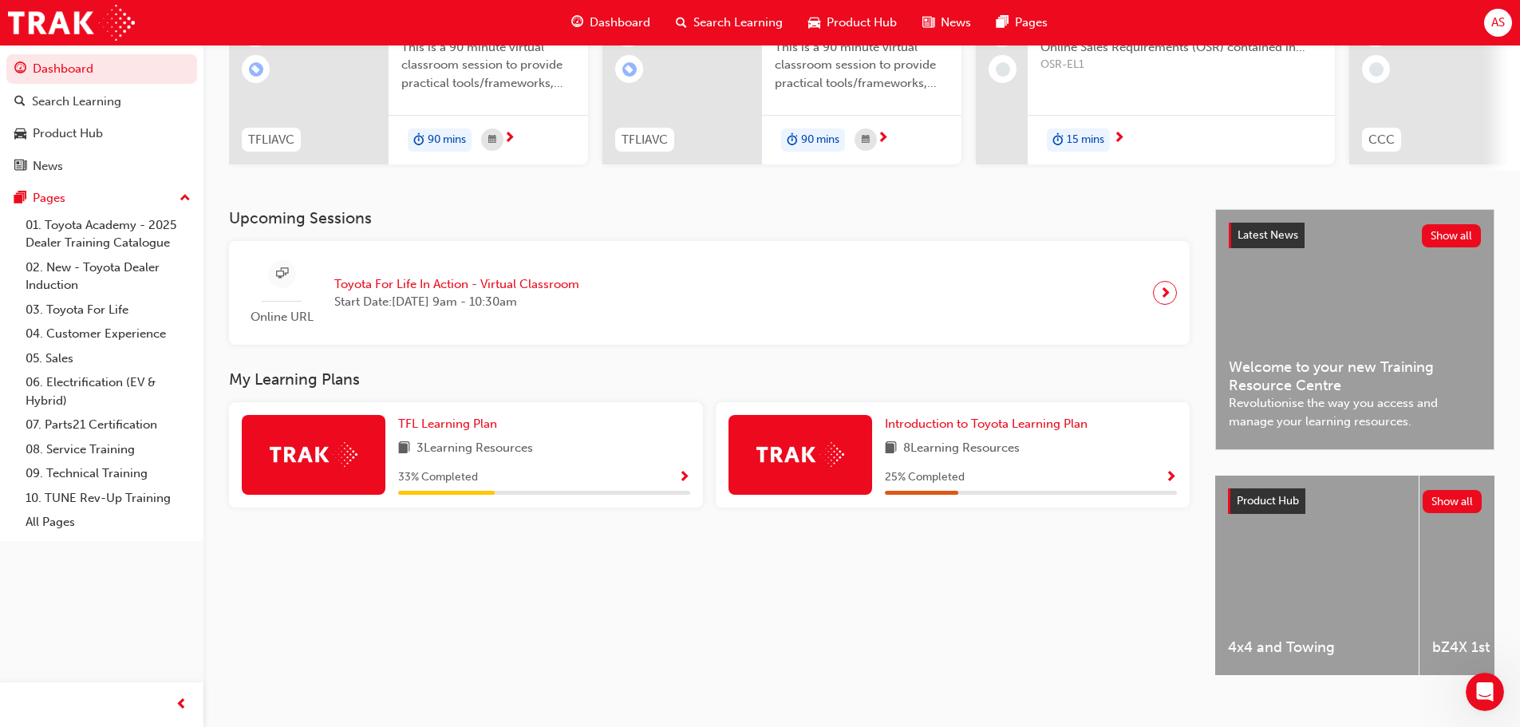
scroll to position [147, 0]
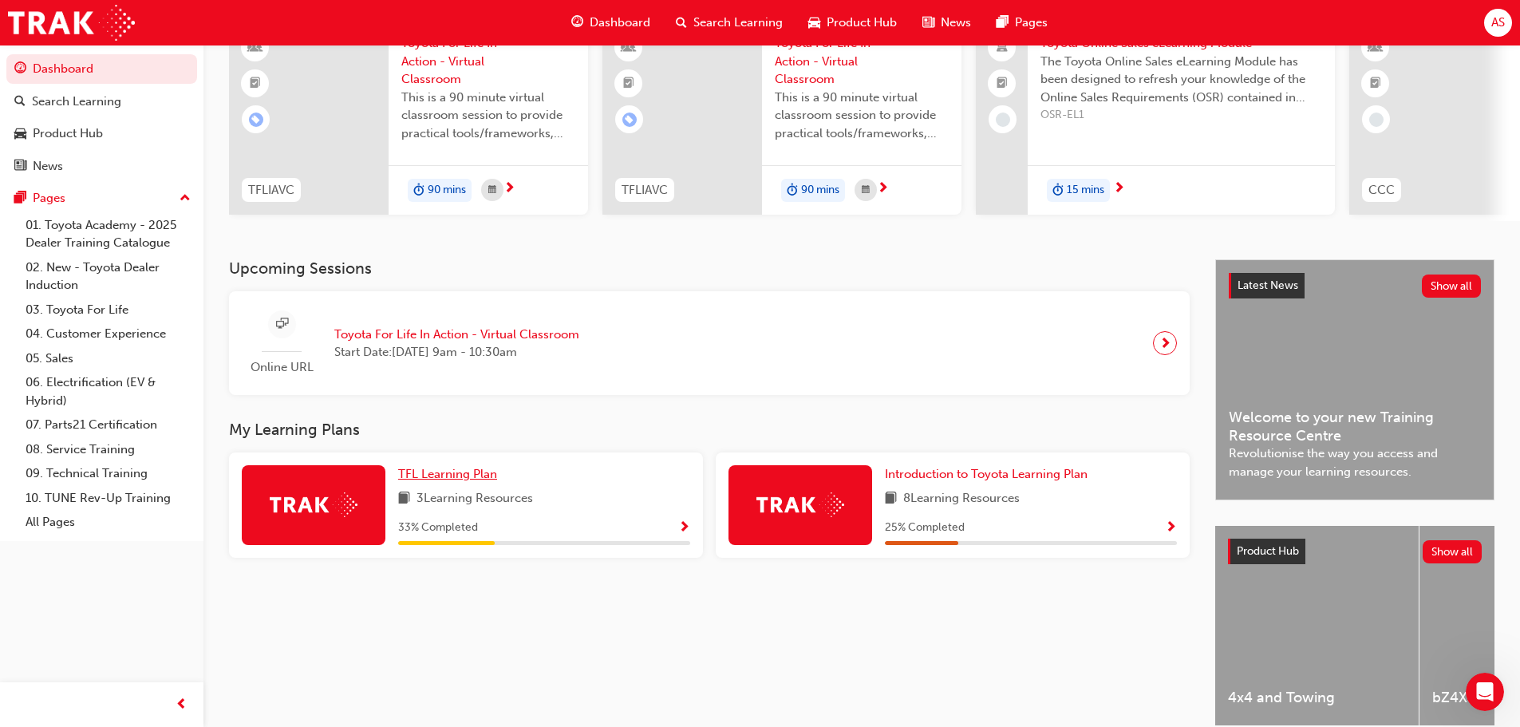
click at [445, 479] on span "TFL Learning Plan" at bounding box center [447, 474] width 99 height 14
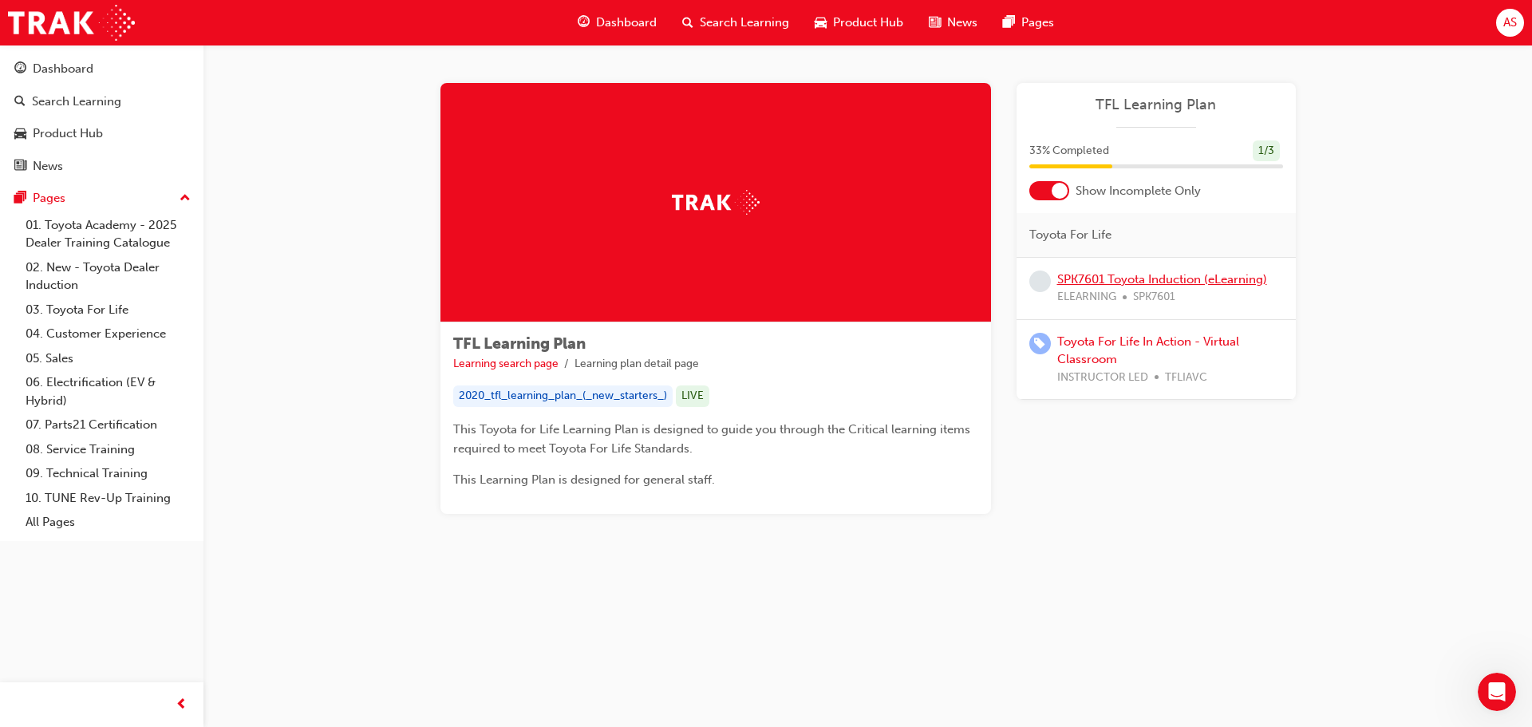
click at [1080, 275] on link "SPK7601 Toyota Induction (eLearning)" at bounding box center [1162, 279] width 210 height 14
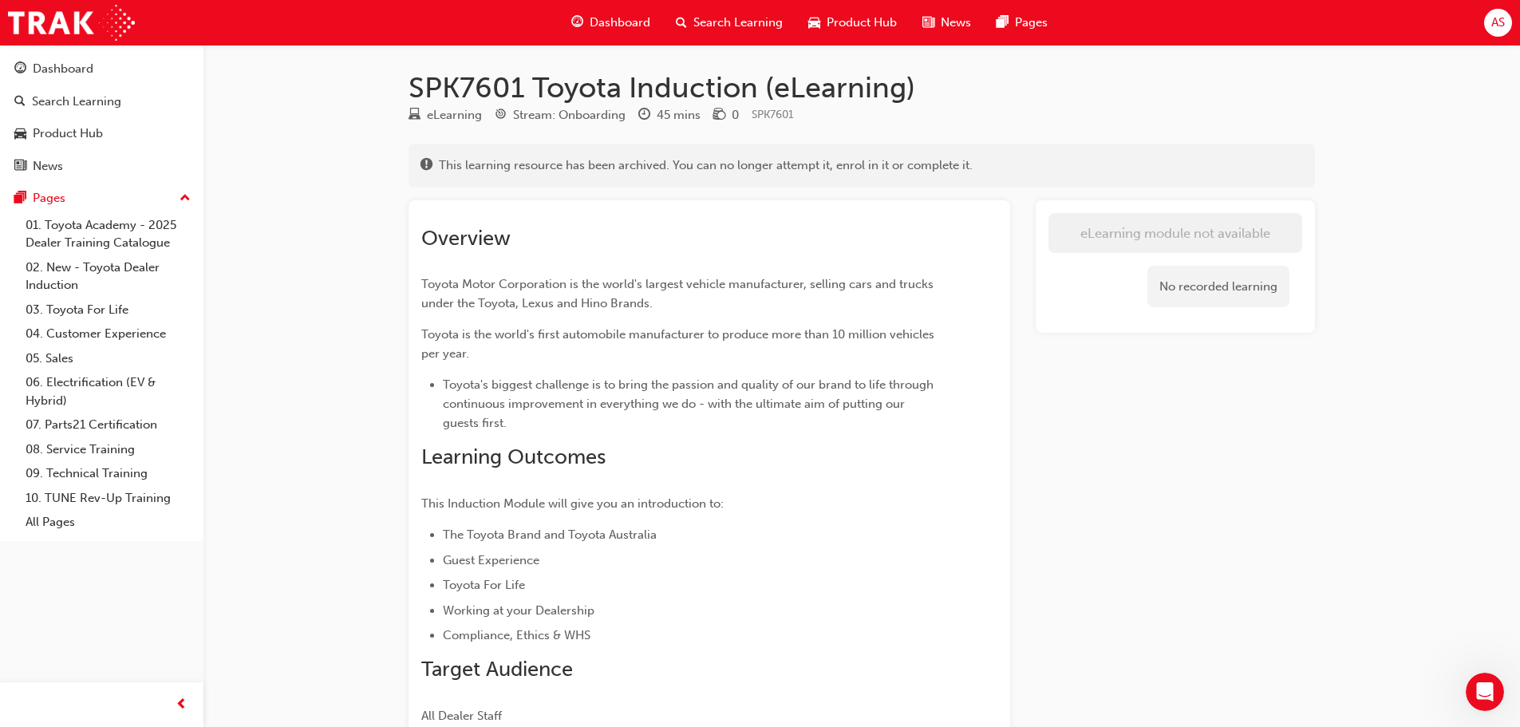
click at [600, 17] on span "Dashboard" at bounding box center [620, 23] width 61 height 18
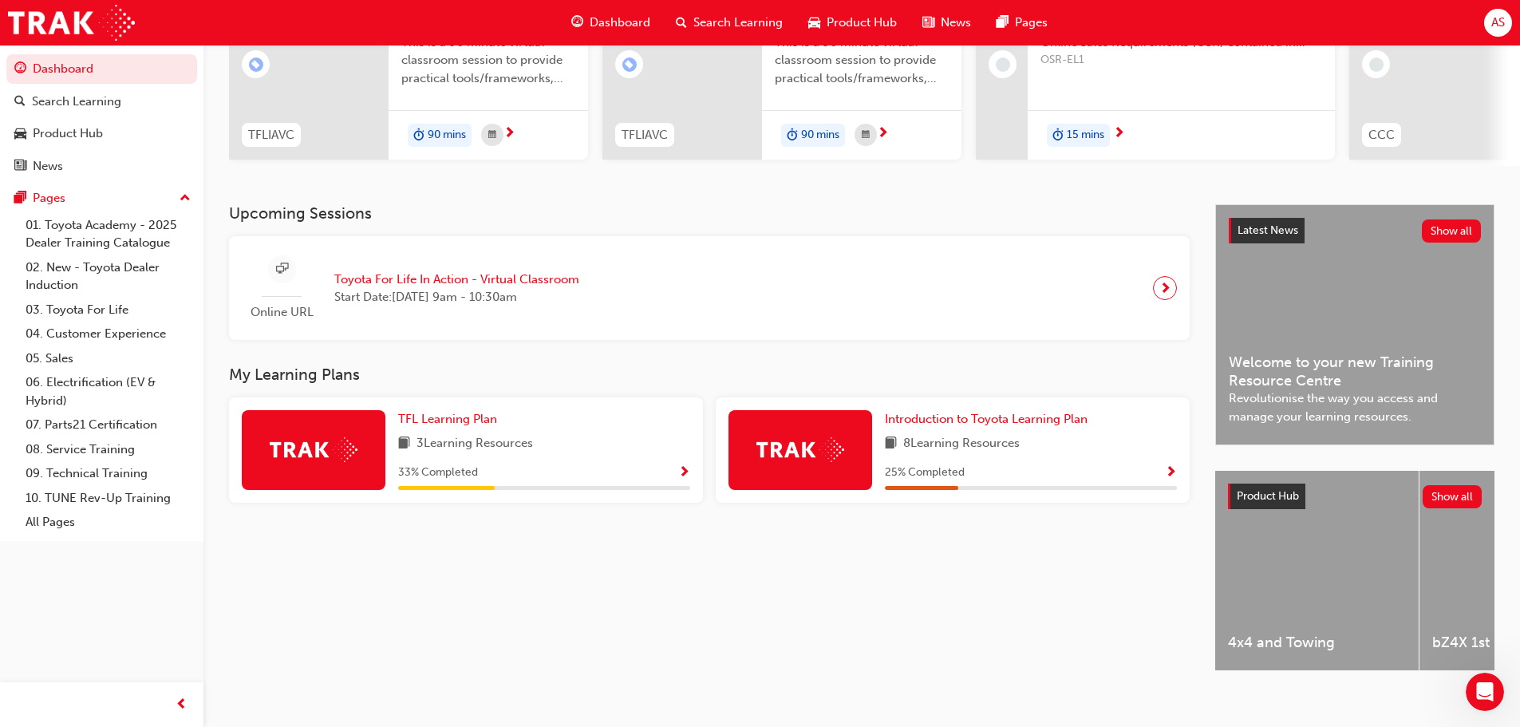
scroll to position [227, 0]
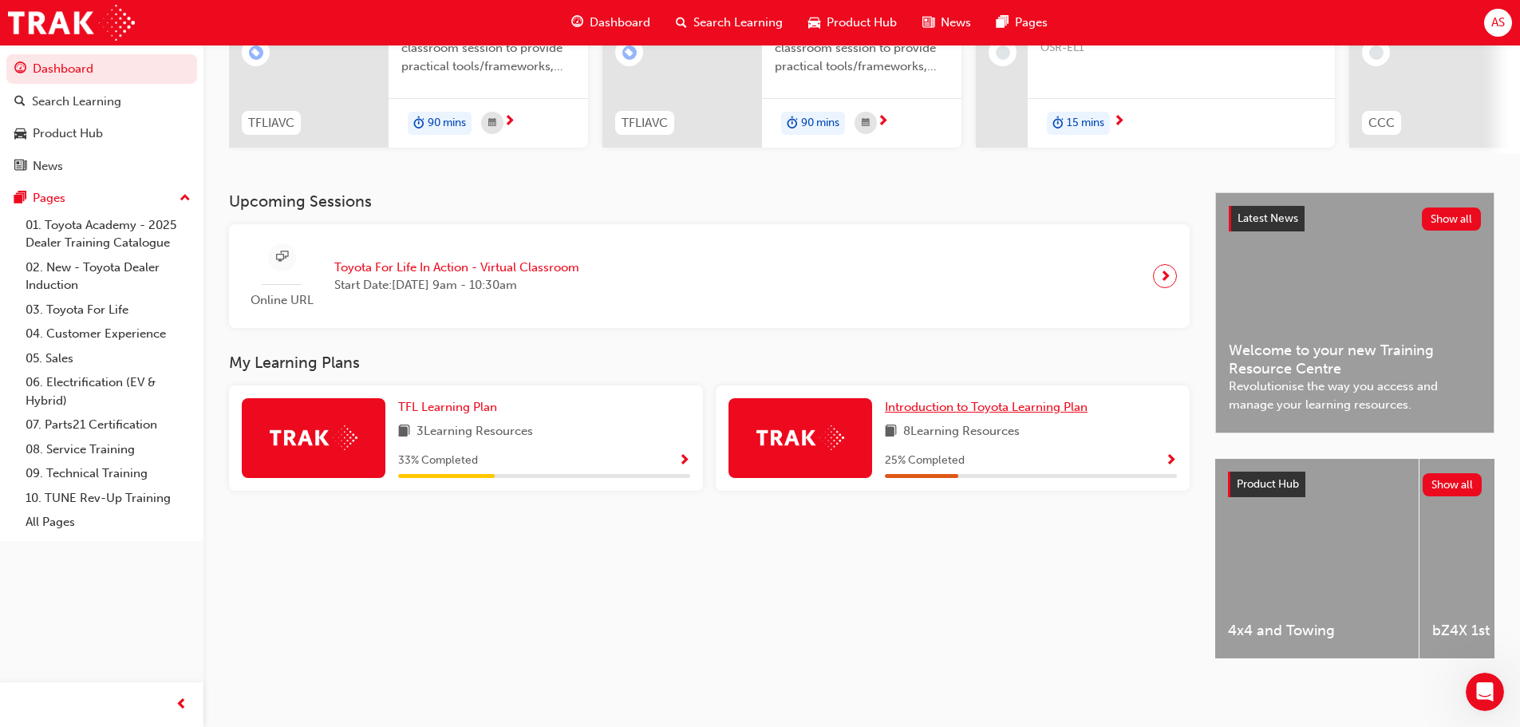
click at [943, 400] on span "Introduction to Toyota Learning Plan" at bounding box center [986, 407] width 203 height 14
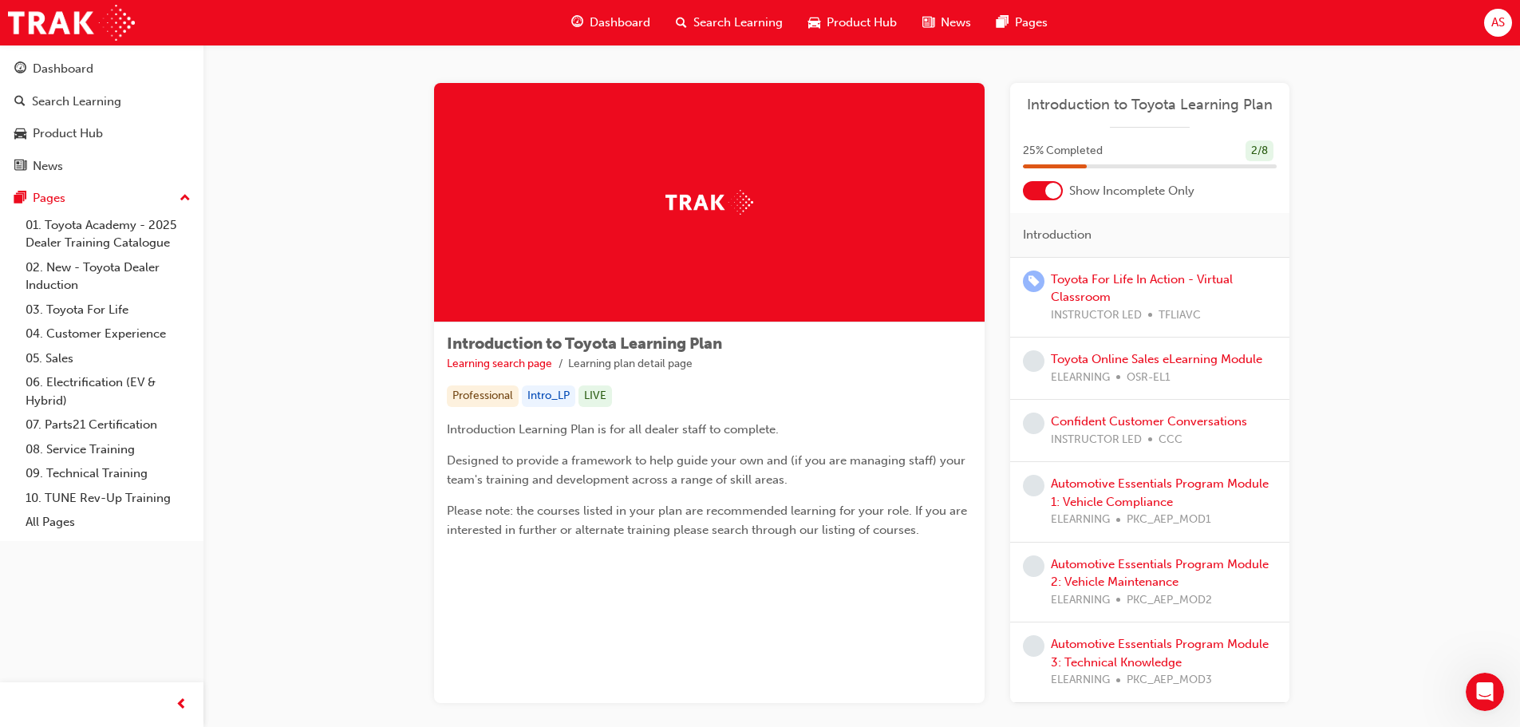
click at [600, 20] on span "Dashboard" at bounding box center [620, 23] width 61 height 18
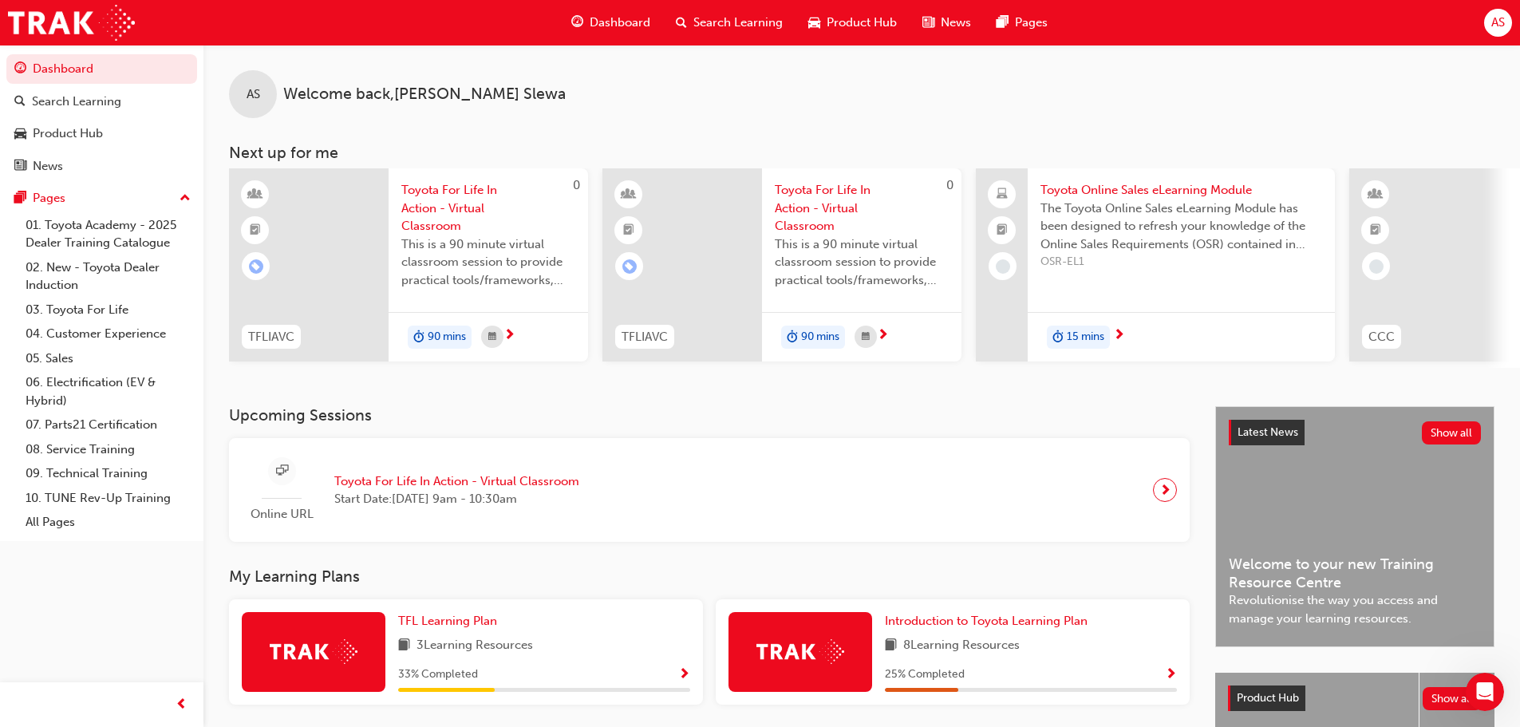
click at [1497, 10] on div "AS" at bounding box center [1498, 23] width 28 height 28
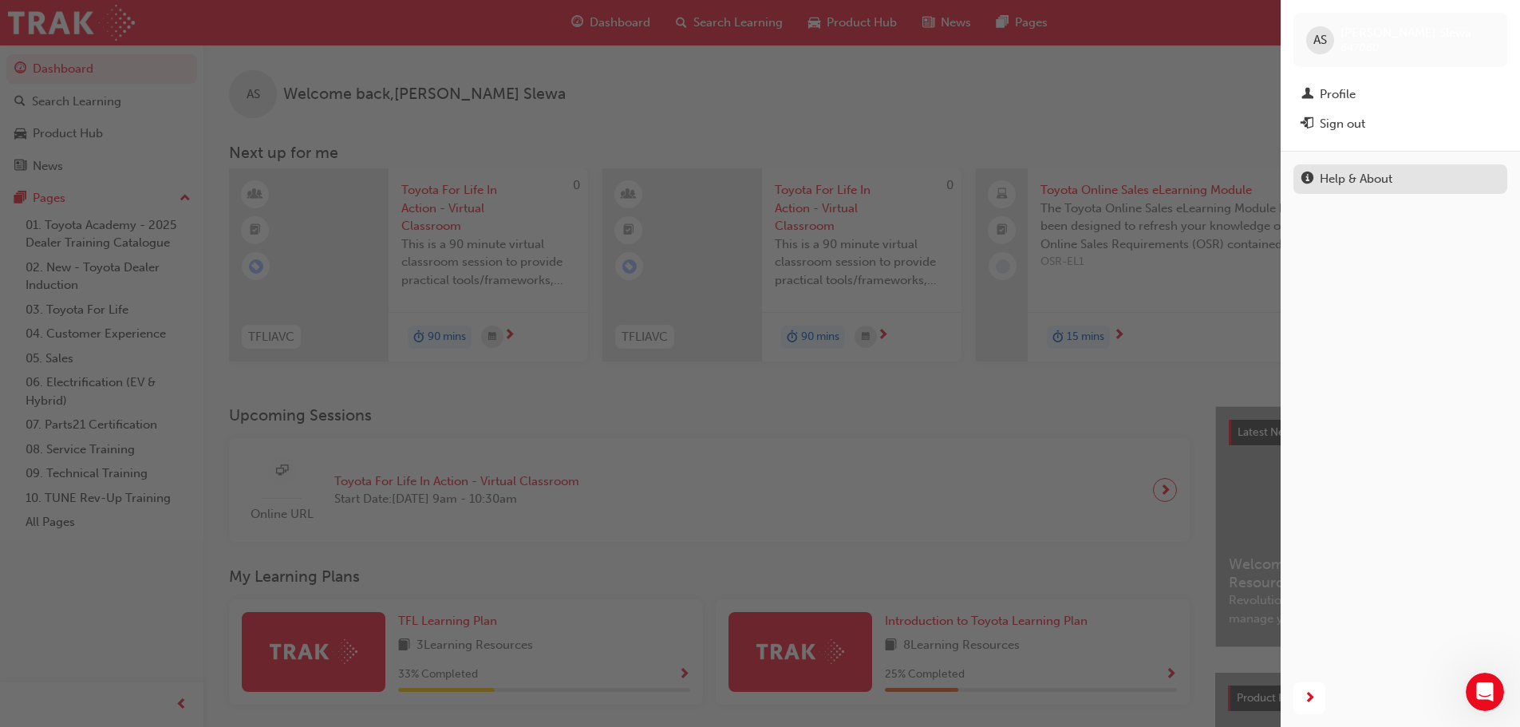
click at [1341, 168] on link "Help & About" at bounding box center [1400, 179] width 214 height 30
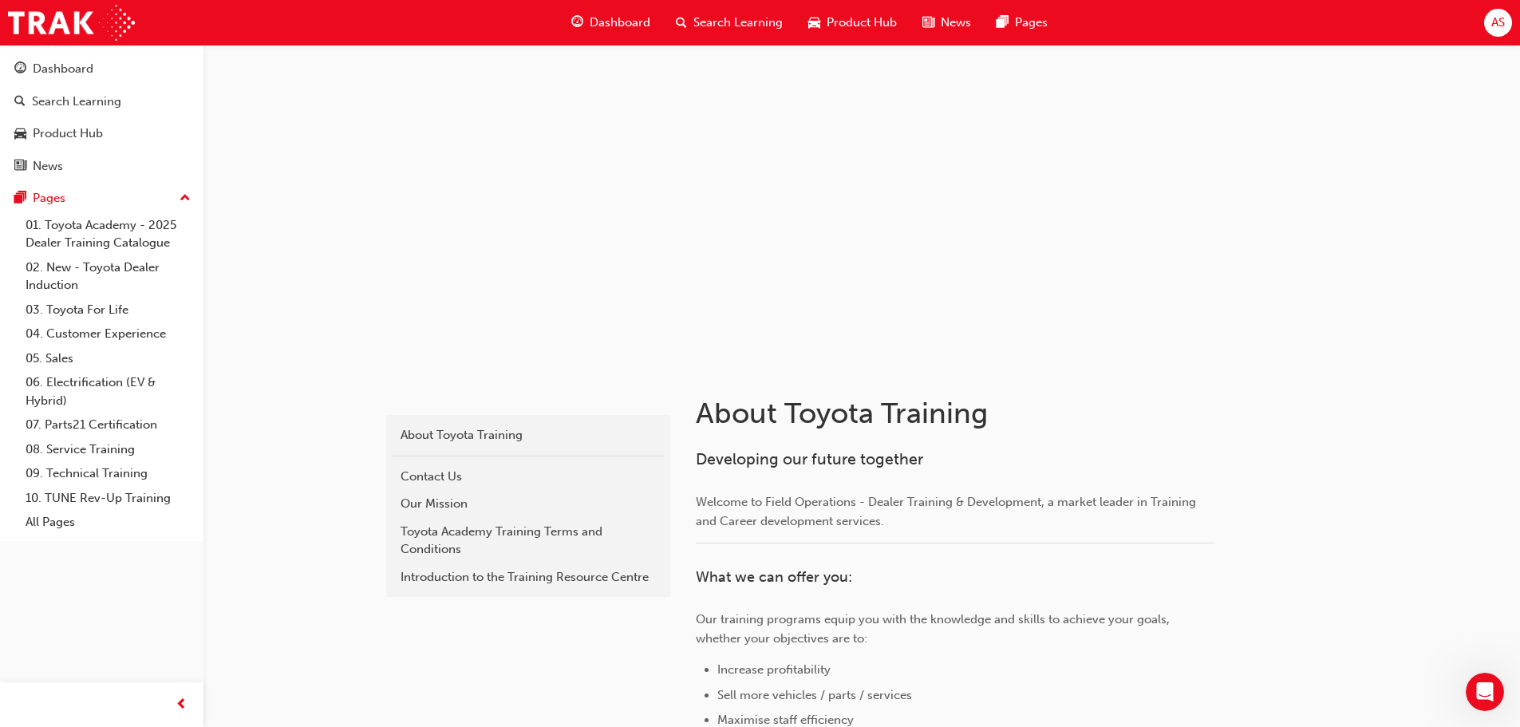
click at [1499, 26] on span "AS" at bounding box center [1498, 23] width 14 height 18
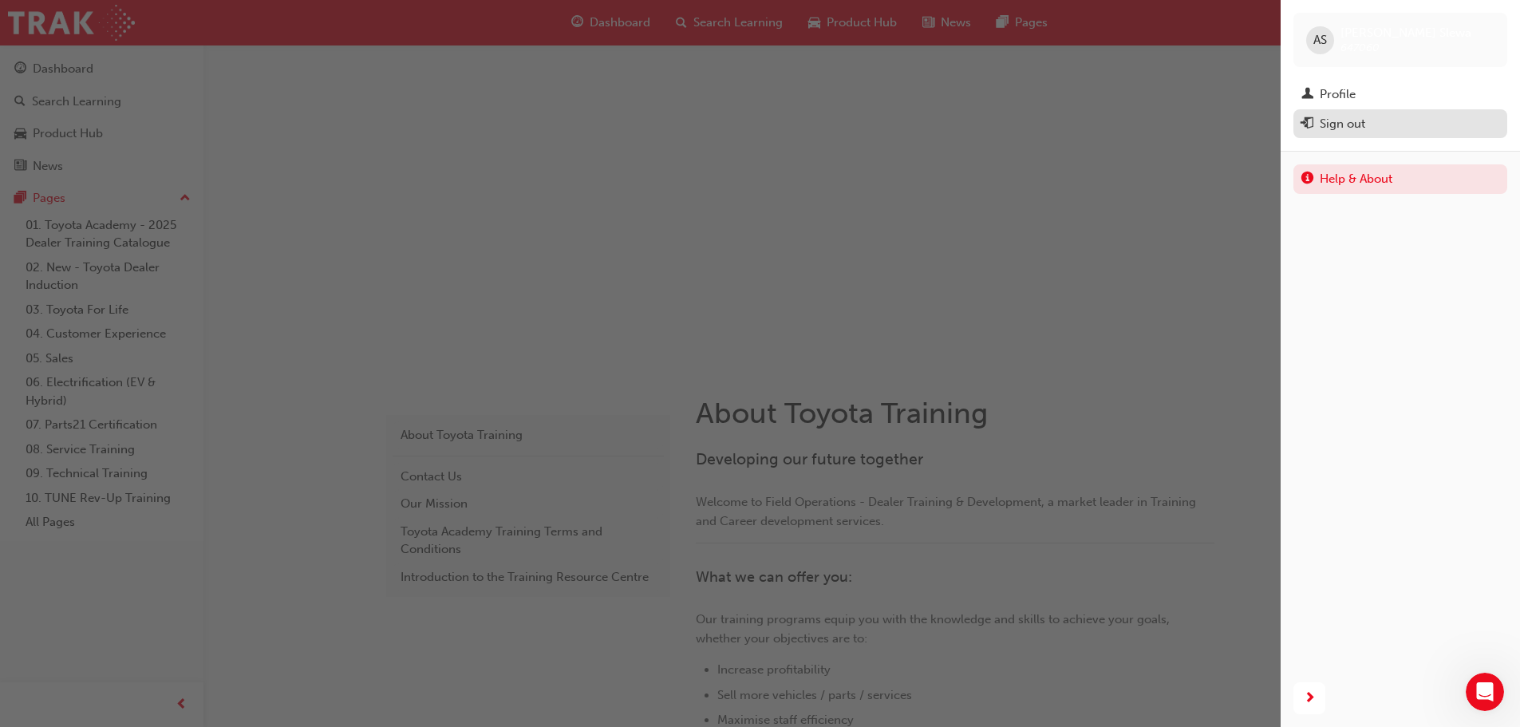
click at [1341, 128] on div "Sign out" at bounding box center [1342, 124] width 45 height 18
